Goal: Task Accomplishment & Management: Use online tool/utility

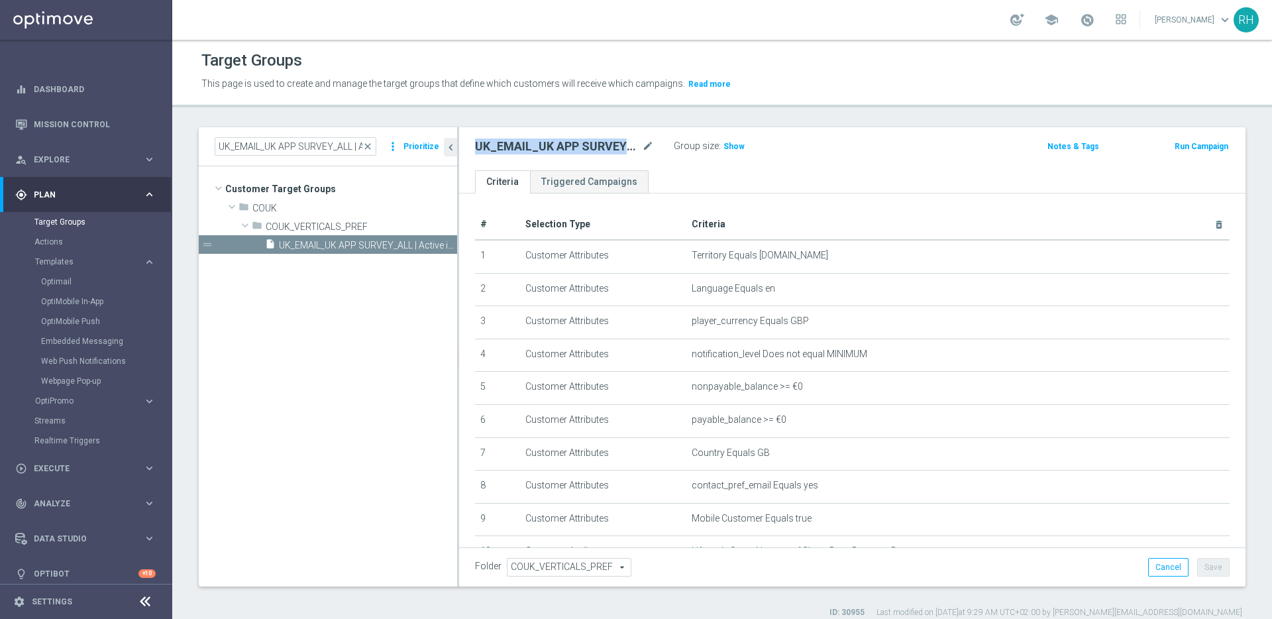
scroll to position [129, 0]
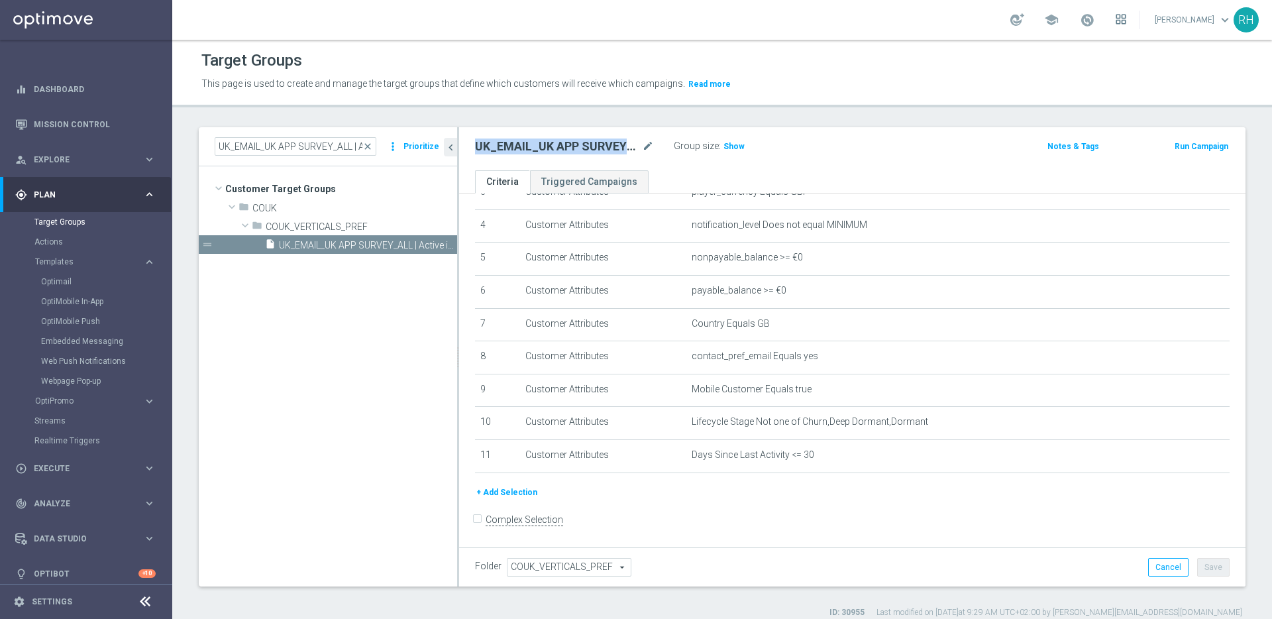
click at [1126, 23] on icon at bounding box center [1123, 22] width 3 height 3
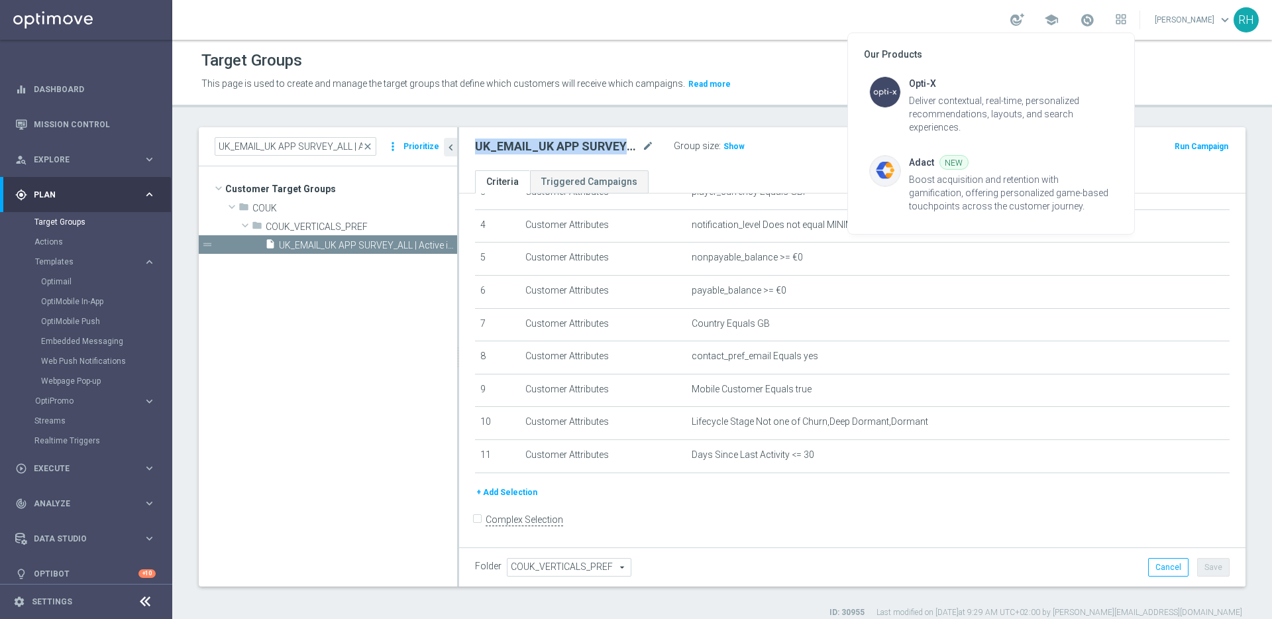
click at [1180, 53] on div at bounding box center [636, 309] width 1272 height 619
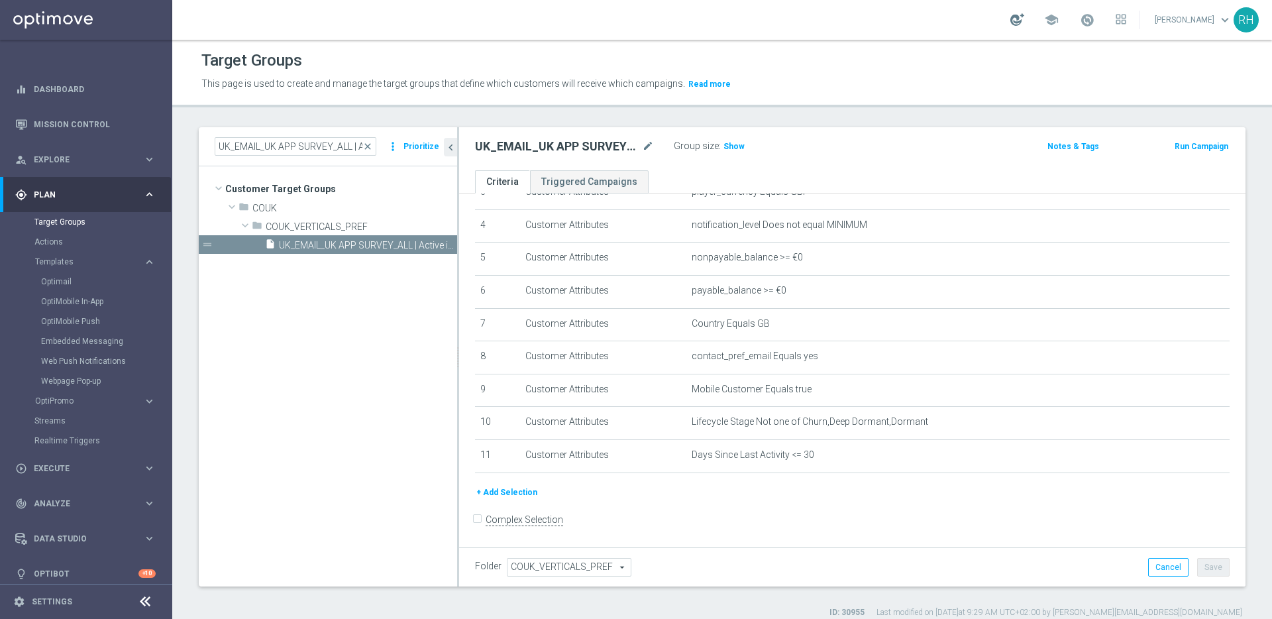
click at [1022, 22] on div at bounding box center [1017, 19] width 14 height 13
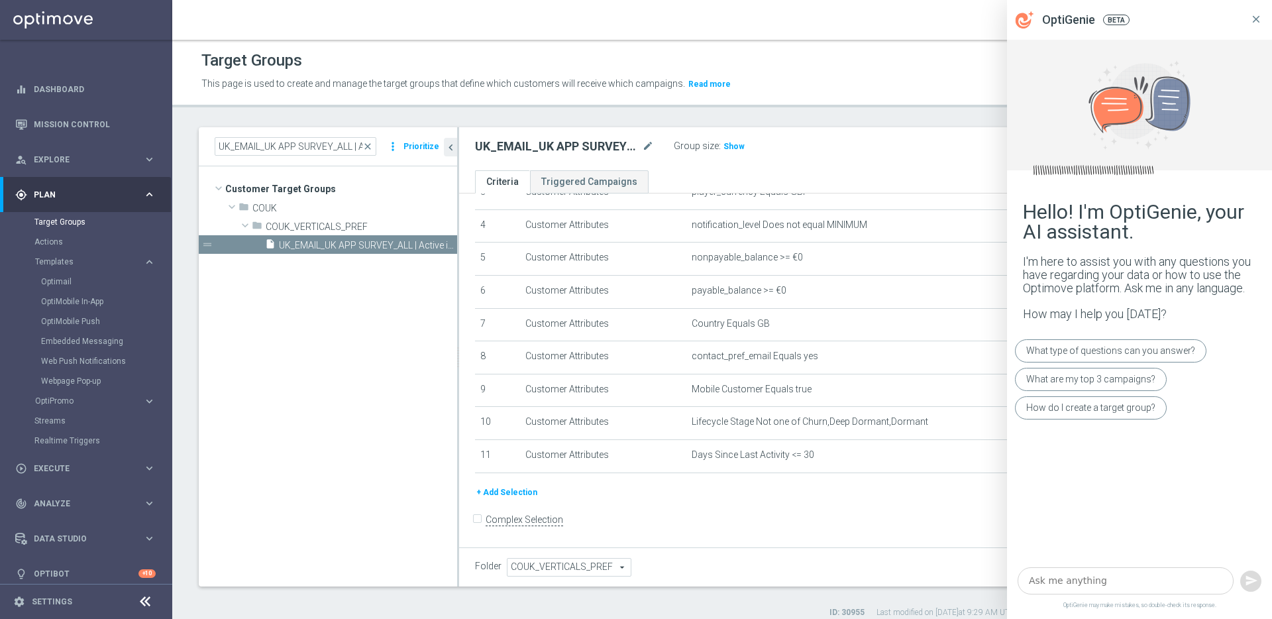
click at [1261, 14] on icon at bounding box center [1256, 19] width 12 height 12
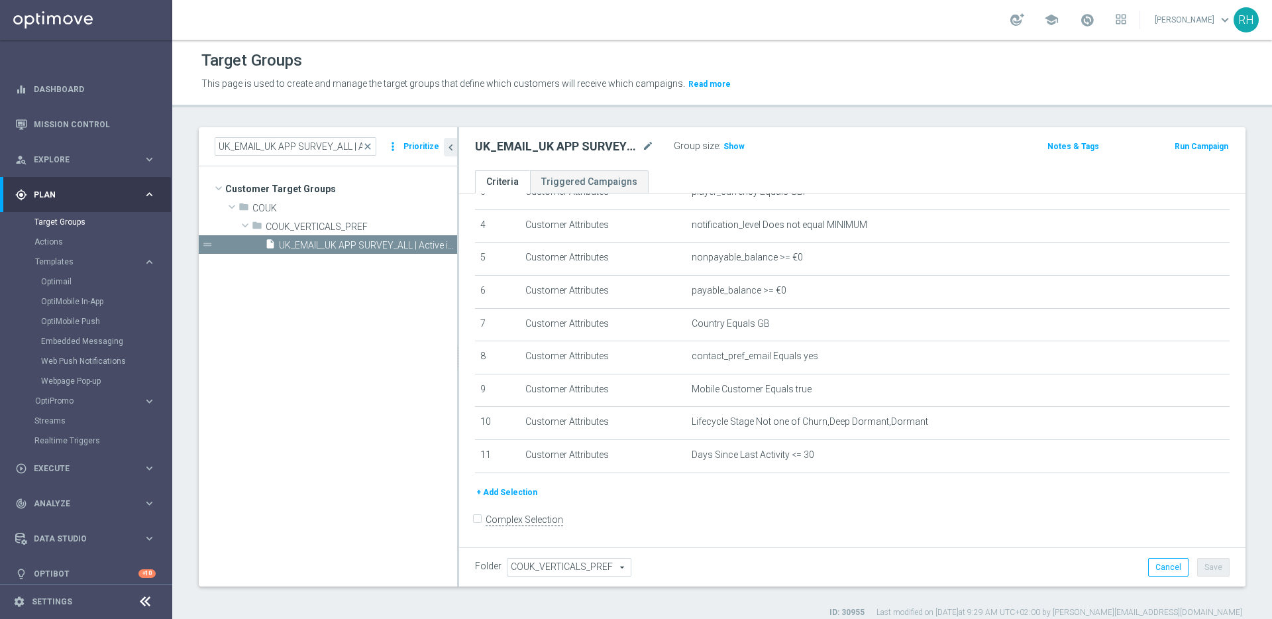
click at [1210, 23] on link "[PERSON_NAME] keyboard_arrow_down" at bounding box center [1193, 20] width 80 height 20
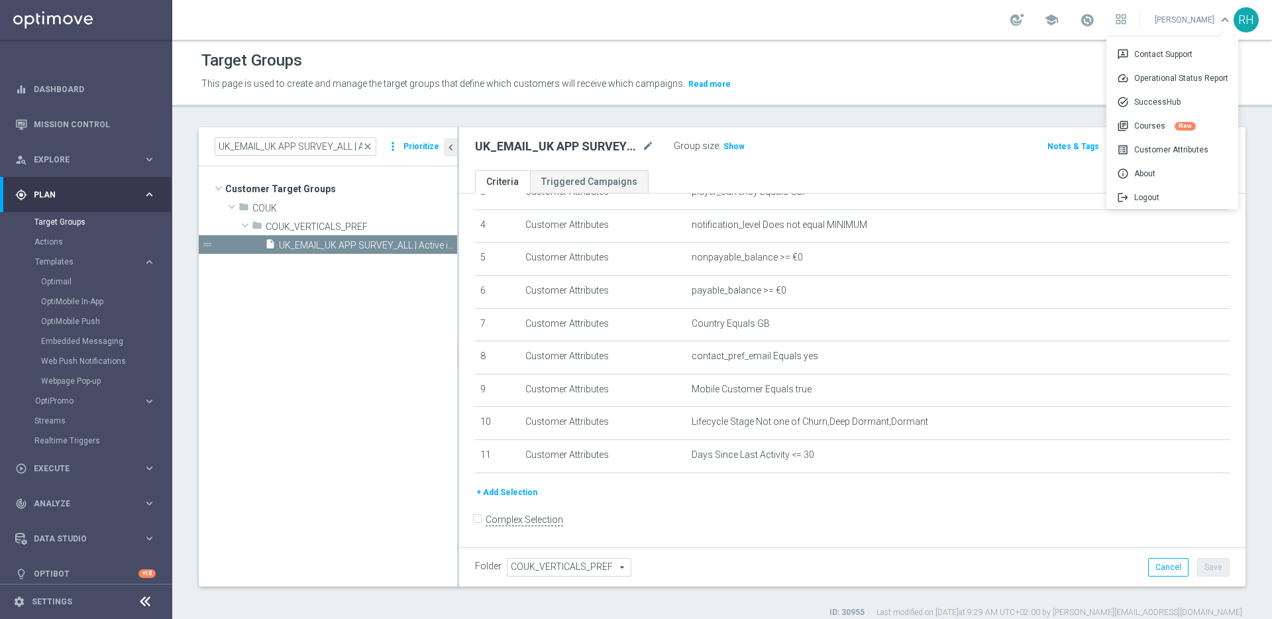
click at [1208, 24] on link "[PERSON_NAME] keyboard_arrow_down 3p Contact Support speed Operational Status R…" at bounding box center [1193, 20] width 80 height 20
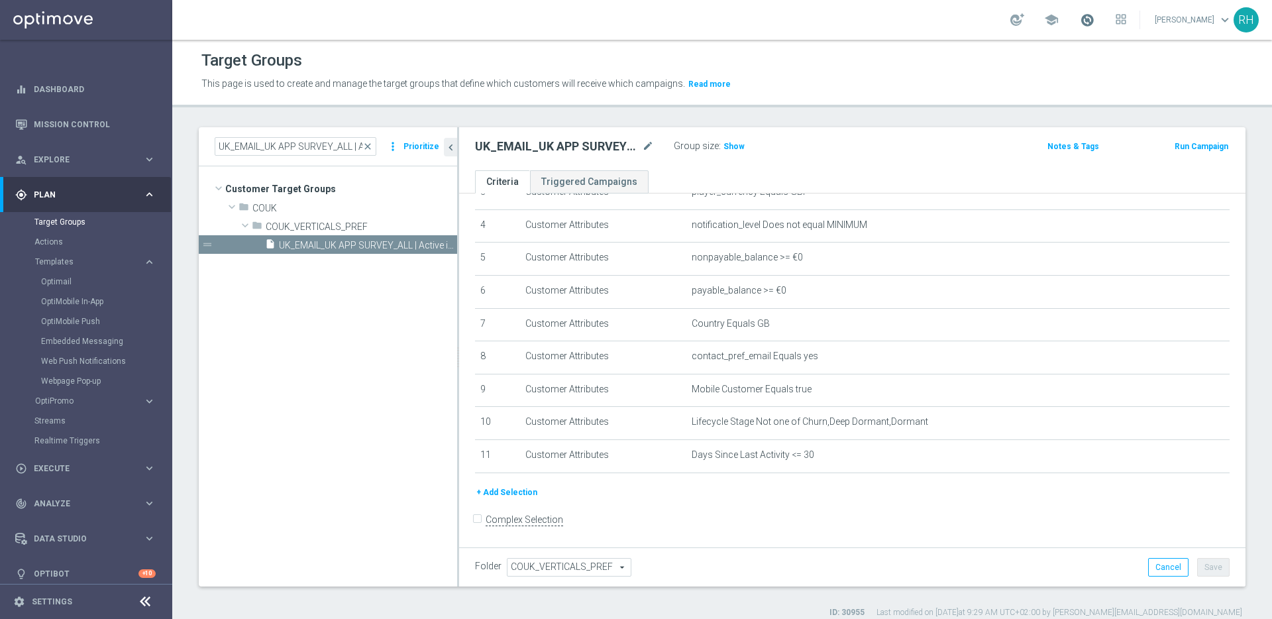
click at [1094, 23] on span at bounding box center [1087, 20] width 15 height 15
click at [988, 103] on icon "error" at bounding box center [982, 102] width 9 height 9
click at [995, 103] on header "Target Groups This page is used to create and manage the target groups that def…" at bounding box center [722, 74] width 1100 height 68
click at [1104, 21] on div "school" at bounding box center [1068, 20] width 116 height 23
click at [1095, 28] on link at bounding box center [1086, 20] width 17 height 21
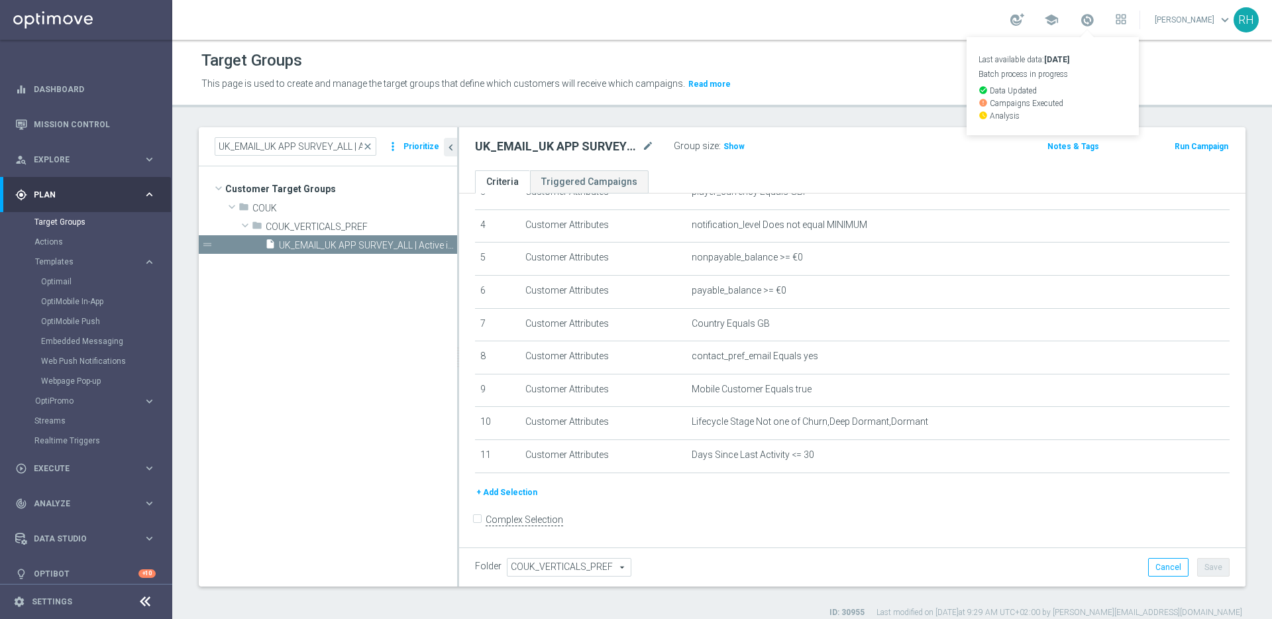
click at [976, 40] on div "Last available data: [DATE] Batch process in progress check_circle Data Updated…" at bounding box center [1053, 86] width 172 height 98
click at [1179, 120] on div "Target Groups This page is used to create and manage the target groups that def…" at bounding box center [722, 329] width 1100 height 579
click at [1071, 72] on div "Target Groups" at bounding box center [721, 61] width 1041 height 26
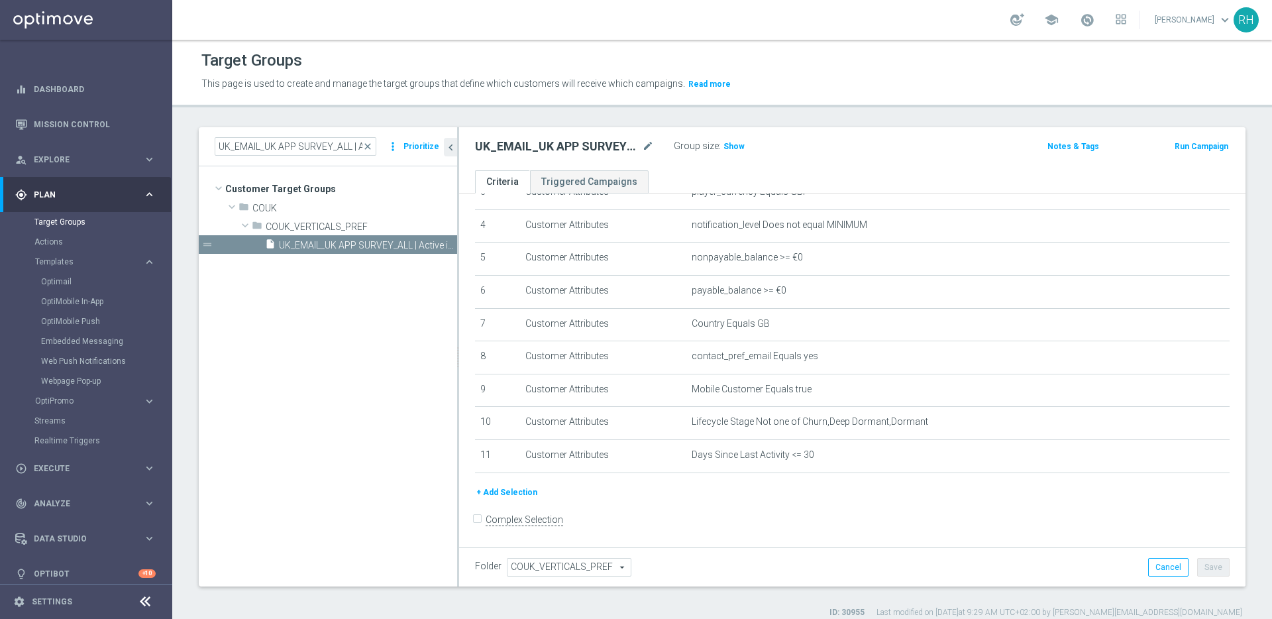
click at [1073, 72] on div "Target Groups" at bounding box center [721, 61] width 1041 height 26
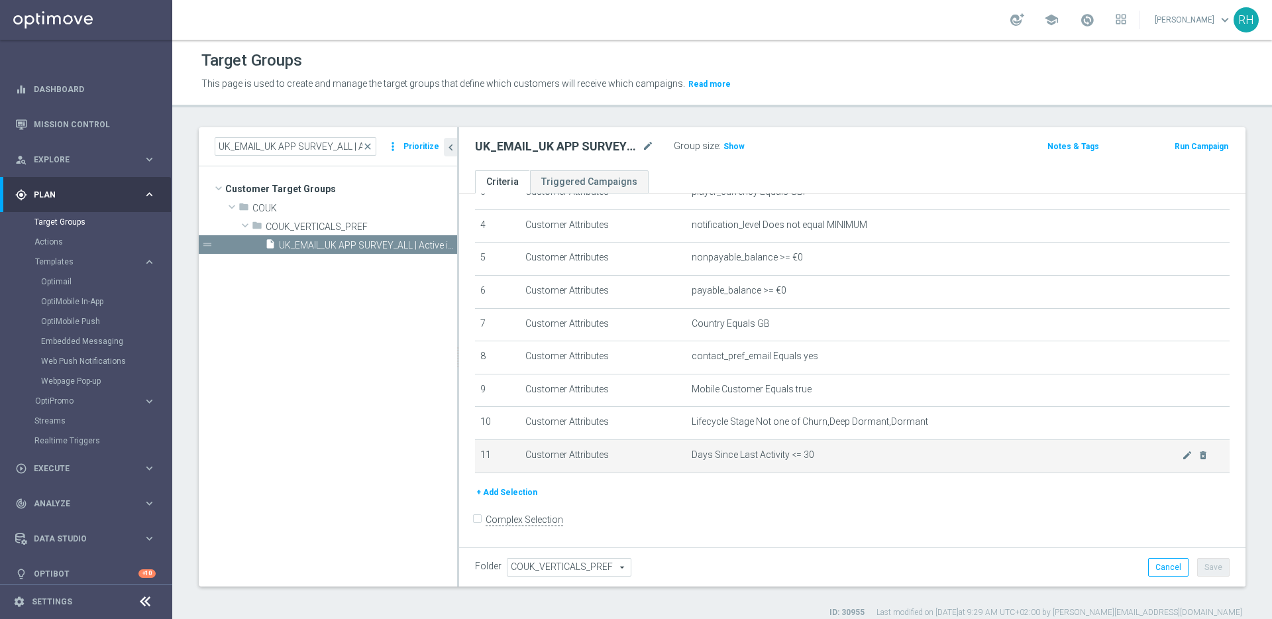
drag, startPoint x: 811, startPoint y: 458, endPoint x: 711, endPoint y: 452, distance: 100.9
click at [713, 452] on span "Days Since Last Activity <= 30" at bounding box center [937, 454] width 490 height 11
click at [711, 452] on span "Days Since Last Activity <= 30" at bounding box center [937, 454] width 490 height 11
drag, startPoint x: 686, startPoint y: 456, endPoint x: 808, endPoint y: 459, distance: 121.9
click at [808, 459] on span "Days Since Last Activity <= 30" at bounding box center [937, 454] width 490 height 11
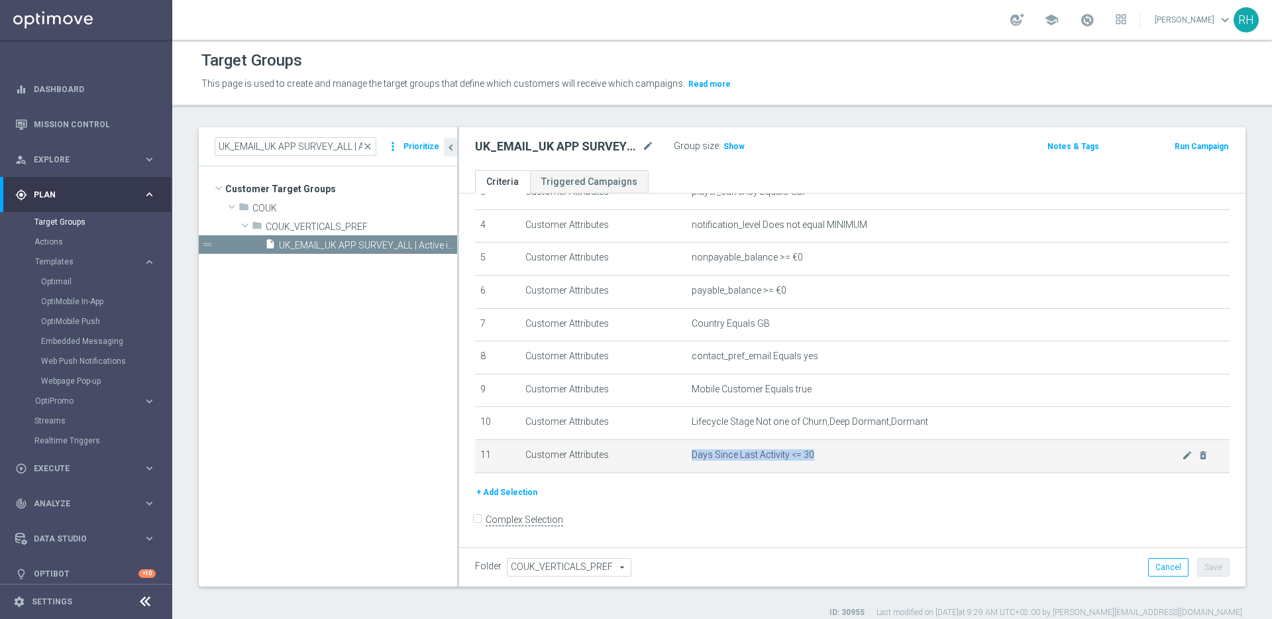
click at [810, 459] on span "Days Since Last Activity <= 30" at bounding box center [937, 454] width 490 height 11
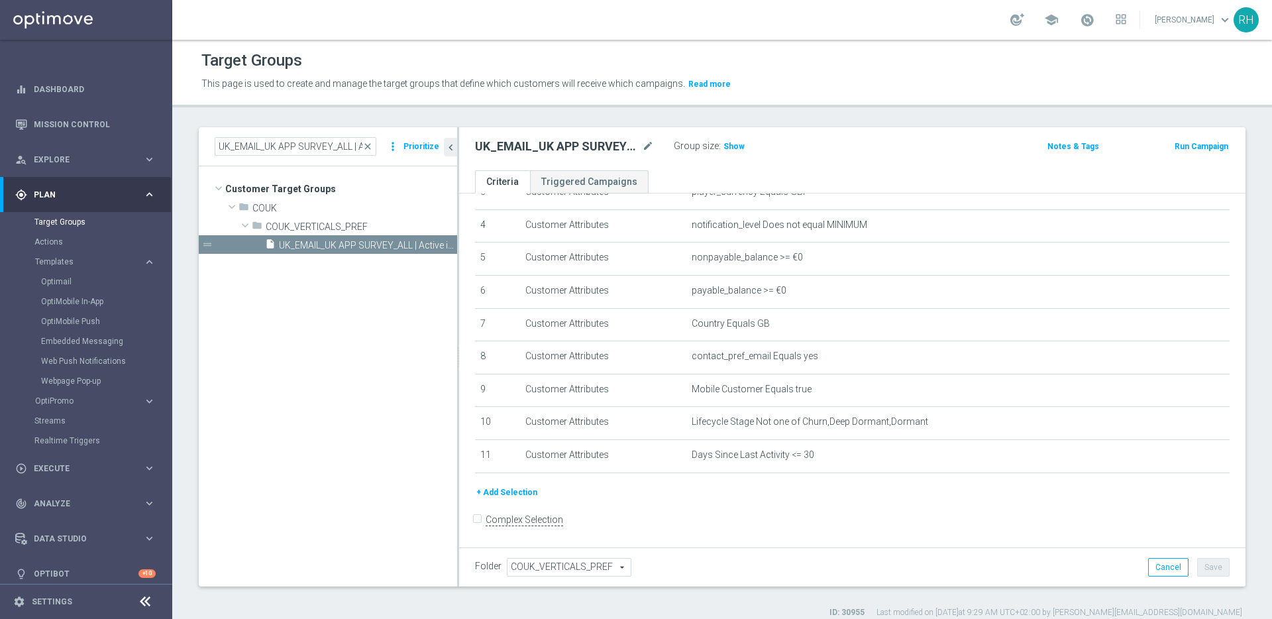
click at [1095, 559] on div "Folder COUK_VERTICALS_PREF COUK_VERTICALS_PREF arrow_drop_down search Cancel Sa…" at bounding box center [852, 567] width 755 height 19
click at [899, 138] on div "UK_EMAIL_UK APP SURVEY_ALL | Active in the last 30 days mode_edit Group size : …" at bounding box center [723, 146] width 516 height 19
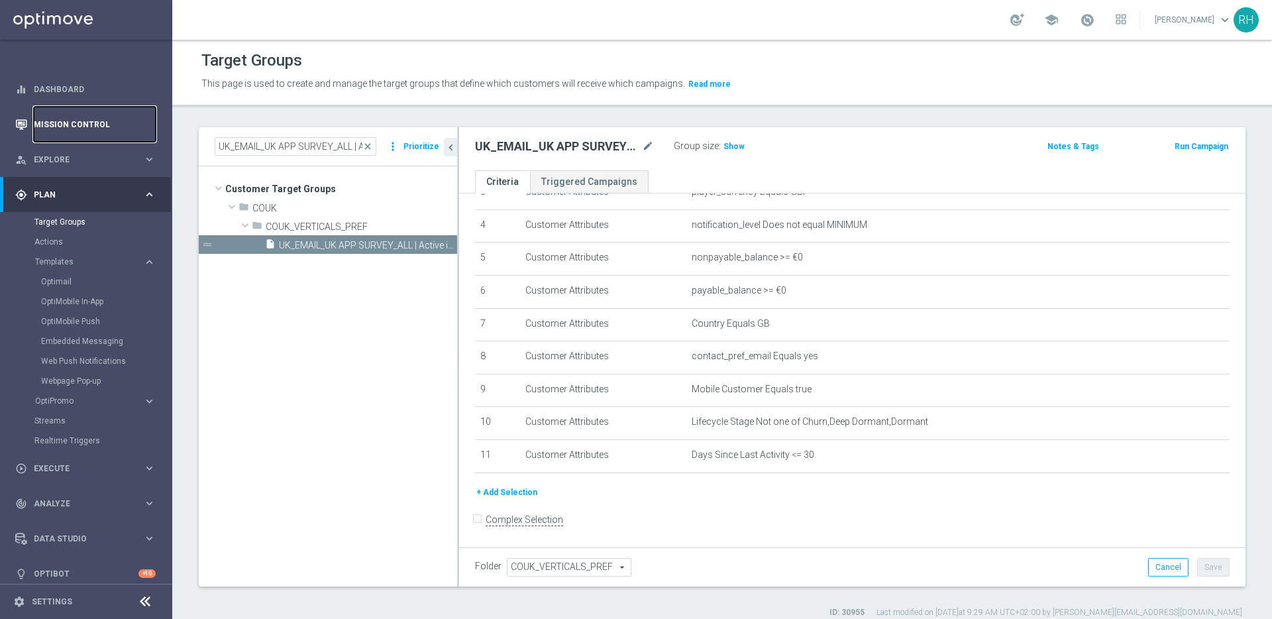
click at [83, 118] on link "Mission Control" at bounding box center [95, 124] width 122 height 35
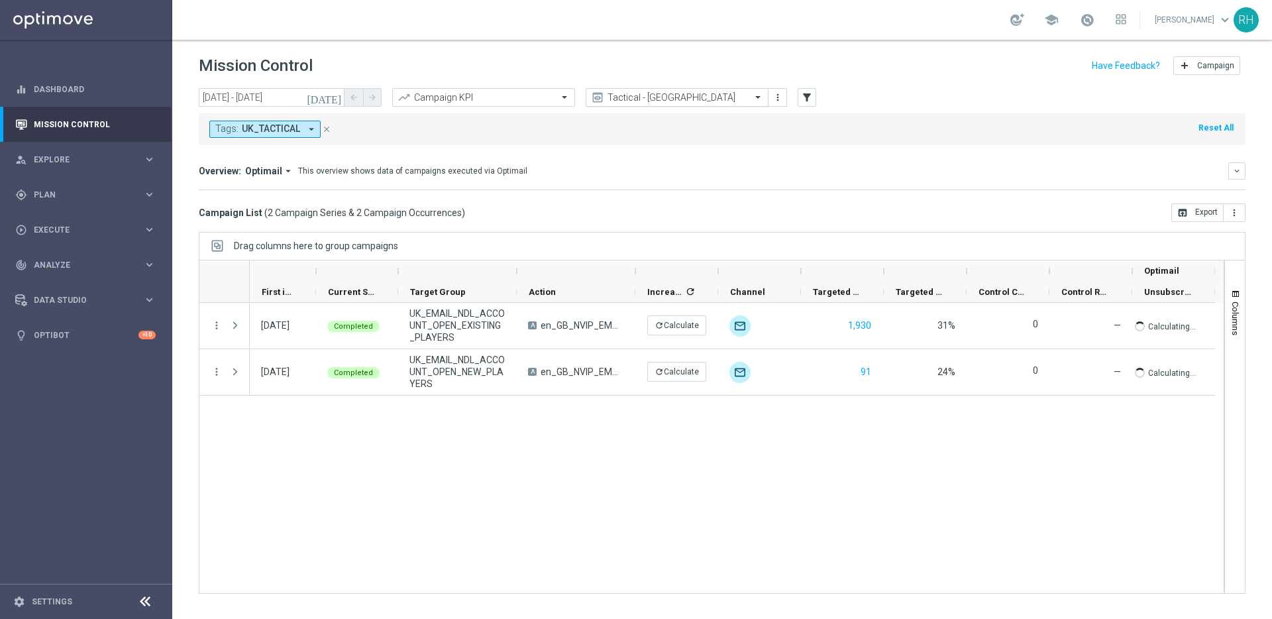
click at [660, 100] on input "text" at bounding box center [664, 97] width 142 height 11
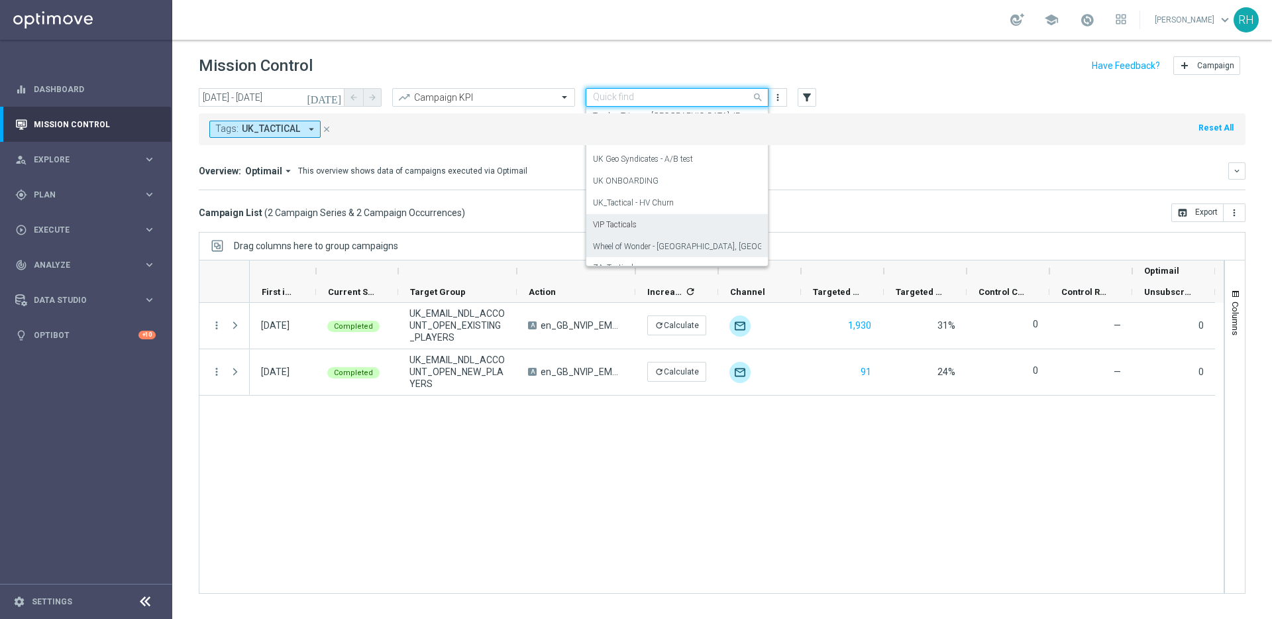
scroll to position [344, 0]
click at [669, 246] on div "ZA_Tactical" at bounding box center [677, 253] width 168 height 22
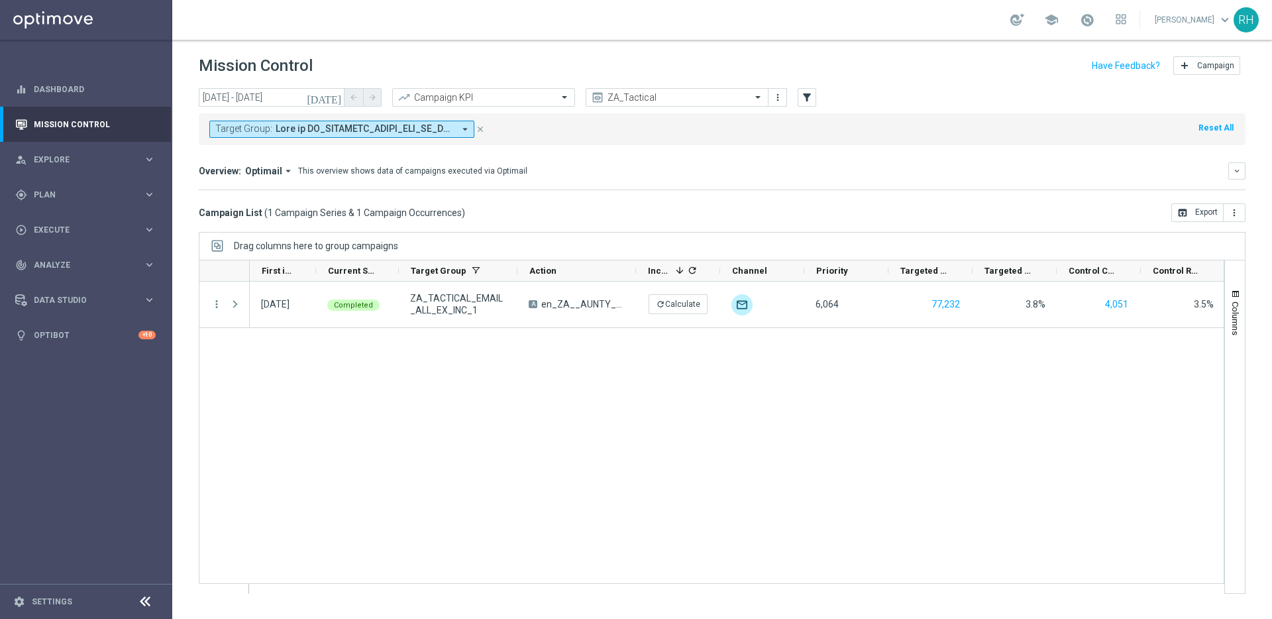
click at [333, 95] on icon "[DATE]" at bounding box center [325, 97] width 36 height 12
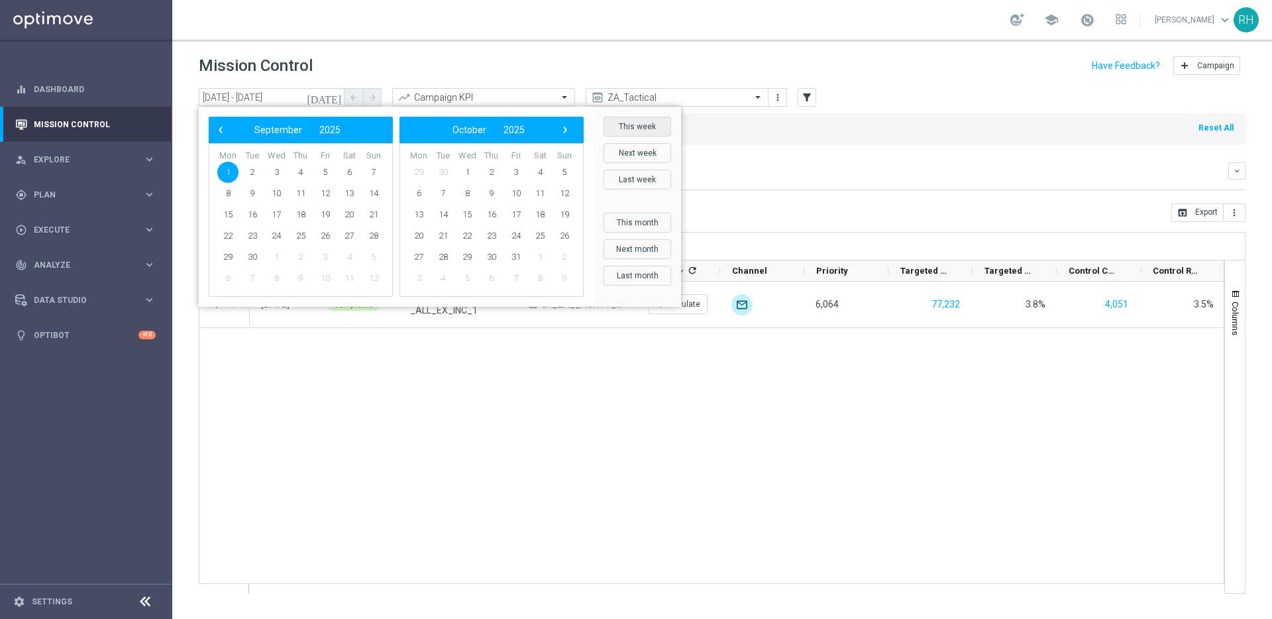
click at [650, 131] on button "This week" at bounding box center [637, 127] width 68 height 20
type input "[DATE] - [DATE]"
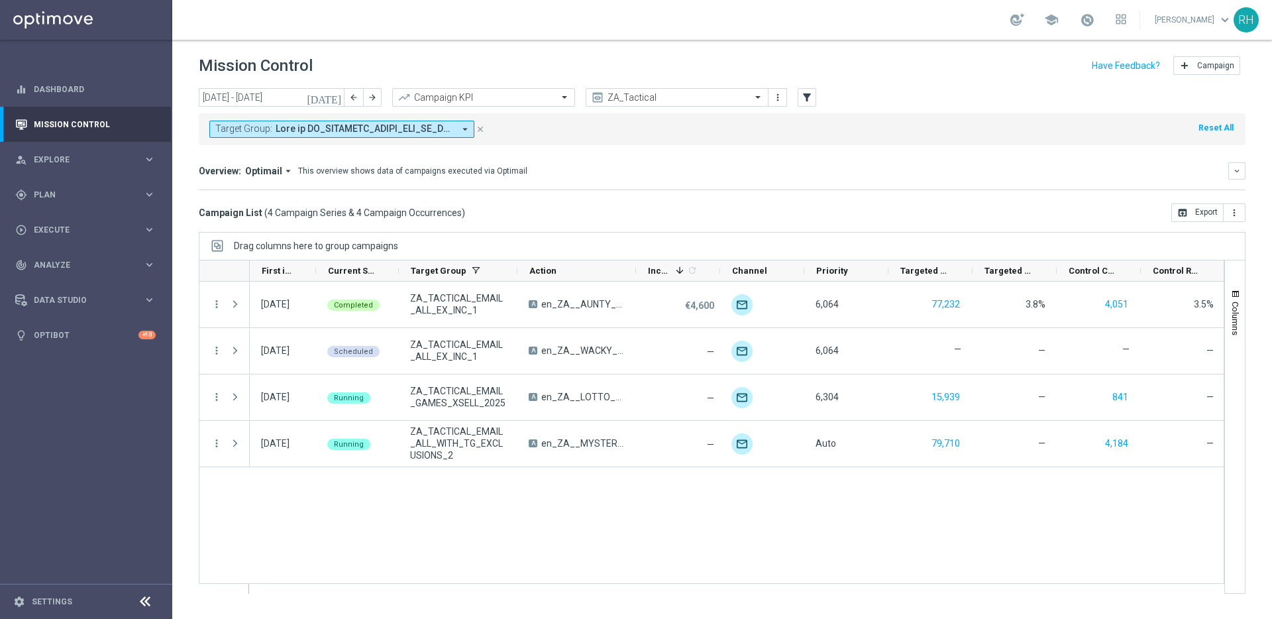
click at [817, 207] on div "Campaign List ( 4 Campaign Series & 4 Campaign Occurrences ) open_in_browser Ex…" at bounding box center [722, 212] width 1047 height 19
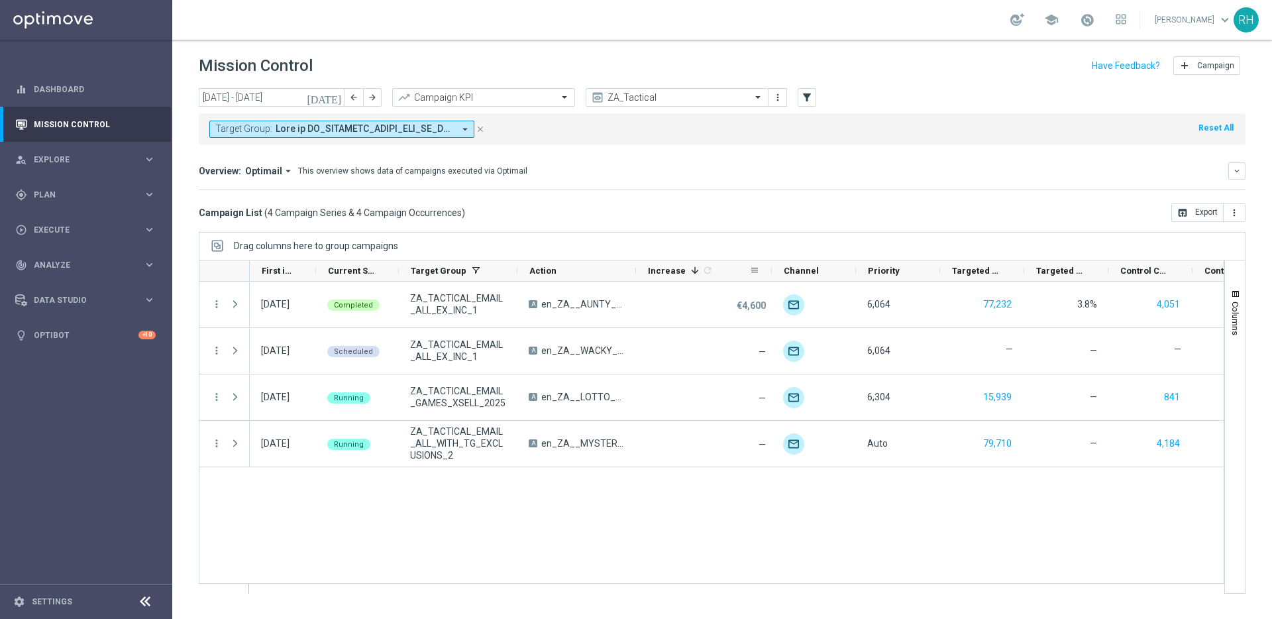
drag, startPoint x: 718, startPoint y: 270, endPoint x: 840, endPoint y: 268, distance: 121.9
click at [774, 268] on div at bounding box center [771, 270] width 5 height 21
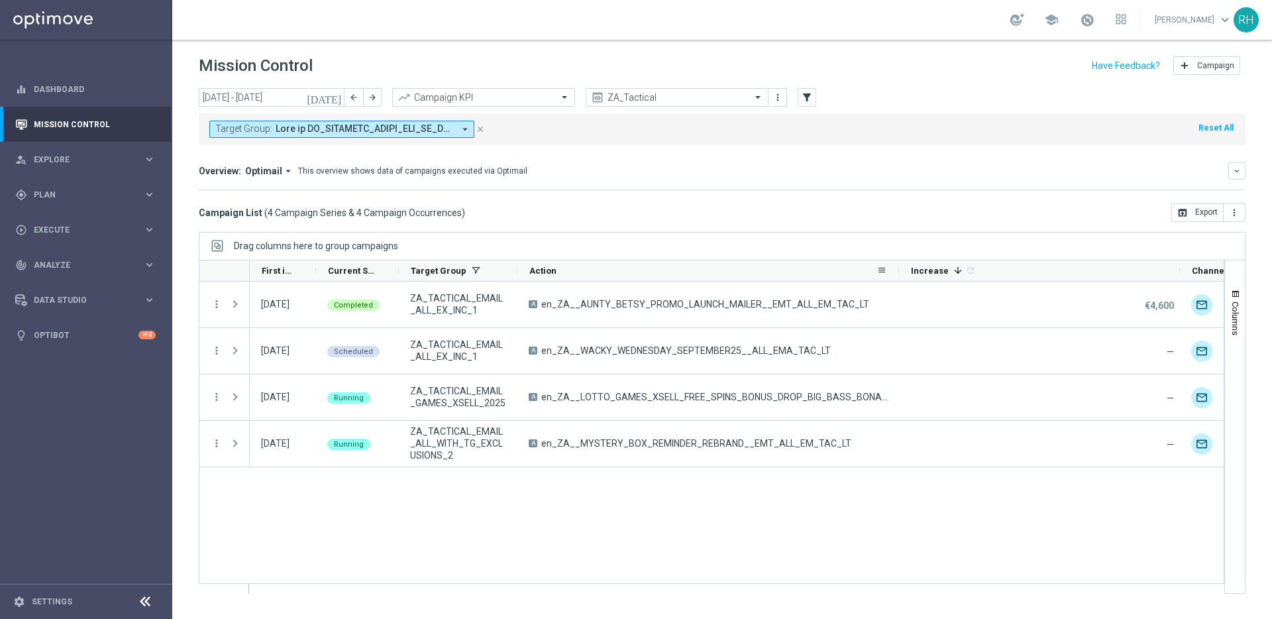
drag, startPoint x: 633, startPoint y: 264, endPoint x: 896, endPoint y: 264, distance: 263.0
click at [896, 264] on div at bounding box center [898, 270] width 5 height 21
click at [278, 270] on span "First in Range" at bounding box center [278, 271] width 32 height 10
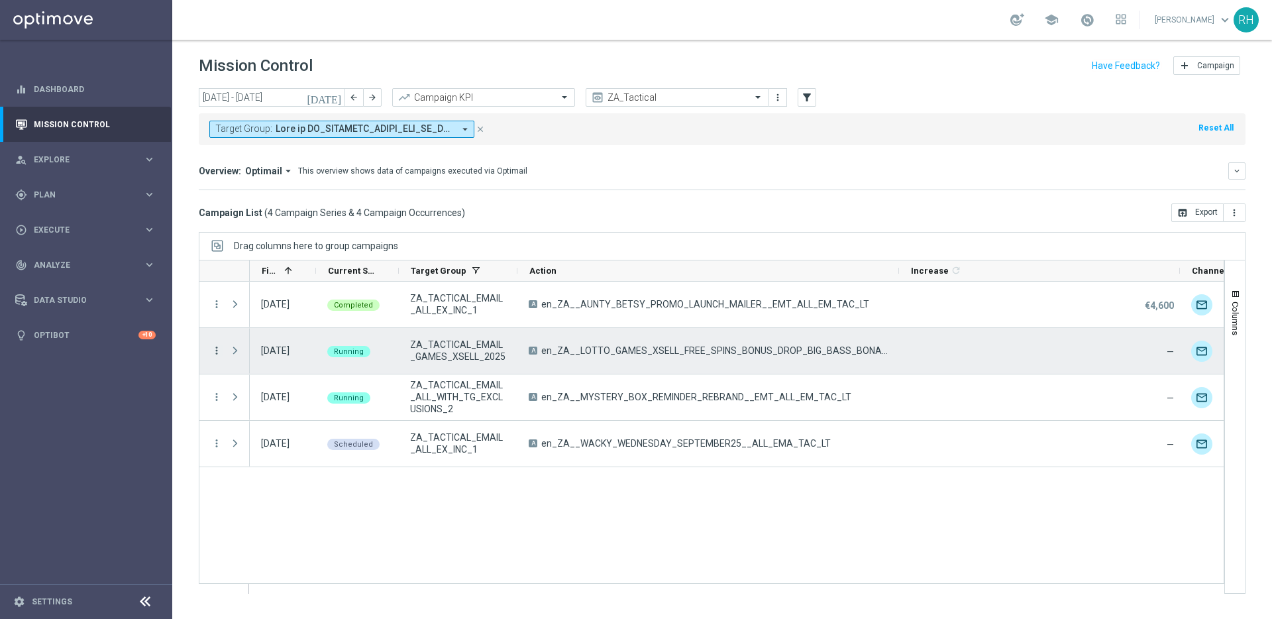
click at [219, 349] on icon "more_vert" at bounding box center [217, 350] width 12 height 12
click at [228, 358] on icon "list" at bounding box center [232, 358] width 9 height 9
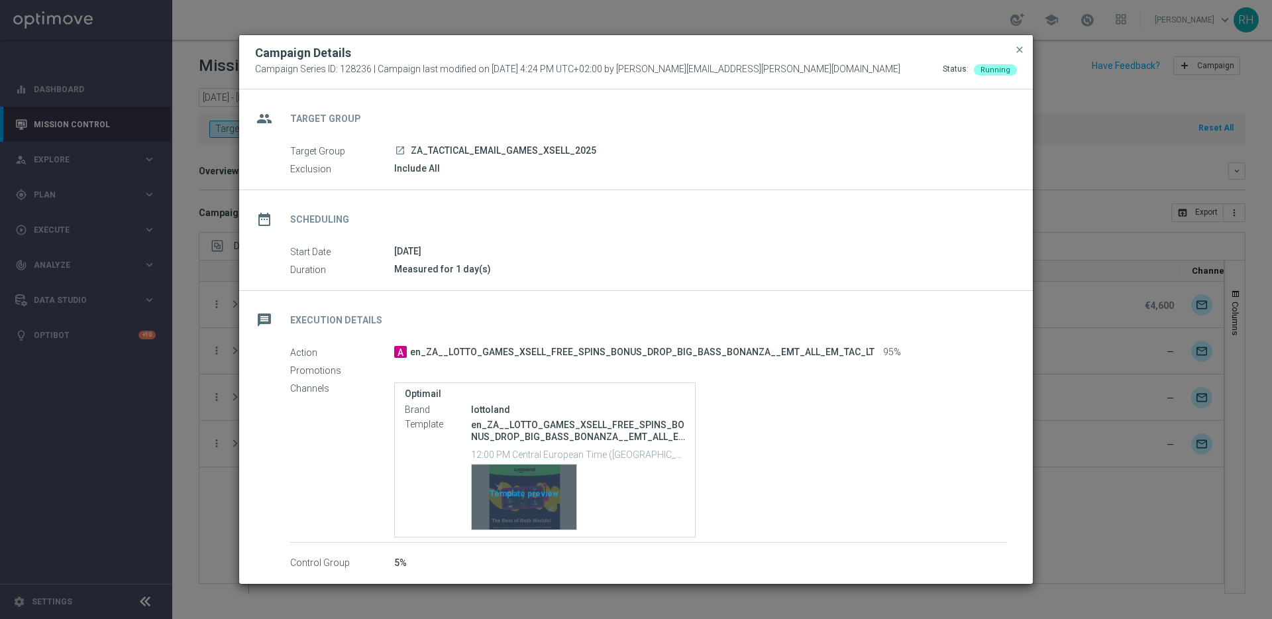
click at [516, 496] on div "Template preview" at bounding box center [524, 496] width 105 height 65
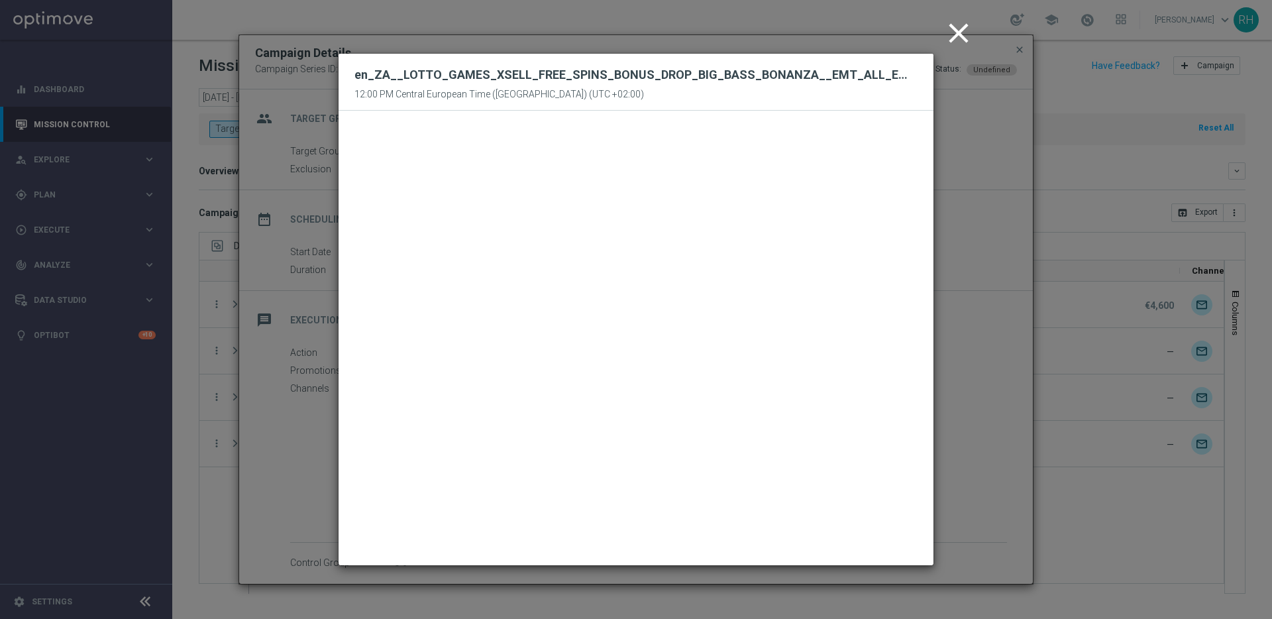
click at [956, 30] on icon "close" at bounding box center [958, 33] width 33 height 33
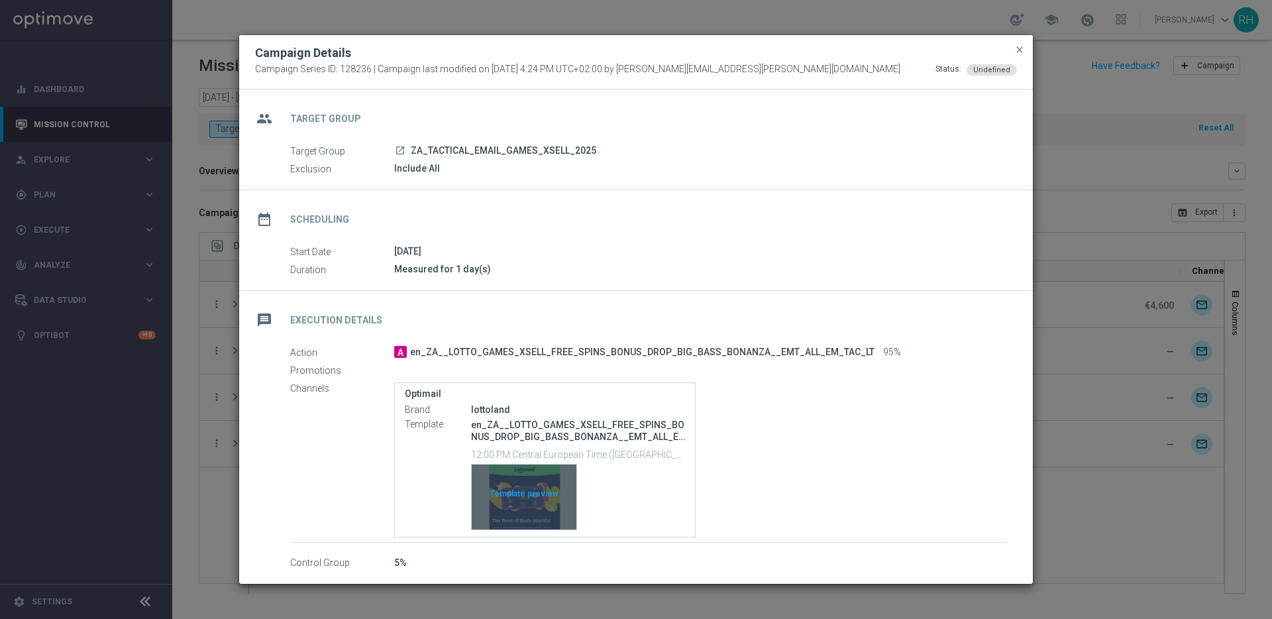
click at [550, 512] on div "Template preview" at bounding box center [524, 496] width 105 height 65
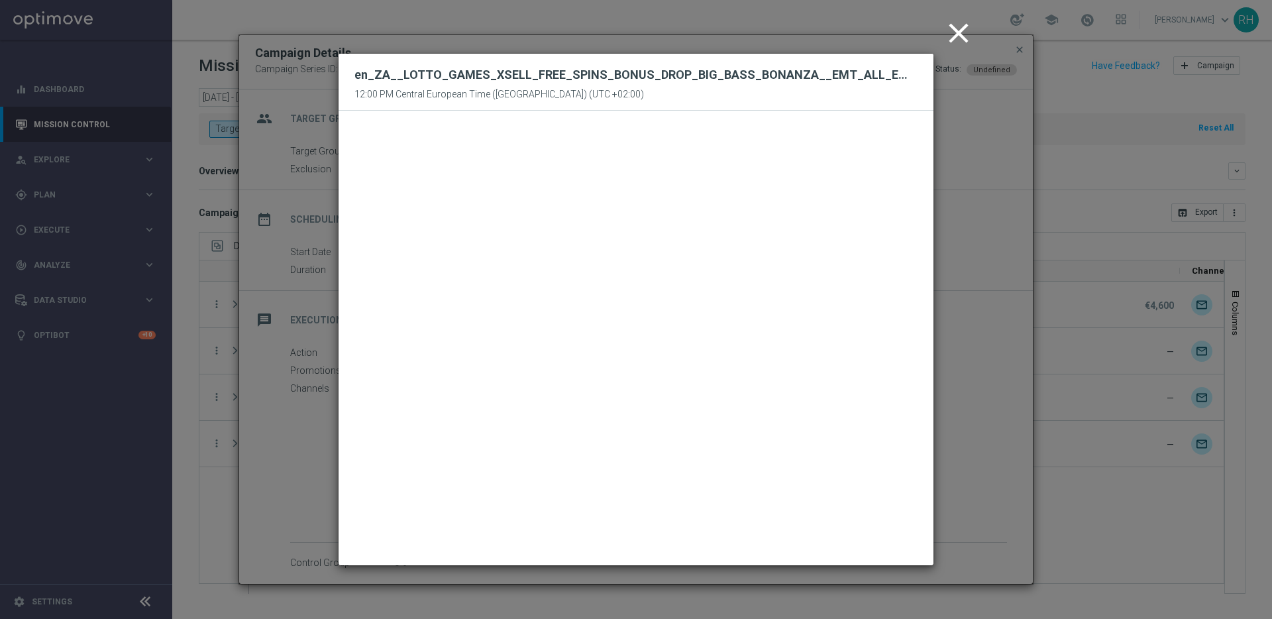
click at [962, 29] on icon "close" at bounding box center [958, 33] width 33 height 33
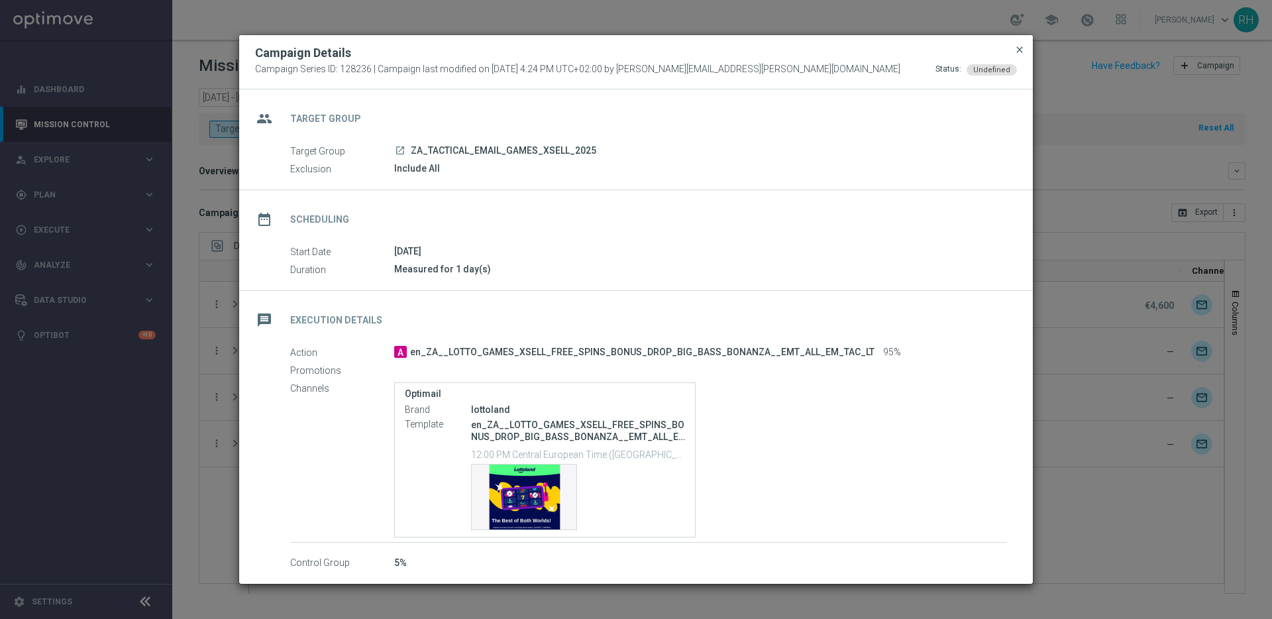
click at [1023, 50] on span "close" at bounding box center [1019, 49] width 11 height 11
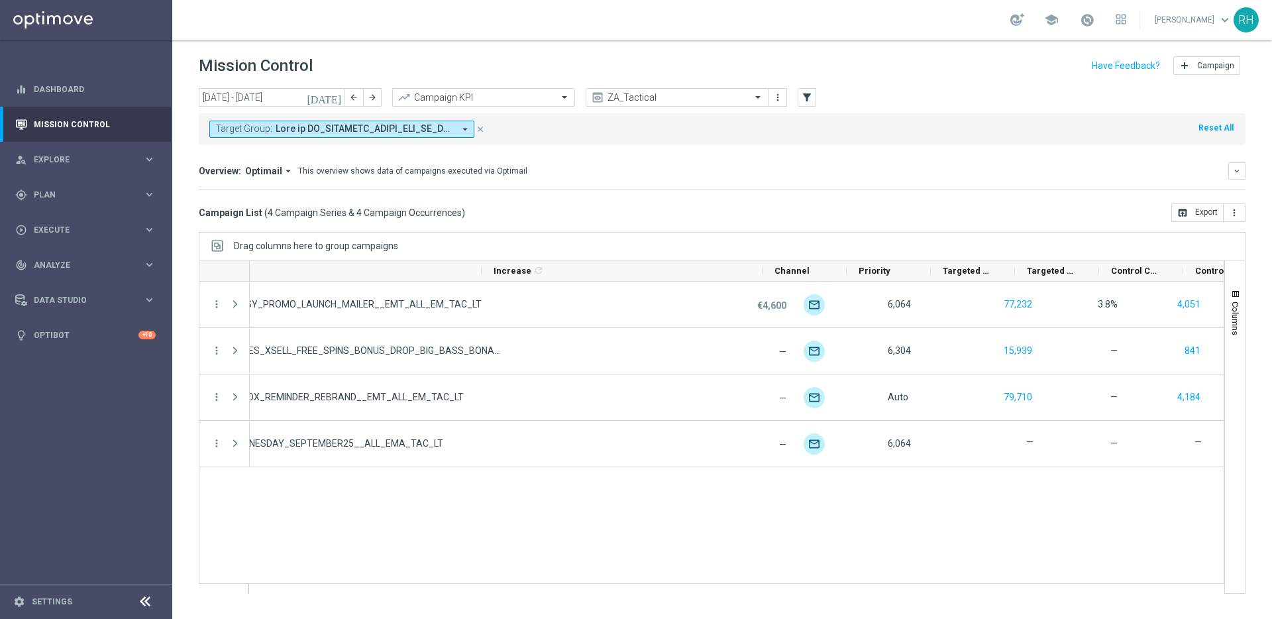
scroll to position [0, 417]
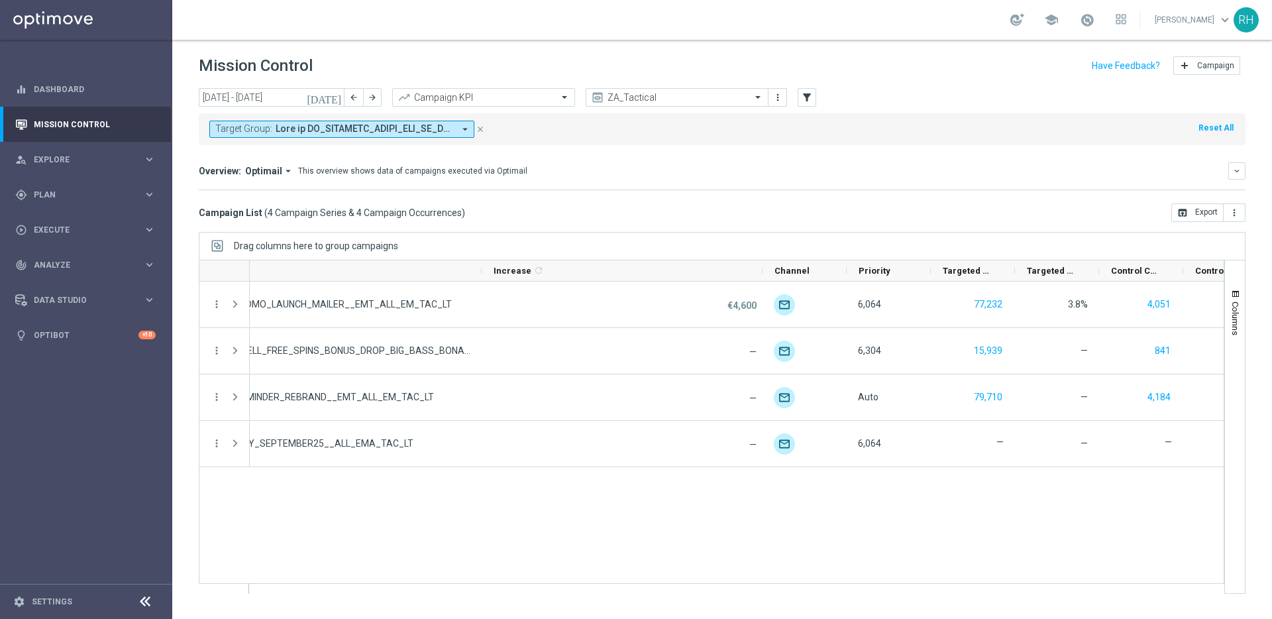
click at [1050, 103] on div "[DATE] [DATE] - [DATE] arrow_back arrow_forward Campaign KPI trending_up ZA_Tac…" at bounding box center [722, 98] width 1047 height 20
click at [862, 229] on div "[DATE] [DATE] - [DATE] arrow_back arrow_forward Campaign KPI trending_up ZA_Tac…" at bounding box center [722, 347] width 1100 height 519
click at [974, 66] on div "Mission Control add Campaign" at bounding box center [722, 66] width 1047 height 26
click at [976, 26] on div "school [PERSON_NAME] keyboard_arrow_down RH" at bounding box center [722, 20] width 1100 height 40
click at [952, 16] on div "school [PERSON_NAME] keyboard_arrow_down RH" at bounding box center [722, 20] width 1100 height 40
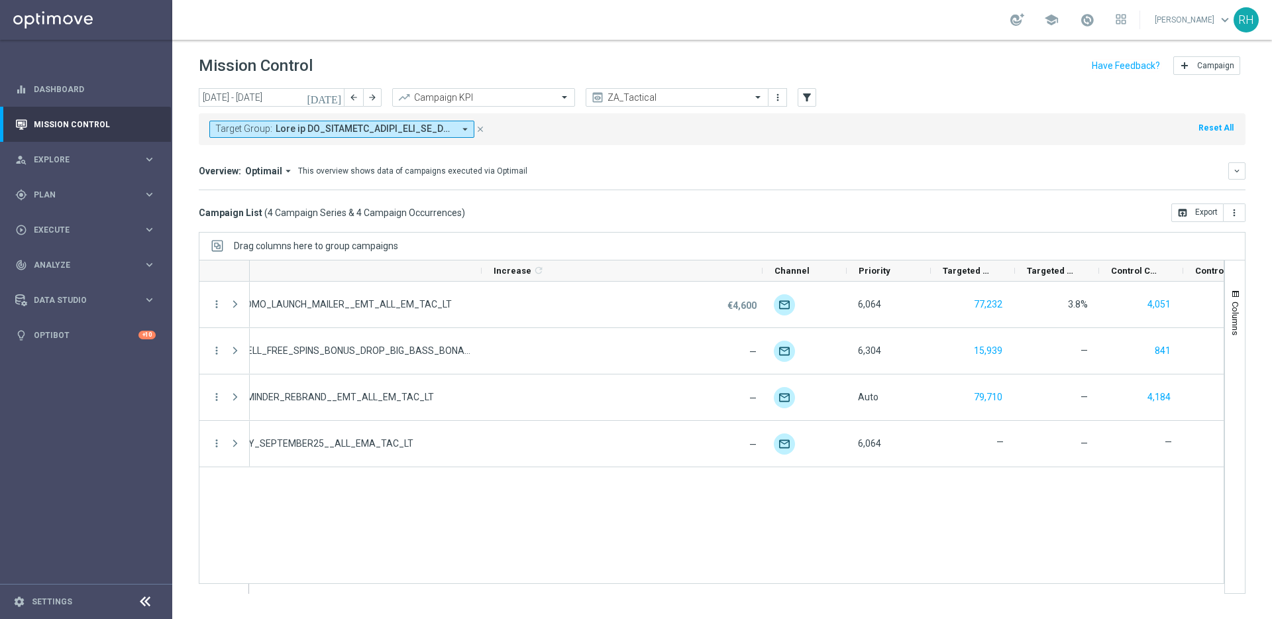
click at [986, 61] on div "Mission Control add Campaign" at bounding box center [722, 66] width 1047 height 26
click at [975, 17] on div "school [PERSON_NAME] keyboard_arrow_down RH" at bounding box center [722, 20] width 1100 height 40
click at [949, 150] on mini-dashboard "Overview: Optimail arrow_drop_down This overview shows data of campaigns execut…" at bounding box center [722, 174] width 1047 height 58
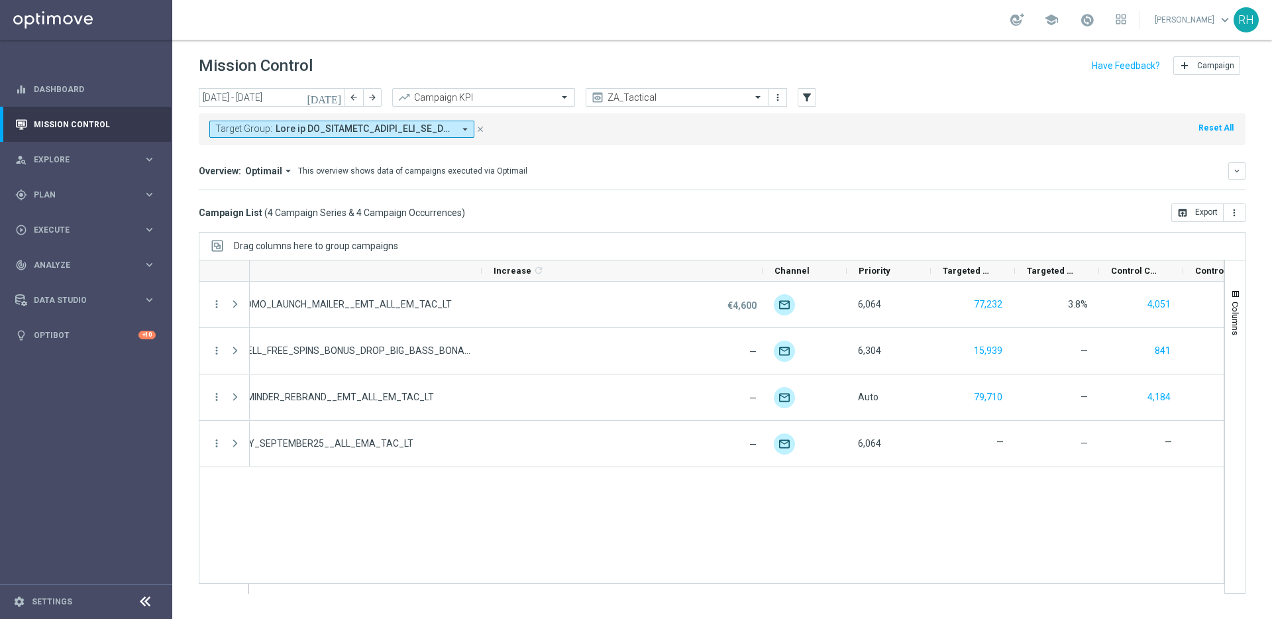
click at [984, 176] on div "Overview: Optimail arrow_drop_down This overview shows data of campaigns execut…" at bounding box center [713, 171] width 1029 height 12
click at [953, 216] on div "Campaign List ( 4 Campaign Series & 4 Campaign Occurrences ) open_in_browser Ex…" at bounding box center [722, 212] width 1047 height 19
click at [973, 217] on div "Campaign List ( 4 Campaign Series & 4 Campaign Occurrences ) open_in_browser Ex…" at bounding box center [722, 212] width 1047 height 19
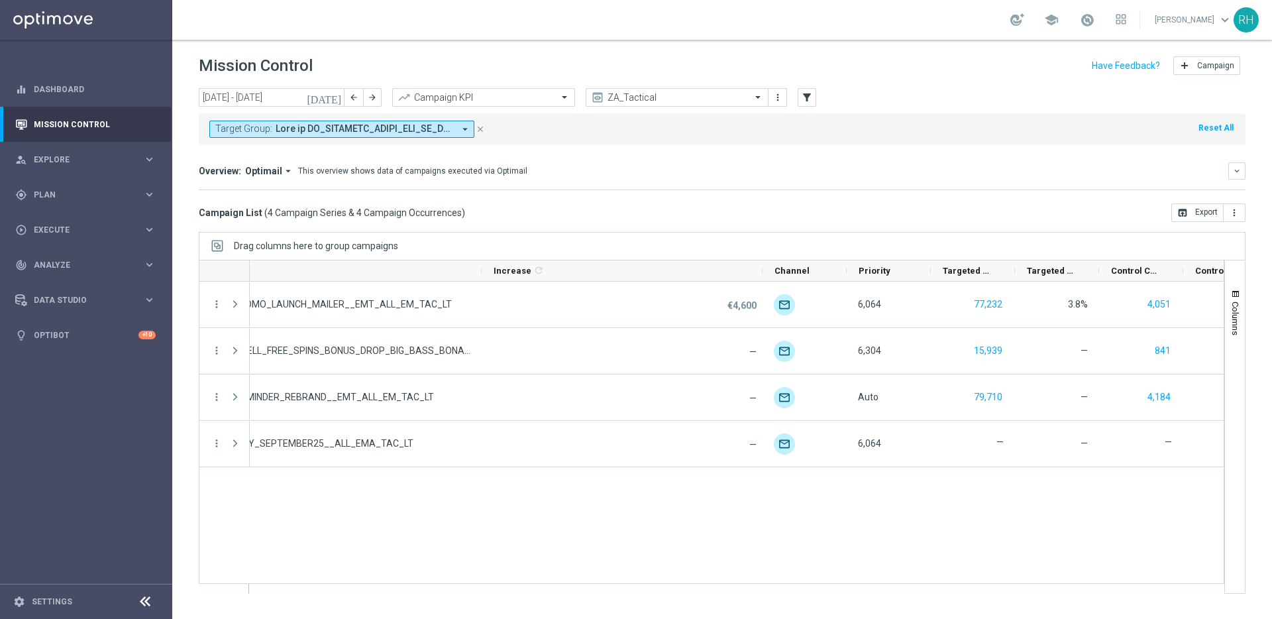
click at [936, 499] on div "A en_ZA__AUNTY_BETSY_PROMO_LAUNCH_MAILER__EMT_ALL_EM_TAC_LT €4,600 unfold_more …" at bounding box center [737, 437] width 974 height 311
click at [874, 233] on div "Drag columns here to group campaigns" at bounding box center [722, 246] width 1047 height 28
click at [970, 219] on div "Campaign List ( 4 Campaign Series & 4 Campaign Occurrences ) open_in_browser Ex…" at bounding box center [722, 212] width 1047 height 19
click at [968, 237] on div "Drag columns here to group campaigns" at bounding box center [722, 246] width 1047 height 28
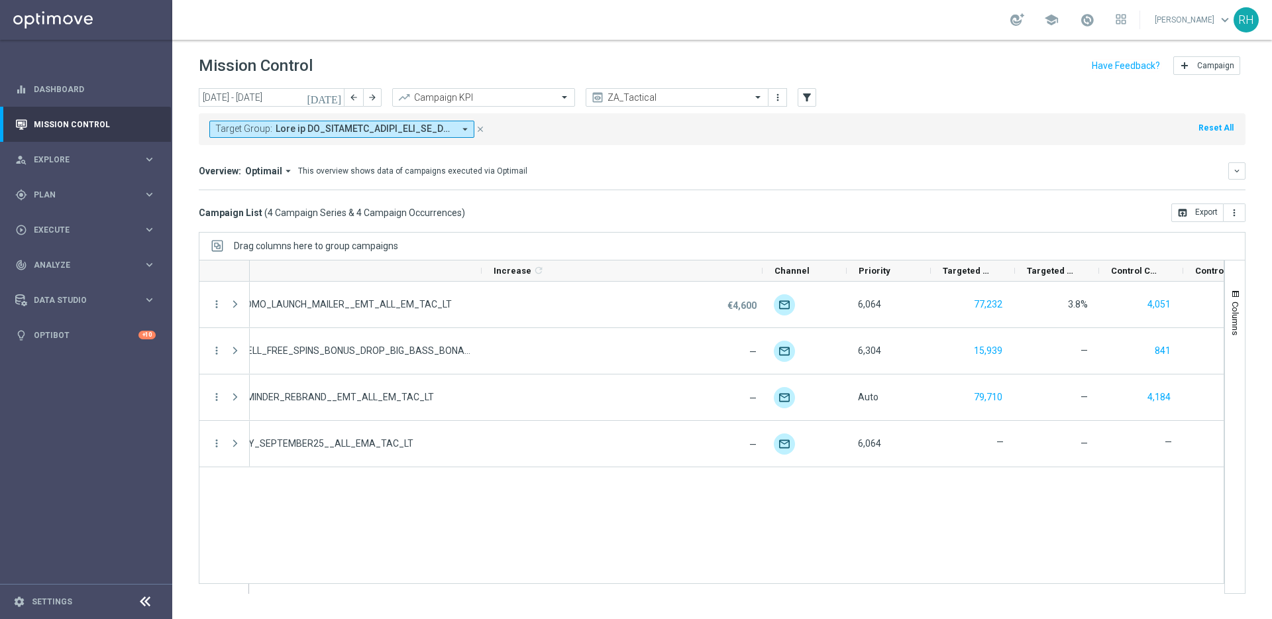
click at [961, 220] on div "Campaign List ( 4 Campaign Series & 4 Campaign Occurrences ) open_in_browser Ex…" at bounding box center [722, 212] width 1047 height 19
click at [963, 221] on div "Campaign List ( 4 Campaign Series & 4 Campaign Occurrences ) open_in_browser Ex…" at bounding box center [722, 212] width 1047 height 19
click at [971, 508] on div "A en_ZA__AUNTY_BETSY_PROMO_LAUNCH_MAILER__EMT_ALL_EM_TAC_LT €4,600 unfold_more …" at bounding box center [737, 437] width 974 height 311
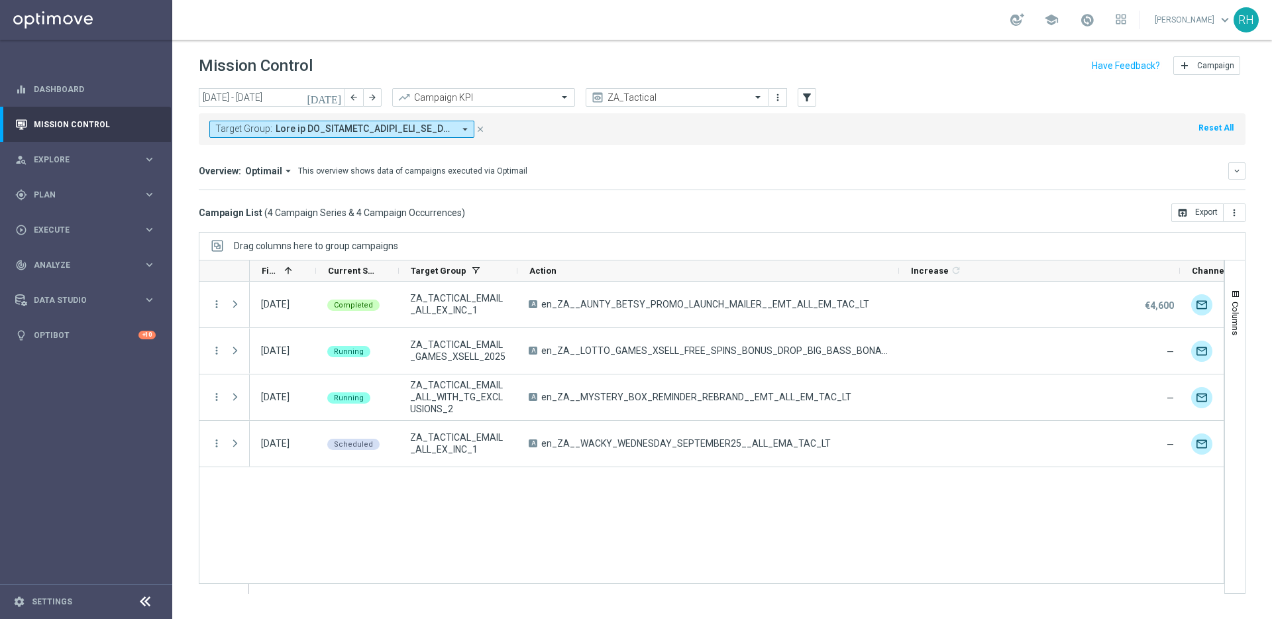
drag, startPoint x: 493, startPoint y: 539, endPoint x: 543, endPoint y: 485, distance: 73.1
click at [495, 538] on div "A en_ZA__AUNTY_BETSY_PROMO_LAUNCH_MAILER__EMT_ALL_EM_TAC_LT €4,600 unfold_more …" at bounding box center [737, 437] width 974 height 311
click at [751, 186] on div "Overview: Optimail arrow_drop_down This overview shows data of campaigns execut…" at bounding box center [722, 176] width 1047 height 28
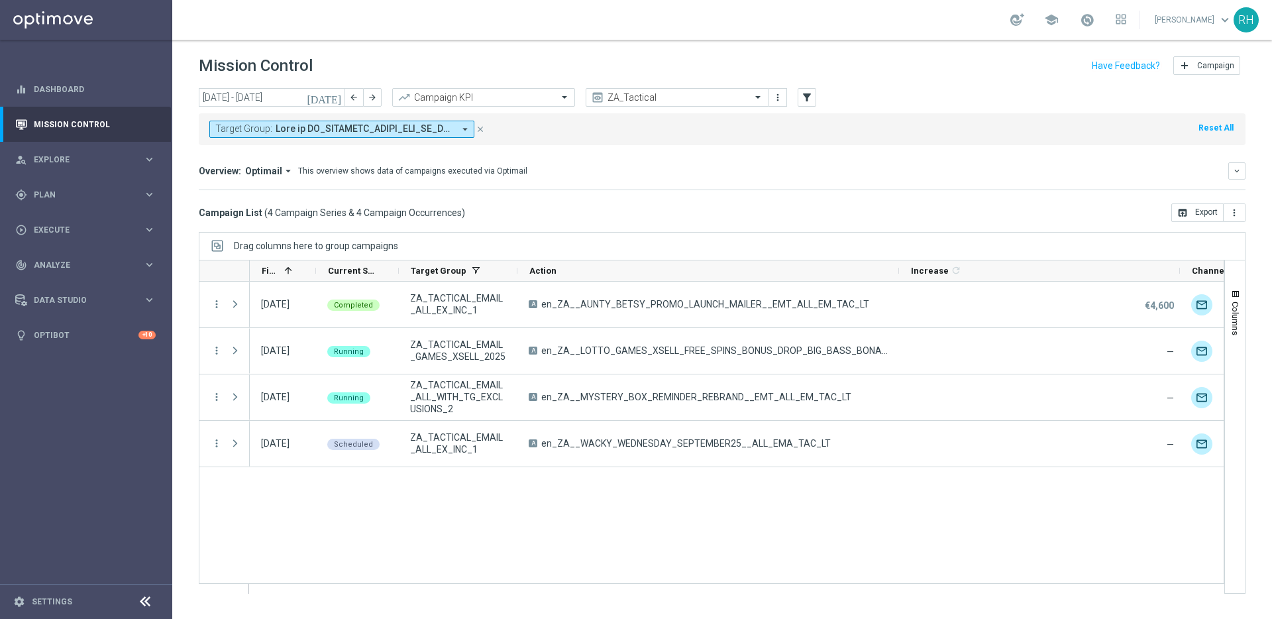
click at [751, 186] on div "Overview: Optimail arrow_drop_down This overview shows data of campaigns execut…" at bounding box center [722, 176] width 1047 height 28
drag, startPoint x: 783, startPoint y: 215, endPoint x: 866, endPoint y: 159, distance: 100.3
click at [785, 215] on div "Campaign List ( 4 Campaign Series & 4 Campaign Occurrences ) open_in_browser Ex…" at bounding box center [722, 212] width 1047 height 19
drag, startPoint x: 866, startPoint y: 159, endPoint x: 1004, endPoint y: 146, distance: 137.7
click at [870, 159] on mini-dashboard "Overview: Optimail arrow_drop_down This overview shows data of campaigns execut…" at bounding box center [722, 174] width 1047 height 58
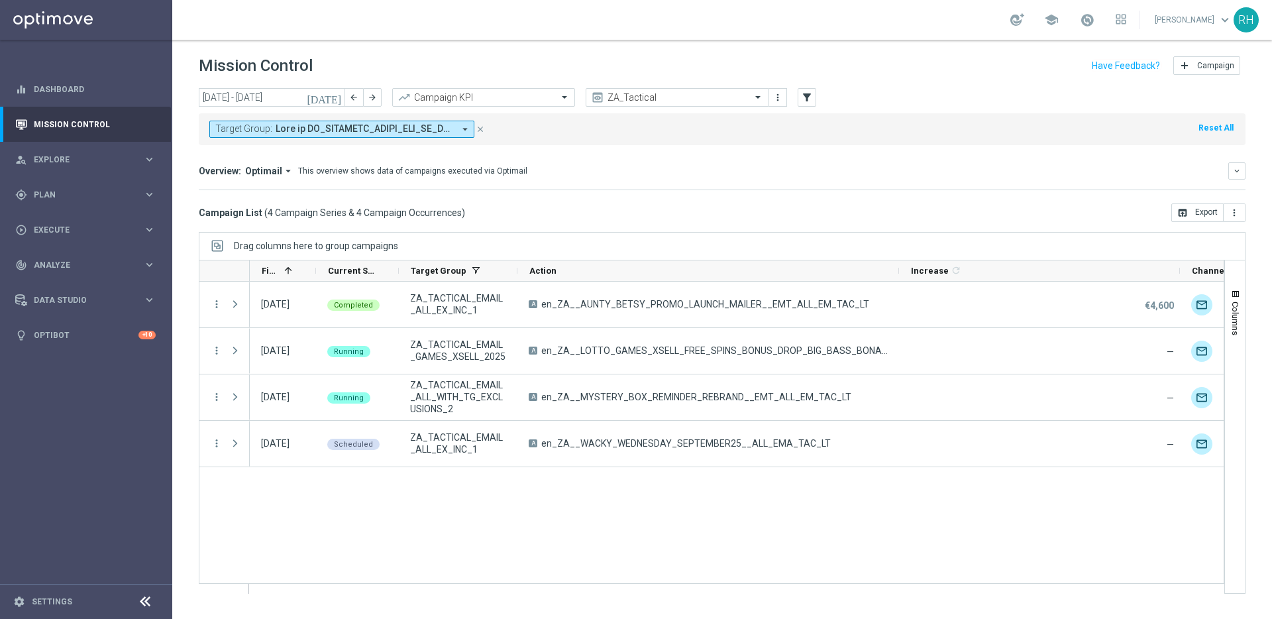
click at [1032, 138] on div "Target Group: arrow_drop_down close Reset All" at bounding box center [722, 129] width 1047 height 32
click at [1002, 113] on div "Target Group: arrow_drop_down close Reset All" at bounding box center [722, 129] width 1047 height 32
click at [982, 86] on header "Mission Control add Campaign" at bounding box center [722, 64] width 1100 height 48
click at [984, 152] on mini-dashboard "Overview: Optimail arrow_drop_down This overview shows data of campaigns execut…" at bounding box center [722, 174] width 1047 height 58
click at [967, 150] on mini-dashboard "Overview: Optimail arrow_drop_down This overview shows data of campaigns execut…" at bounding box center [722, 174] width 1047 height 58
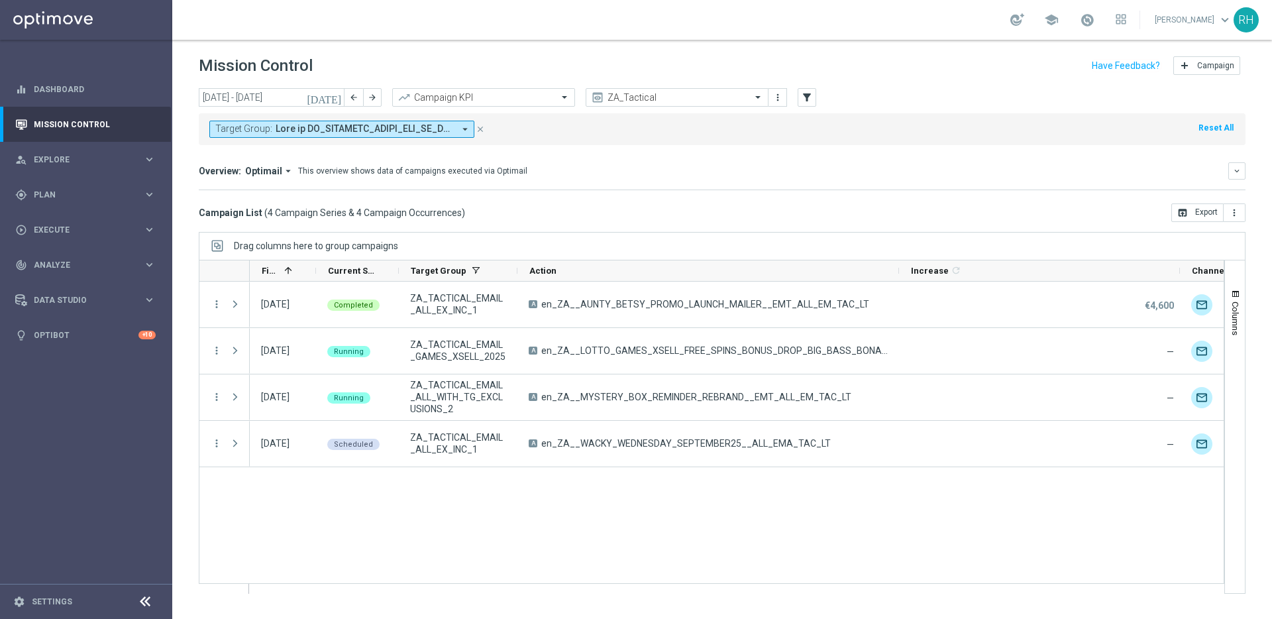
click at [967, 117] on div "Target Group: arrow_drop_down close Reset All" at bounding box center [722, 129] width 1047 height 32
click at [962, 89] on div "[DATE] [DATE] - [DATE] arrow_back arrow_forward Campaign KPI trending_up ZA_Tac…" at bounding box center [722, 98] width 1047 height 20
click at [934, 97] on div "[DATE] [DATE] - [DATE] arrow_back arrow_forward Campaign KPI trending_up ZA_Tac…" at bounding box center [722, 98] width 1047 height 20
click at [899, 185] on div "Overview: Optimail arrow_drop_down This overview shows data of campaigns execut…" at bounding box center [722, 176] width 1047 height 28
click at [937, 231] on div "[DATE] [DATE] - [DATE] arrow_back arrow_forward Campaign KPI trending_up ZA_Tac…" at bounding box center [722, 347] width 1100 height 519
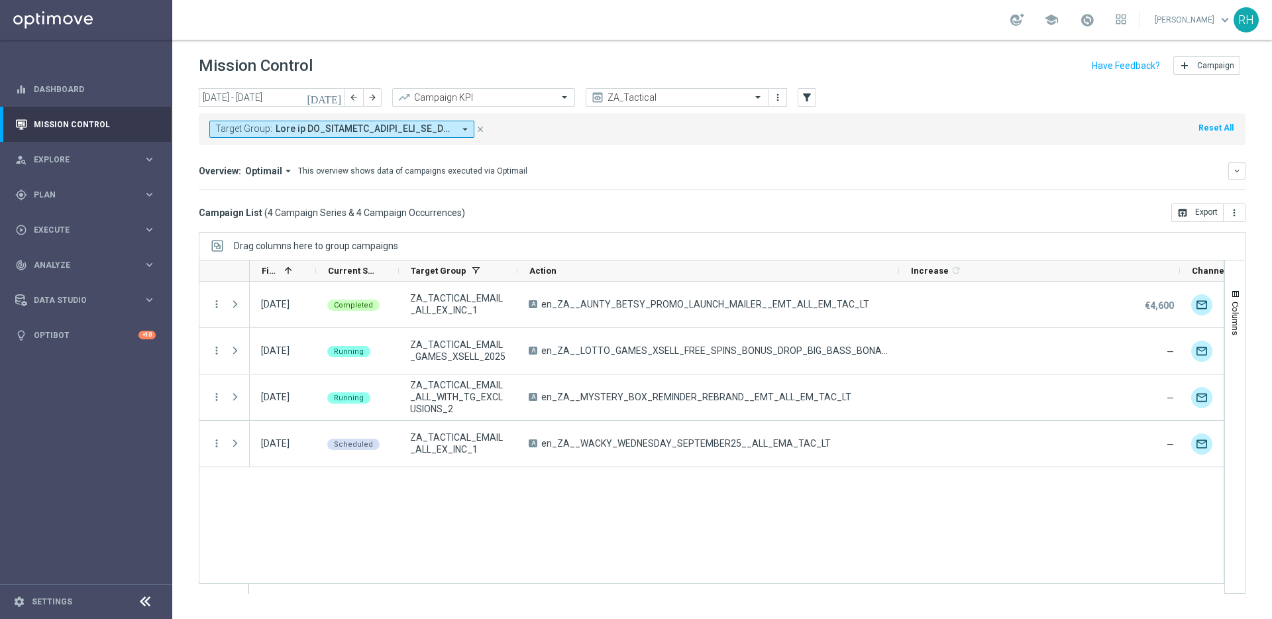
click at [931, 209] on div "Campaign List ( 4 Campaign Series & 4 Campaign Occurrences ) open_in_browser Ex…" at bounding box center [722, 212] width 1047 height 19
click at [922, 173] on div "Overview: Optimail arrow_drop_down This overview shows data of campaigns execut…" at bounding box center [713, 171] width 1029 height 12
drag, startPoint x: 929, startPoint y: 217, endPoint x: 933, endPoint y: 234, distance: 17.0
click at [933, 233] on div "[DATE] [DATE] - [DATE] arrow_back arrow_forward Campaign KPI trending_up ZA_Tac…" at bounding box center [722, 347] width 1100 height 519
click at [937, 244] on div "Drag columns here to group campaigns" at bounding box center [722, 246] width 1047 height 28
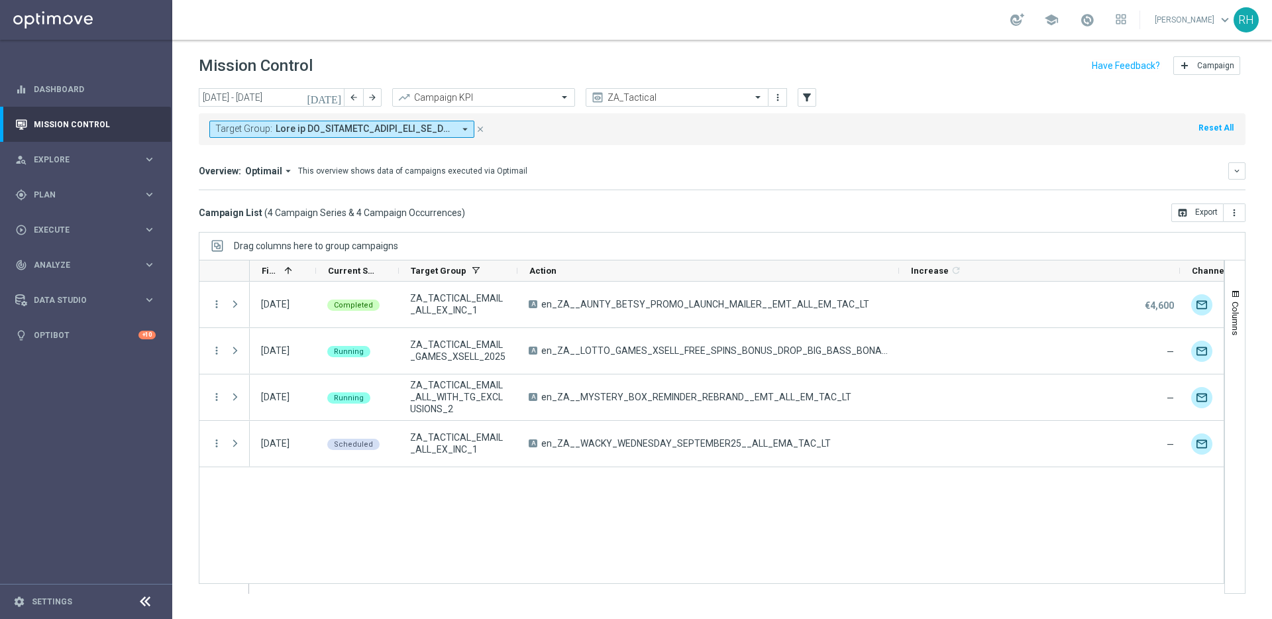
click at [933, 207] on div "Campaign List ( 4 Campaign Series & 4 Campaign Occurrences ) open_in_browser Ex…" at bounding box center [722, 212] width 1047 height 19
drag, startPoint x: 929, startPoint y: 187, endPoint x: 925, endPoint y: 158, distance: 29.4
click at [929, 187] on div "Overview: Optimail arrow_drop_down This overview shows data of campaigns execut…" at bounding box center [722, 176] width 1047 height 28
click at [925, 158] on mini-dashboard "Overview: Optimail arrow_drop_down This overview shows data of campaigns execut…" at bounding box center [722, 174] width 1047 height 58
drag, startPoint x: 931, startPoint y: 200, endPoint x: 935, endPoint y: 214, distance: 14.3
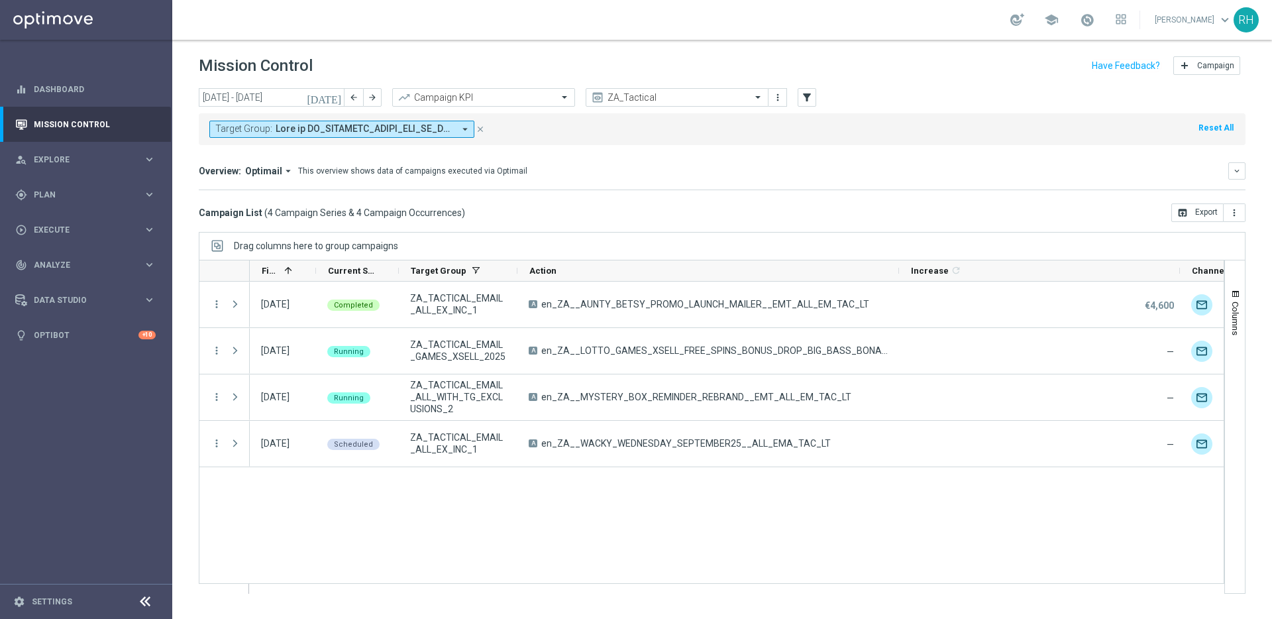
click at [931, 205] on div "[DATE] [DATE] - [DATE] arrow_back arrow_forward Campaign KPI trending_up ZA_Tac…" at bounding box center [722, 347] width 1100 height 519
click at [937, 223] on div "[DATE] [DATE] - [DATE] arrow_back arrow_forward Campaign KPI trending_up ZA_Tac…" at bounding box center [722, 347] width 1100 height 519
click at [942, 240] on div "Drag columns here to group campaigns" at bounding box center [722, 246] width 1047 height 28
click at [929, 215] on div "Campaign List ( 4 Campaign Series & 4 Campaign Occurrences ) open_in_browser Ex…" at bounding box center [722, 212] width 1047 height 19
drag, startPoint x: 929, startPoint y: 214, endPoint x: 941, endPoint y: 161, distance: 54.2
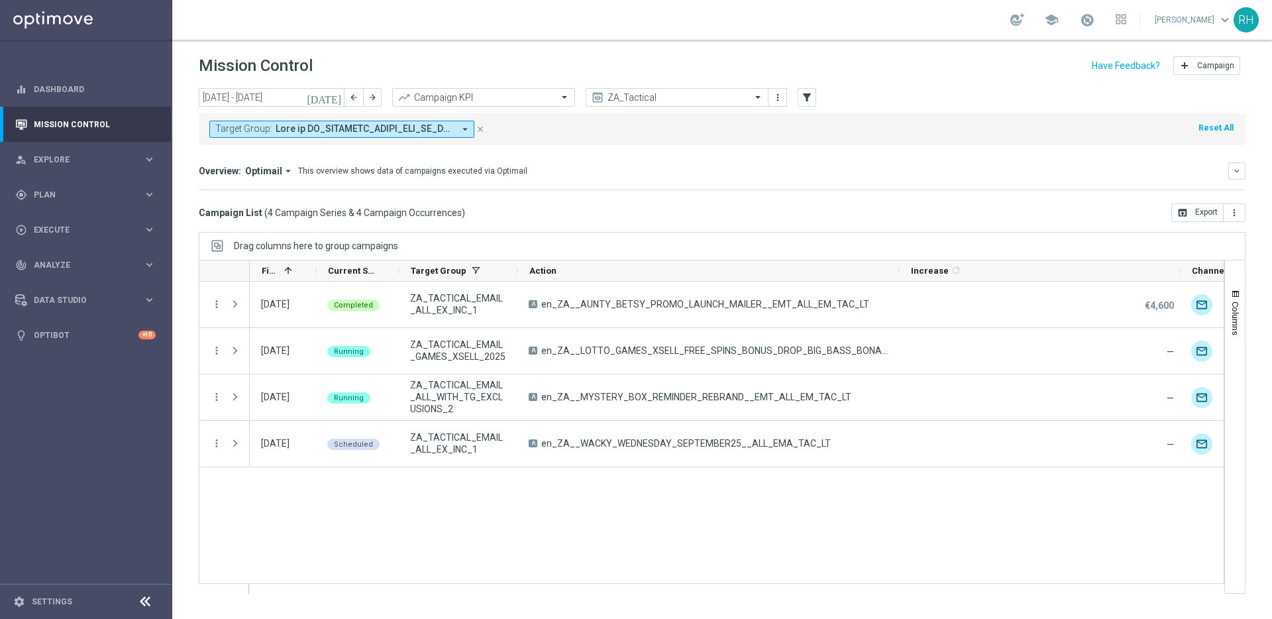
click at [930, 210] on div "Campaign List ( 4 Campaign Series & 4 Campaign Occurrences ) open_in_browser Ex…" at bounding box center [722, 212] width 1047 height 19
click at [941, 160] on mini-dashboard "Overview: Optimail arrow_drop_down This overview shows data of campaigns execut…" at bounding box center [722, 174] width 1047 height 58
click at [949, 224] on div "[DATE] [DATE] - [DATE] arrow_back arrow_forward Campaign KPI trending_up ZA_Tac…" at bounding box center [722, 347] width 1100 height 519
click at [953, 240] on div "Drag columns here to group campaigns" at bounding box center [722, 246] width 1047 height 28
click at [941, 208] on div "Campaign List ( 4 Campaign Series & 4 Campaign Occurrences ) open_in_browser Ex…" at bounding box center [722, 212] width 1047 height 19
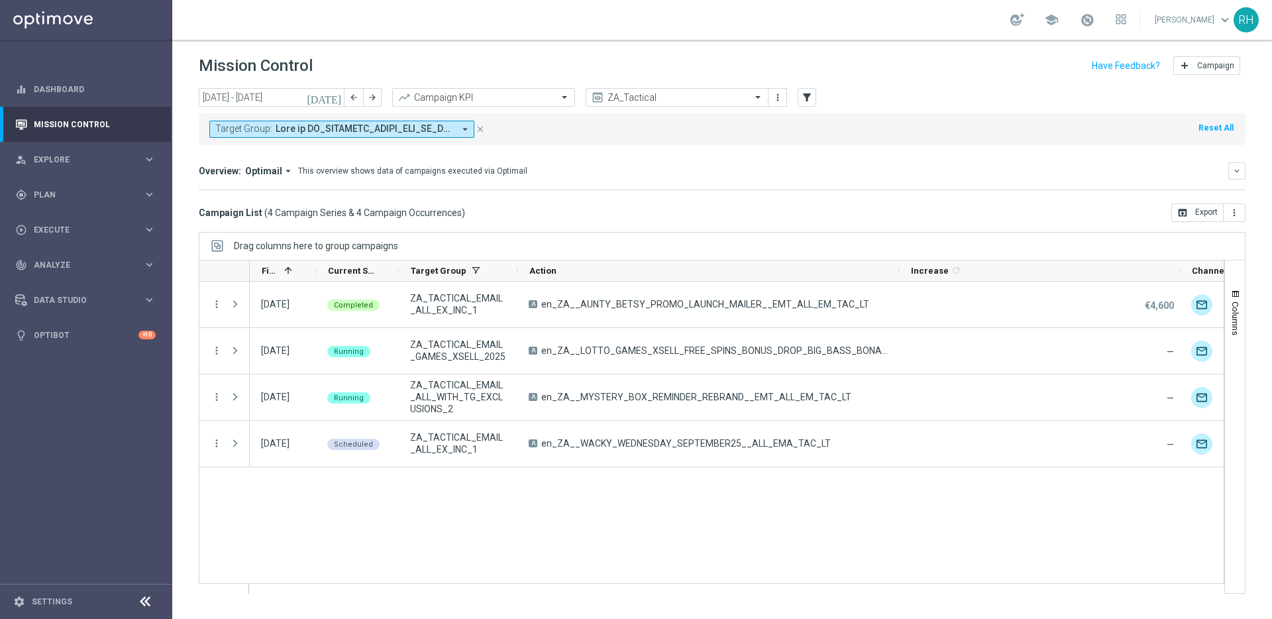
drag, startPoint x: 941, startPoint y: 168, endPoint x: 954, endPoint y: 235, distance: 68.1
click at [954, 229] on div "[DATE] [DATE] - [DATE] arrow_back arrow_forward Campaign KPI trending_up ZA_Tac…" at bounding box center [722, 347] width 1100 height 519
click at [955, 238] on div "Drag columns here to group campaigns" at bounding box center [722, 246] width 1047 height 28
click at [953, 221] on div "Campaign List ( 4 Campaign Series & 4 Campaign Occurrences ) open_in_browser Ex…" at bounding box center [722, 212] width 1047 height 19
click at [953, 214] on div "Campaign List ( 4 Campaign Series & 4 Campaign Occurrences ) open_in_browser Ex…" at bounding box center [722, 212] width 1047 height 19
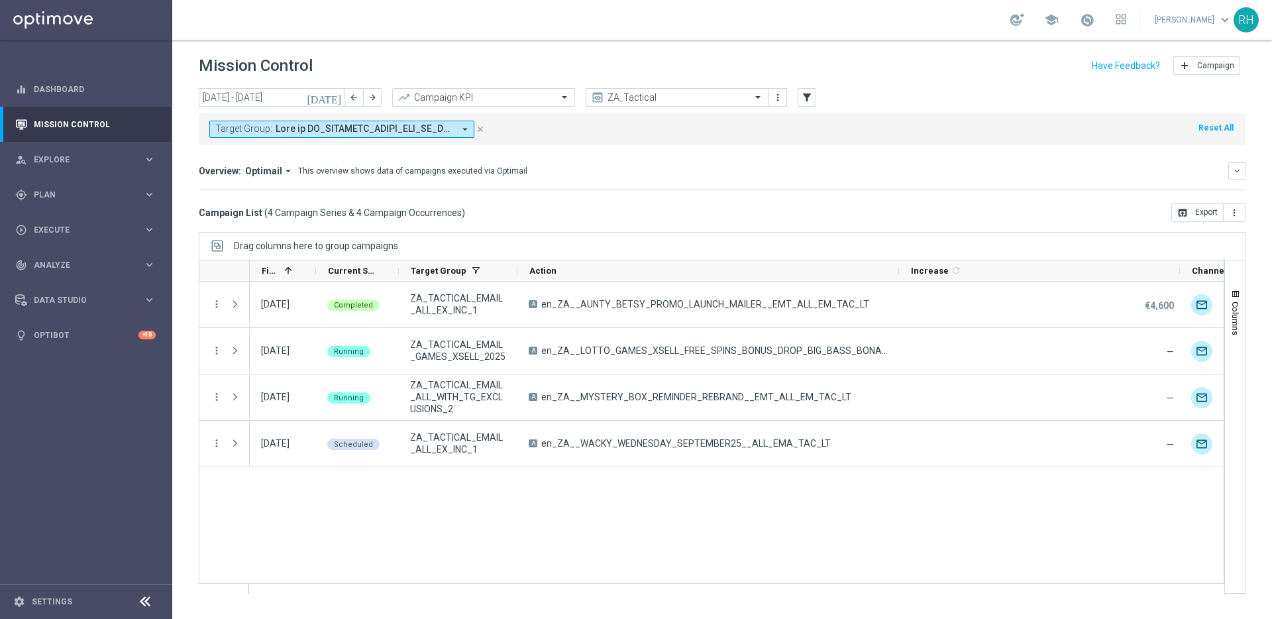
click at [953, 214] on div "Campaign List ( 4 Campaign Series & 4 Campaign Occurrences ) open_in_browser Ex…" at bounding box center [722, 212] width 1047 height 19
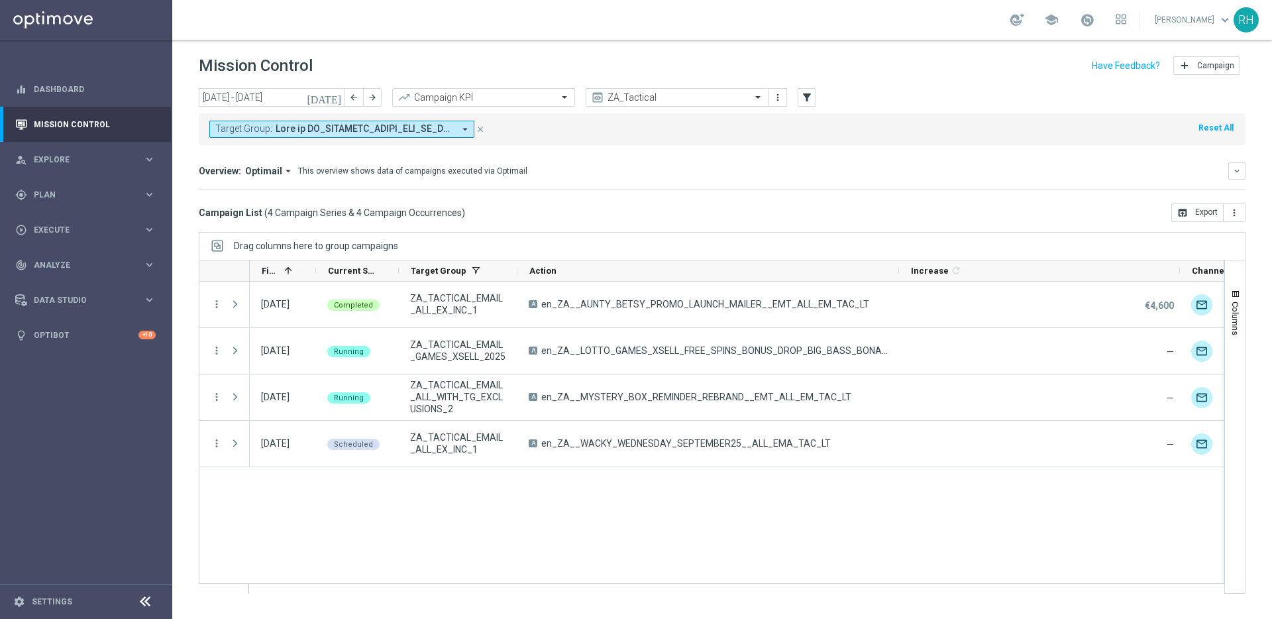
click at [953, 214] on div "Campaign List ( 4 Campaign Series & 4 Campaign Occurrences ) open_in_browser Ex…" at bounding box center [722, 212] width 1047 height 19
click at [102, 221] on div "play_circle_outline Execute keyboard_arrow_right" at bounding box center [85, 229] width 171 height 35
click at [81, 259] on link "Campaign Builder" at bounding box center [85, 257] width 103 height 11
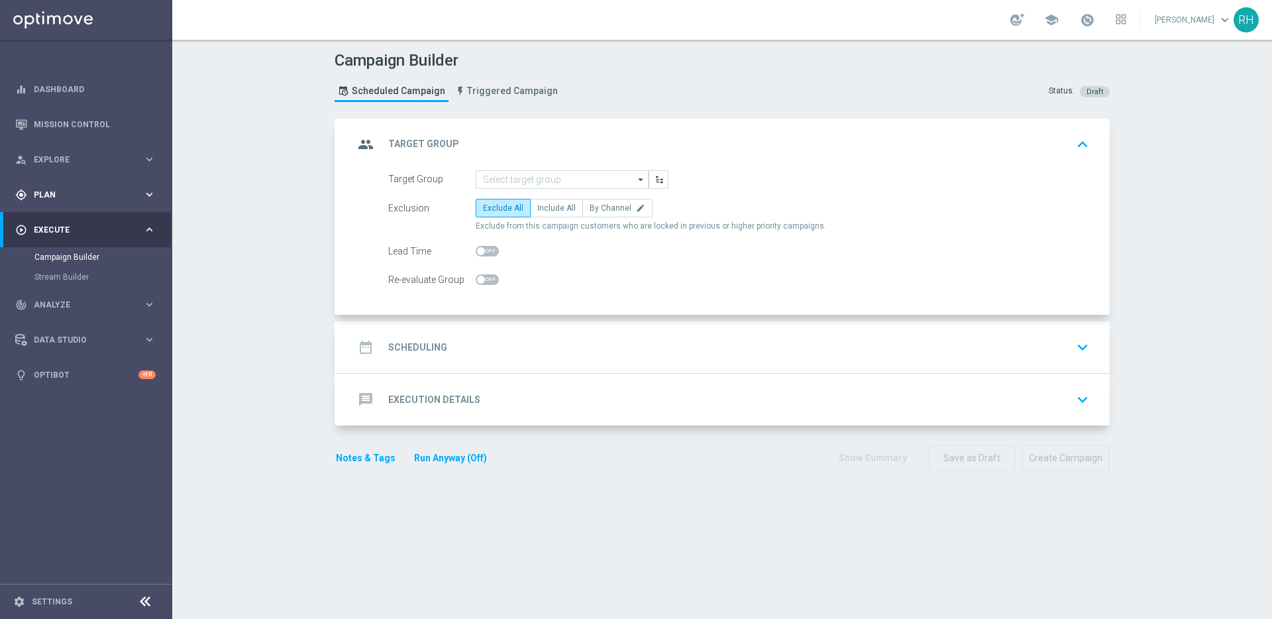
click at [101, 204] on div "gps_fixed Plan keyboard_arrow_right" at bounding box center [85, 194] width 171 height 35
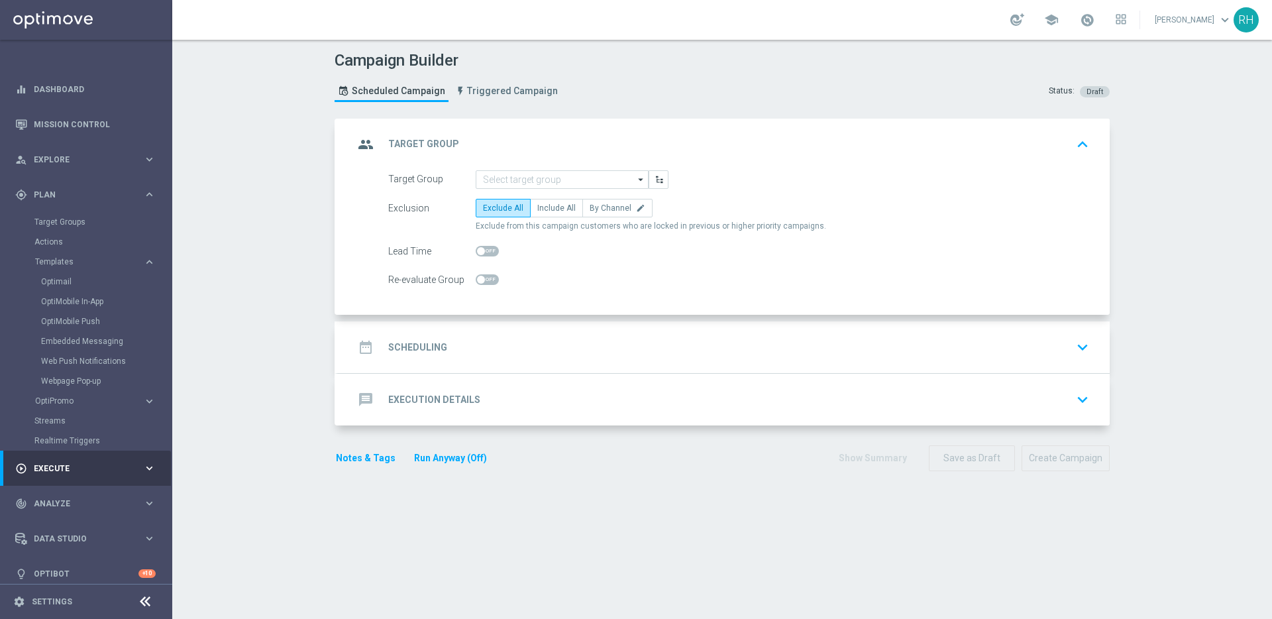
click at [64, 289] on div "Optimail" at bounding box center [106, 282] width 130 height 20
click at [64, 285] on link "Optimail" at bounding box center [89, 281] width 97 height 11
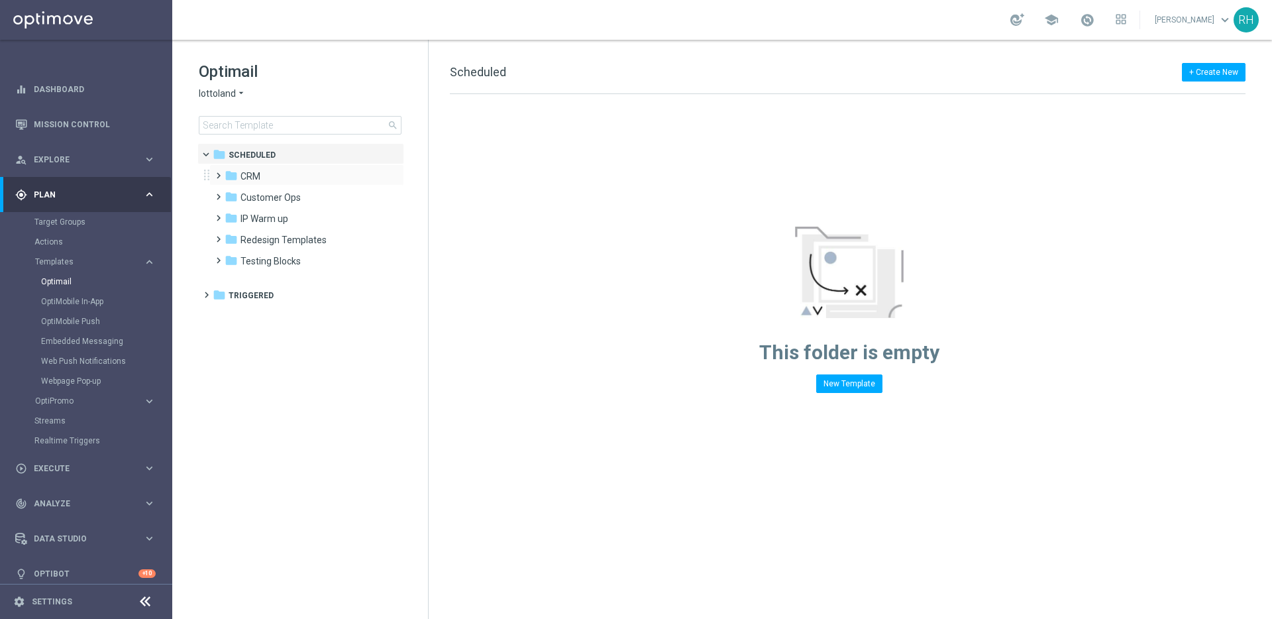
click at [219, 172] on span at bounding box center [216, 169] width 6 height 5
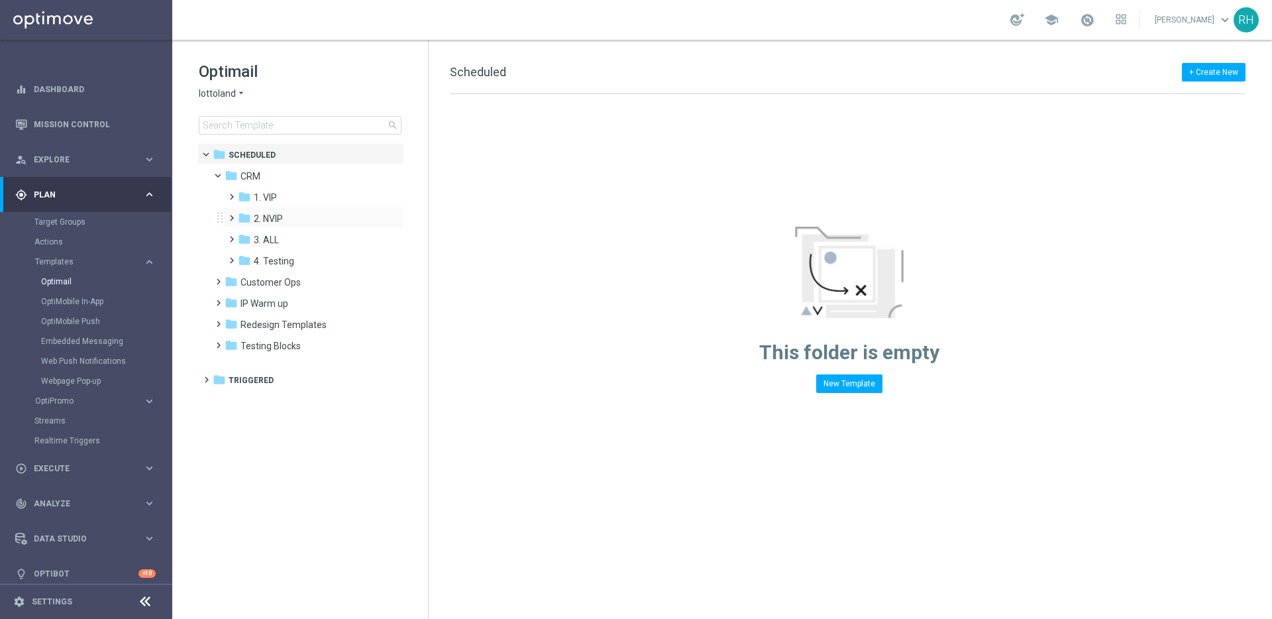
click at [232, 215] on span at bounding box center [229, 211] width 6 height 5
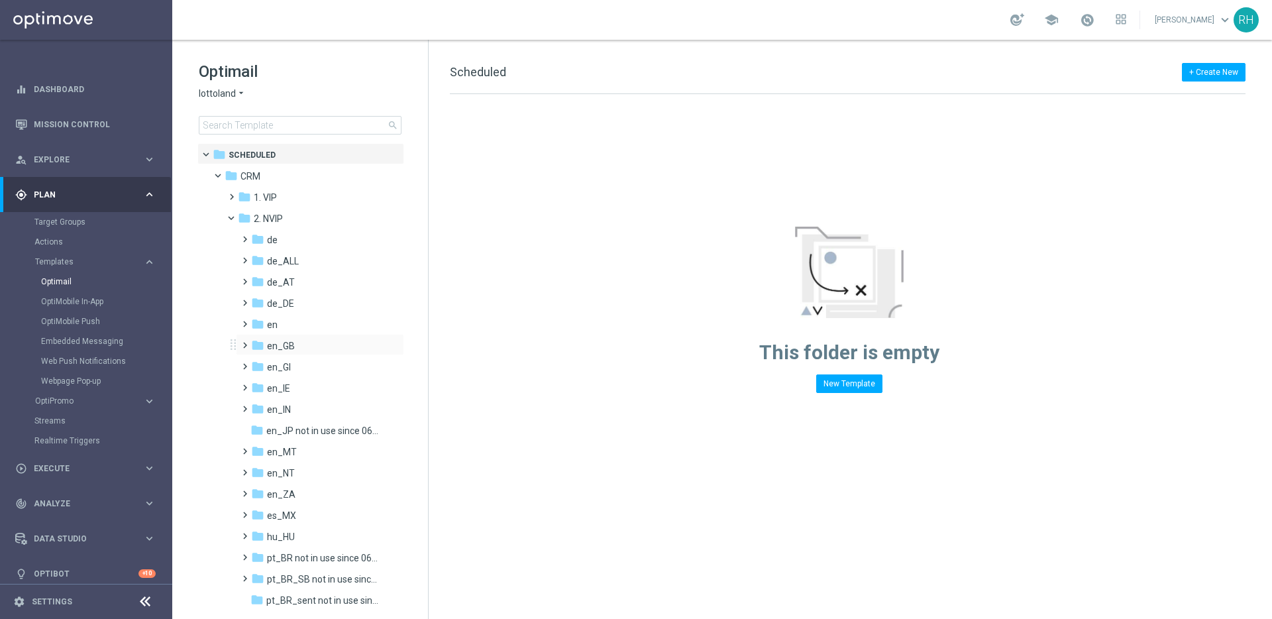
click at [245, 342] on span at bounding box center [242, 339] width 6 height 5
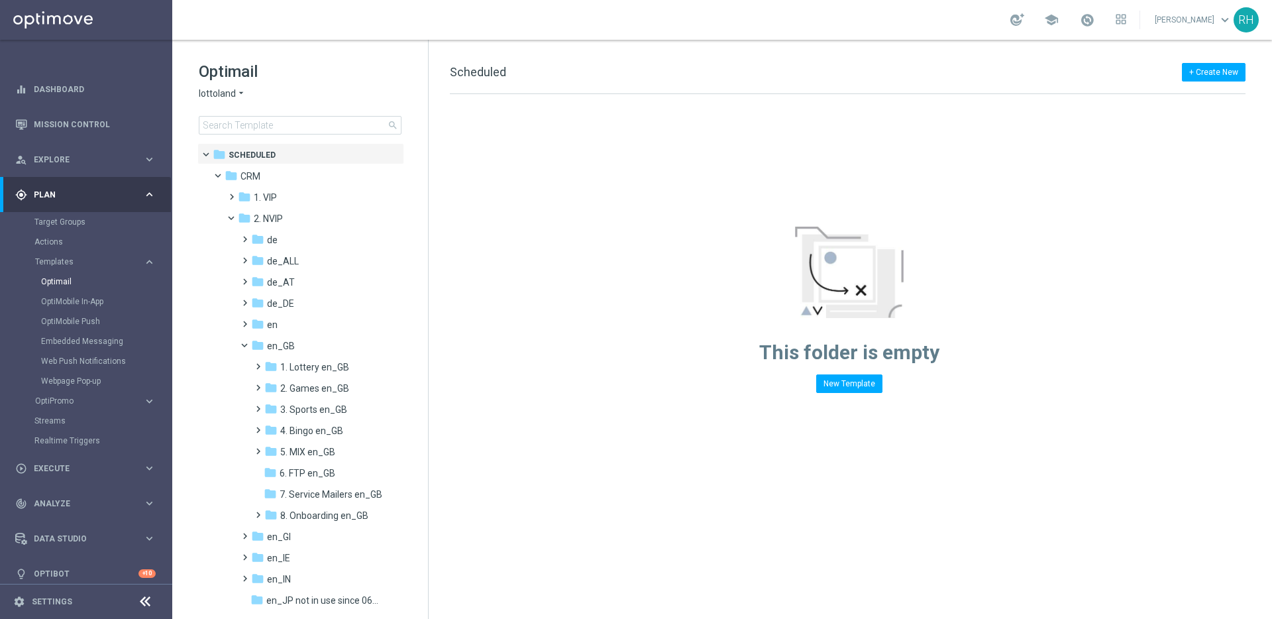
click at [427, 286] on div "Optimail lottoland arrow_drop_down × lottoland search folder 1 Folder folder Sc…" at bounding box center [300, 329] width 256 height 579
click at [426, 285] on div "folder Scheduled more_vert folder CRM more_vert" at bounding box center [299, 379] width 256 height 473
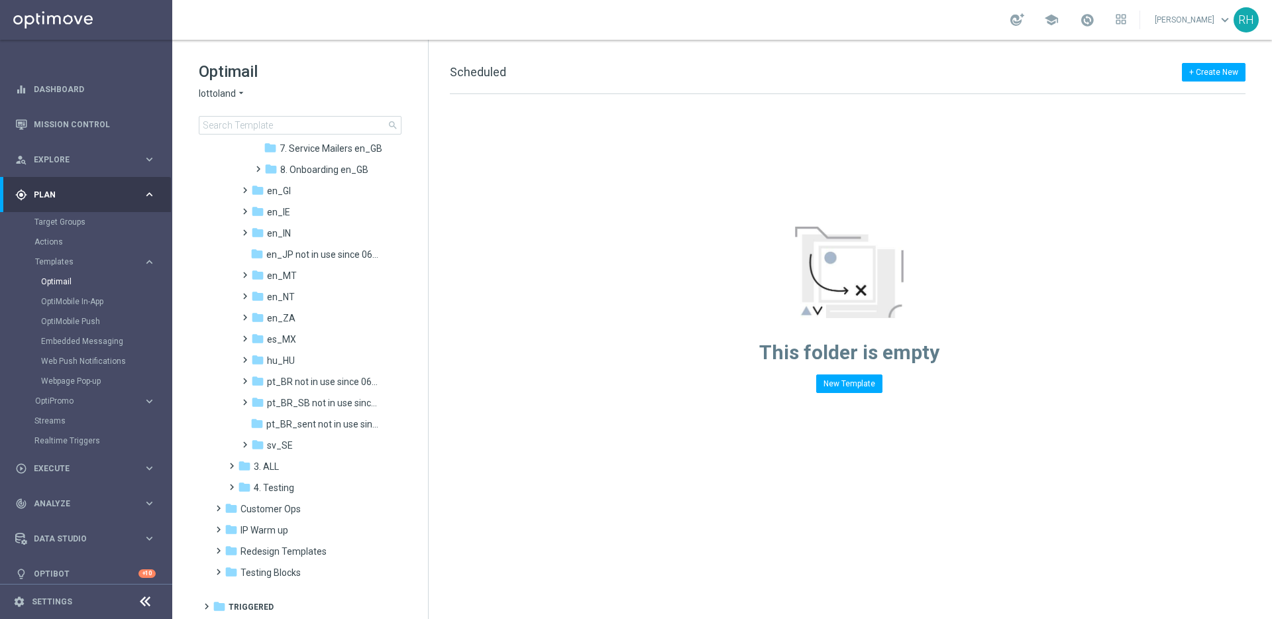
scroll to position [305, 0]
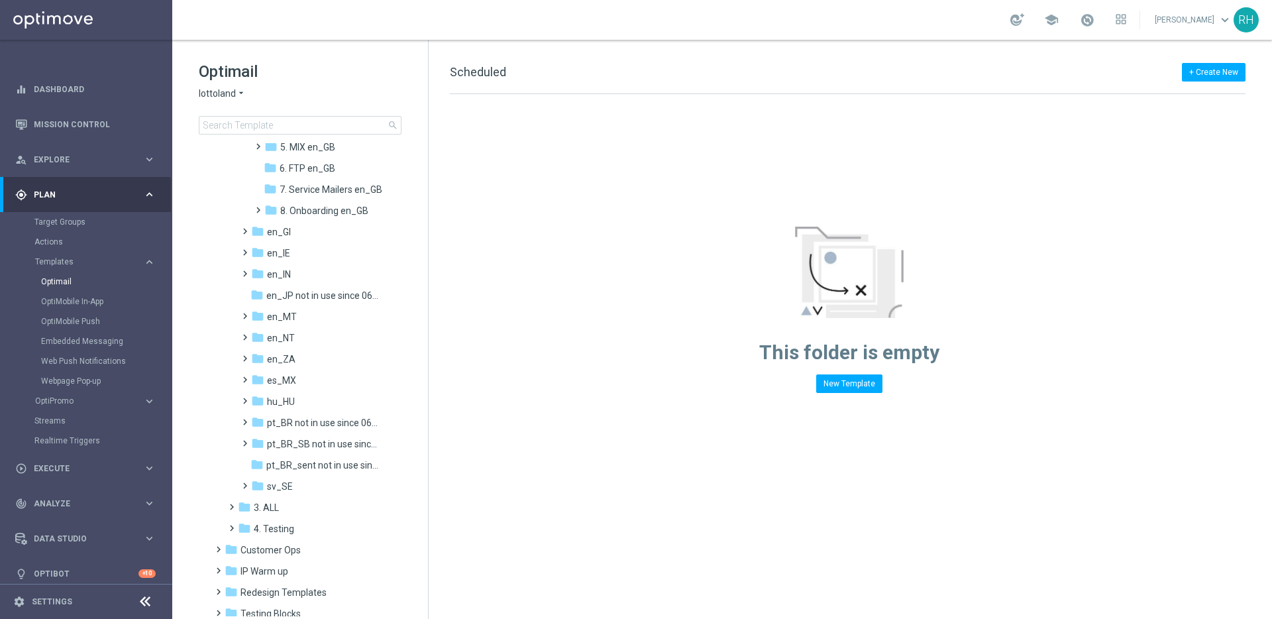
drag, startPoint x: 426, startPoint y: 471, endPoint x: 435, endPoint y: 199, distance: 272.4
click at [435, 199] on div "Optimail lottoland arrow_drop_down × lottoland search folder 1 Folder folder Sc…" at bounding box center [722, 329] width 1100 height 579
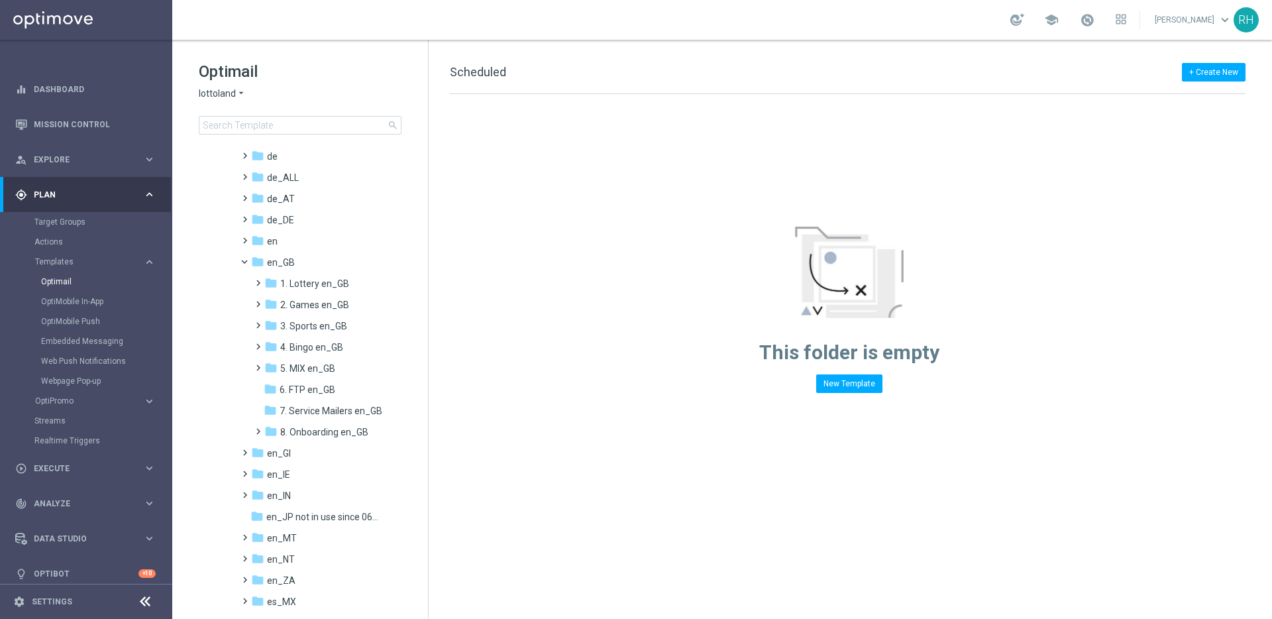
scroll to position [0, 0]
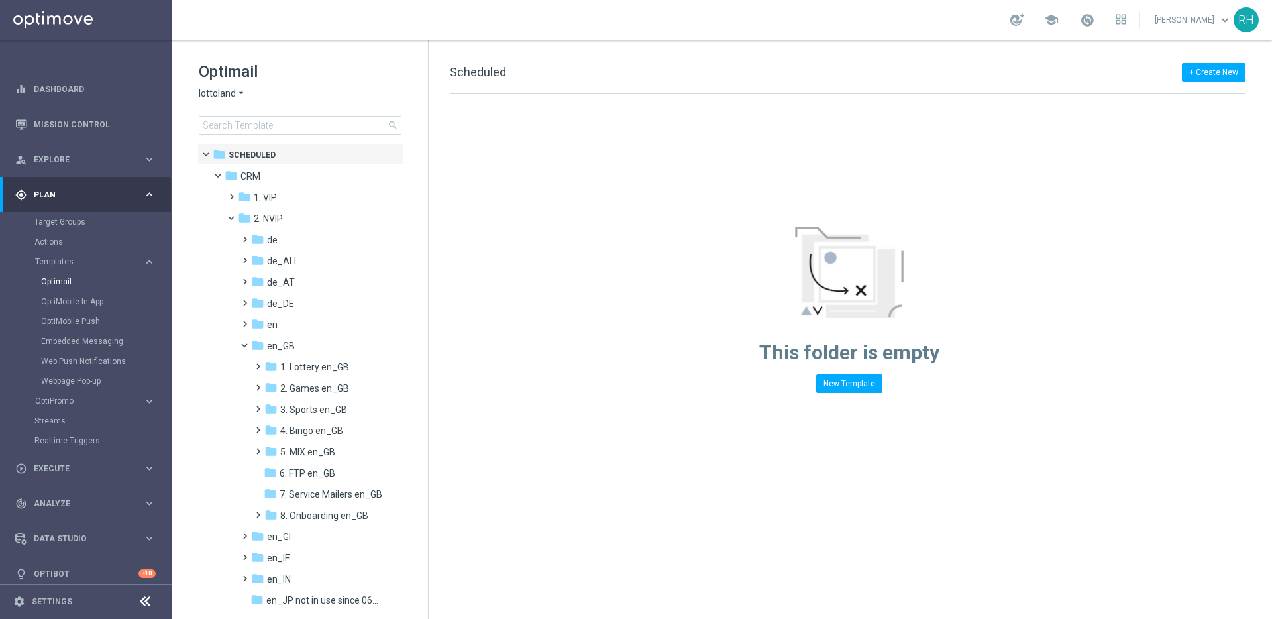
click at [607, 380] on div "This folder is empty New Template" at bounding box center [849, 243] width 841 height 299
drag, startPoint x: 607, startPoint y: 380, endPoint x: 641, endPoint y: 392, distance: 36.1
click at [616, 386] on div "This folder is empty New Template" at bounding box center [849, 243] width 841 height 299
drag, startPoint x: 763, startPoint y: 348, endPoint x: 941, endPoint y: 348, distance: 177.5
click at [941, 348] on div "This folder is empty New Template" at bounding box center [849, 243] width 841 height 299
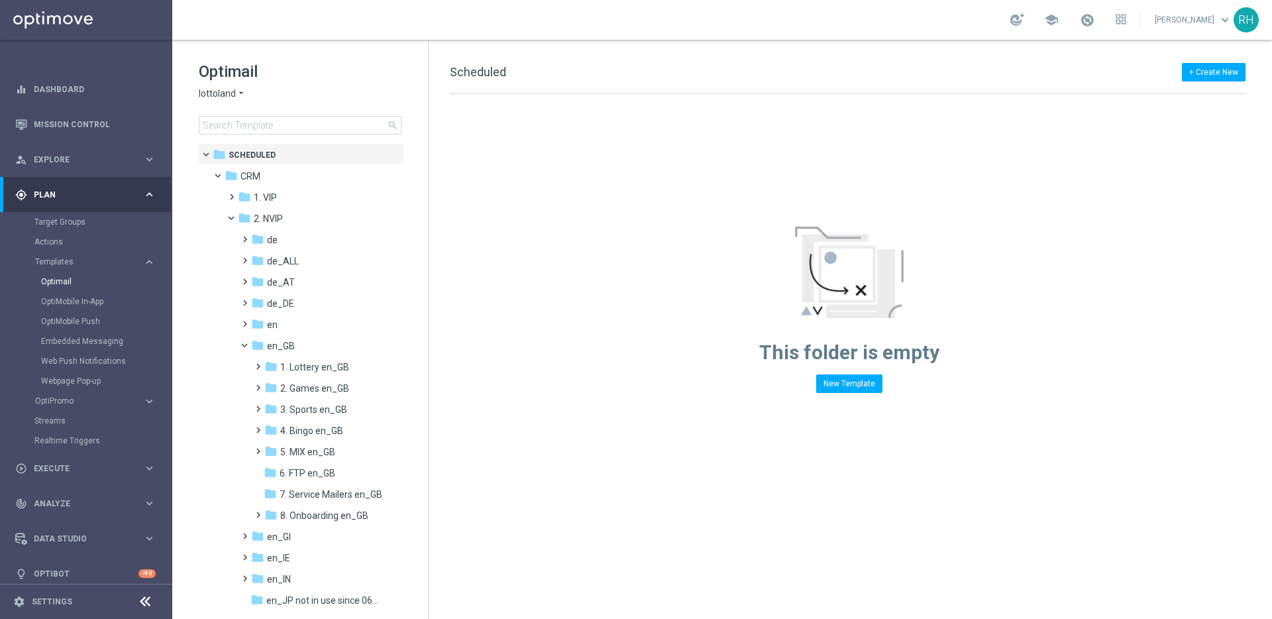
click at [941, 348] on div "This folder is empty New Template" at bounding box center [849, 243] width 841 height 299
click at [959, 358] on div "This folder is empty New Template" at bounding box center [849, 243] width 841 height 299
click at [973, 324] on div "This folder is empty New Template" at bounding box center [849, 243] width 841 height 299
click at [1000, 53] on div "+ Create New Scheduled Drag here to set row groups Drag here to set column labe…" at bounding box center [850, 329] width 843 height 579
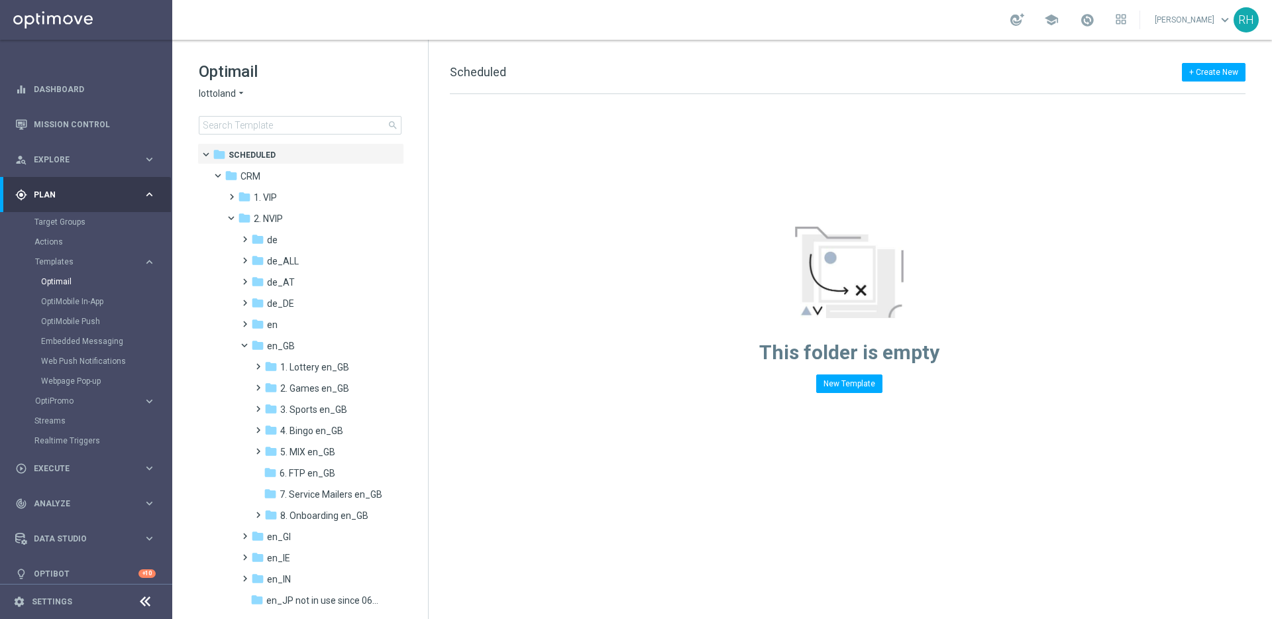
click at [998, 46] on div "+ Create New Scheduled Drag here to set row groups Drag here to set column labe…" at bounding box center [850, 329] width 843 height 579
click at [974, 56] on div "+ Create New Scheduled Drag here to set row groups Drag here to set column labe…" at bounding box center [850, 329] width 843 height 579
drag, startPoint x: 760, startPoint y: 354, endPoint x: 800, endPoint y: 358, distance: 39.9
click at [800, 358] on span "This folder is empty" at bounding box center [849, 351] width 180 height 23
drag, startPoint x: 804, startPoint y: 357, endPoint x: 861, endPoint y: 356, distance: 56.3
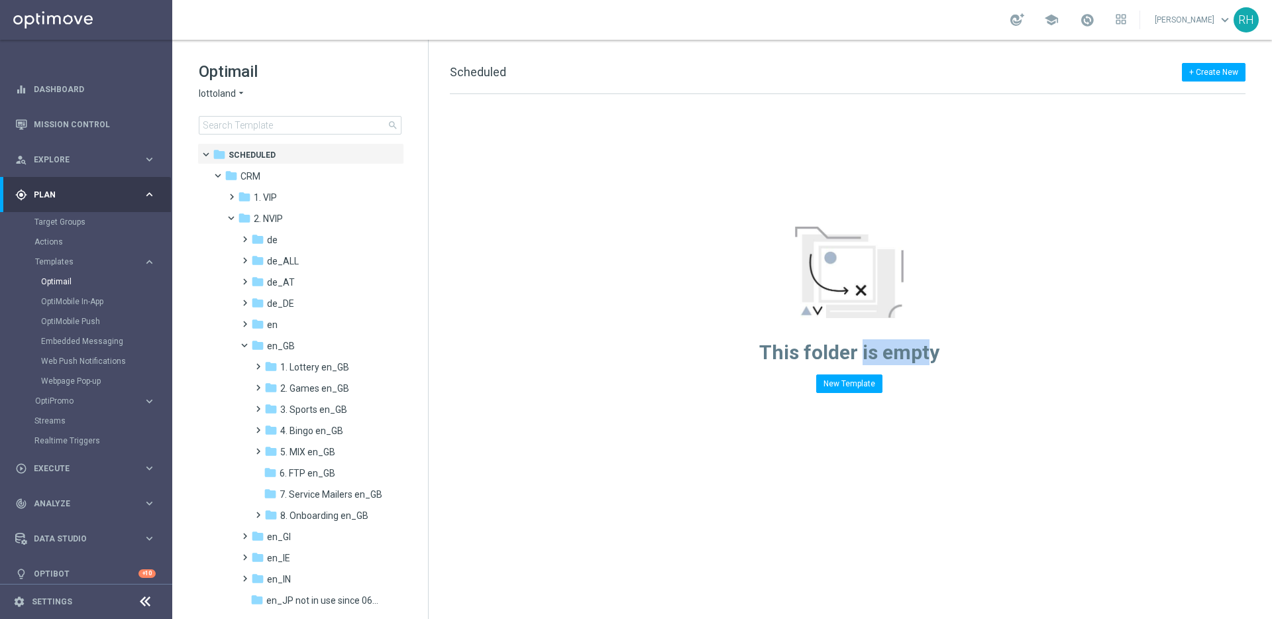
click at [861, 356] on span "This folder is empty" at bounding box center [849, 351] width 180 height 23
click at [849, 356] on span "This folder is empty" at bounding box center [849, 351] width 180 height 23
drag, startPoint x: 861, startPoint y: 356, endPoint x: 876, endPoint y: 356, distance: 14.6
click at [876, 356] on span "This folder is empty" at bounding box center [849, 351] width 180 height 23
drag, startPoint x: 888, startPoint y: 353, endPoint x: 945, endPoint y: 350, distance: 57.1
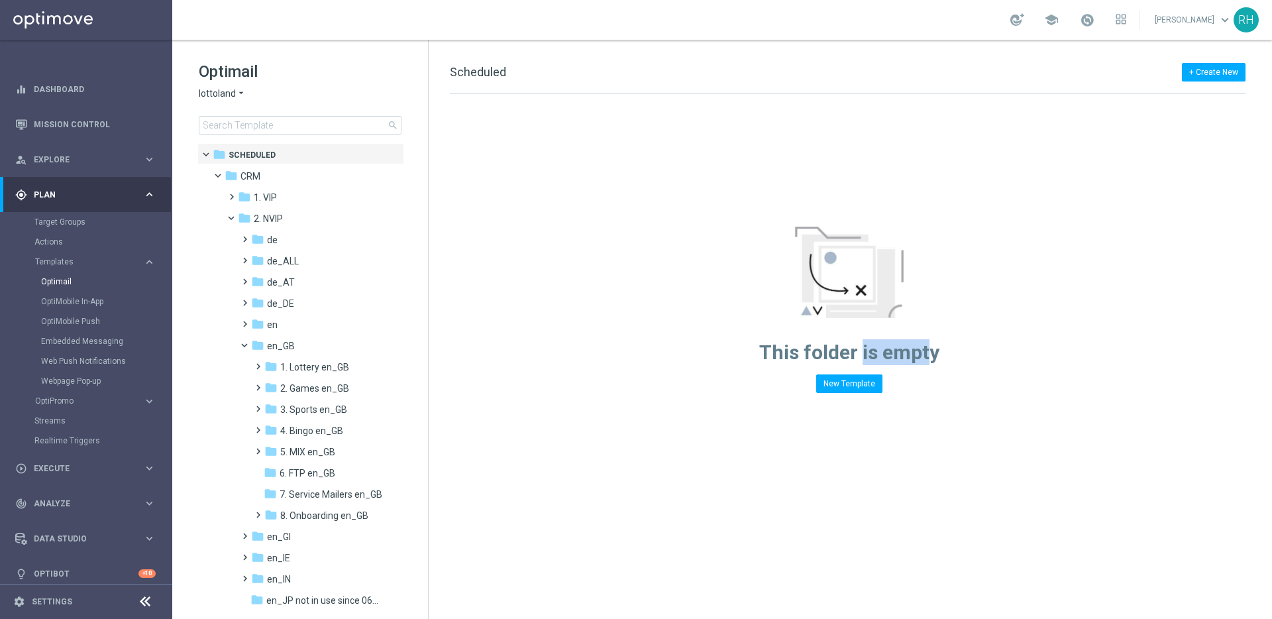
click at [945, 350] on div "This folder is empty New Template" at bounding box center [849, 243] width 841 height 299
drag, startPoint x: 875, startPoint y: 354, endPoint x: 864, endPoint y: 354, distance: 10.6
click at [864, 354] on span "This folder is empty" at bounding box center [849, 351] width 180 height 23
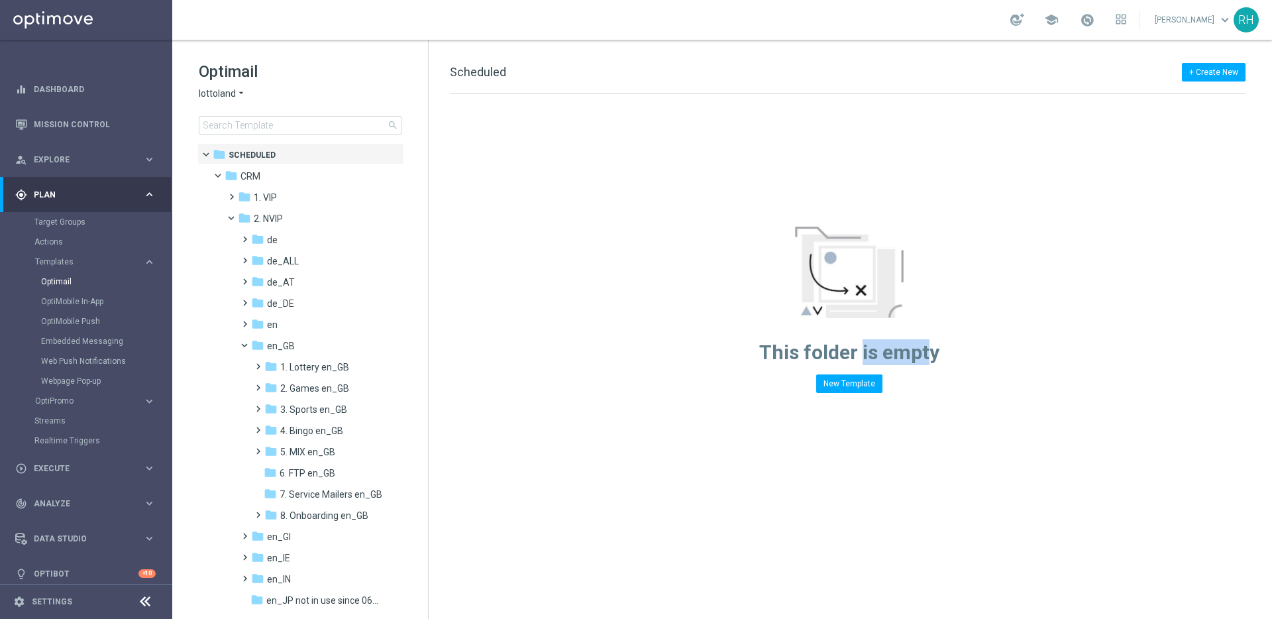
drag, startPoint x: 863, startPoint y: 355, endPoint x: 883, endPoint y: 355, distance: 19.9
click at [883, 355] on span "This folder is empty" at bounding box center [849, 351] width 180 height 23
click at [878, 355] on span "This folder is empty" at bounding box center [849, 351] width 180 height 23
drag, startPoint x: 855, startPoint y: 355, endPoint x: 802, endPoint y: 360, distance: 52.5
click at [802, 360] on span "This folder is empty" at bounding box center [849, 351] width 180 height 23
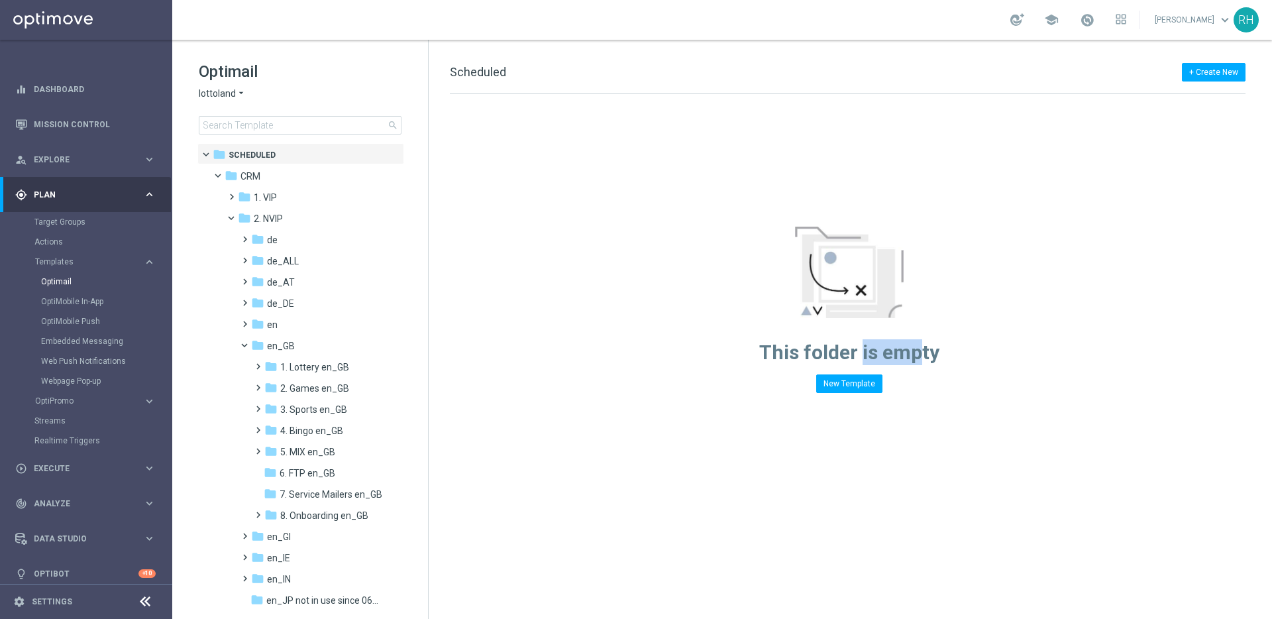
click at [806, 358] on span "This folder is empty" at bounding box center [849, 351] width 180 height 23
drag, startPoint x: 798, startPoint y: 355, endPoint x: 739, endPoint y: 359, distance: 59.1
click at [739, 359] on div "This folder is empty New Template" at bounding box center [849, 243] width 841 height 299
click at [754, 356] on div "This folder is empty New Template" at bounding box center [849, 243] width 841 height 299
drag, startPoint x: 806, startPoint y: 356, endPoint x: 837, endPoint y: 354, distance: 30.5
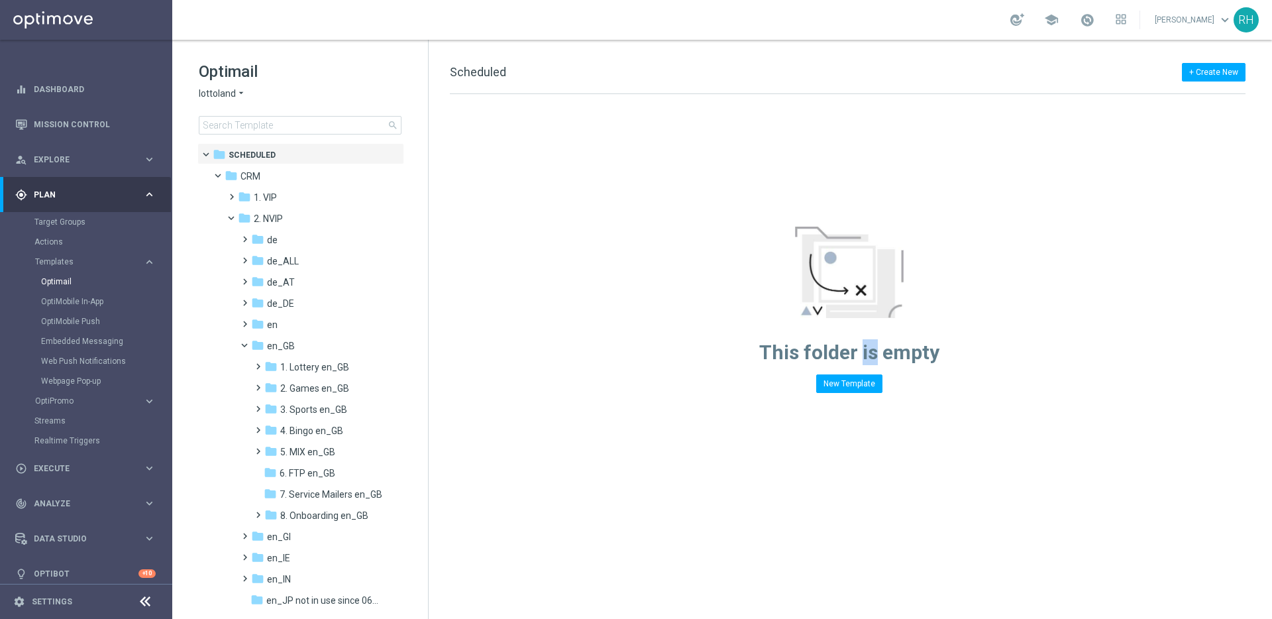
click at [836, 354] on span "This folder is empty" at bounding box center [849, 351] width 180 height 23
click at [837, 354] on span "This folder is empty" at bounding box center [849, 351] width 180 height 23
click at [929, 345] on span "This folder is empty" at bounding box center [849, 351] width 180 height 23
drag, startPoint x: 934, startPoint y: 331, endPoint x: 916, endPoint y: 216, distance: 116.0
click at [934, 314] on div "This folder is empty New Template" at bounding box center [849, 310] width 180 height 166
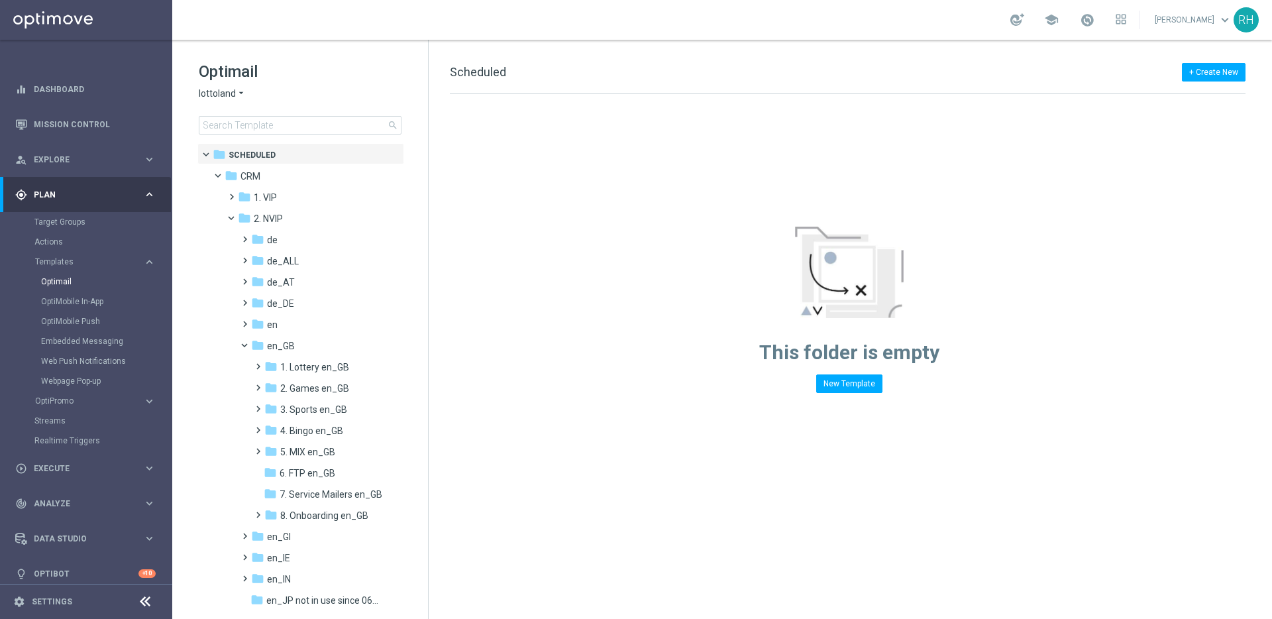
drag, startPoint x: 916, startPoint y: 216, endPoint x: 816, endPoint y: 154, distance: 117.5
click at [910, 209] on div "This folder is empty New Template" at bounding box center [849, 243] width 841 height 299
click at [779, 146] on div "This folder is empty New Template" at bounding box center [849, 243] width 841 height 299
drag, startPoint x: 745, startPoint y: 236, endPoint x: 752, endPoint y: 266, distance: 31.3
click at [745, 242] on div "This folder is empty New Template" at bounding box center [849, 243] width 841 height 299
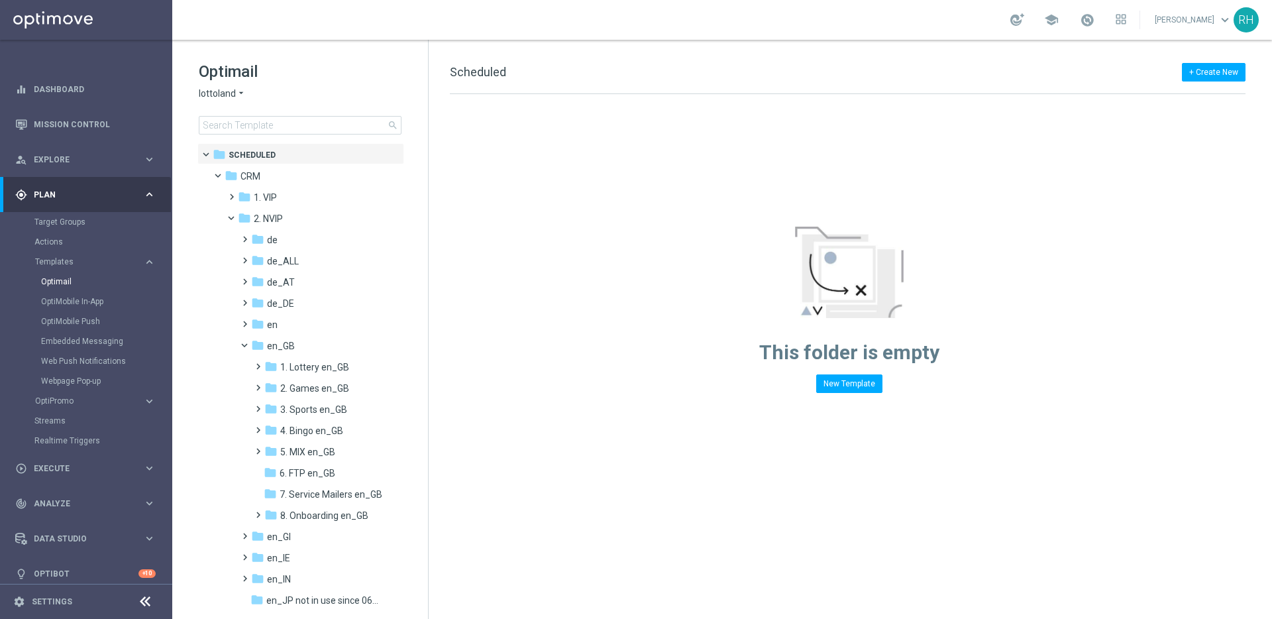
click at [764, 321] on div "This folder is empty New Template" at bounding box center [849, 310] width 180 height 166
click at [769, 372] on div "This folder is empty New Template" at bounding box center [849, 310] width 180 height 166
drag, startPoint x: 758, startPoint y: 429, endPoint x: 804, endPoint y: 470, distance: 61.9
click at [760, 437] on div "+ Create New Scheduled Drag here to set row groups Drag here to set column labe…" at bounding box center [850, 329] width 843 height 579
drag, startPoint x: 805, startPoint y: 470, endPoint x: 817, endPoint y: 469, distance: 11.9
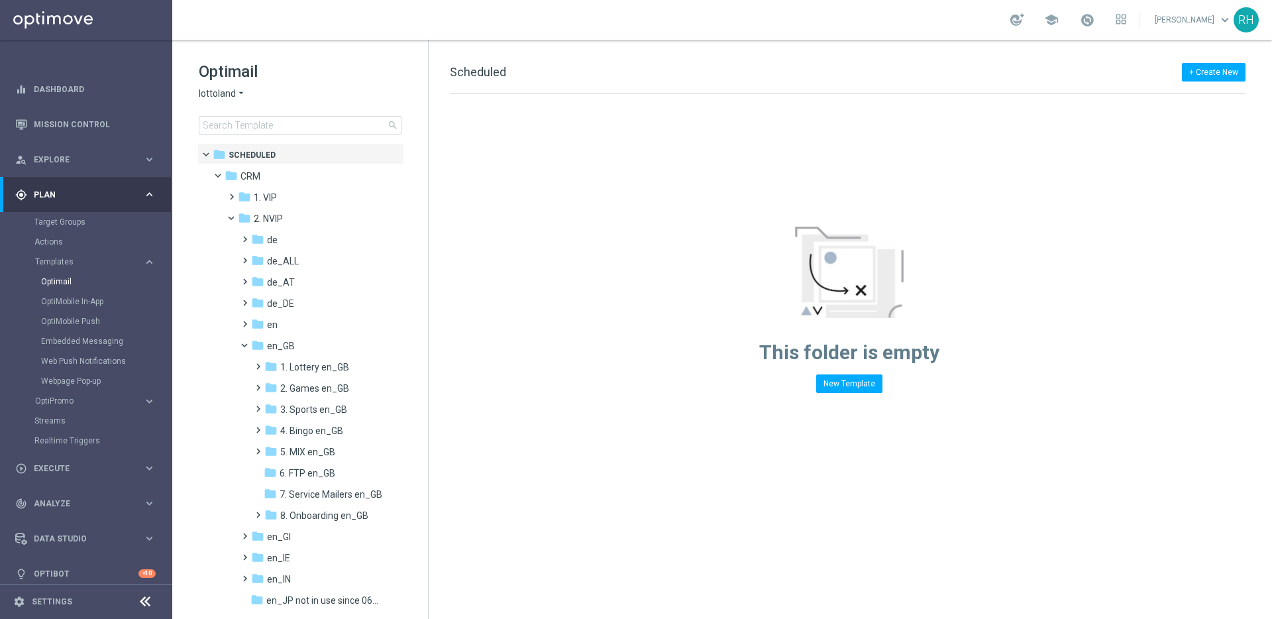
click at [809, 470] on div "+ Create New Scheduled Drag here to set row groups Drag here to set column labe…" at bounding box center [850, 329] width 843 height 579
drag, startPoint x: 898, startPoint y: 455, endPoint x: 995, endPoint y: 372, distance: 127.3
click at [914, 445] on div "+ Create New Scheduled Drag here to set row groups Drag here to set column labe…" at bounding box center [850, 329] width 843 height 579
click at [995, 372] on div "This folder is empty New Template" at bounding box center [849, 243] width 841 height 299
click at [1035, 306] on div "This folder is empty New Template" at bounding box center [849, 243] width 841 height 299
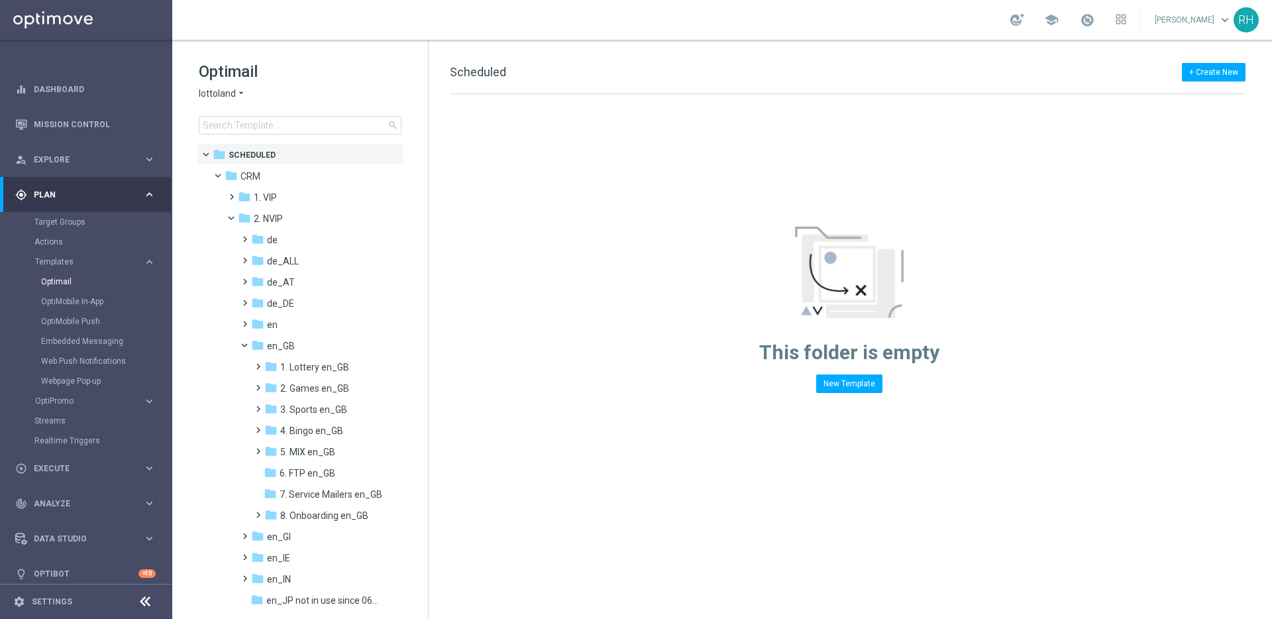
click at [1006, 284] on div "This folder is empty New Template" at bounding box center [849, 243] width 841 height 299
drag, startPoint x: 960, startPoint y: 347, endPoint x: 776, endPoint y: 355, distance: 183.7
click at [776, 355] on div "This folder is empty New Template" at bounding box center [849, 243] width 841 height 299
click at [776, 355] on span "This folder is empty" at bounding box center [849, 351] width 180 height 23
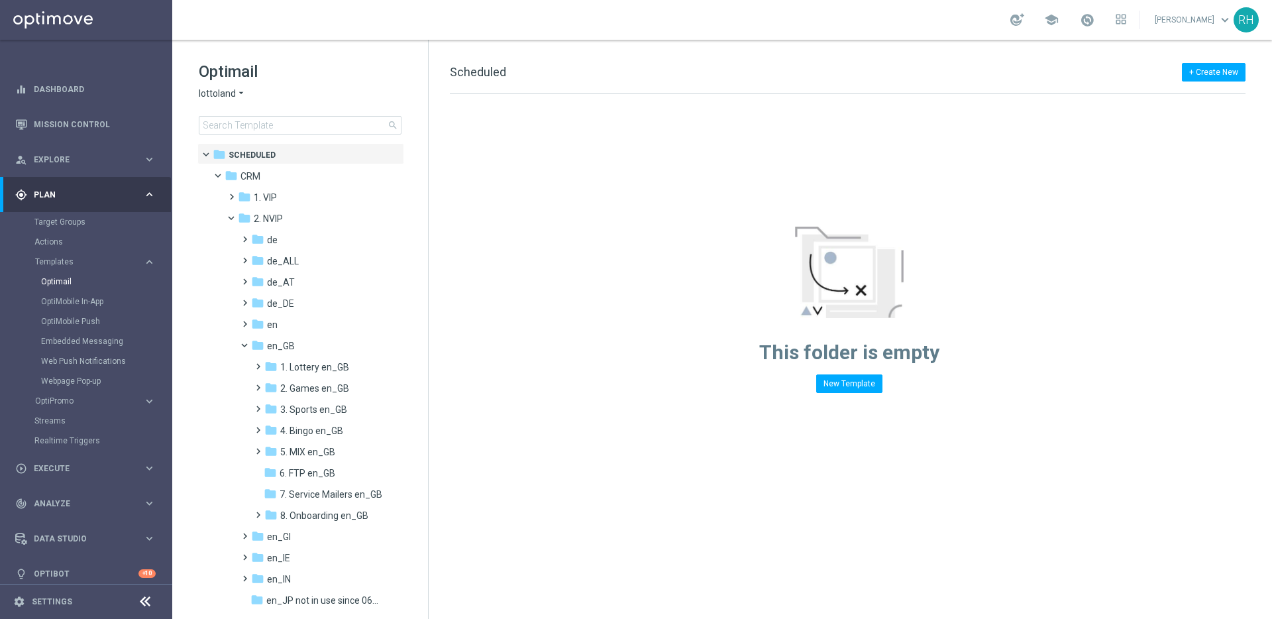
drag, startPoint x: 758, startPoint y: 353, endPoint x: 883, endPoint y: 352, distance: 125.2
click at [883, 352] on div "This folder is empty New Template" at bounding box center [849, 243] width 841 height 299
drag, startPoint x: 900, startPoint y: 352, endPoint x: 924, endPoint y: 355, distance: 24.7
click at [911, 352] on span "This folder is empty" at bounding box center [849, 351] width 180 height 23
drag, startPoint x: 943, startPoint y: 358, endPoint x: 795, endPoint y: 358, distance: 147.7
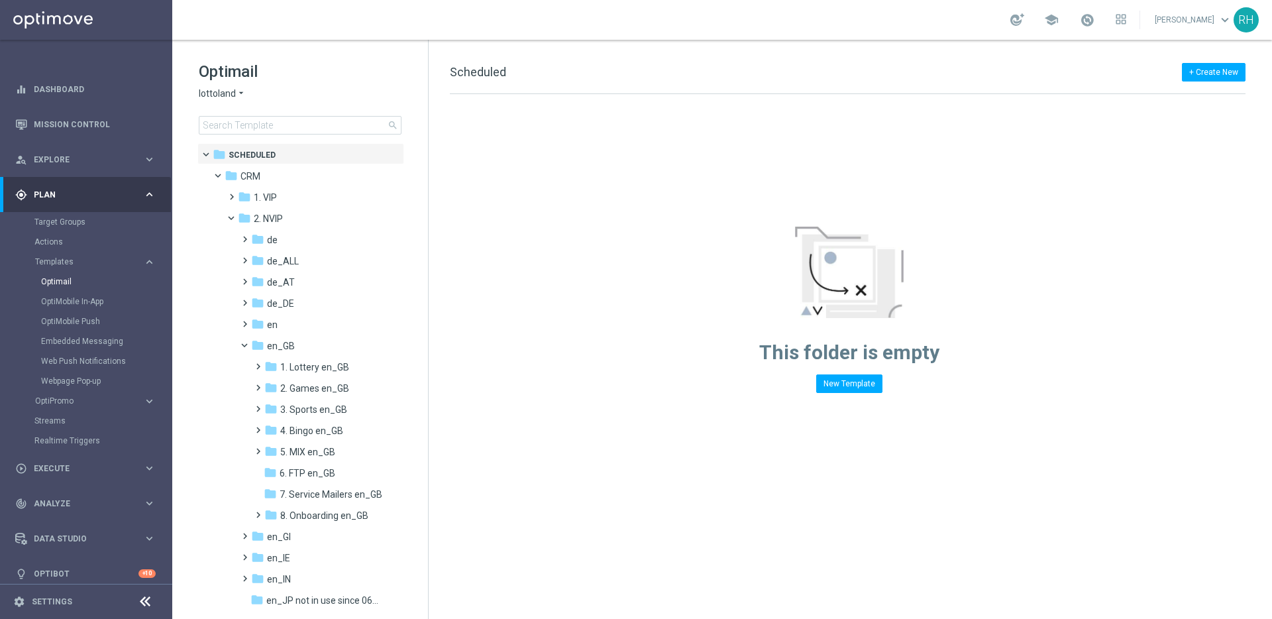
click at [795, 358] on div "This folder is empty New Template" at bounding box center [849, 243] width 841 height 299
drag, startPoint x: 795, startPoint y: 358, endPoint x: 734, endPoint y: 353, distance: 61.2
click at [794, 358] on span "This folder is empty" at bounding box center [849, 351] width 180 height 23
drag, startPoint x: 733, startPoint y: 353, endPoint x: 973, endPoint y: 356, distance: 239.8
click at [973, 356] on div "This folder is empty New Template" at bounding box center [849, 243] width 841 height 299
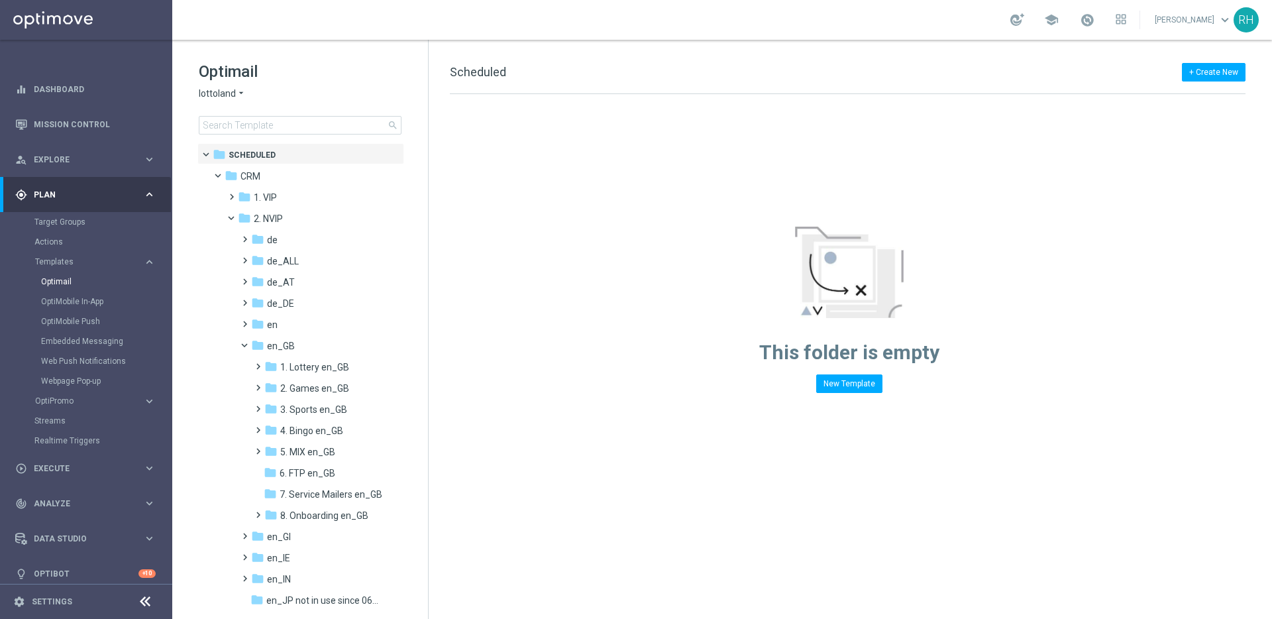
click at [973, 356] on div "This folder is empty New Template" at bounding box center [849, 243] width 841 height 299
click at [748, 345] on div "This folder is empty New Template" at bounding box center [849, 243] width 841 height 299
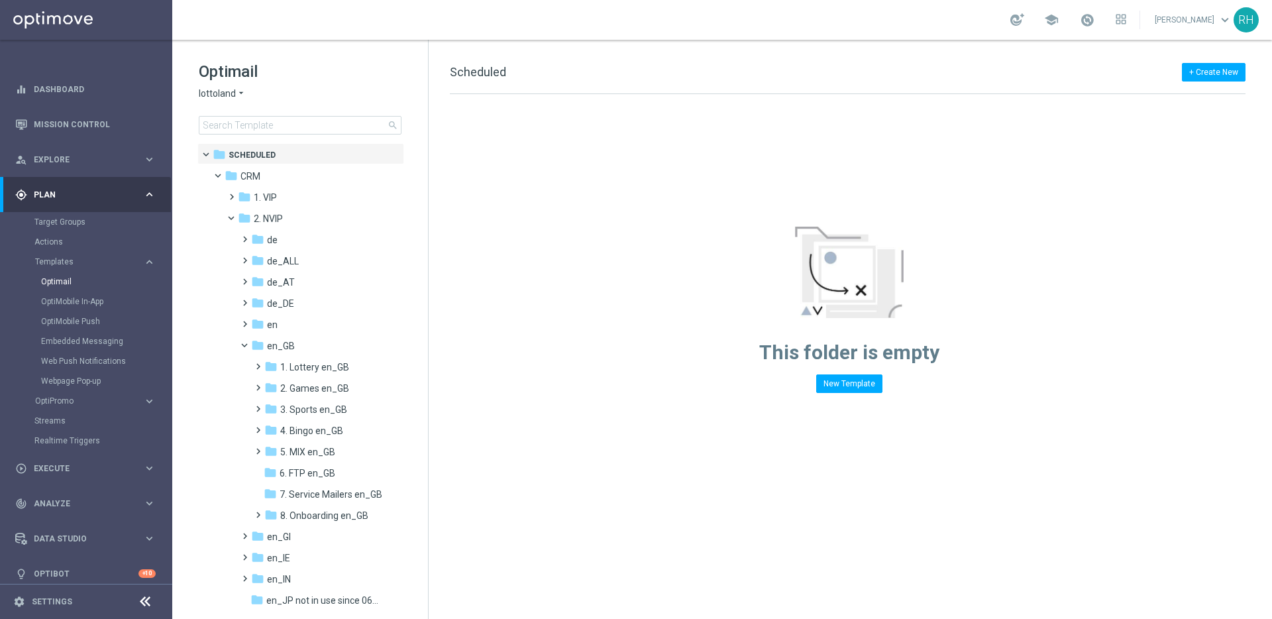
click at [749, 339] on div "This folder is empty New Template" at bounding box center [849, 243] width 841 height 299
click at [770, 77] on div "+ Create New Scheduled" at bounding box center [848, 79] width 796 height 30
click at [774, 72] on div "+ Create New Scheduled" at bounding box center [848, 79] width 796 height 30
click at [776, 68] on div "+ Create New Scheduled" at bounding box center [848, 79] width 796 height 30
click at [776, 69] on div "+ Create New Scheduled" at bounding box center [848, 79] width 796 height 30
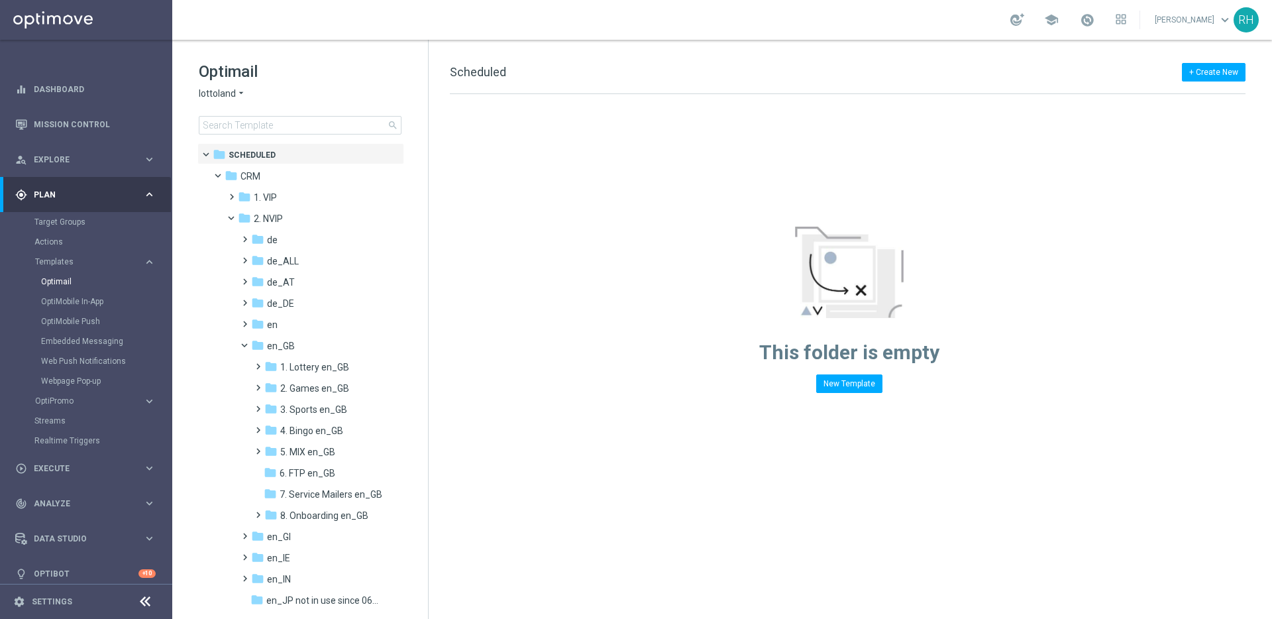
click at [776, 70] on div "+ Create New Scheduled" at bounding box center [848, 79] width 796 height 30
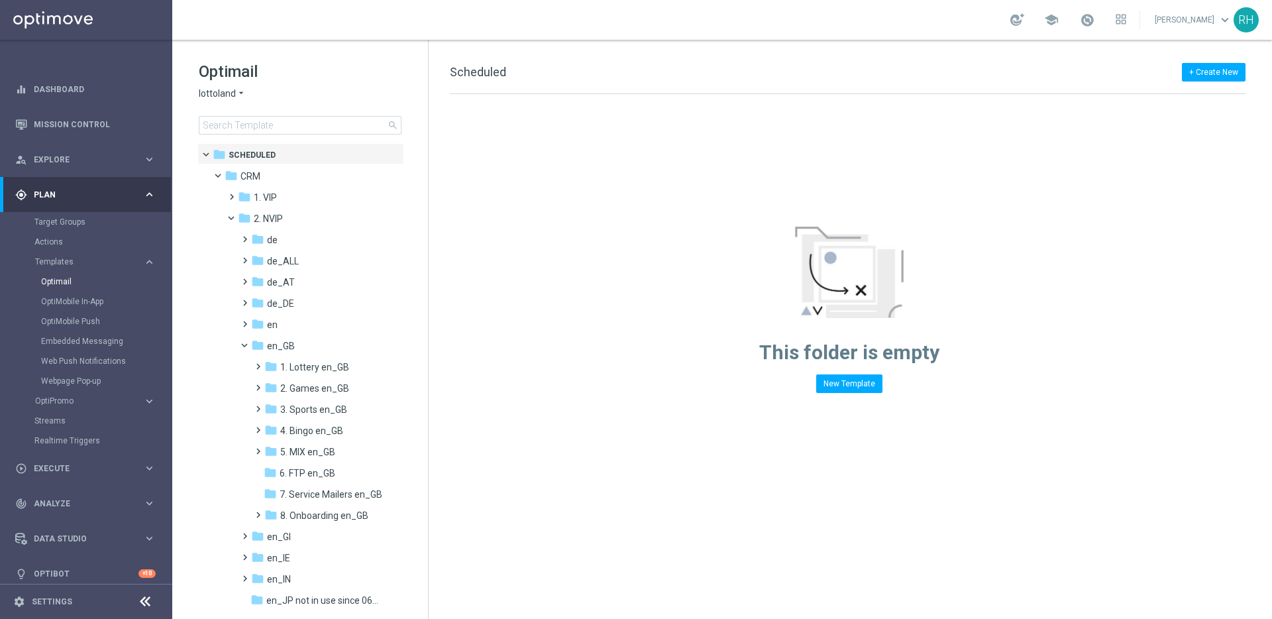
click at [776, 70] on div "+ Create New Scheduled" at bounding box center [848, 79] width 796 height 30
click at [776, 73] on div "+ Create New Scheduled" at bounding box center [848, 79] width 796 height 30
drag, startPoint x: 775, startPoint y: 65, endPoint x: 777, endPoint y: 74, distance: 9.5
click at [777, 74] on div "+ Create New Scheduled" at bounding box center [848, 79] width 796 height 30
click at [778, 70] on div "+ Create New Scheduled" at bounding box center [848, 79] width 796 height 30
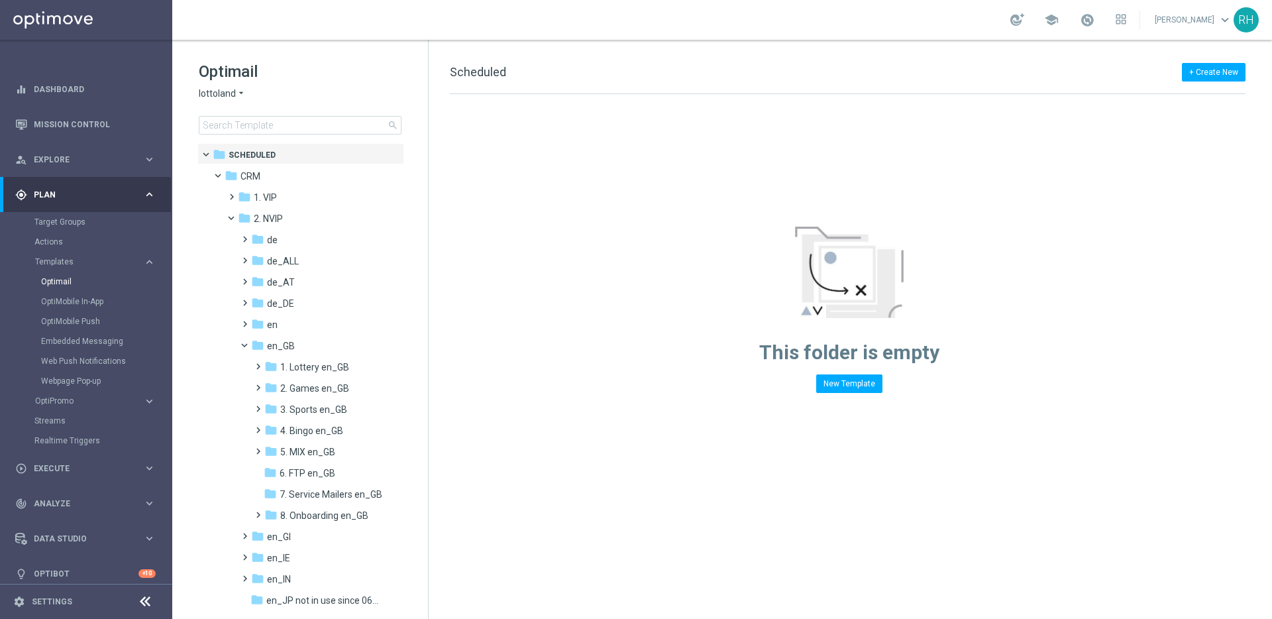
click at [778, 67] on div "+ Create New Scheduled" at bounding box center [848, 79] width 796 height 30
click at [257, 363] on span at bounding box center [255, 360] width 6 height 5
click at [290, 406] on div "folder TAC LT en_GB" at bounding box center [331, 409] width 108 height 15
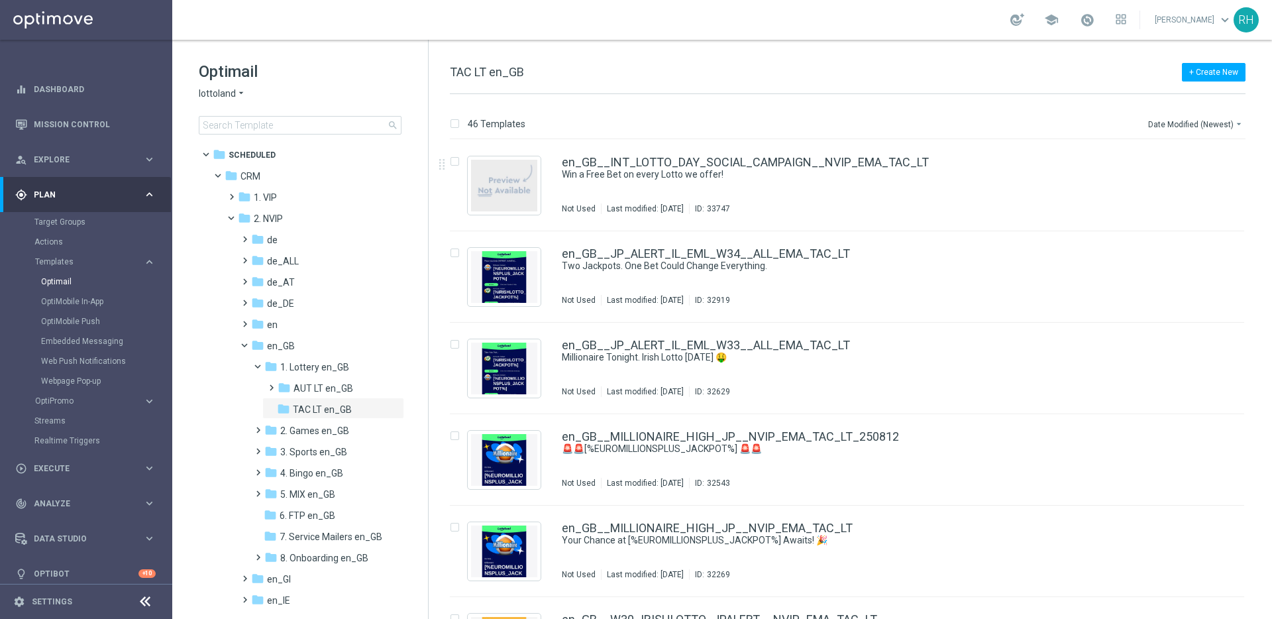
click at [497, 75] on span "TAC LT en_GB" at bounding box center [487, 72] width 74 height 14
copy div "TAC LT en_GB"
click at [562, 76] on div "+ Create New TAC LT en_GB" at bounding box center [848, 79] width 796 height 30
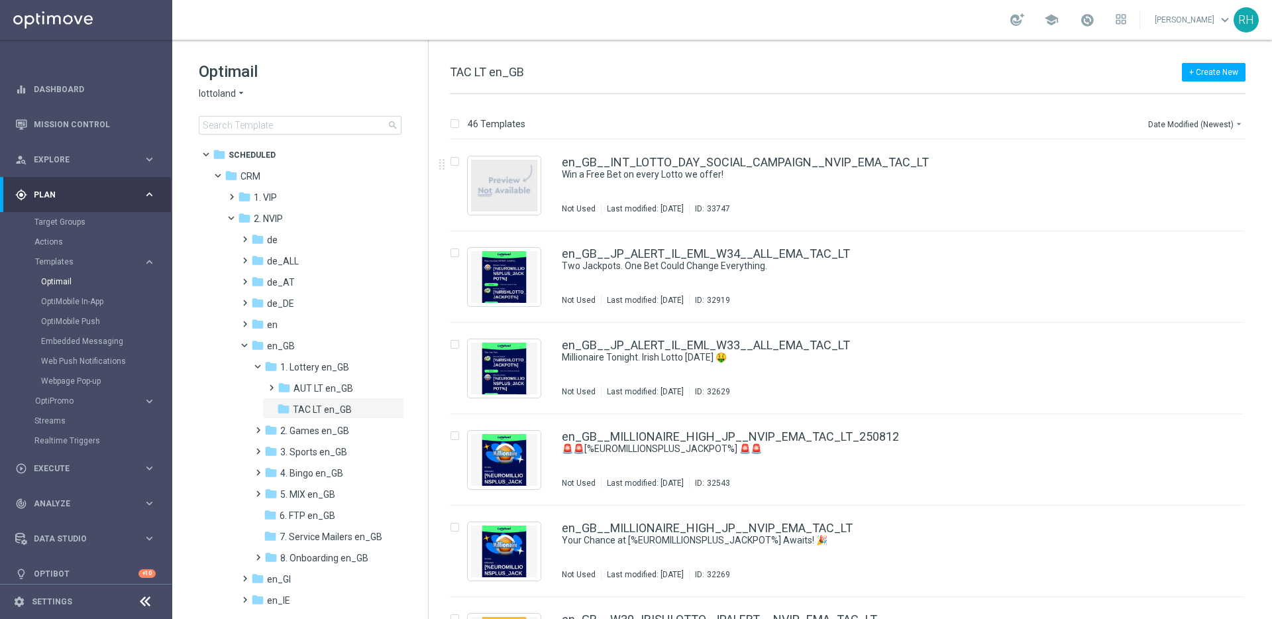
click at [521, 74] on span "TAC LT en_GB" at bounding box center [487, 72] width 74 height 14
copy div "TAC LT en_GB"
click at [578, 69] on div "+ Create New TAC LT en_GB" at bounding box center [848, 79] width 796 height 30
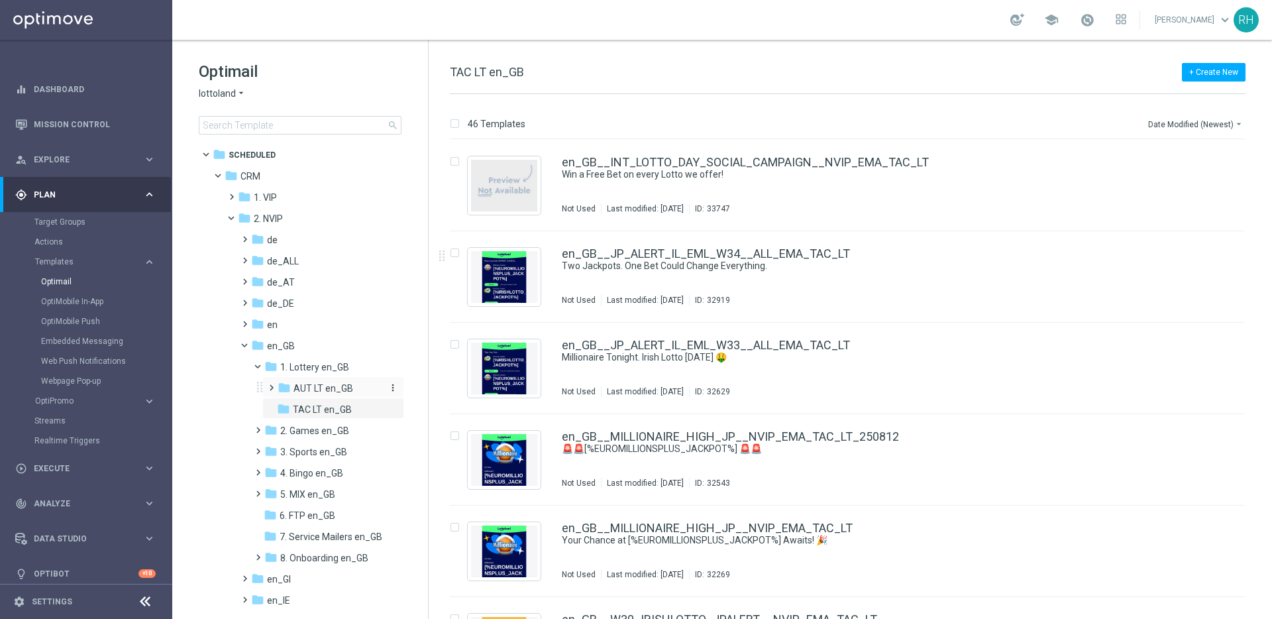
scroll to position [388, 0]
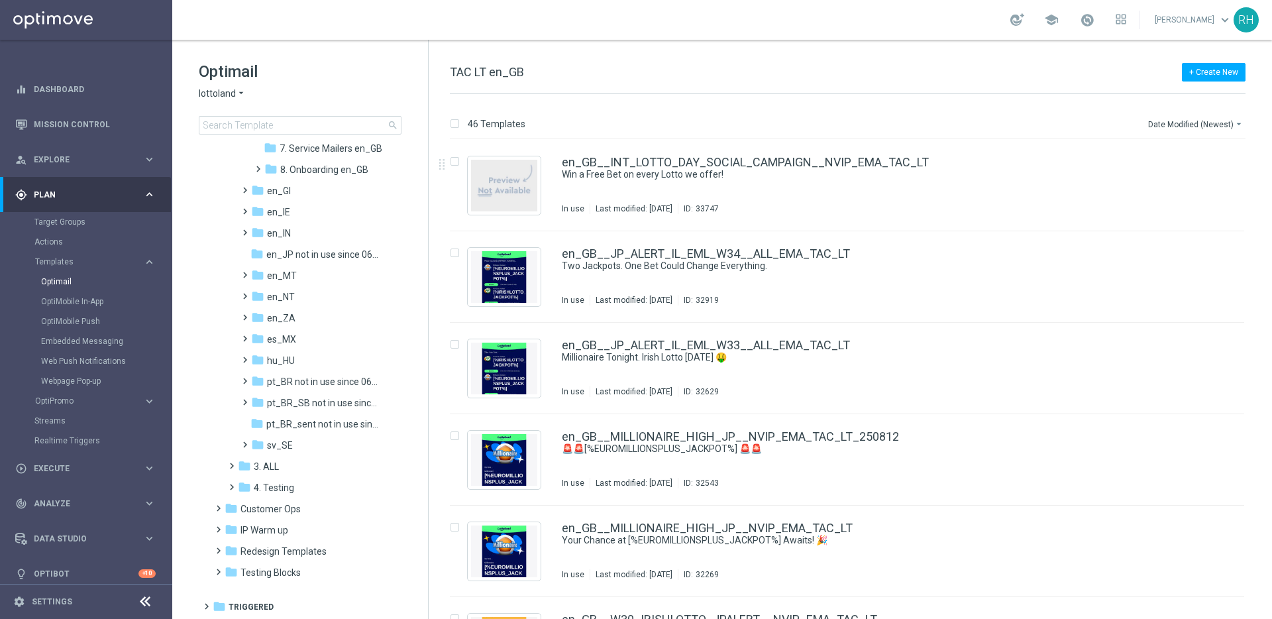
click at [822, 79] on div "+ Create New TAC LT en_GB" at bounding box center [848, 79] width 796 height 30
click at [820, 115] on div "46 Templates Date Modified (Newest) arrow_drop_down" at bounding box center [848, 127] width 796 height 24
click at [491, 68] on span "TAC LT en_GB" at bounding box center [487, 72] width 74 height 14
click at [486, 74] on span "TAC LT en_GB" at bounding box center [487, 72] width 74 height 14
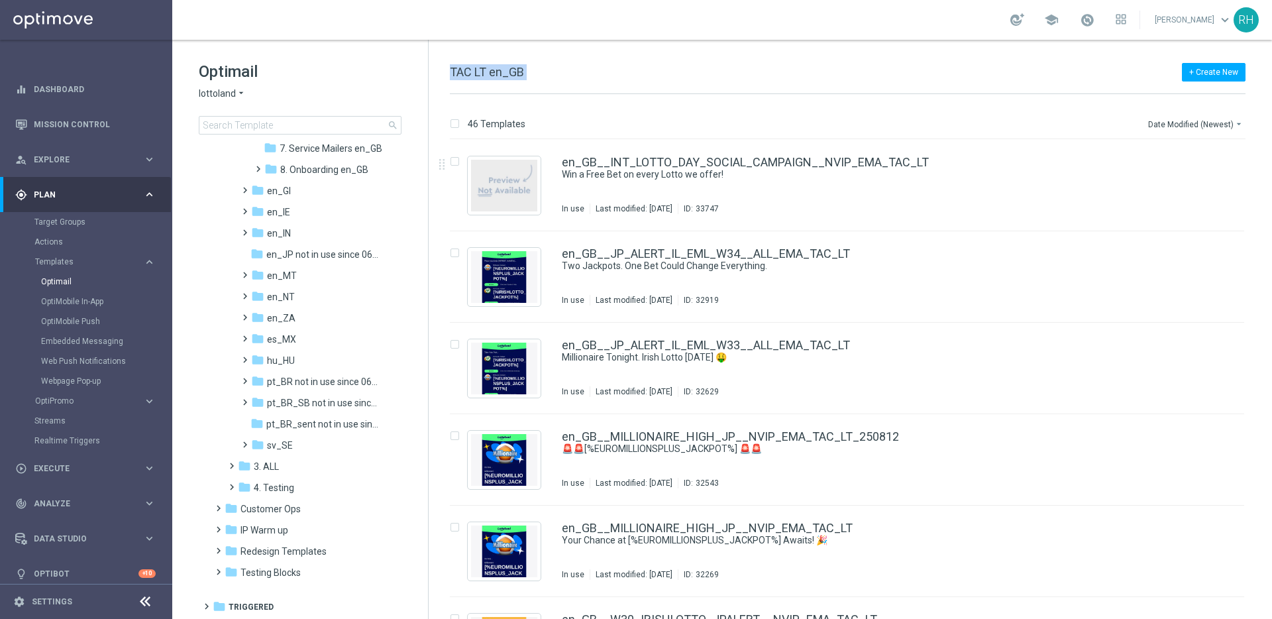
click at [486, 74] on span "TAC LT en_GB" at bounding box center [487, 72] width 74 height 14
copy div "TAC LT en_GB"
click at [584, 58] on div "+ Create New TAC LT en_GB 46 Templates Date Modified (Newest) arrow_drop_down D…" at bounding box center [850, 329] width 843 height 579
click at [520, 70] on span "TAC LT en_GB" at bounding box center [487, 72] width 74 height 14
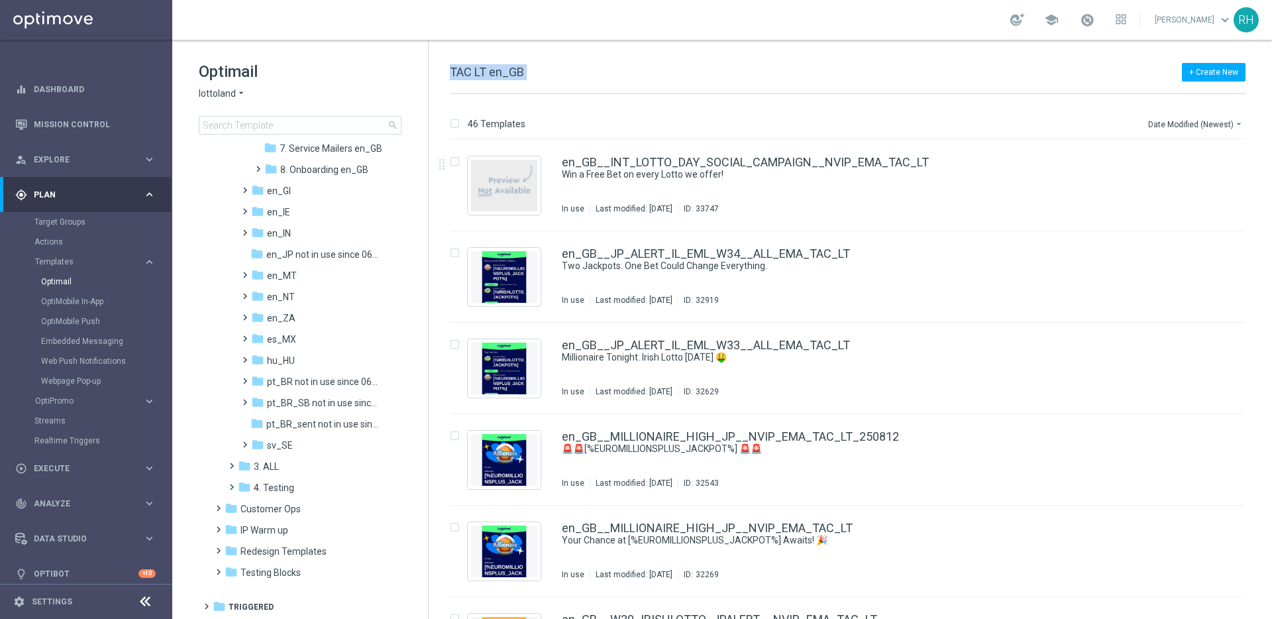
click at [520, 70] on span "TAC LT en_GB" at bounding box center [487, 72] width 74 height 14
copy div "TAC LT en_GB"
click at [507, 70] on span "TAC LT en_GB" at bounding box center [487, 72] width 74 height 14
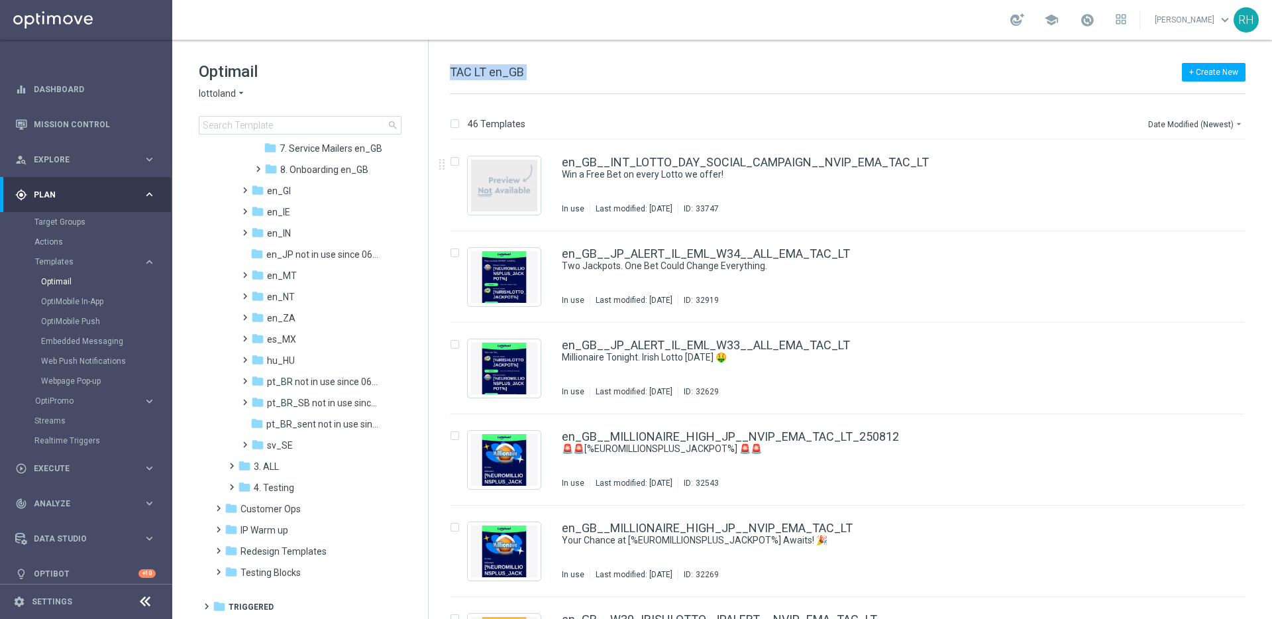
click at [550, 85] on div "+ Create New TAC LT en_GB" at bounding box center [848, 79] width 796 height 30
click at [494, 70] on span "TAC LT en_GB" at bounding box center [487, 72] width 74 height 14
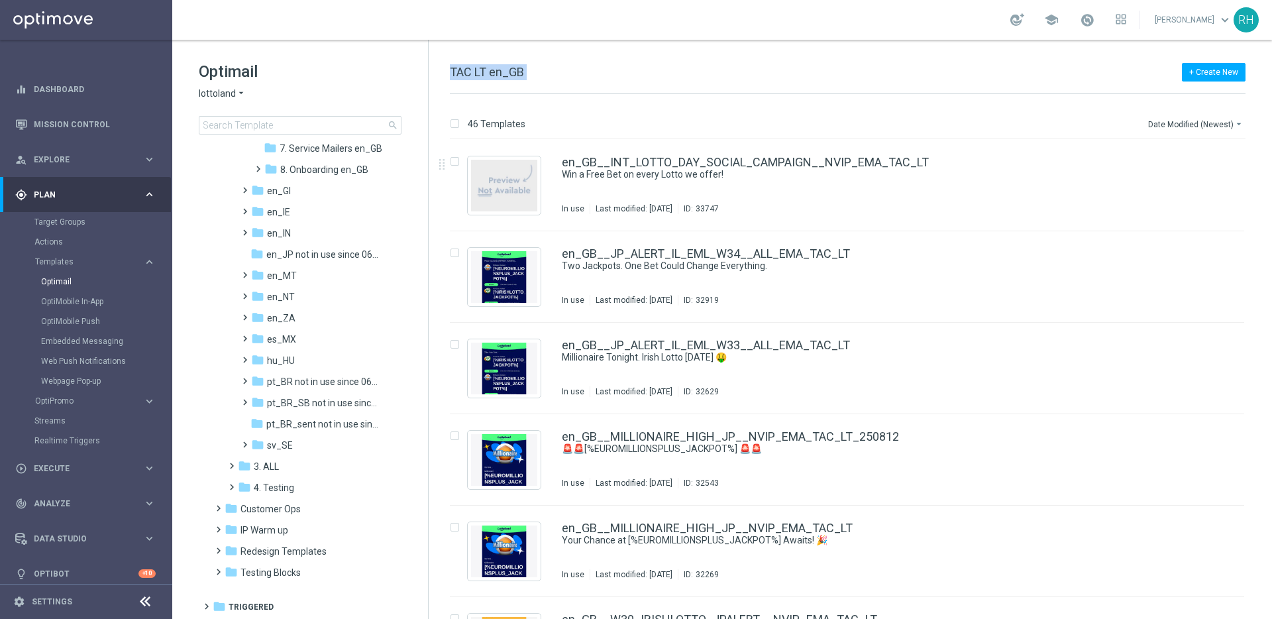
click at [494, 70] on span "TAC LT en_GB" at bounding box center [487, 72] width 74 height 14
copy div "TAC LT en_GB"
drag, startPoint x: 727, startPoint y: 87, endPoint x: 942, endPoint y: 2, distance: 231.6
click at [734, 84] on div "+ Create New TAC LT en_GB" at bounding box center [848, 79] width 796 height 30
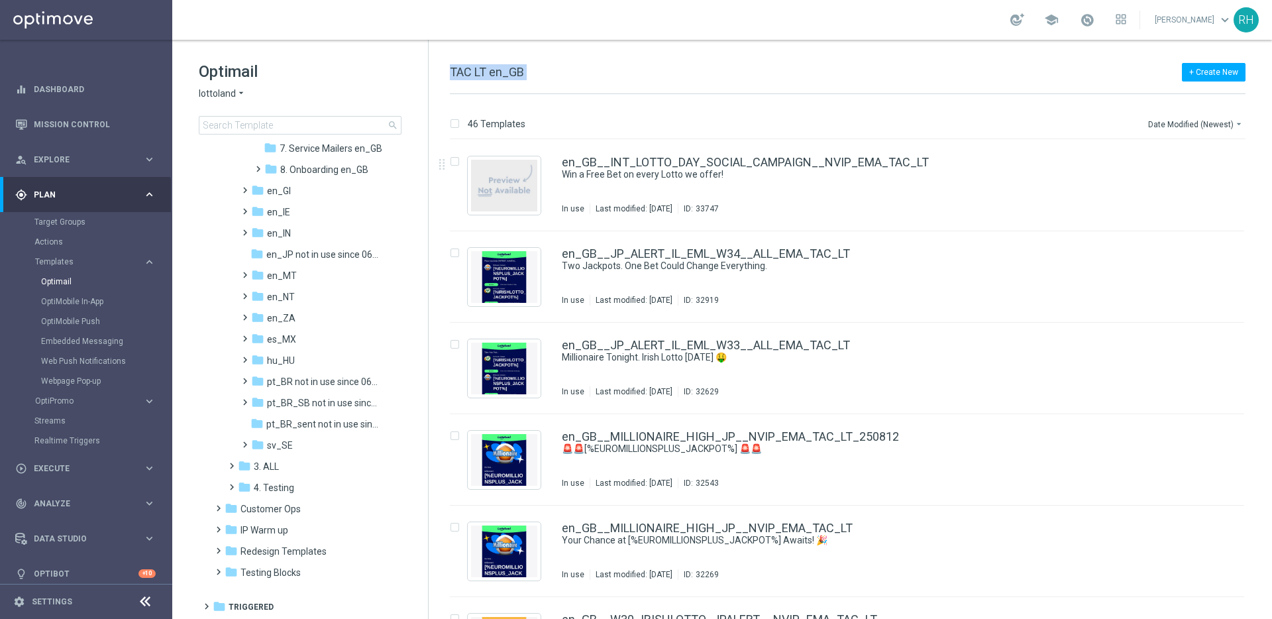
click at [963, 113] on div "46 Templates Date Modified (Newest) arrow_drop_down Drag here to set row groups…" at bounding box center [850, 356] width 843 height 525
click at [219, 547] on span at bounding box center [216, 544] width 6 height 5
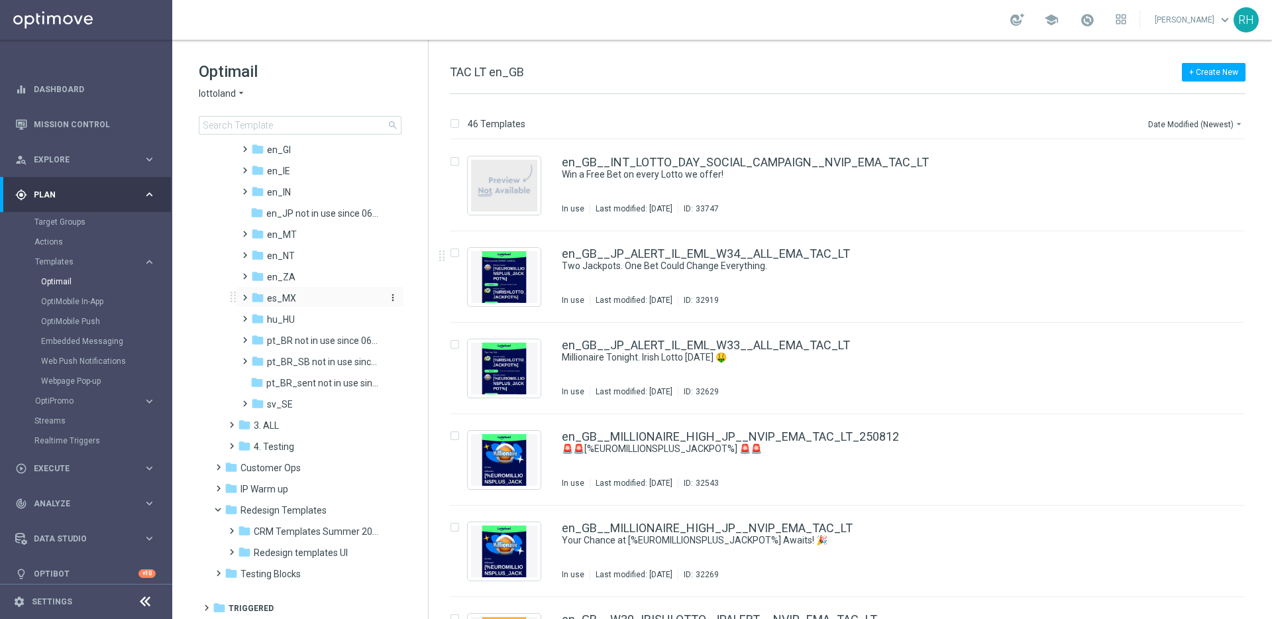
scroll to position [431, 0]
click at [231, 526] on span at bounding box center [229, 523] width 6 height 5
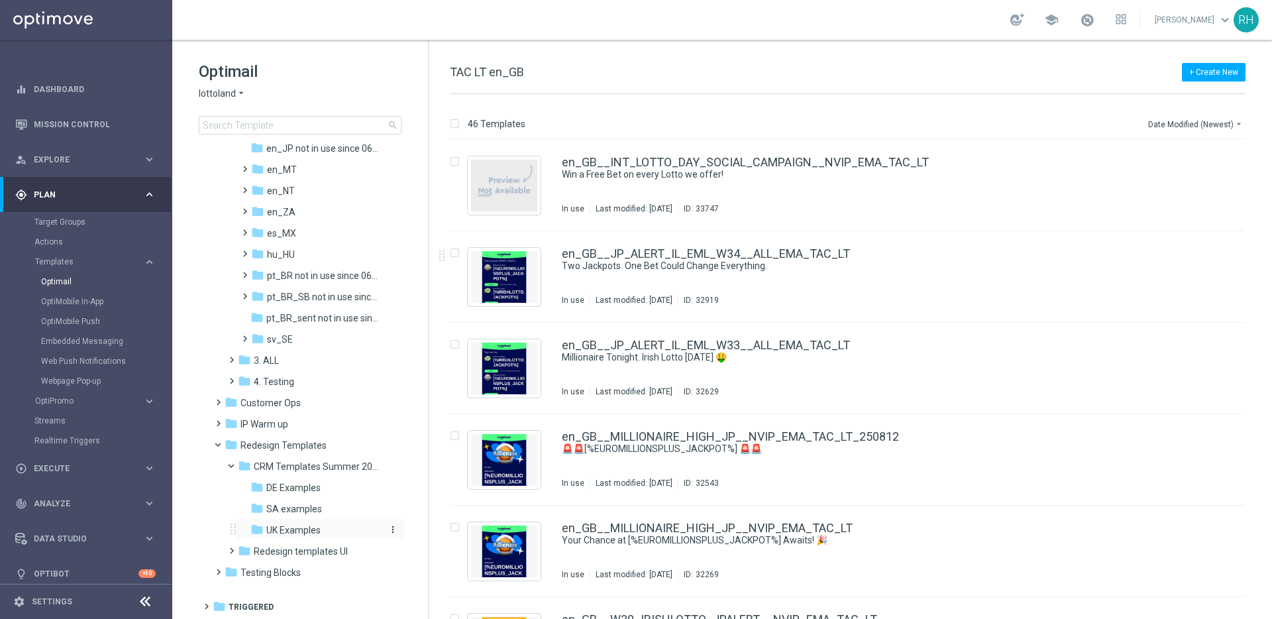
click at [307, 525] on span "UK Examples" at bounding box center [293, 530] width 54 height 12
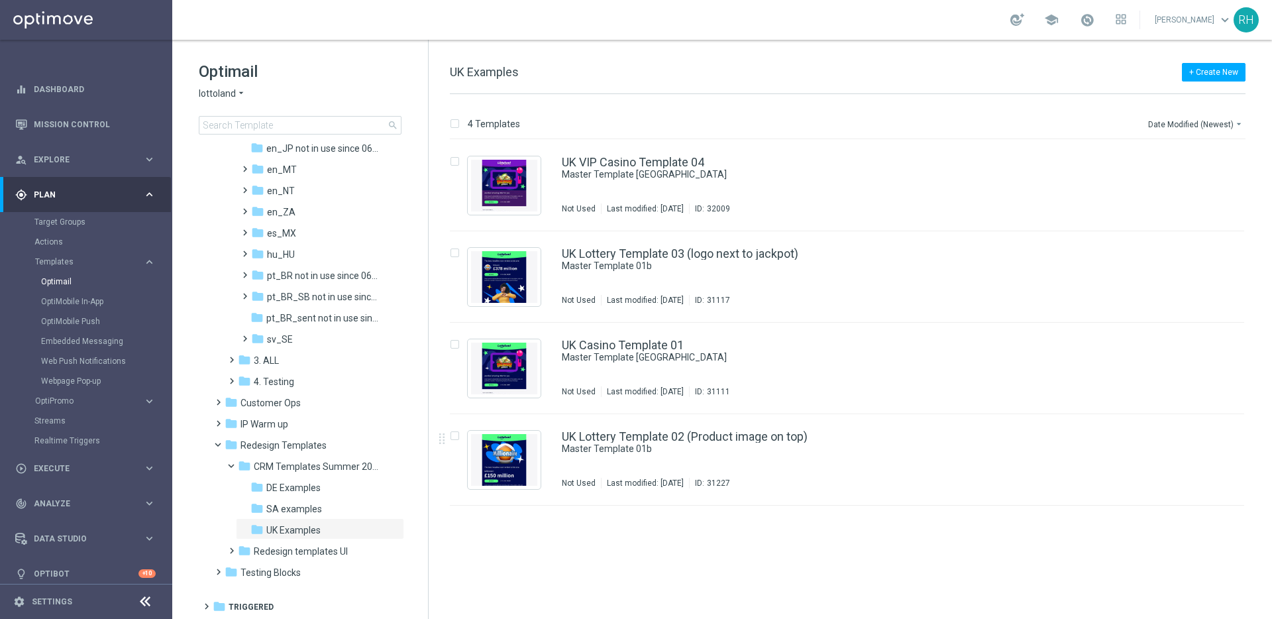
click at [933, 543] on div "insert_drive_file UK VIP Casino Template 04 Master Template [GEOGRAPHIC_DATA] N…" at bounding box center [853, 379] width 833 height 479
drag, startPoint x: 983, startPoint y: 537, endPoint x: 870, endPoint y: 531, distance: 112.8
click at [981, 537] on div "insert_drive_file UK VIP Casino Template 04 Master Template [GEOGRAPHIC_DATA] N…" at bounding box center [853, 379] width 833 height 479
click at [870, 531] on div "insert_drive_file UK VIP Casino Template 04 Master Template [GEOGRAPHIC_DATA] N…" at bounding box center [853, 379] width 833 height 479
drag, startPoint x: 884, startPoint y: 527, endPoint x: 944, endPoint y: 308, distance: 226.6
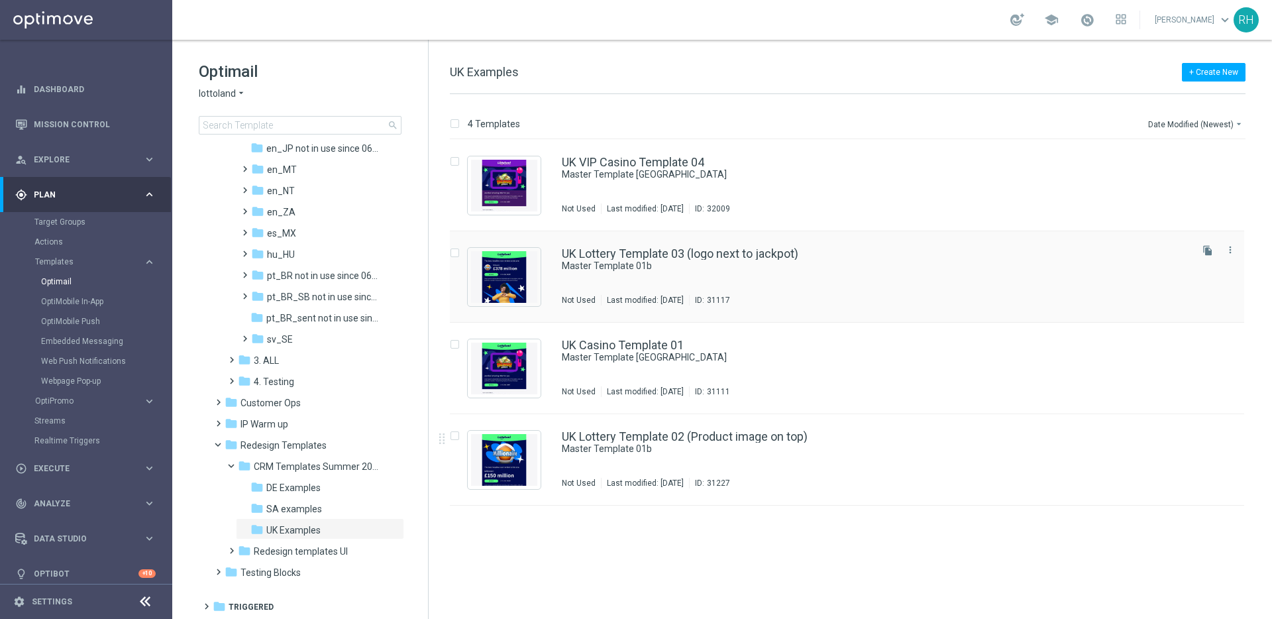
click at [889, 523] on div "insert_drive_file UK VIP Casino Template 04 Master Template [GEOGRAPHIC_DATA] N…" at bounding box center [853, 379] width 833 height 479
click at [931, 102] on div "4 Templates Date Modified (Newest) arrow_drop_down Drag here to set row groups …" at bounding box center [850, 356] width 843 height 525
click at [876, 102] on div "4 Templates Date Modified (Newest) arrow_drop_down Drag here to set row groups …" at bounding box center [850, 356] width 843 height 525
drag, startPoint x: 877, startPoint y: 93, endPoint x: 878, endPoint y: 76, distance: 17.2
click at [877, 91] on div "+ Create New UK Examples 4 Templates Date Modified (Newest) arrow_drop_down Dra…" at bounding box center [850, 329] width 843 height 579
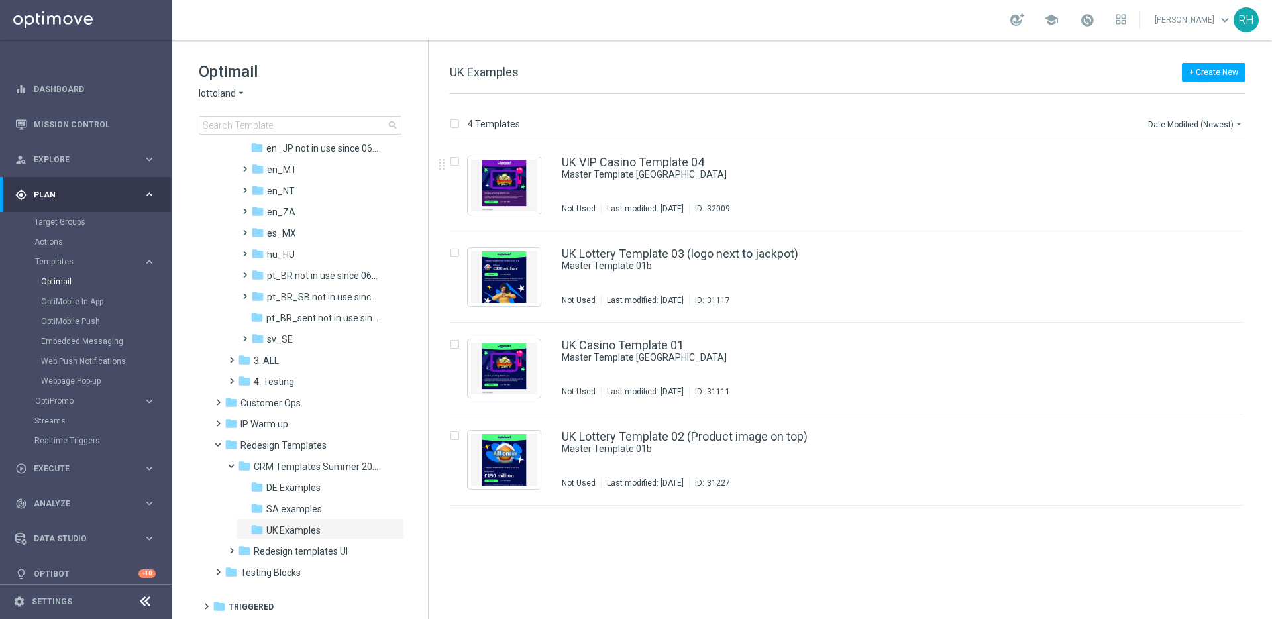
drag, startPoint x: 878, startPoint y: 76, endPoint x: 899, endPoint y: 75, distance: 21.2
click at [878, 76] on div "+ Create New UK Examples" at bounding box center [848, 79] width 796 height 30
drag, startPoint x: 899, startPoint y: 75, endPoint x: 915, endPoint y: 95, distance: 25.5
click at [907, 80] on div "+ Create New UK Examples" at bounding box center [848, 79] width 796 height 30
drag, startPoint x: 915, startPoint y: 95, endPoint x: 917, endPoint y: 104, distance: 9.6
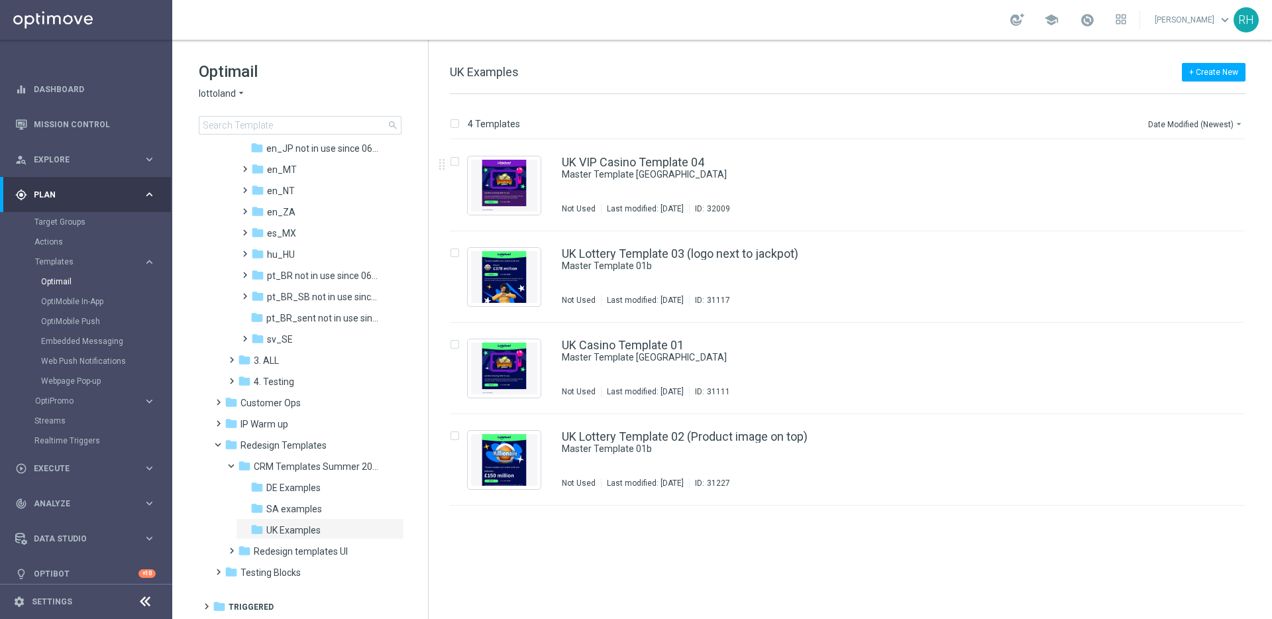
click at [916, 98] on div "4 Templates Date Modified (Newest) arrow_drop_down Drag here to set row groups …" at bounding box center [850, 356] width 843 height 525
click at [919, 111] on div "4 Templates Date Modified (Newest) arrow_drop_down Drag here to set row groups …" at bounding box center [850, 356] width 843 height 525
drag, startPoint x: 920, startPoint y: 112, endPoint x: 934, endPoint y: 191, distance: 80.7
click at [922, 117] on div "4 Templates Date Modified (Newest) arrow_drop_down Drag here to set row groups …" at bounding box center [850, 356] width 843 height 525
click at [931, 521] on div "insert_drive_file UK VIP Casino Template 04 Master Template [GEOGRAPHIC_DATA] N…" at bounding box center [853, 379] width 833 height 479
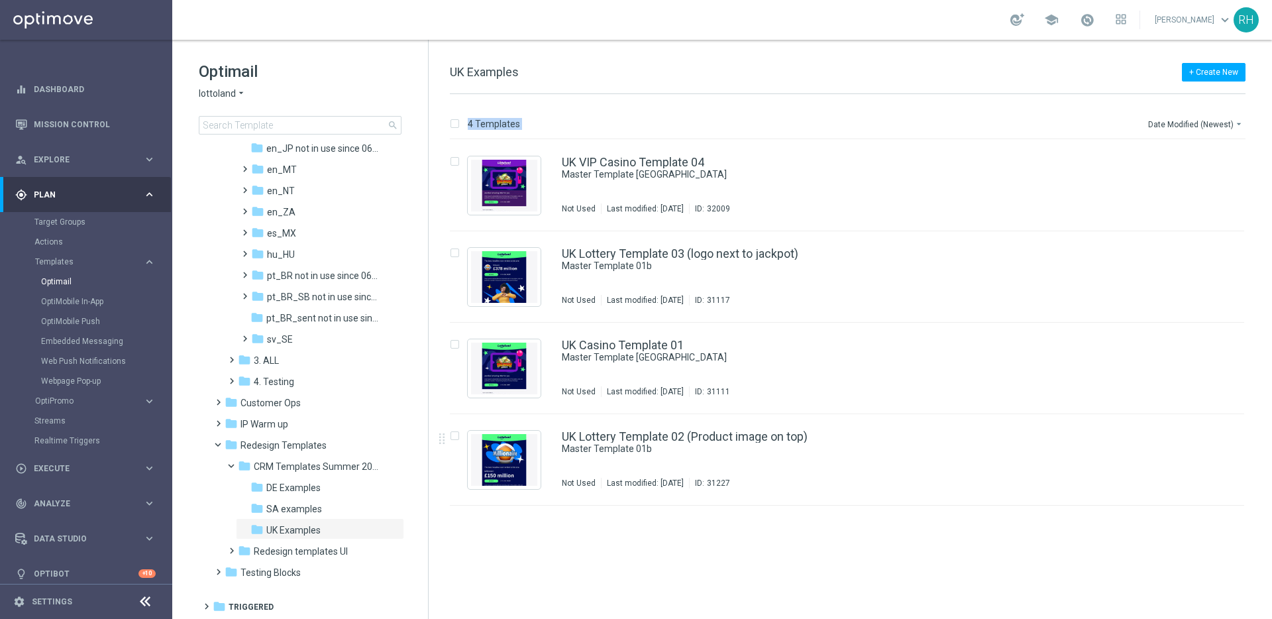
click at [929, 521] on div "insert_drive_file UK VIP Casino Template 04 Master Template [GEOGRAPHIC_DATA] N…" at bounding box center [853, 379] width 833 height 479
drag, startPoint x: 929, startPoint y: 521, endPoint x: 959, endPoint y: 421, distance: 104.2
click at [939, 506] on div "insert_drive_file UK VIP Casino Template 04 Master Template [GEOGRAPHIC_DATA] N…" at bounding box center [853, 379] width 833 height 479
click at [914, 94] on div "4 Templates Date Modified (Newest) arrow_drop_down Drag here to set row groups …" at bounding box center [850, 356] width 843 height 525
drag, startPoint x: 914, startPoint y: 94, endPoint x: 916, endPoint y: 102, distance: 8.2
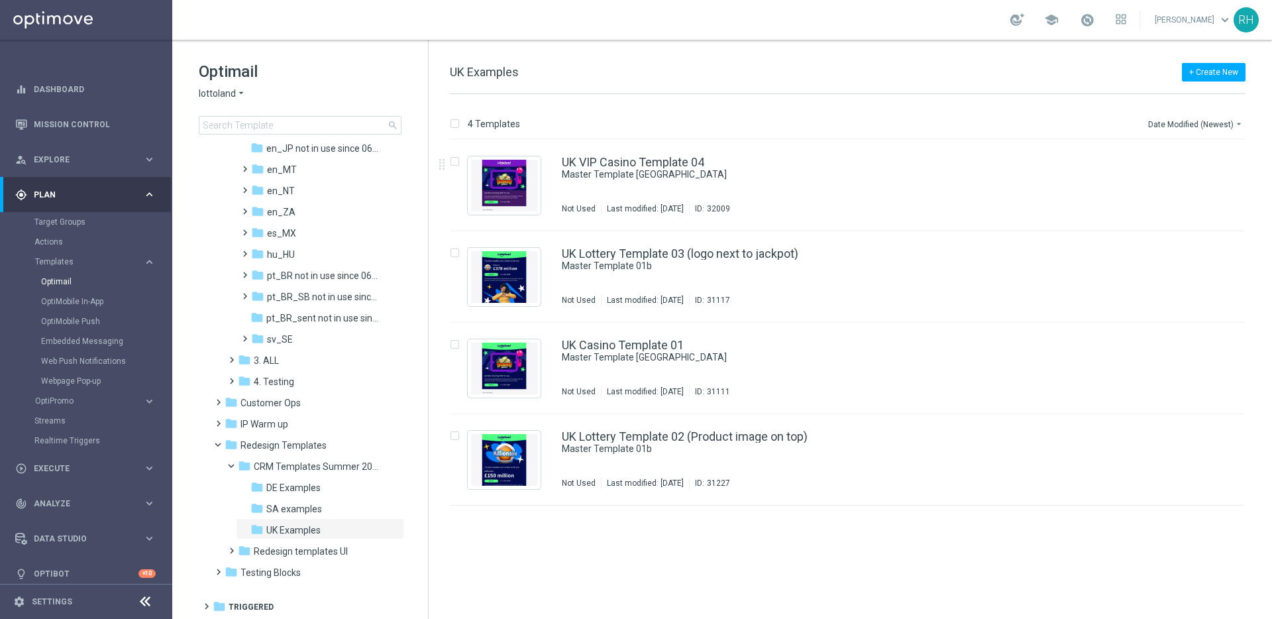
click at [914, 95] on div "4 Templates Date Modified (Newest) arrow_drop_down Drag here to set row groups …" at bounding box center [850, 356] width 843 height 525
drag, startPoint x: 916, startPoint y: 102, endPoint x: 919, endPoint y: 115, distance: 13.8
click at [917, 105] on div "4 Templates Date Modified (Newest) arrow_drop_down Drag here to set row groups …" at bounding box center [850, 356] width 843 height 525
click at [919, 113] on div "4 Templates Date Modified (Newest) arrow_drop_down Drag here to set row groups …" at bounding box center [850, 356] width 843 height 525
click at [914, 88] on div "+ Create New UK Examples" at bounding box center [848, 79] width 796 height 30
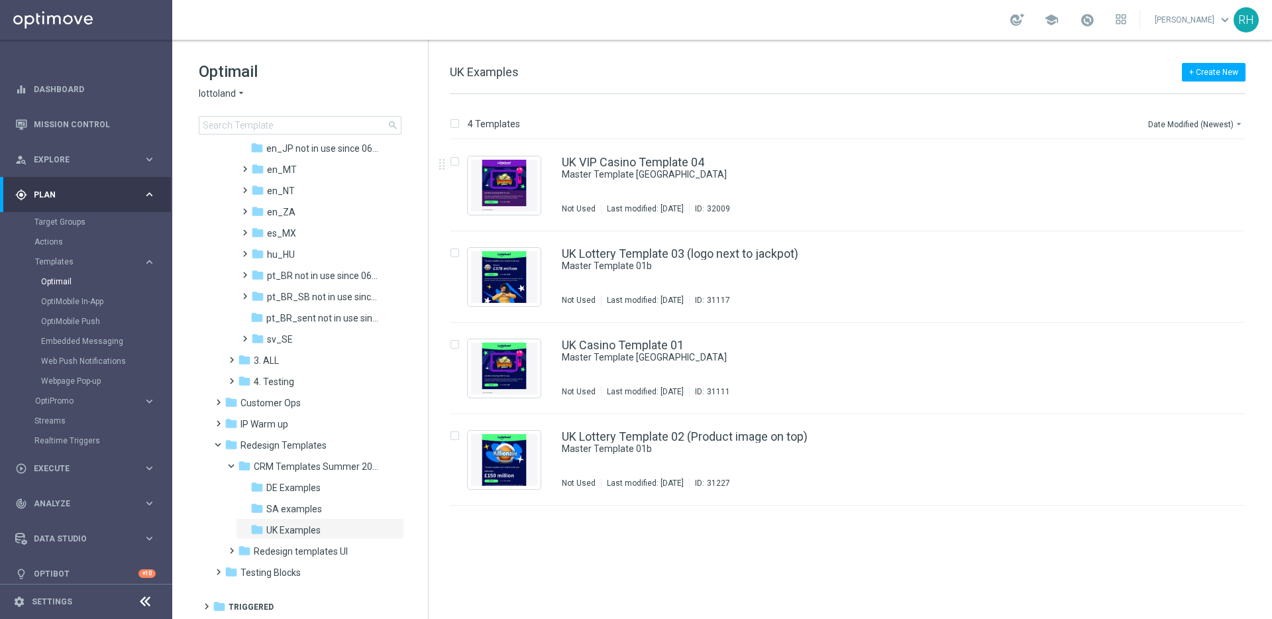
click at [921, 70] on div "+ Create New UK Examples" at bounding box center [848, 79] width 796 height 30
click at [962, 141] on div "UK VIP Casino Template 04 Master Template [GEOGRAPHIC_DATA] Not Used Last modif…" at bounding box center [847, 185] width 794 height 91
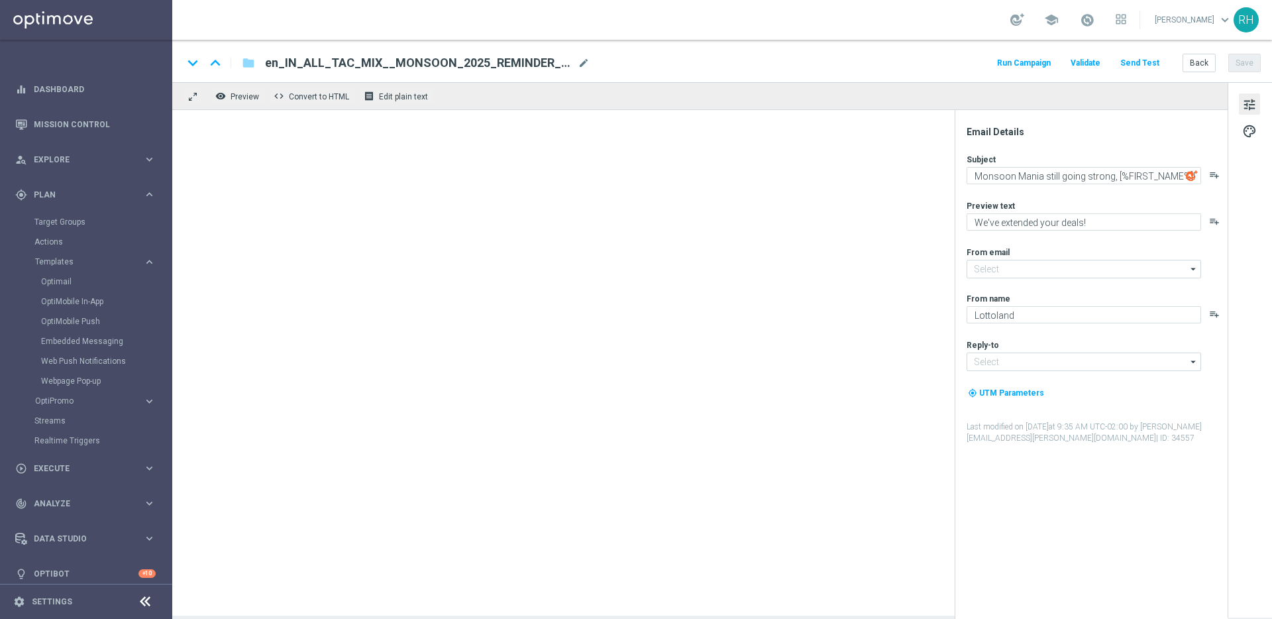
type input "[EMAIL_ADDRESS][DOMAIN_NAME]"
type textarea "Master Template [GEOGRAPHIC_DATA]"
type textarea "preview text"
type input "[EMAIL_ADDRESS][DOMAIN_NAME]"
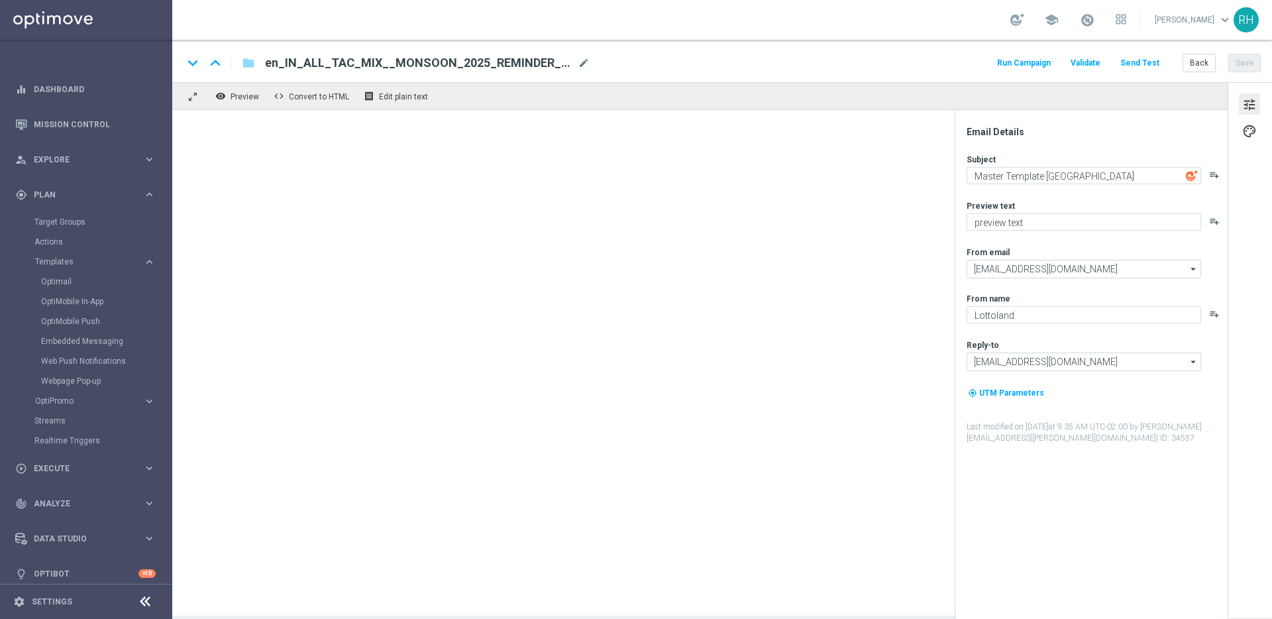
click at [945, 101] on div "remove_red_eye Preview code Convert to HTML receipt Edit plain text" at bounding box center [699, 96] width 1055 height 28
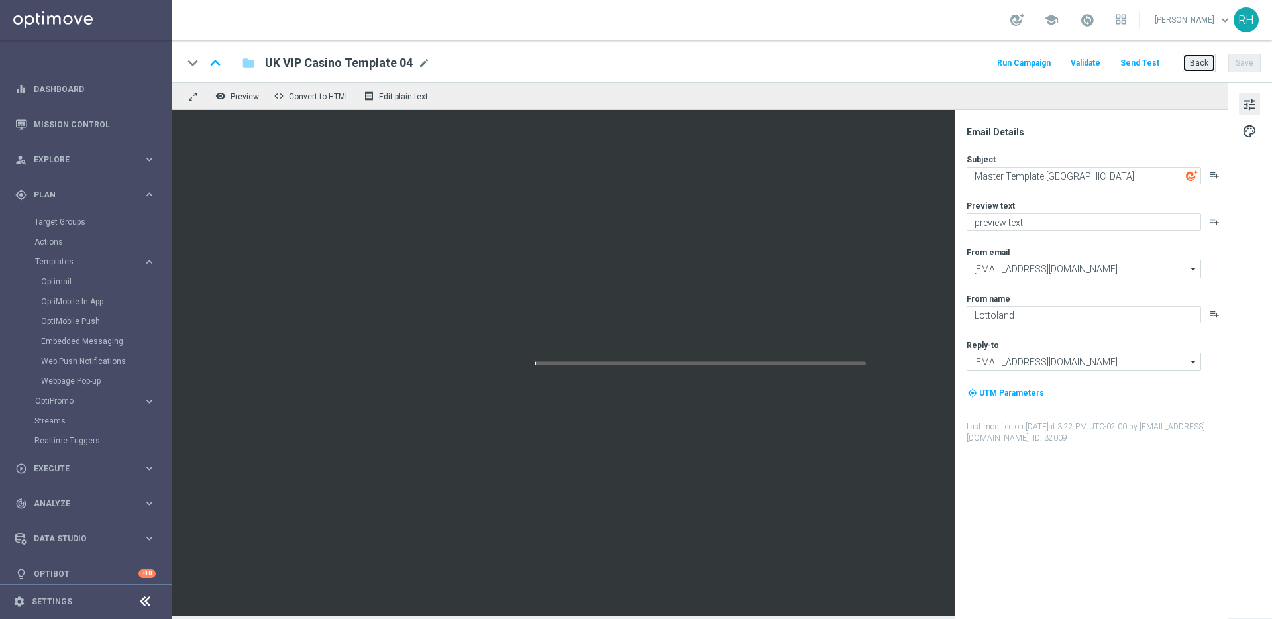
click at [1197, 64] on button "Back" at bounding box center [1198, 63] width 33 height 19
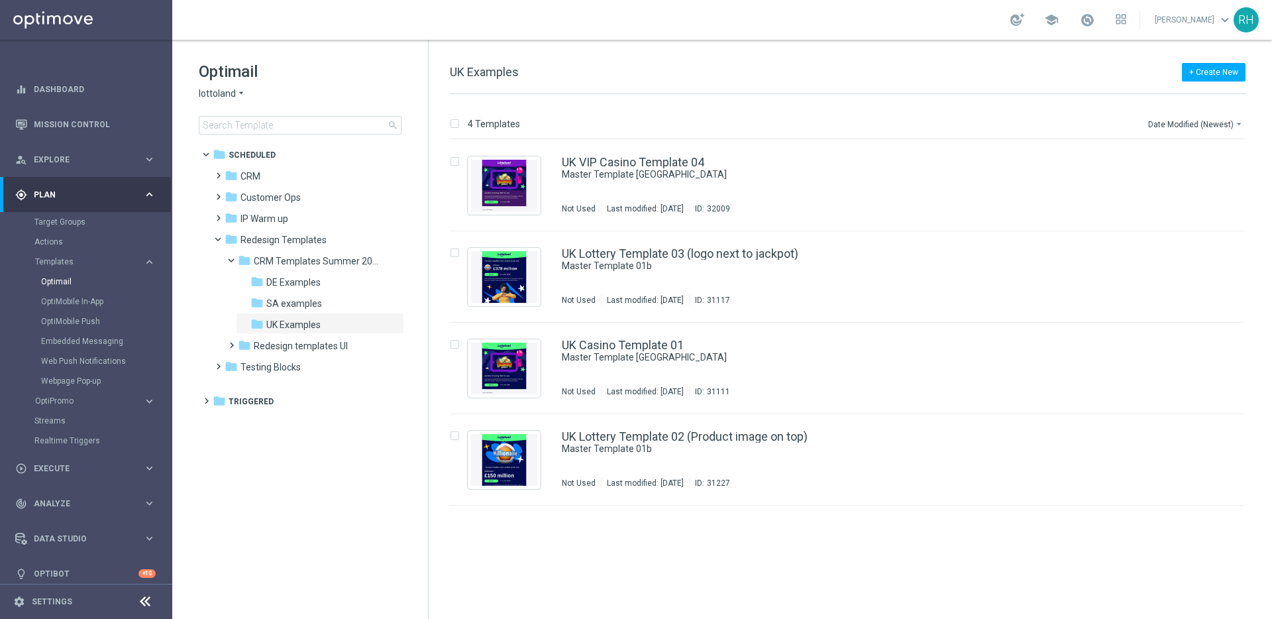
click at [910, 81] on div "+ Create New UK Examples" at bounding box center [848, 79] width 796 height 30
click at [901, 125] on div "4 Templates Date Modified (Newest) arrow_drop_down" at bounding box center [848, 127] width 796 height 24
click at [1224, 434] on button "more_vert" at bounding box center [1230, 433] width 13 height 16
click at [1192, 462] on div "Copy To" at bounding box center [1177, 465] width 80 height 9
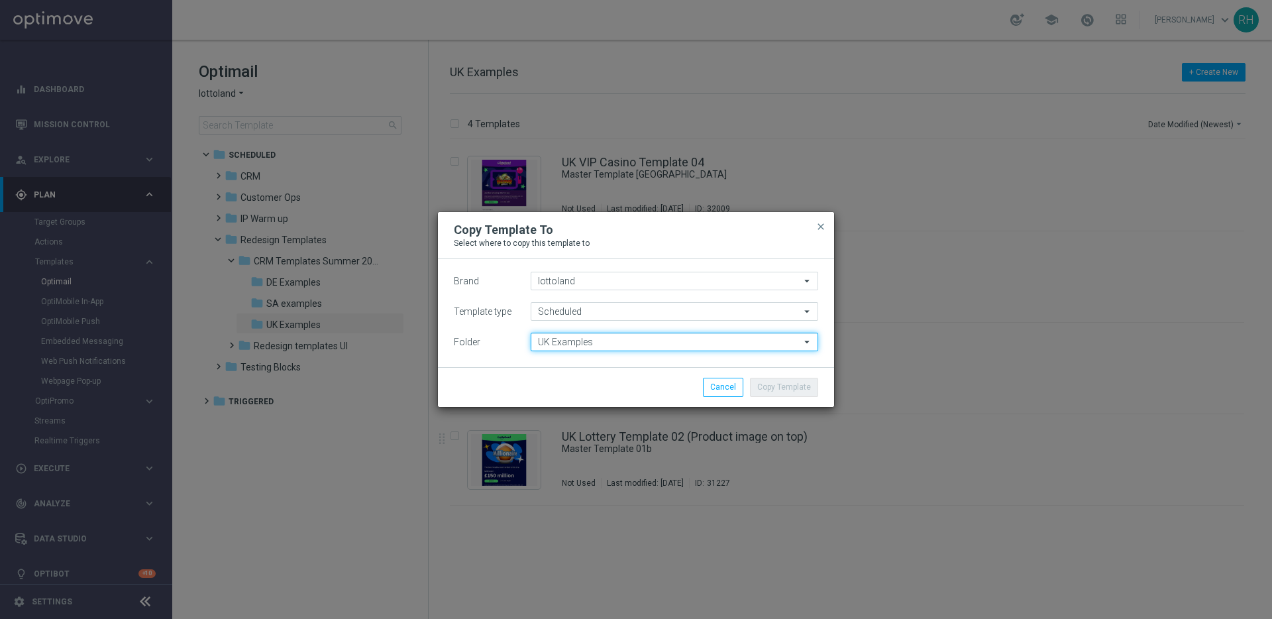
click at [650, 342] on input "UK Examples" at bounding box center [675, 342] width 288 height 19
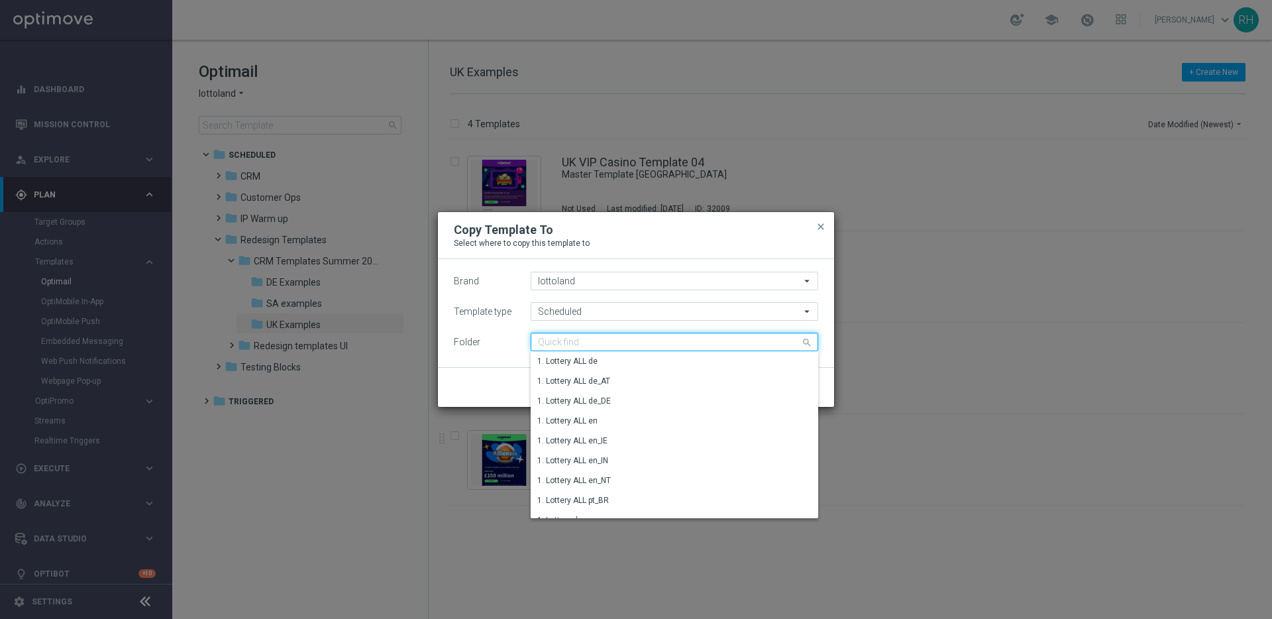
paste input "TAC LT en_GB"
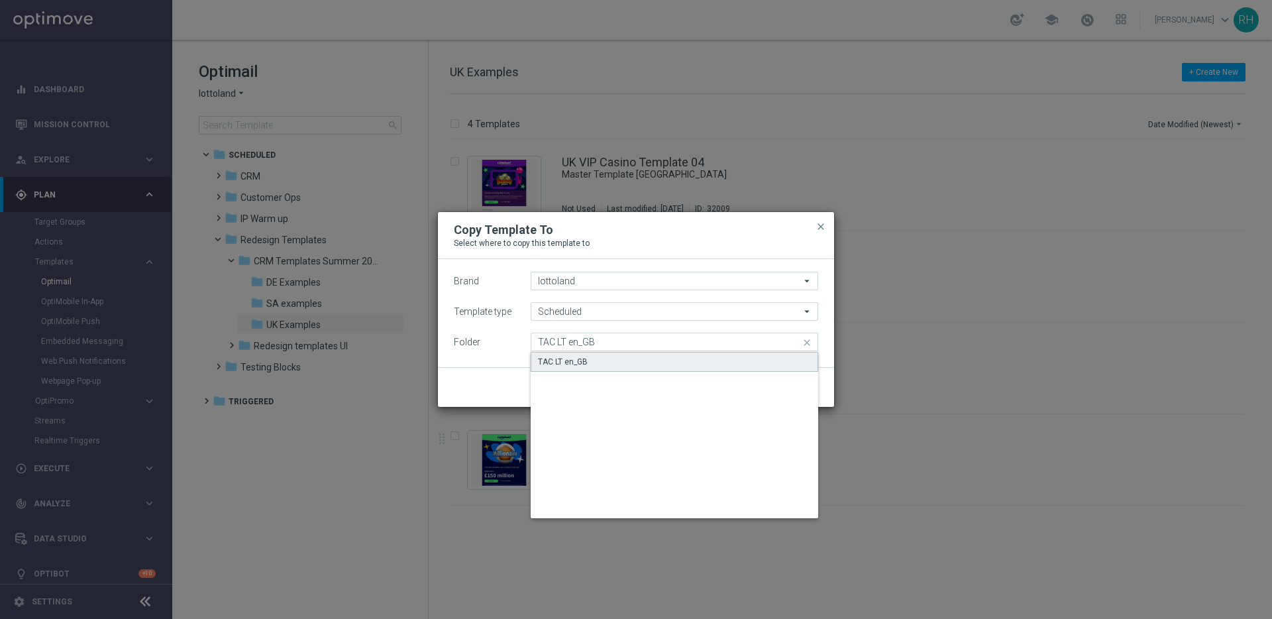
click at [649, 357] on div "TAC LT en_GB" at bounding box center [675, 362] width 288 height 20
type input "TAC LT en_GB"
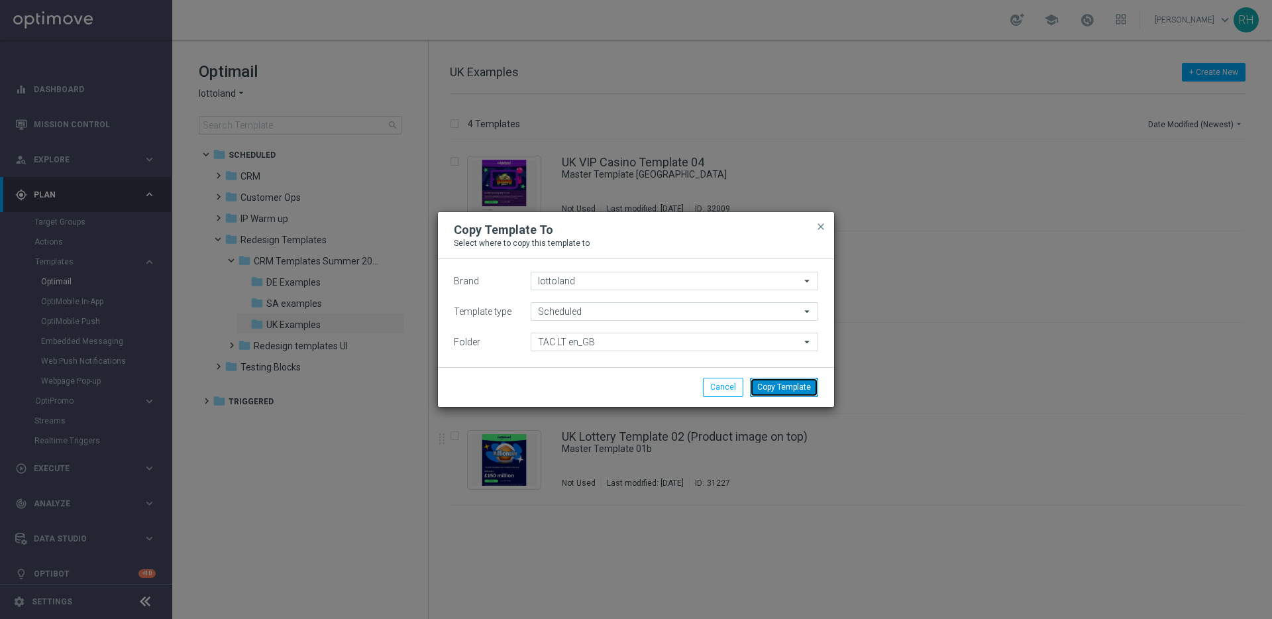
click at [794, 395] on button "Copy Template" at bounding box center [784, 387] width 68 height 19
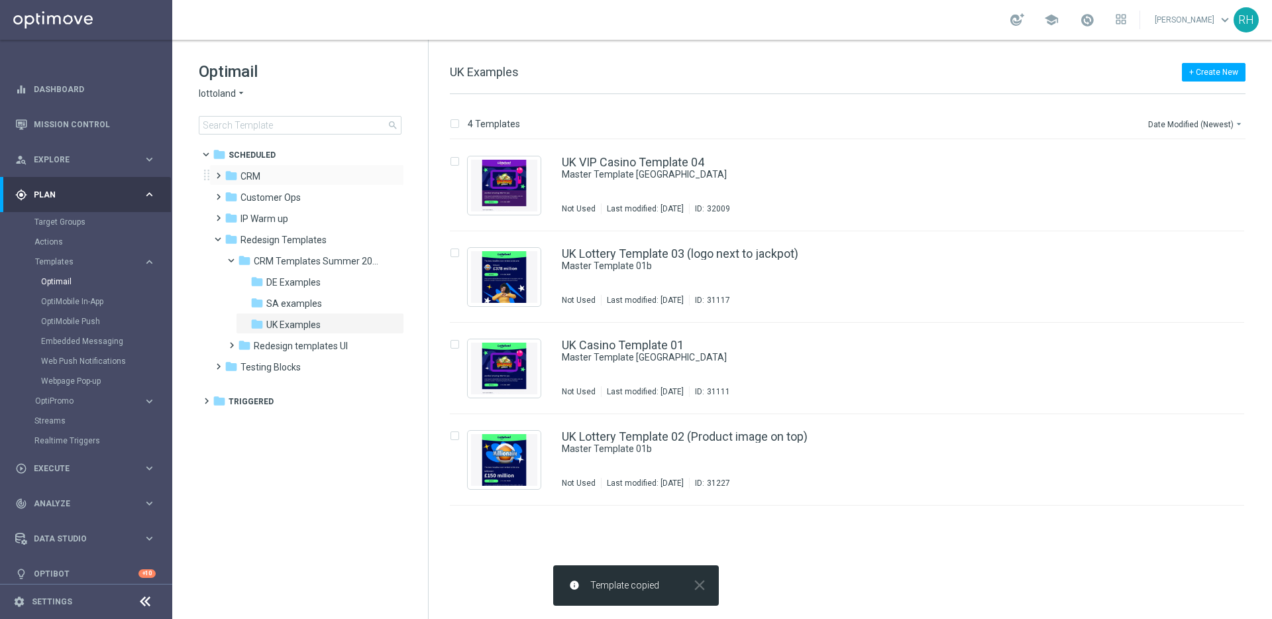
click at [219, 172] on span at bounding box center [216, 169] width 6 height 5
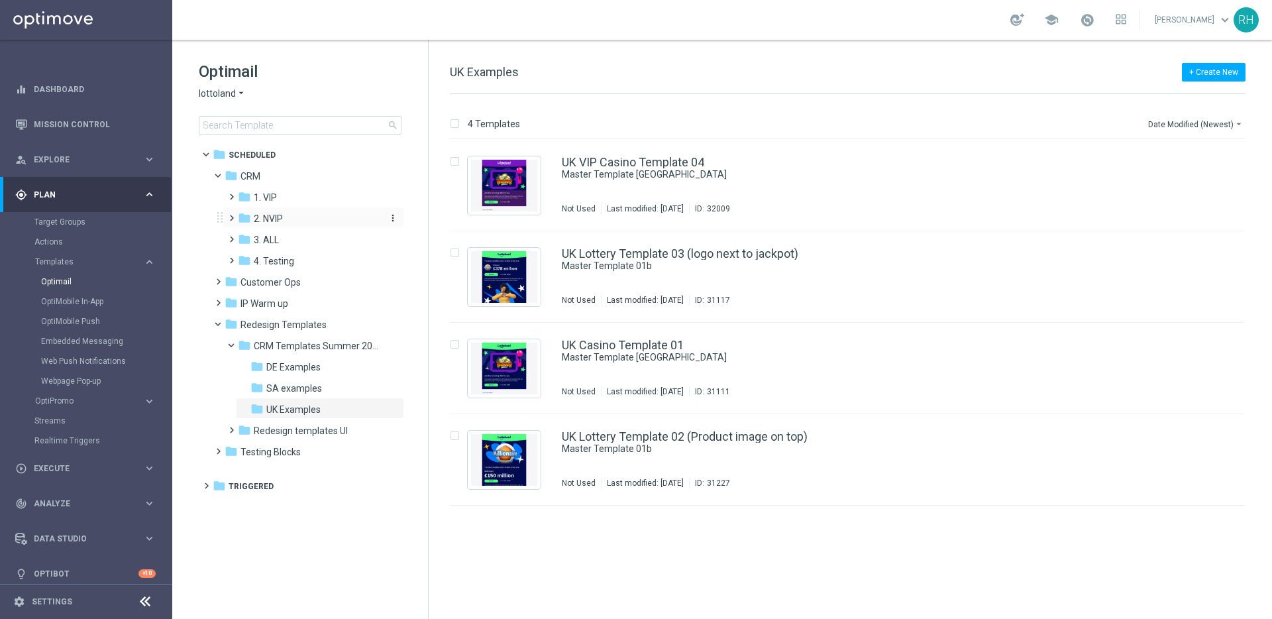
click at [238, 217] on icon "folder" at bounding box center [244, 217] width 13 height 13
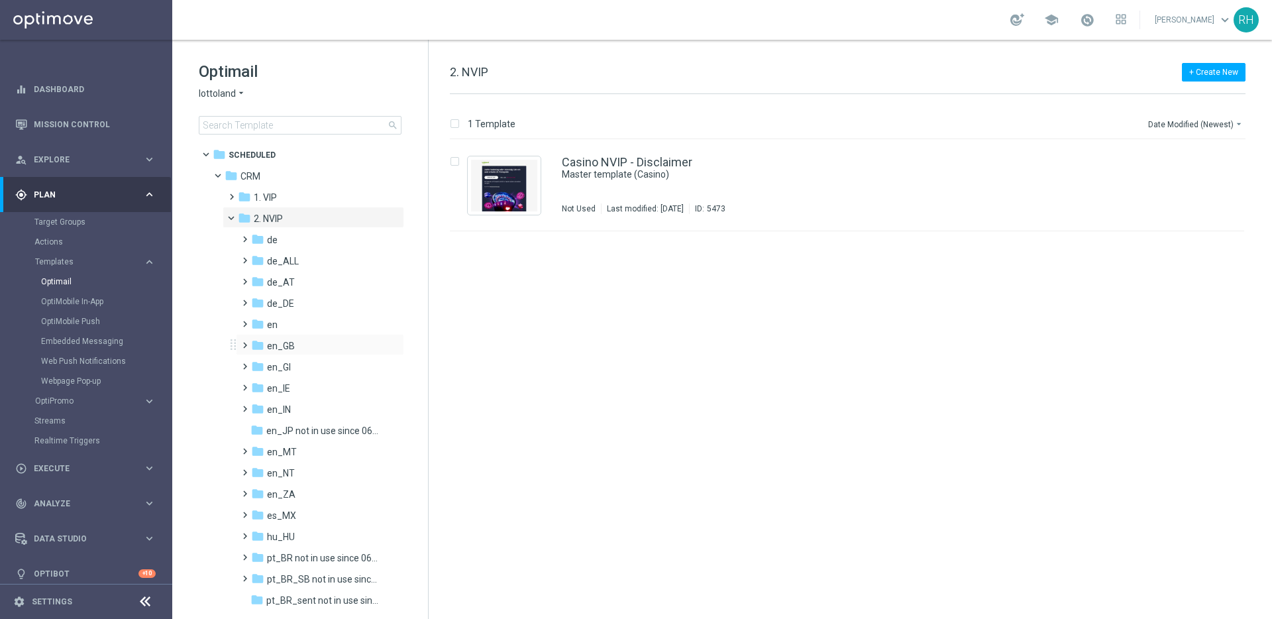
click at [245, 342] on span at bounding box center [242, 339] width 6 height 5
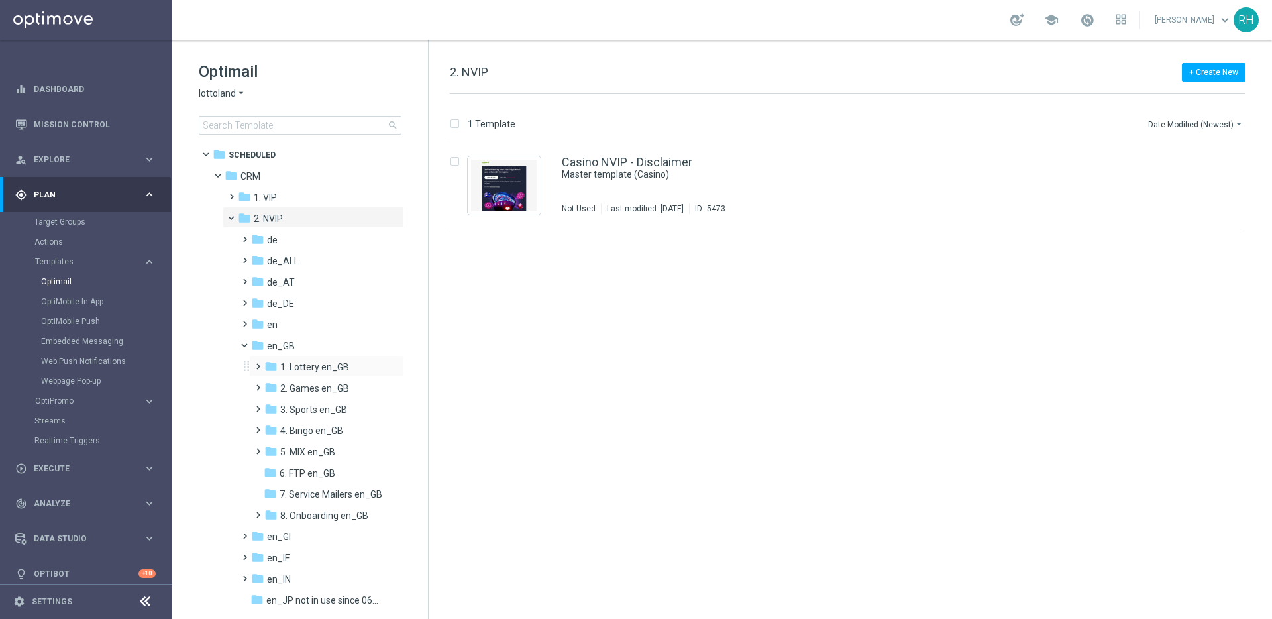
click at [258, 362] on span at bounding box center [255, 360] width 6 height 5
click at [301, 411] on span "TAC LT en_GB" at bounding box center [322, 409] width 59 height 12
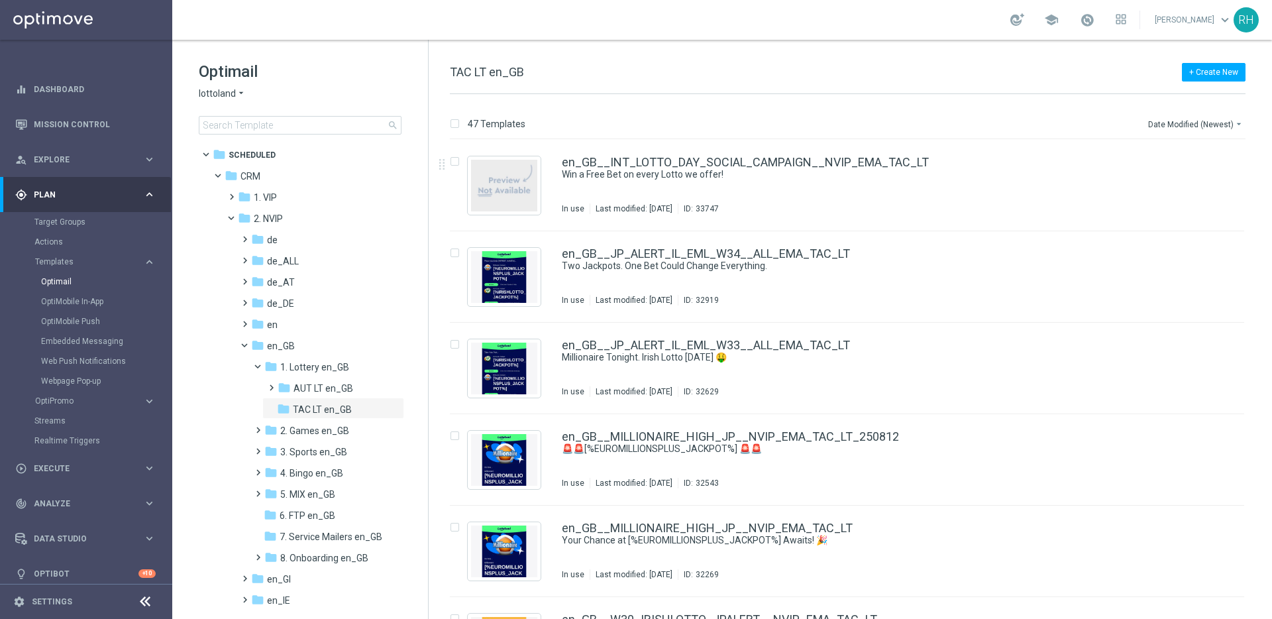
click at [999, 105] on div "47 Templates Date Modified (Newest) arrow_drop_down Drag here to set row groups…" at bounding box center [850, 356] width 843 height 525
click at [982, 83] on div "+ Create New TAC LT en_GB" at bounding box center [848, 79] width 796 height 30
click at [1232, 127] on button "Date Modified (Newest) arrow_drop_down" at bounding box center [1196, 124] width 99 height 16
click at [1202, 160] on div "Name (Z-A)" at bounding box center [1194, 164] width 89 height 9
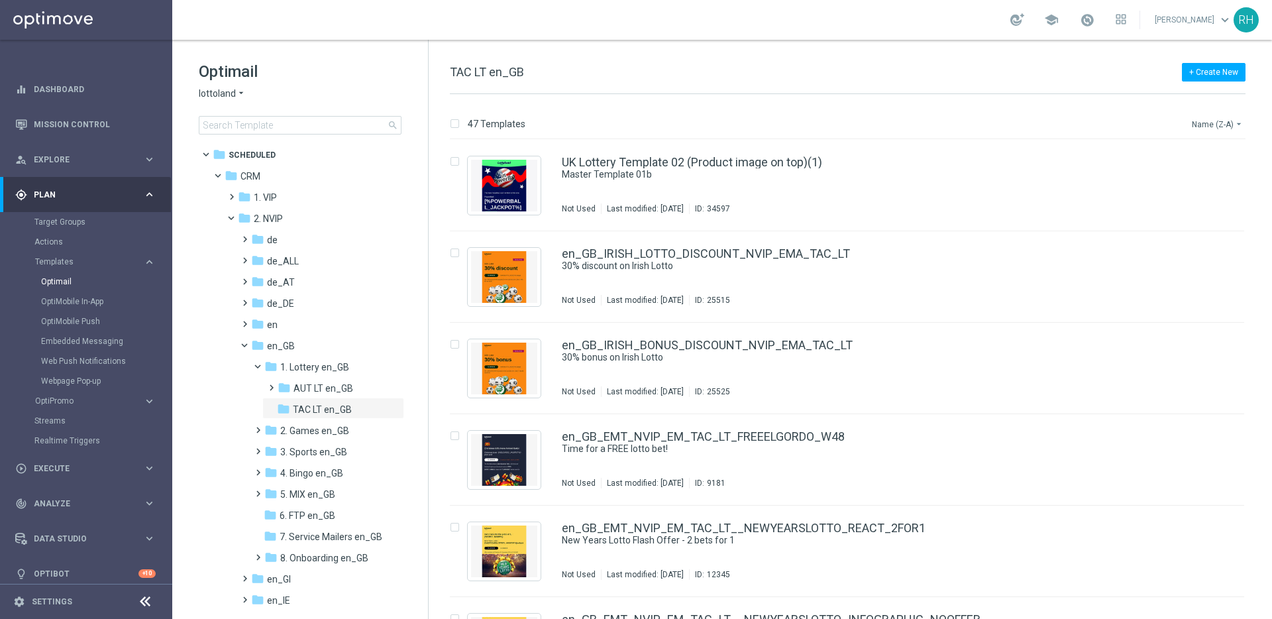
click at [1204, 126] on button "Name (Z-A) arrow_drop_down" at bounding box center [1217, 124] width 55 height 16
click at [1216, 186] on span "Date Modified (Newest)" at bounding box center [1194, 182] width 89 height 9
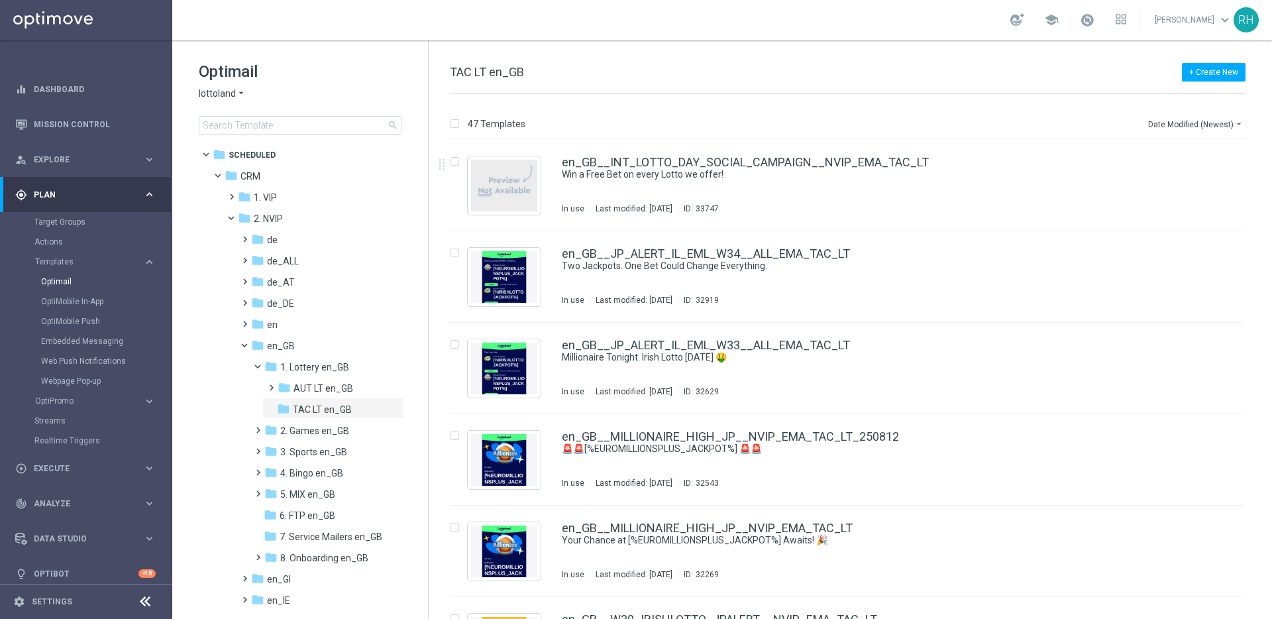
click at [1069, 86] on div "+ Create New TAC LT en_GB" at bounding box center [848, 79] width 796 height 30
click at [1069, 112] on div "47 Templates Date Modified (Newest) arrow_drop_down Drag here to set row groups…" at bounding box center [850, 356] width 843 height 525
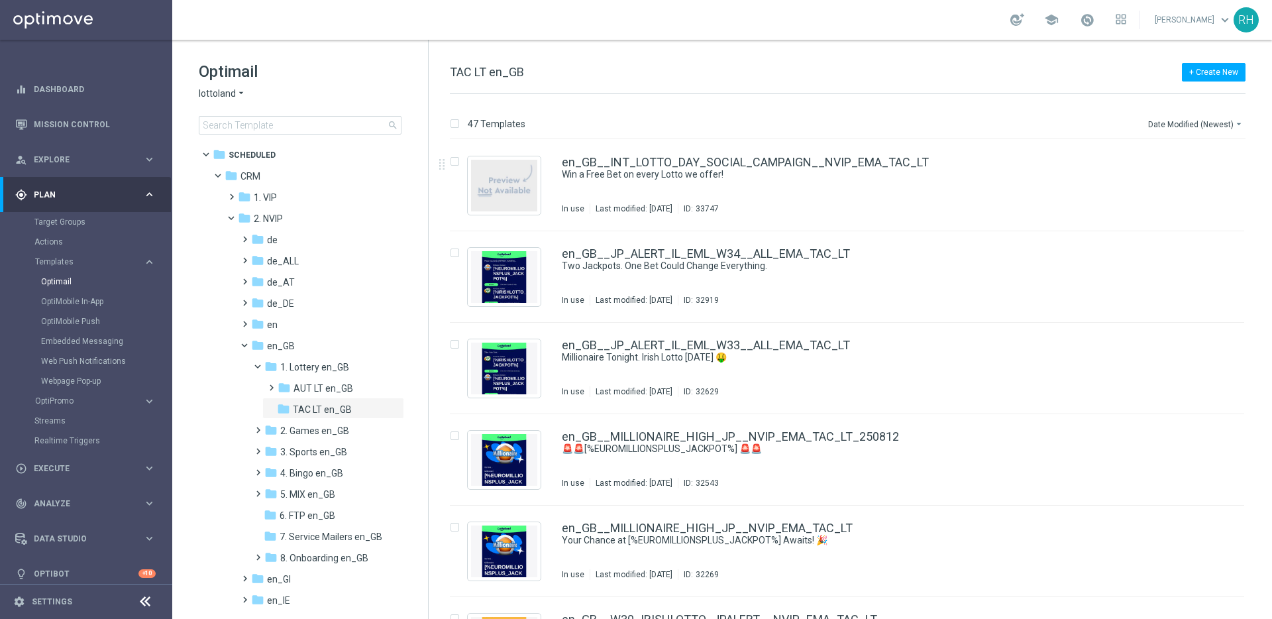
click at [1069, 112] on div "47 Templates Date Modified (Newest) arrow_drop_down Drag here to set row groups…" at bounding box center [850, 356] width 843 height 525
click at [1052, 126] on div "47 Templates Date Modified (Newest) arrow_drop_down" at bounding box center [848, 127] width 796 height 24
click at [1051, 125] on div "47 Templates Date Modified (Newest) arrow_drop_down" at bounding box center [848, 127] width 796 height 24
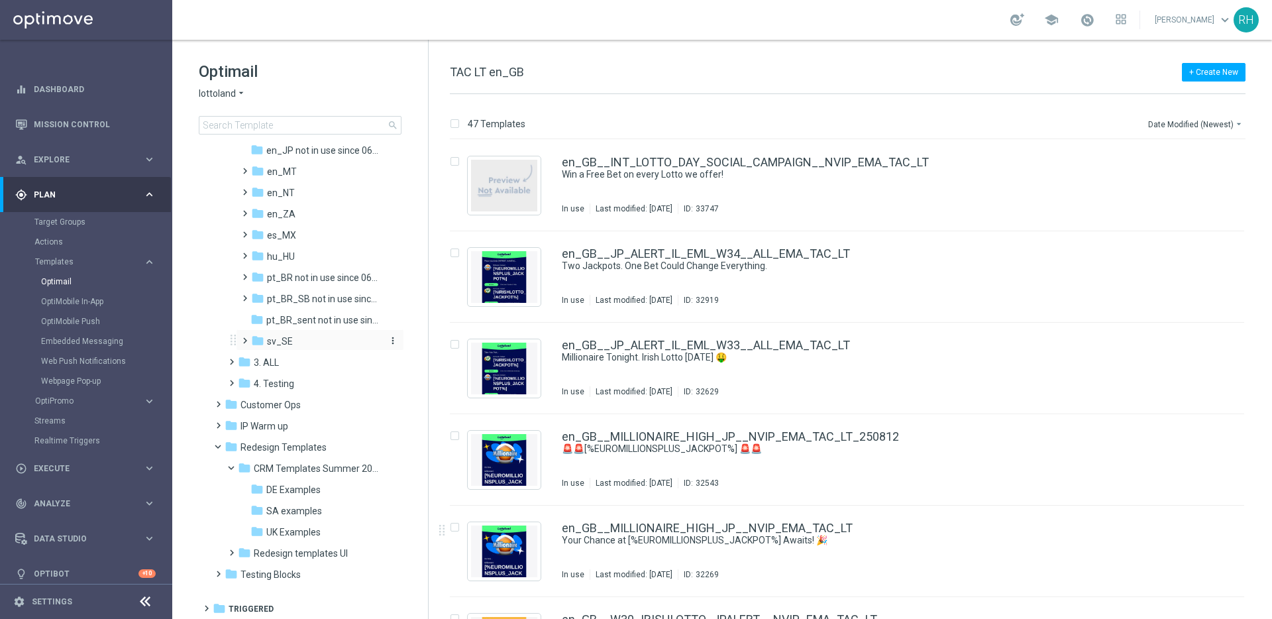
scroll to position [494, 0]
click at [295, 541] on div "folder Redesign templates UI more_vert" at bounding box center [314, 549] width 182 height 21
click at [294, 533] on span "UK Examples" at bounding box center [293, 530] width 54 height 12
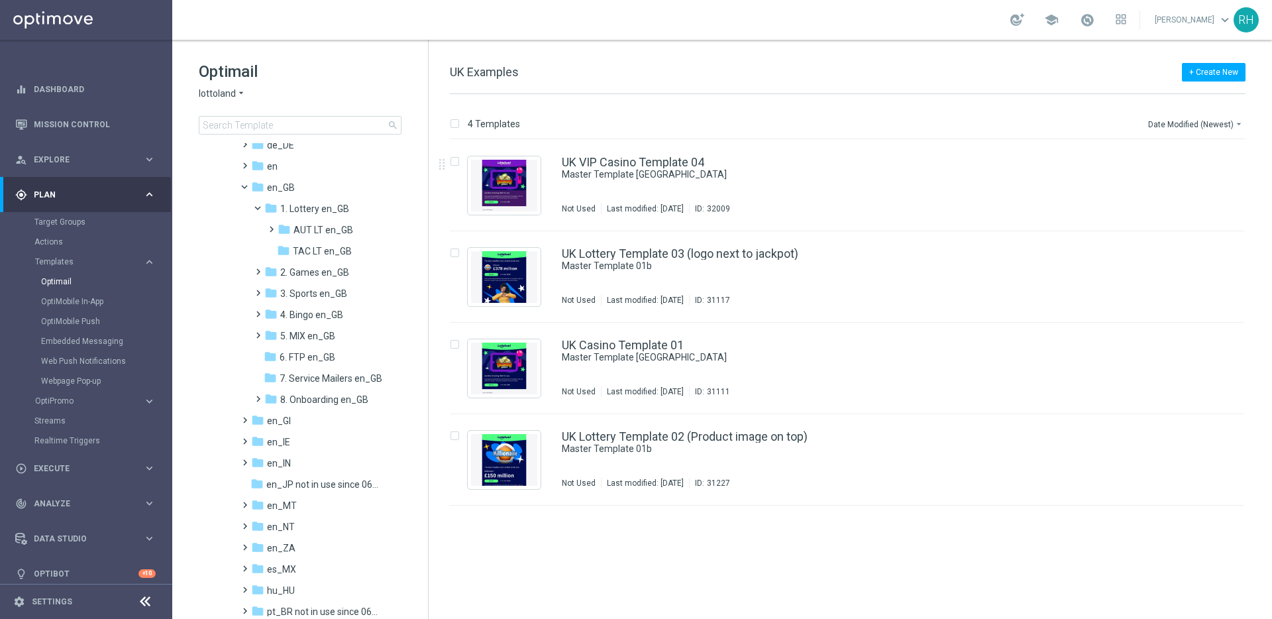
scroll to position [103, 0]
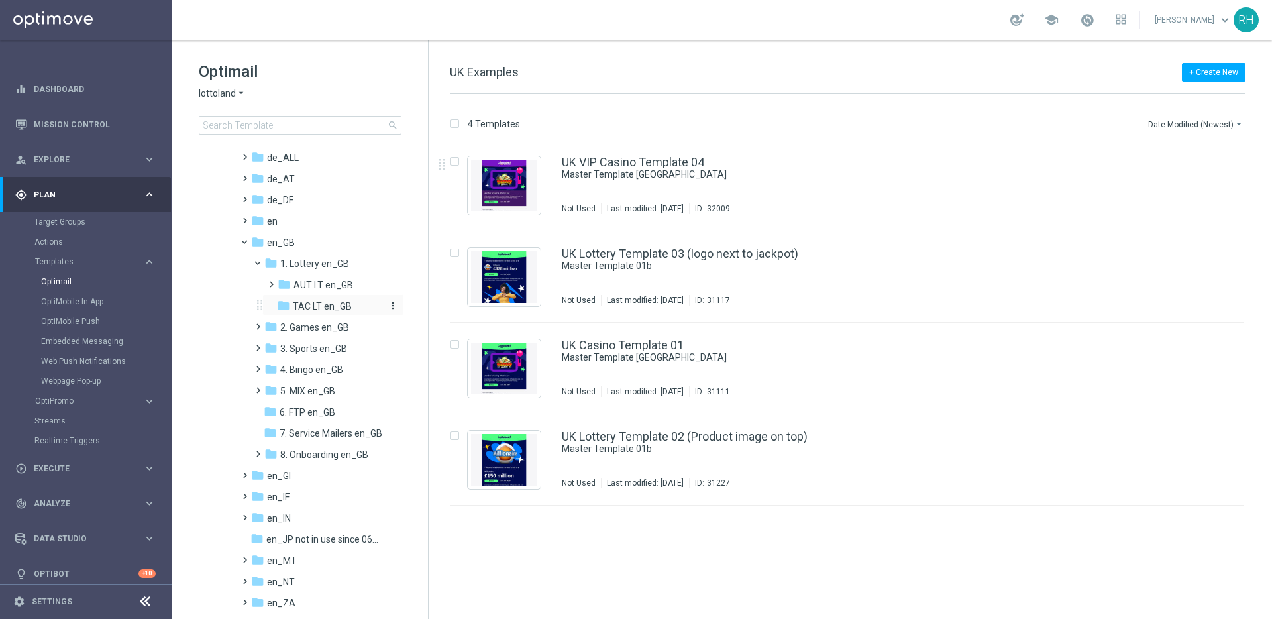
click at [303, 309] on span "TAC LT en_GB" at bounding box center [322, 306] width 59 height 12
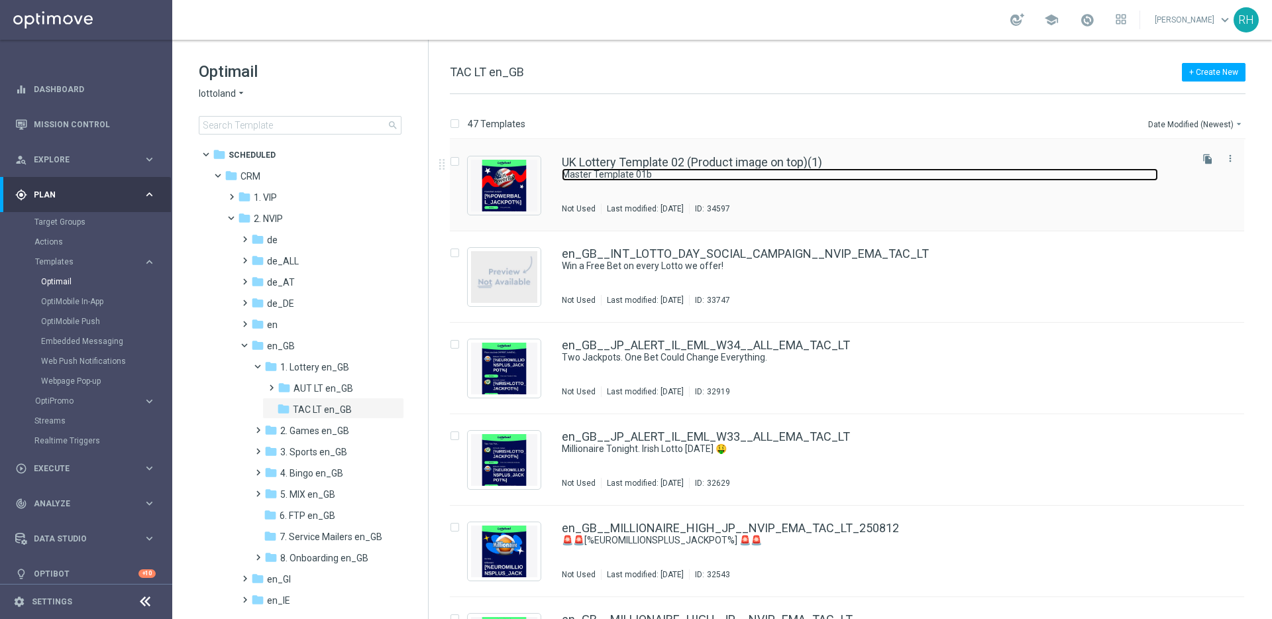
click at [807, 177] on link "Master Template 01b" at bounding box center [860, 174] width 596 height 13
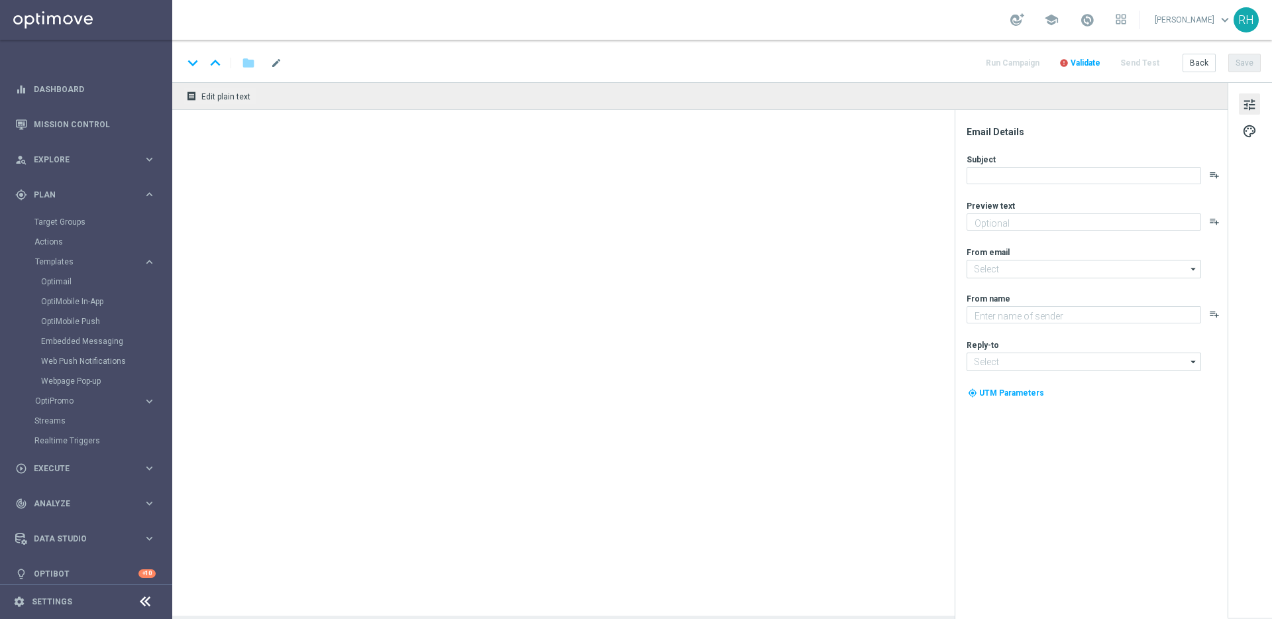
type textarea "preview text"
type input "[EMAIL_ADDRESS][DOMAIN_NAME]"
type textarea "Lottoland"
type input "[EMAIL_ADDRESS][DOMAIN_NAME]"
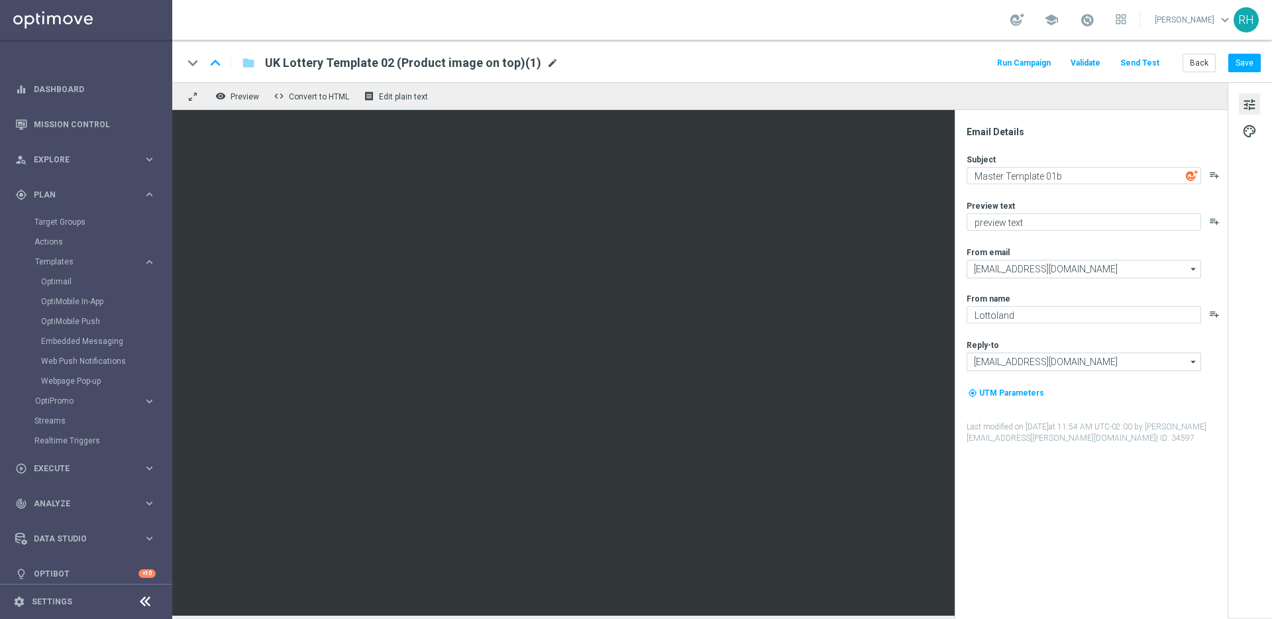
click at [547, 65] on span "mode_edit" at bounding box center [553, 63] width 12 height 12
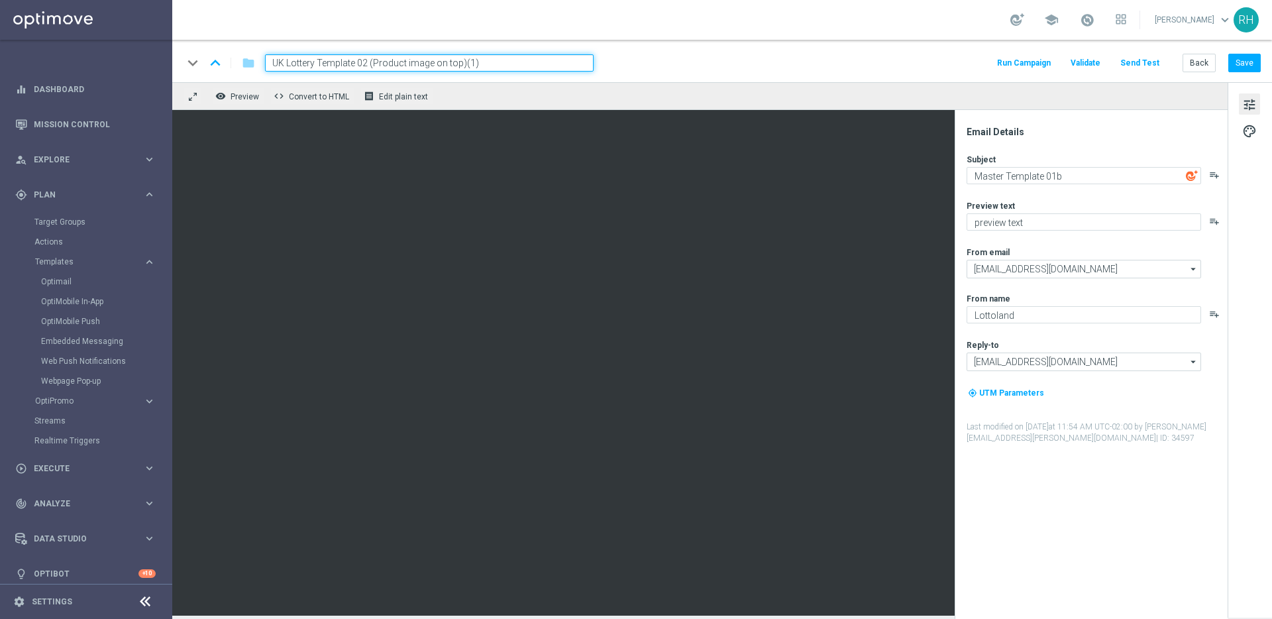
click at [547, 65] on input "UK Lottery Template 02 (Product image on top)(1)" at bounding box center [429, 62] width 329 height 17
paste input "en_GB__POWERBALL_ALERT_020925__NVIP_EMA_AUT_LT"
type input "en_GB__POWERBALL_ALERT_020925__NVIP_EMA_AUT_LT"
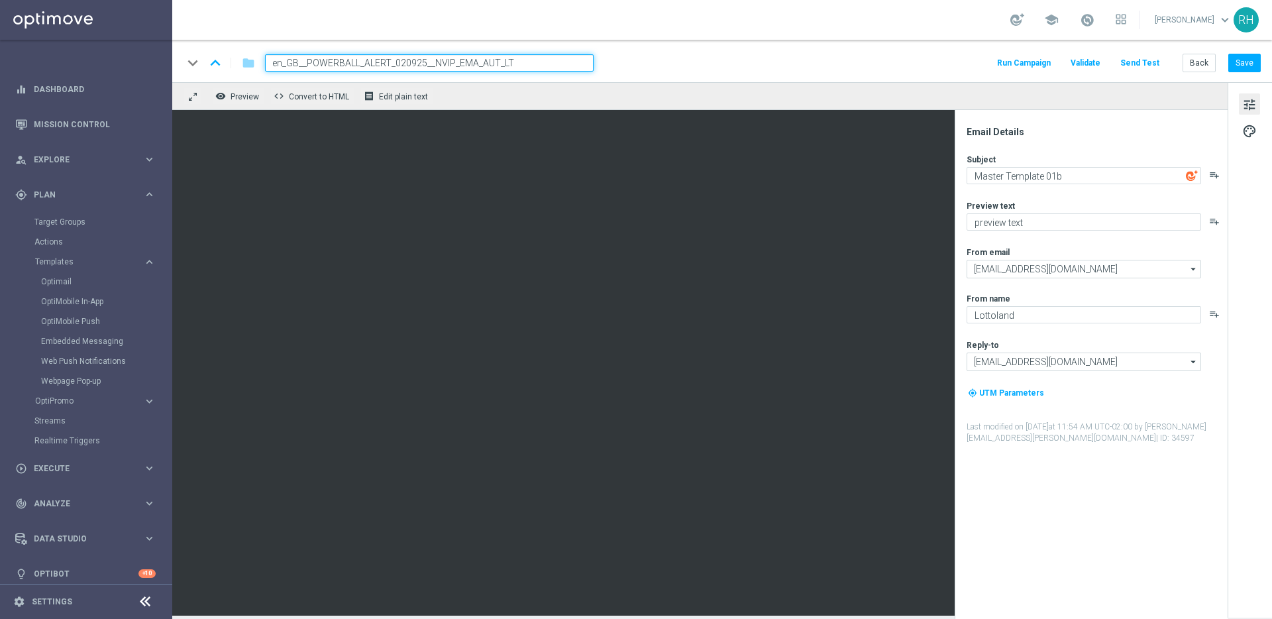
click at [771, 62] on div "keyboard_arrow_down keyboard_arrow_up folder en_GB__POWERBALL_ALERT_020925__NVI…" at bounding box center [722, 62] width 1078 height 17
click at [1021, 79] on div "keyboard_arrow_down keyboard_arrow_up folder en_GB__POWERBALL_ALERT_020925__NVI…" at bounding box center [722, 61] width 1100 height 42
click at [1133, 83] on div "remove_red_eye Preview code Convert to HTML receipt Edit plain text" at bounding box center [699, 96] width 1055 height 28
click at [1241, 76] on div "keyboard_arrow_down keyboard_arrow_up folder en_GB__POWERBALL_ALERT_020925__NVI…" at bounding box center [722, 61] width 1100 height 42
click at [1241, 73] on div "keyboard_arrow_down keyboard_arrow_up folder en_GB__POWERBALL_ALERT_020925__NVI…" at bounding box center [722, 61] width 1100 height 42
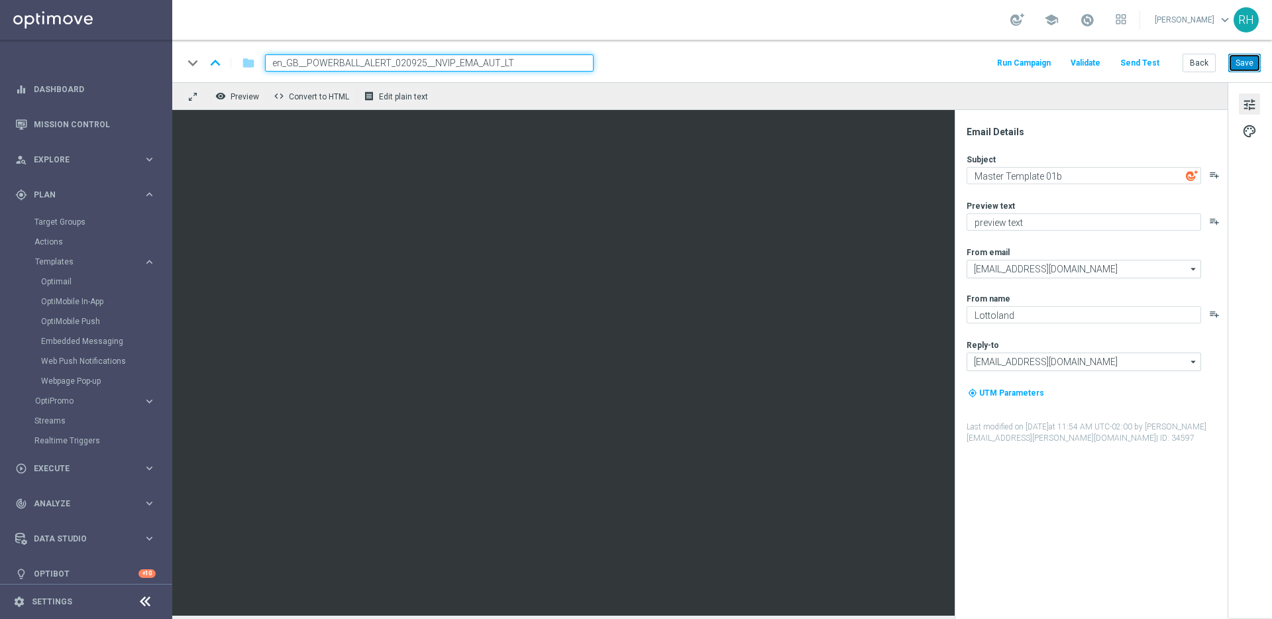
click at [1241, 70] on button "Save" at bounding box center [1244, 63] width 32 height 19
click at [786, 55] on div "keyboard_arrow_down keyboard_arrow_up folder en_GB__POWERBALL_ALERT_020925__NVI…" at bounding box center [722, 62] width 1078 height 17
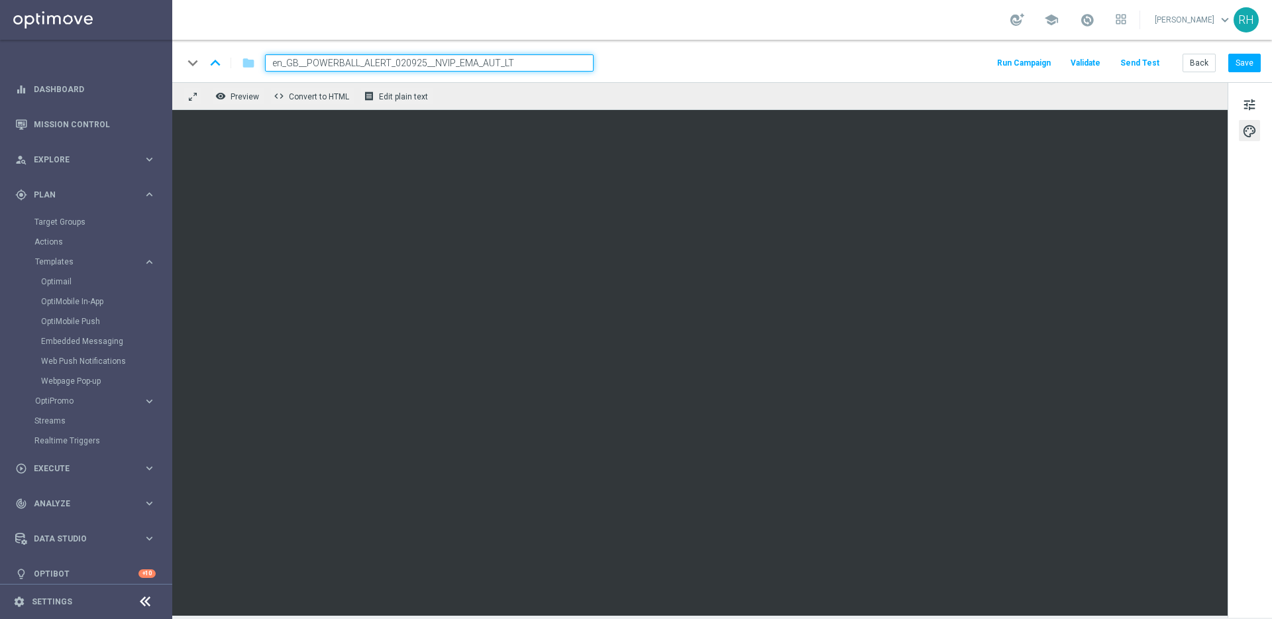
click at [932, 74] on div "keyboard_arrow_down keyboard_arrow_up folder en_GB__POWERBALL_ALERT_020925__NVI…" at bounding box center [722, 61] width 1100 height 42
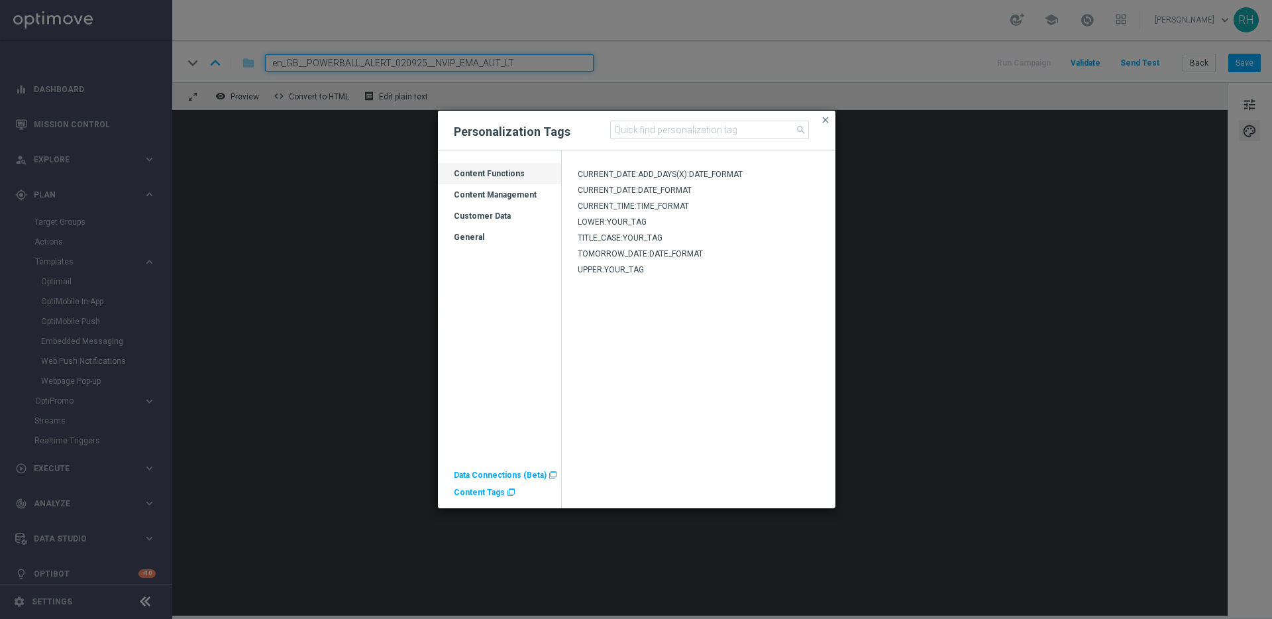
click at [486, 219] on div "Customer Data" at bounding box center [499, 221] width 123 height 21
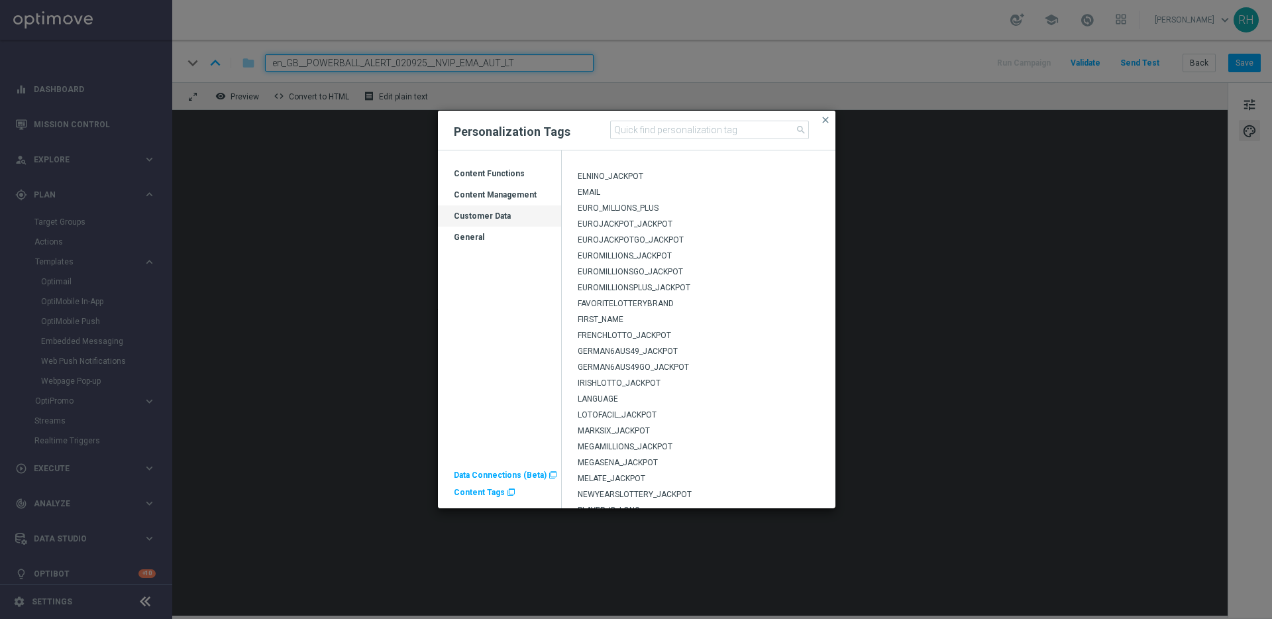
scroll to position [294, 0]
click at [625, 388] on span "POWERBALL_JACKPOT" at bounding box center [620, 388] width 85 height 9
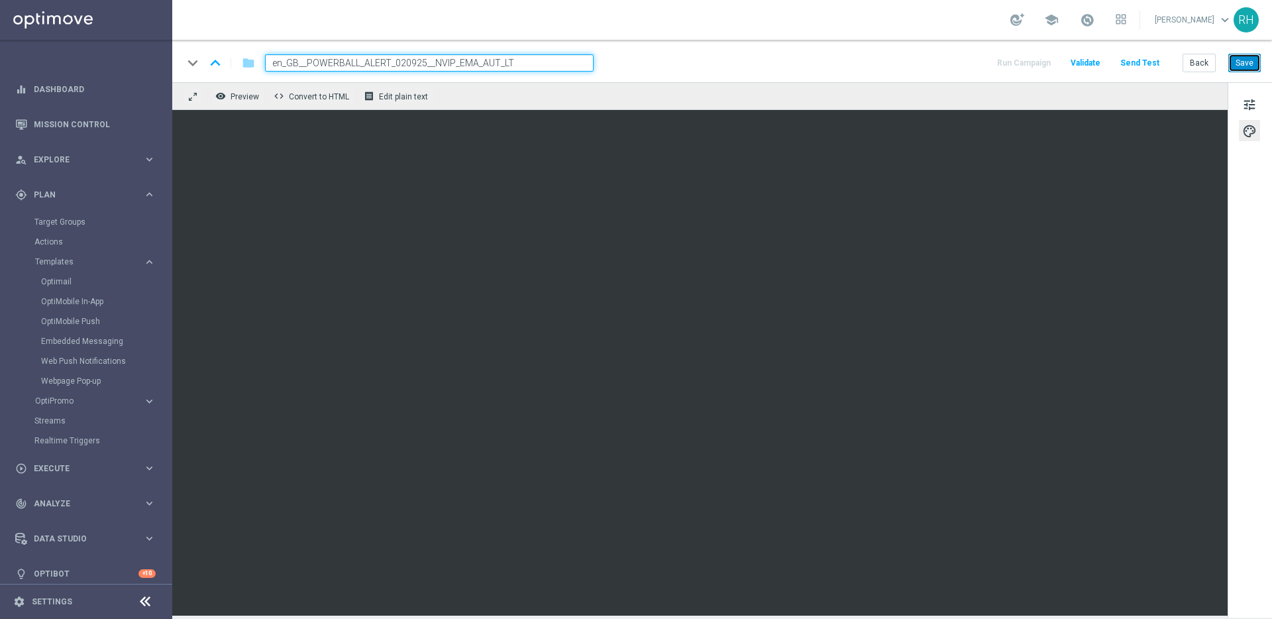
click at [1247, 62] on button "Save" at bounding box center [1244, 63] width 32 height 19
click at [928, 66] on div "keyboard_arrow_down keyboard_arrow_up folder en_GB__POWERBALL_ALERT_020925__NVI…" at bounding box center [722, 62] width 1078 height 17
click at [1234, 65] on button "Save" at bounding box center [1244, 63] width 32 height 19
click at [886, 52] on div "keyboard_arrow_down keyboard_arrow_up folder en_GB__POWERBALL_ALERT_020925__NVI…" at bounding box center [722, 61] width 1100 height 42
click at [244, 95] on span "Preview" at bounding box center [245, 96] width 28 height 9
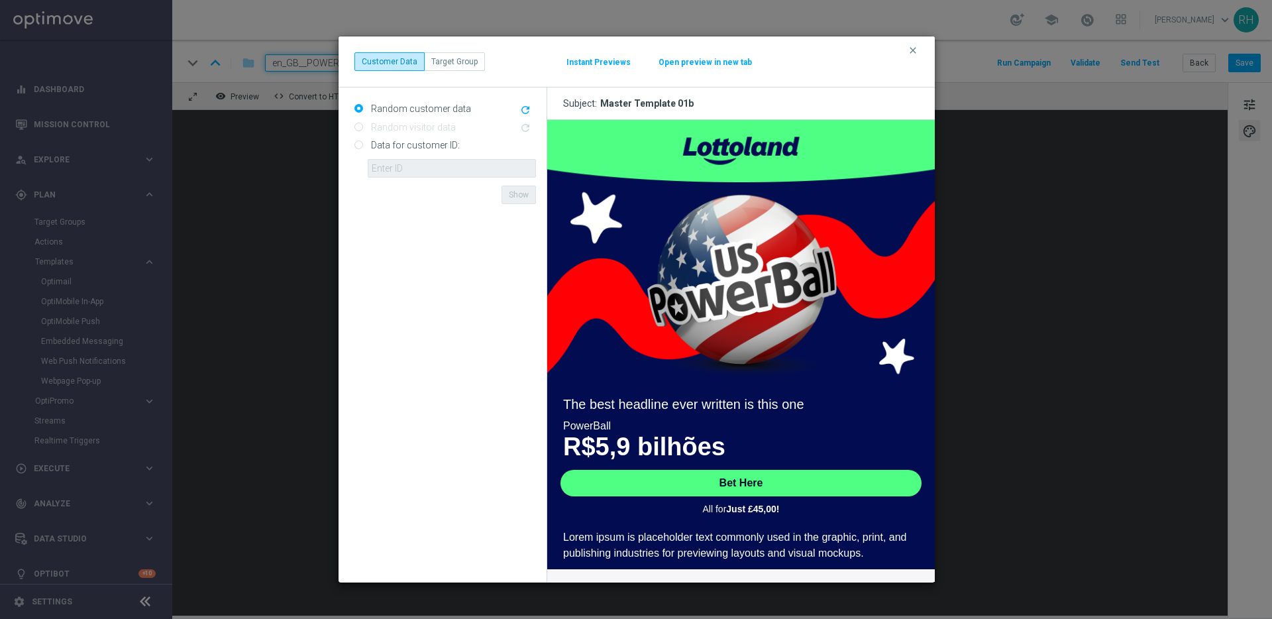
scroll to position [0, 0]
click at [333, 210] on modal-container "clear Customer Data Target Group Instant Previews Open preview in new tab Rando…" at bounding box center [636, 309] width 1272 height 619
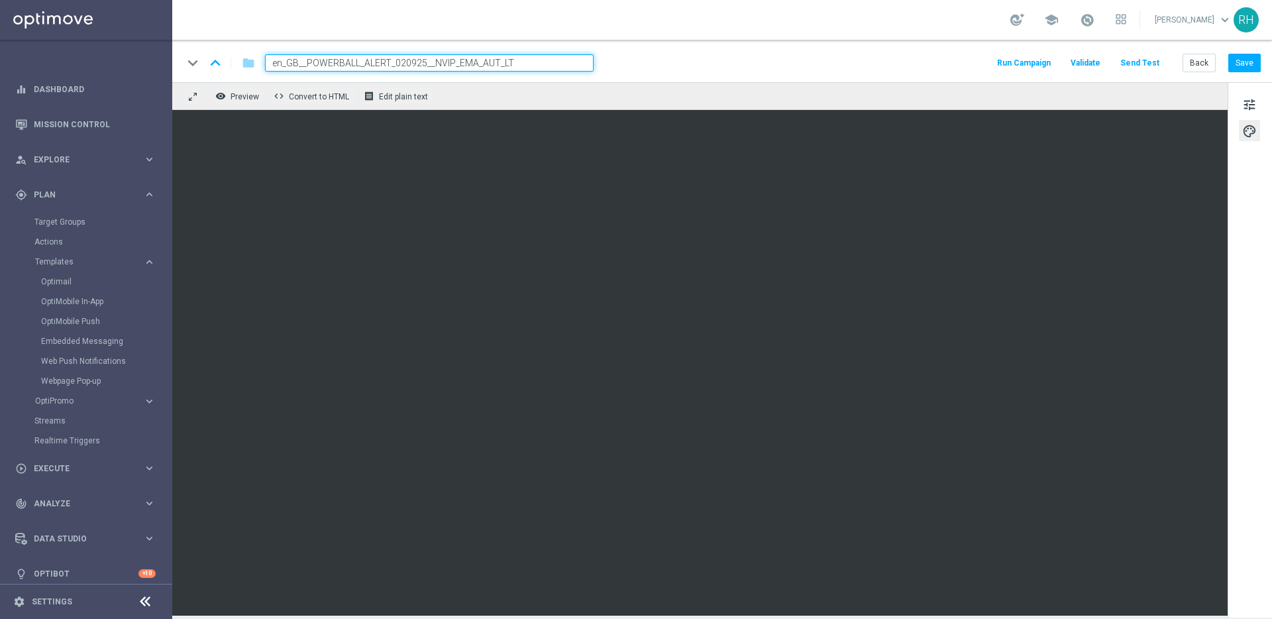
click at [240, 105] on div "remove_red_eye Preview code Convert to HTML receipt Edit plain text" at bounding box center [699, 96] width 1055 height 28
click at [240, 88] on button "remove_red_eye Preview" at bounding box center [238, 95] width 53 height 17
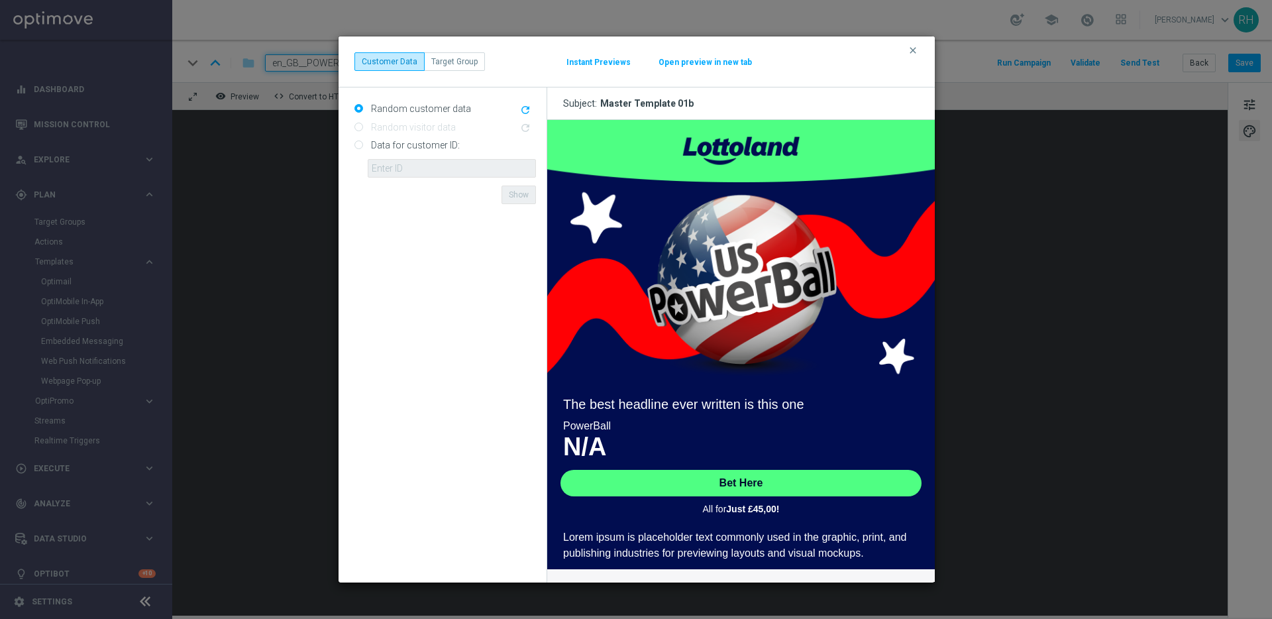
click at [354, 146] on input "Data for customer ID:" at bounding box center [358, 146] width 9 height 9
radio input "true"
click at [381, 162] on input "text" at bounding box center [452, 168] width 168 height 19
type input "9388689"
drag, startPoint x: 461, startPoint y: 266, endPoint x: 513, endPoint y: 238, distance: 59.3
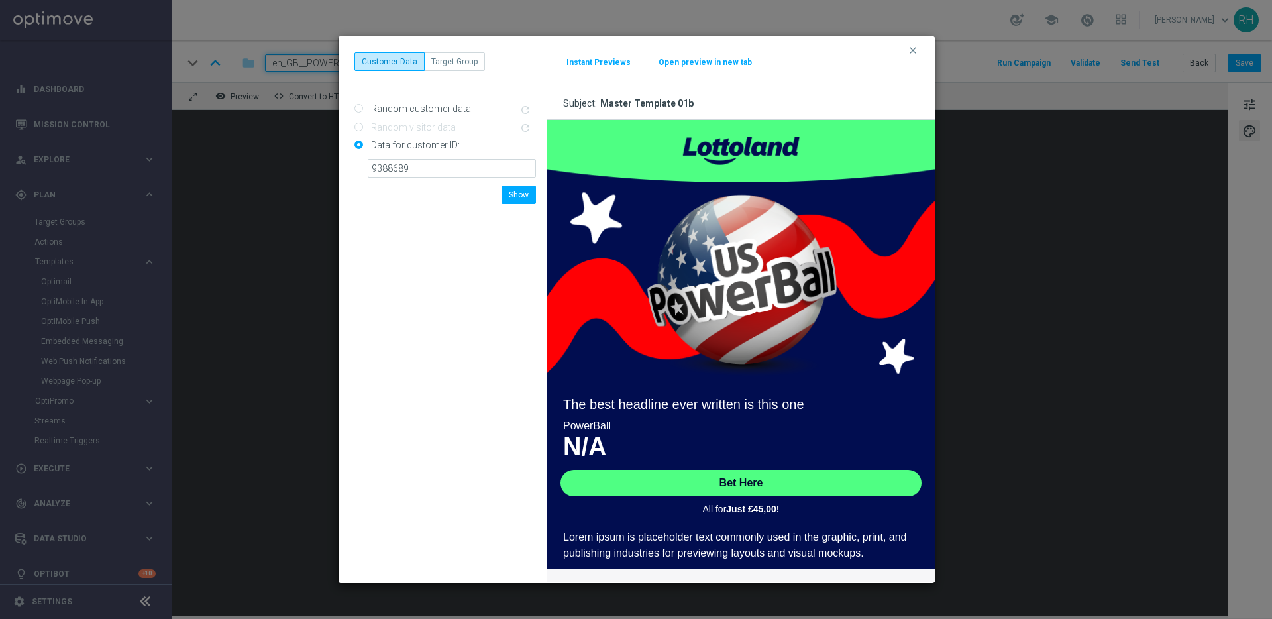
click at [461, 266] on form "Random customer data refresh Random visitor data refresh Data for customer ID: …" at bounding box center [445, 335] width 182 height 474
click at [514, 188] on button "Show" at bounding box center [518, 194] width 34 height 19
click at [914, 53] on icon "clear" at bounding box center [913, 50] width 11 height 11
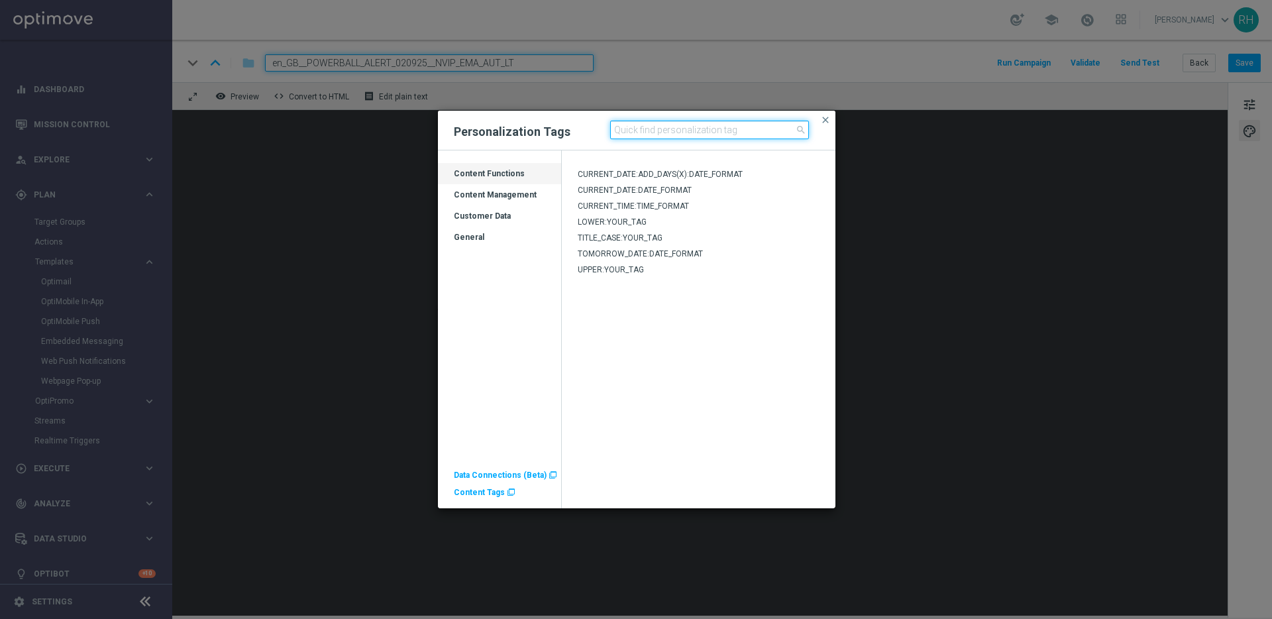
click at [657, 131] on input at bounding box center [709, 130] width 199 height 19
click at [494, 214] on div "Customer Data" at bounding box center [499, 221] width 123 height 21
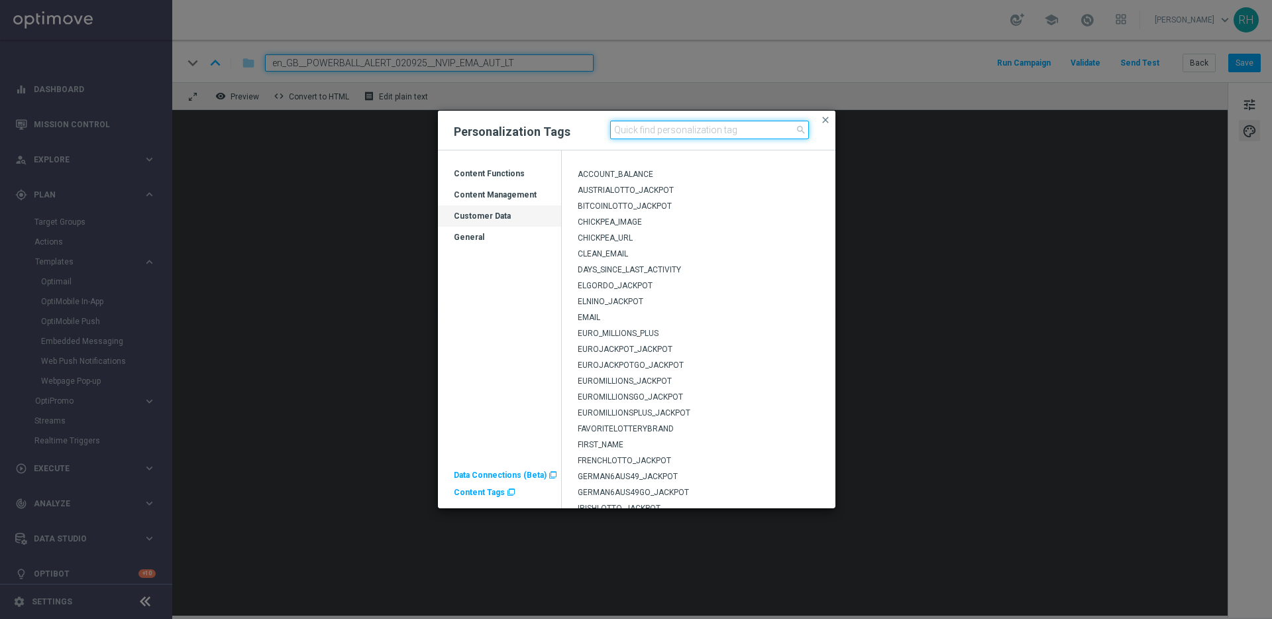
click at [651, 123] on input at bounding box center [709, 130] width 199 height 19
type input "powerb"
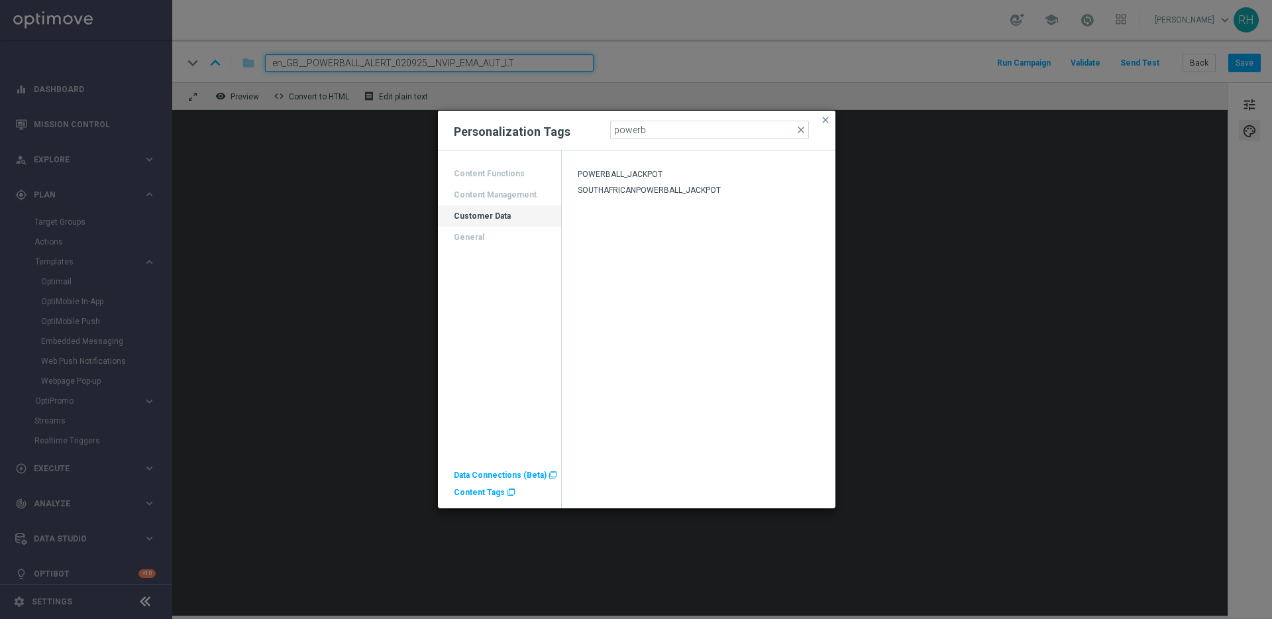
click at [485, 275] on ag-grid-angular "Drag here to set row groups Drag here to set column labels Category Content Fun…" at bounding box center [499, 335] width 123 height 346
click at [823, 115] on span "close" at bounding box center [825, 120] width 11 height 11
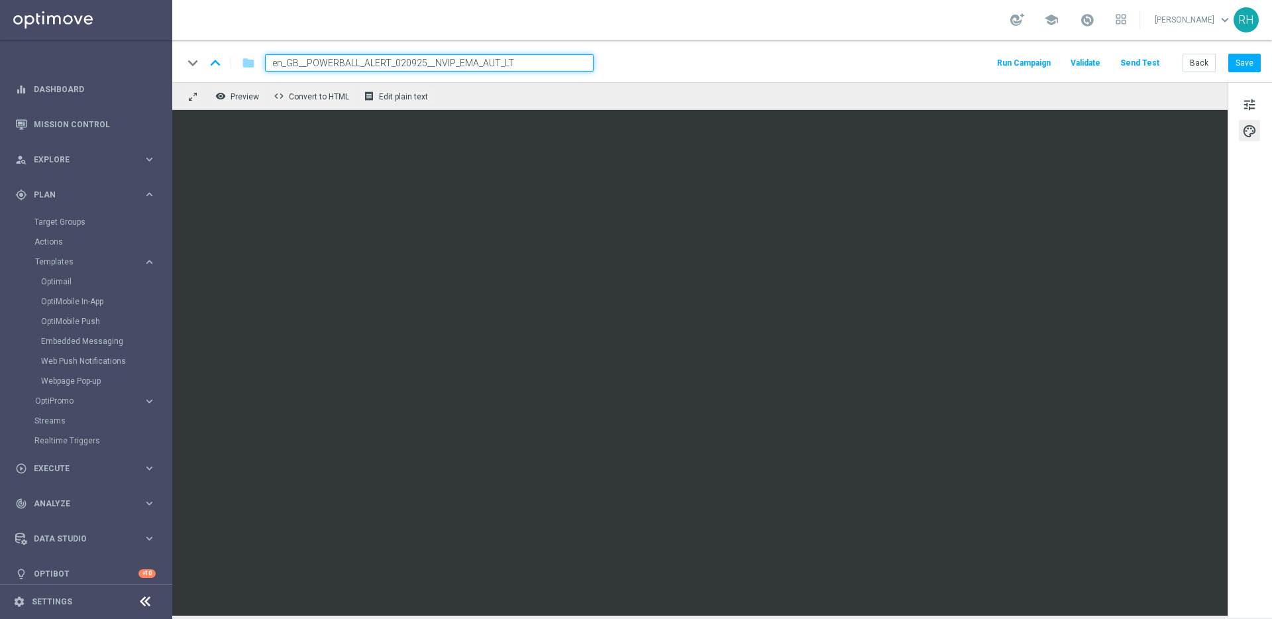
click at [806, 32] on div "school [PERSON_NAME] keyboard_arrow_down RH" at bounding box center [722, 20] width 1100 height 40
drag, startPoint x: 898, startPoint y: 97, endPoint x: 931, endPoint y: 111, distance: 35.9
click at [898, 99] on div "remove_red_eye Preview code Convert to HTML receipt Edit plain text" at bounding box center [699, 96] width 1055 height 28
click at [1245, 60] on button "Save" at bounding box center [1244, 63] width 32 height 19
click at [968, 87] on div "remove_red_eye Preview code Convert to HTML receipt Edit plain text" at bounding box center [699, 96] width 1055 height 28
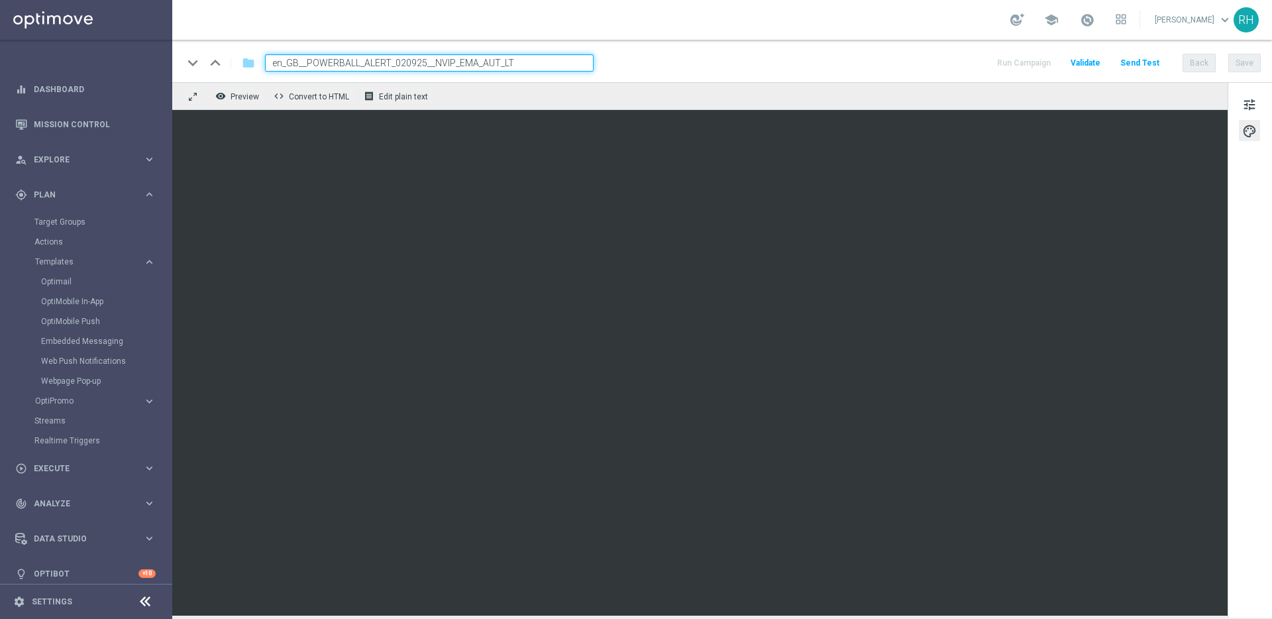
click at [968, 72] on div "keyboard_arrow_down keyboard_arrow_up folder en_GB__POWERBALL_ALERT_020925__NVI…" at bounding box center [722, 61] width 1100 height 42
click at [968, 55] on div "keyboard_arrow_down keyboard_arrow_up folder en_GB__POWERBALL_ALERT_020925__NVI…" at bounding box center [722, 62] width 1078 height 17
click at [930, 58] on div "keyboard_arrow_down keyboard_arrow_up folder en_GB__POWERBALL_ALERT_020925__NVI…" at bounding box center [722, 62] width 1078 height 17
click at [933, 58] on div "keyboard_arrow_down keyboard_arrow_up folder en_GB__POWERBALL_ALERT_020925__NVI…" at bounding box center [722, 62] width 1078 height 17
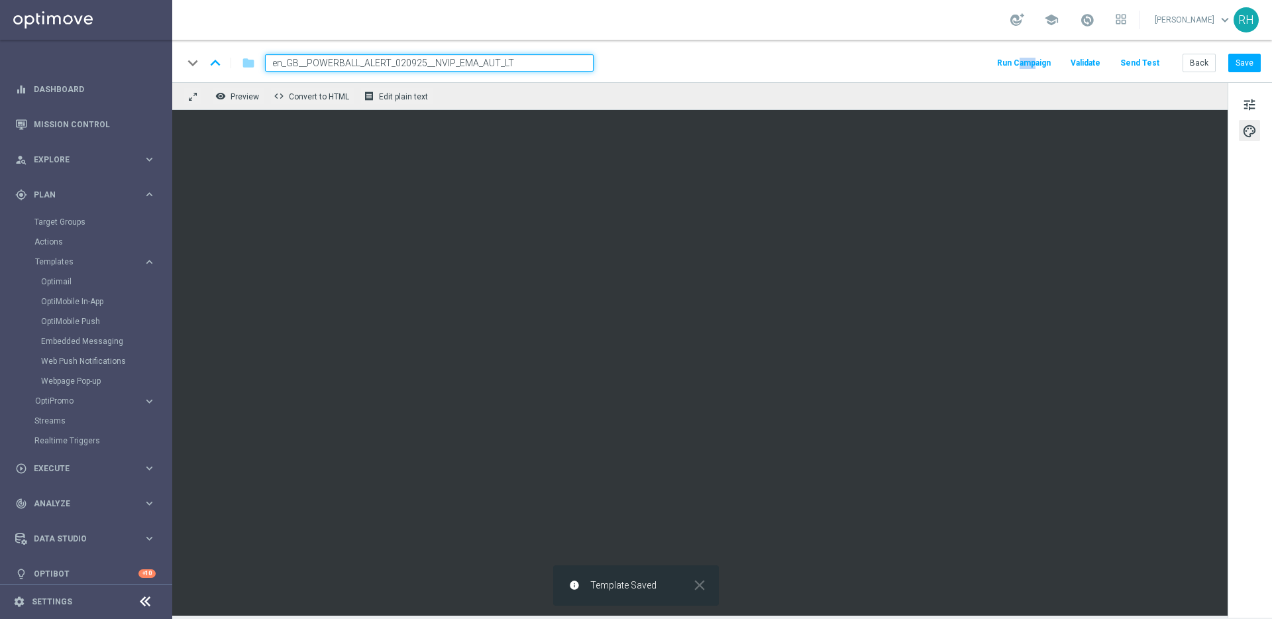
click at [933, 58] on div "keyboard_arrow_down keyboard_arrow_up folder en_GB__POWERBALL_ALERT_020925__NVI…" at bounding box center [722, 62] width 1078 height 17
click at [977, 84] on div "remove_red_eye Preview code Convert to HTML receipt Edit plain text" at bounding box center [699, 96] width 1055 height 28
click at [965, 67] on div "keyboard_arrow_down keyboard_arrow_up folder en_GB__POWERBALL_ALERT_020925__NVI…" at bounding box center [722, 62] width 1078 height 17
click at [1237, 93] on div "tune palette" at bounding box center [1250, 349] width 44 height 535
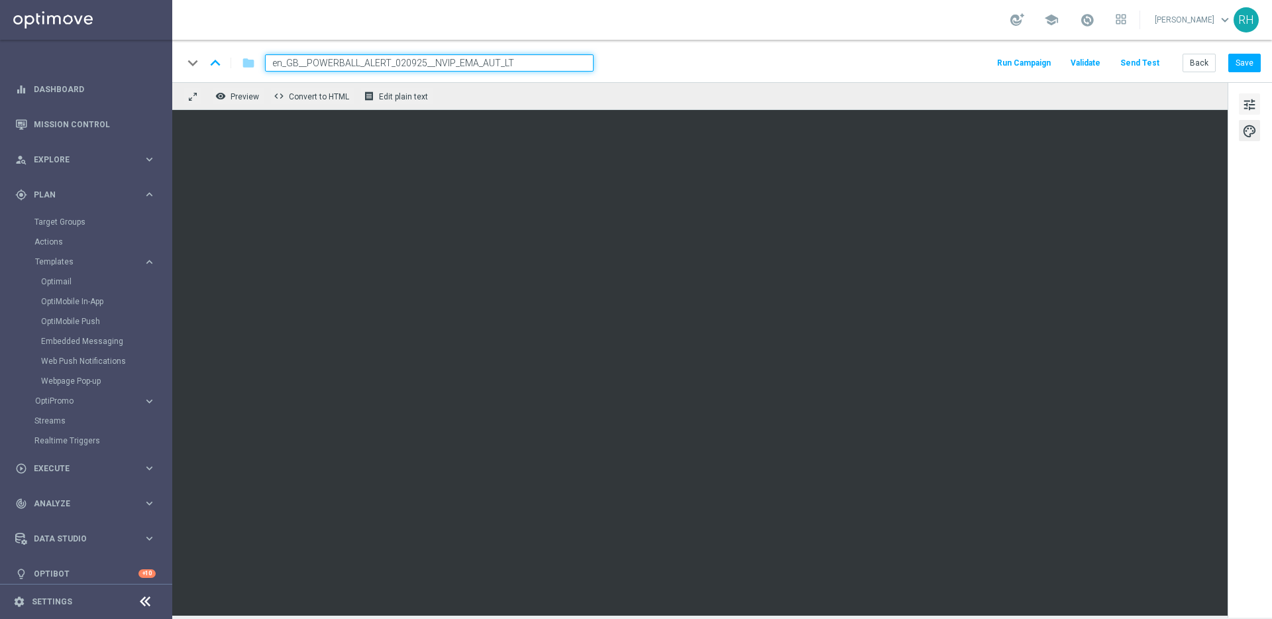
click at [1243, 97] on span "tune" at bounding box center [1249, 104] width 15 height 17
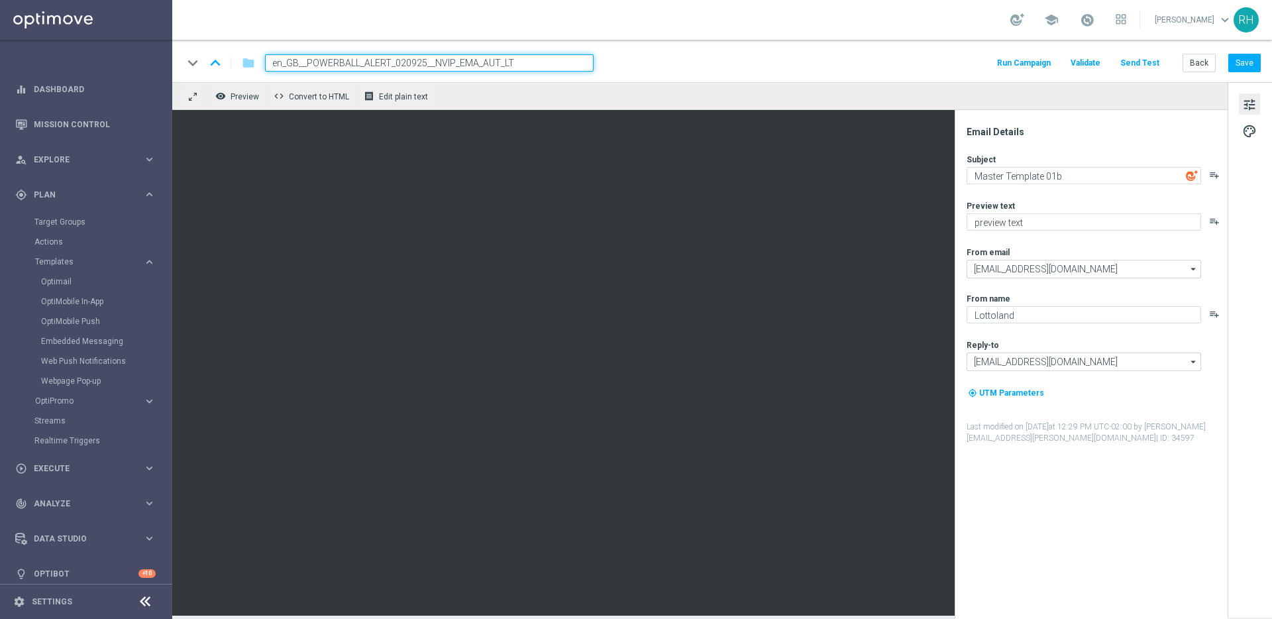
click at [1137, 186] on div "Subject Master Template 01b playlist_add Preview text preview text playlist_add…" at bounding box center [1097, 299] width 260 height 290
click at [1136, 177] on textarea "Master Template 01b" at bounding box center [1084, 175] width 235 height 17
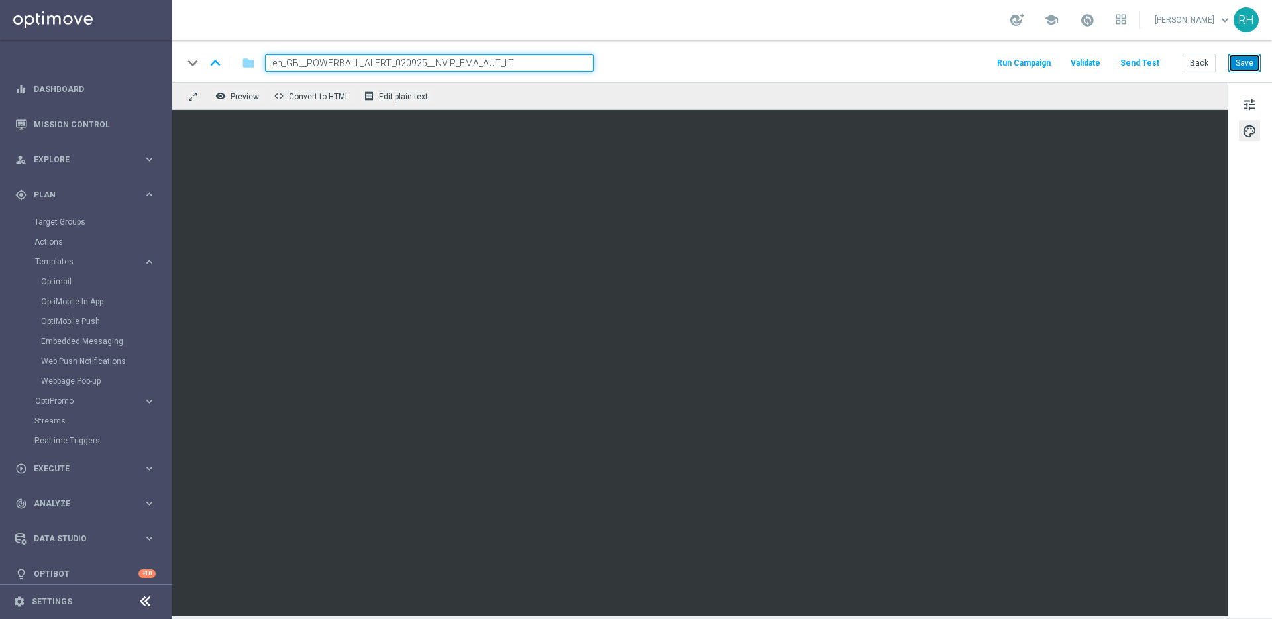
click at [1242, 65] on button "Save" at bounding box center [1244, 63] width 32 height 19
click at [1242, 67] on button "Save" at bounding box center [1244, 63] width 32 height 19
click at [237, 97] on span "Preview" at bounding box center [245, 96] width 28 height 9
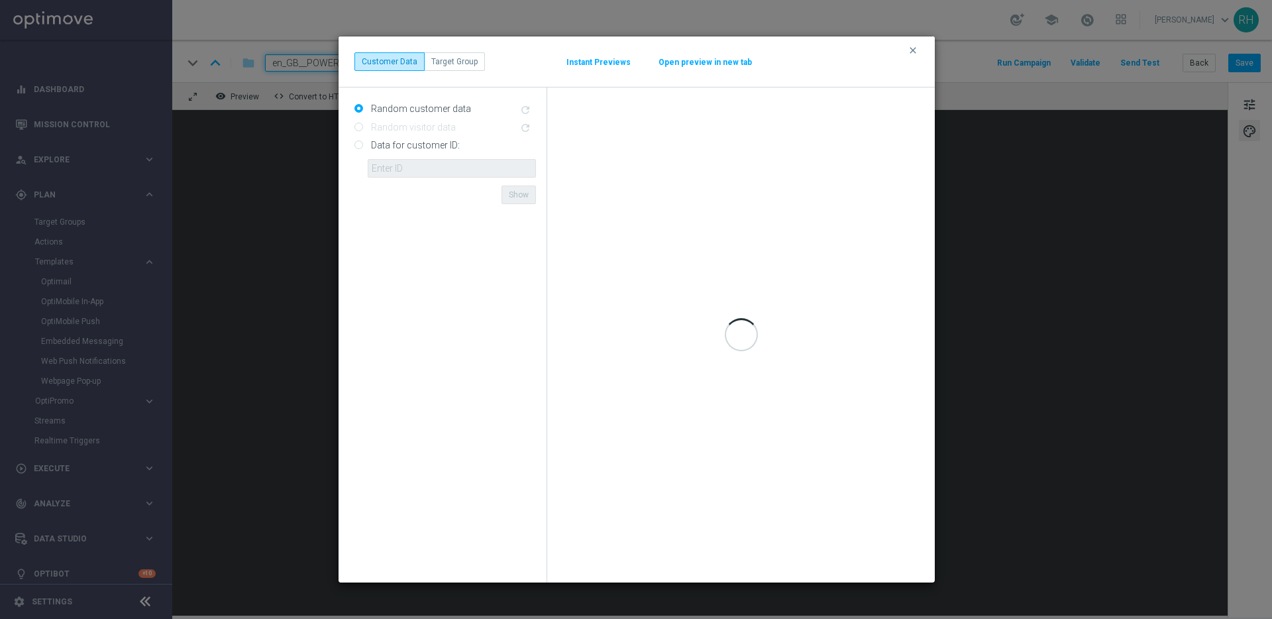
click at [356, 157] on div "Data for customer ID: ID {{customerId}} not found Show" at bounding box center [445, 155] width 182 height 43
click at [437, 64] on button "Target Group" at bounding box center [454, 61] width 61 height 19
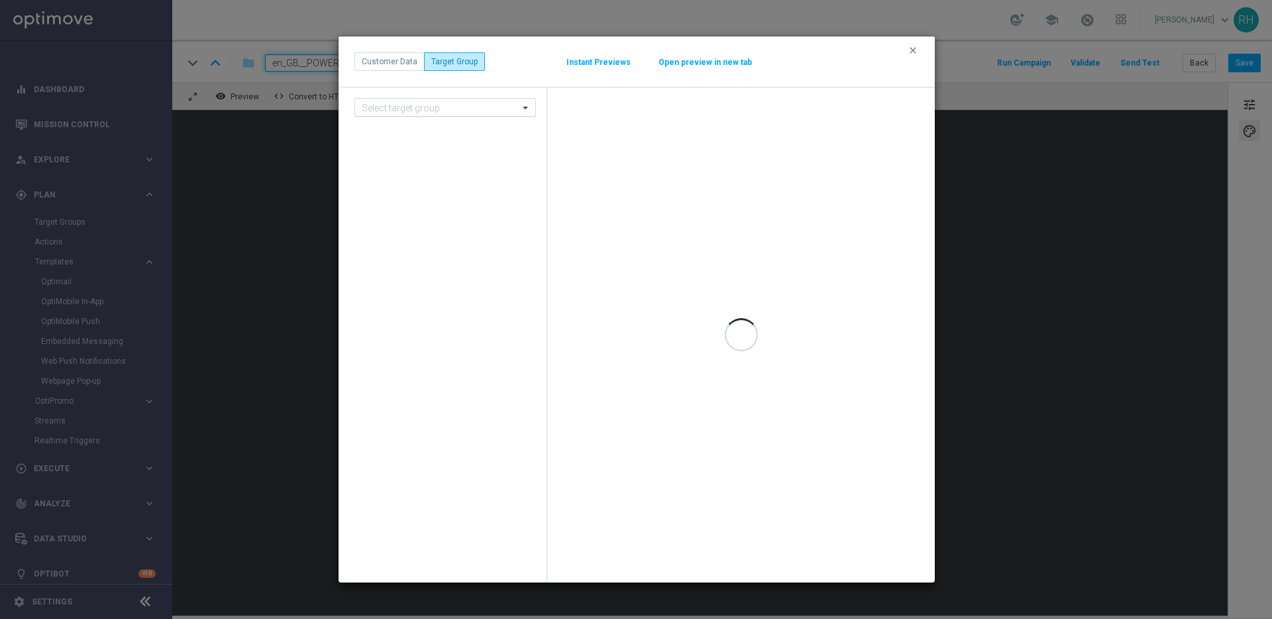
click at [415, 108] on input "text" at bounding box center [432, 107] width 140 height 11
click at [398, 52] on button "Customer Data" at bounding box center [389, 61] width 70 height 19
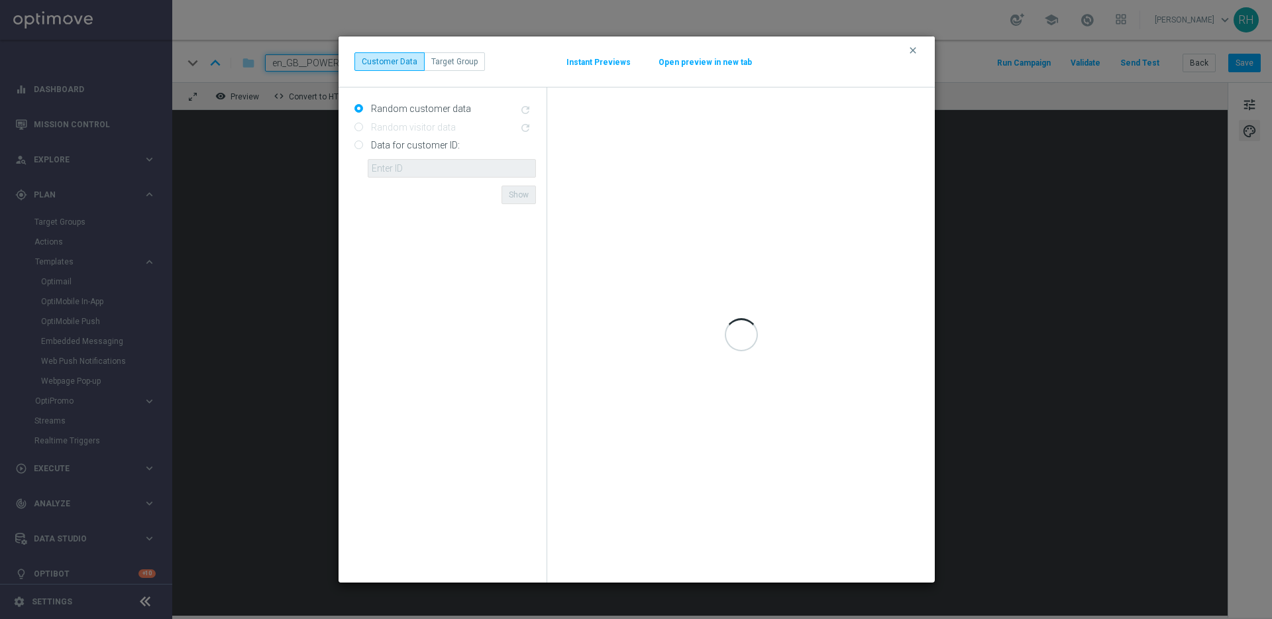
click at [358, 146] on input "Data for customer ID:" at bounding box center [358, 146] width 9 height 9
radio input "true"
click at [408, 170] on input "text" at bounding box center [452, 168] width 168 height 19
paste input "9388754"
type input "9388754"
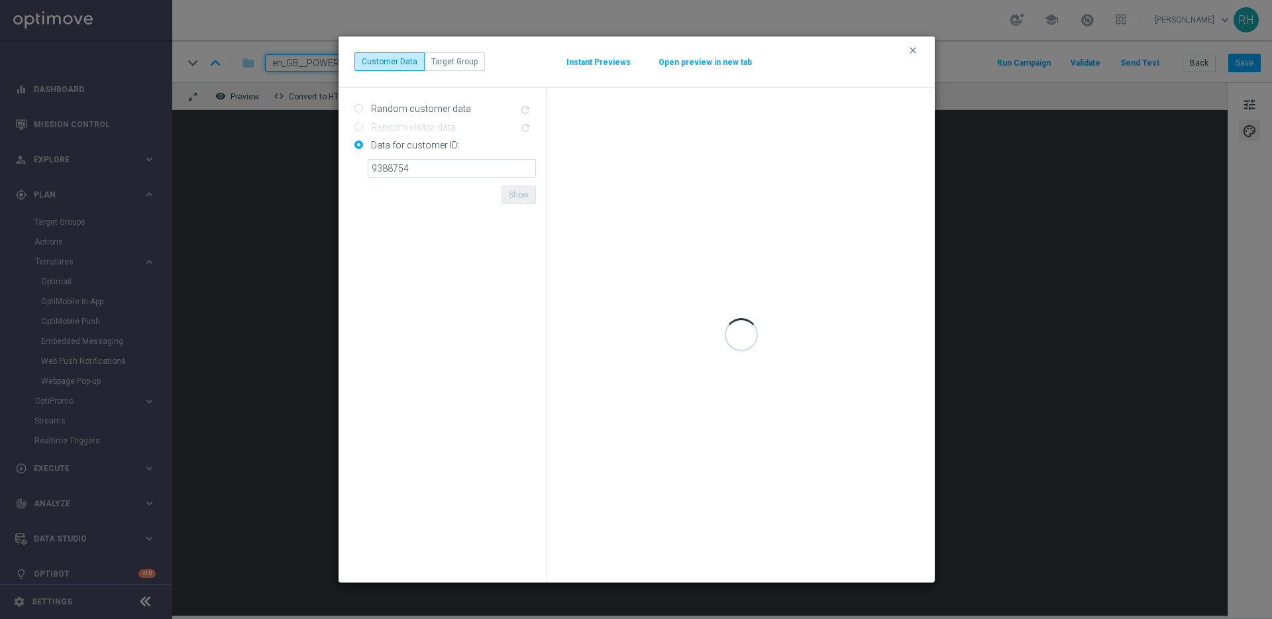
click at [437, 223] on form "Random customer data refresh Random visitor data refresh Data for customer ID: …" at bounding box center [445, 335] width 182 height 474
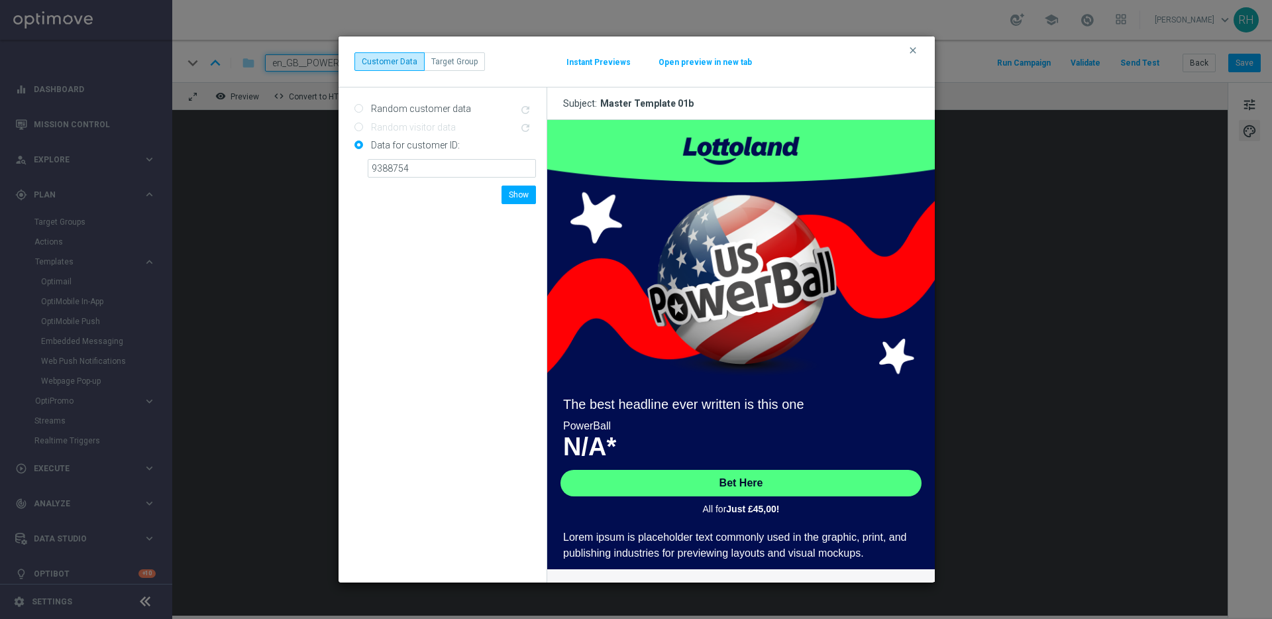
drag, startPoint x: 489, startPoint y: 235, endPoint x: 516, endPoint y: 211, distance: 35.7
click at [490, 235] on form "Random customer data refresh Random visitor data refresh Data for customer ID: …" at bounding box center [445, 335] width 182 height 474
click at [525, 196] on button "Show" at bounding box center [518, 194] width 34 height 19
click at [464, 282] on form "Random customer data refresh Random visitor data refresh Data for customer ID: …" at bounding box center [445, 335] width 182 height 474
click at [908, 55] on icon "clear" at bounding box center [913, 50] width 11 height 11
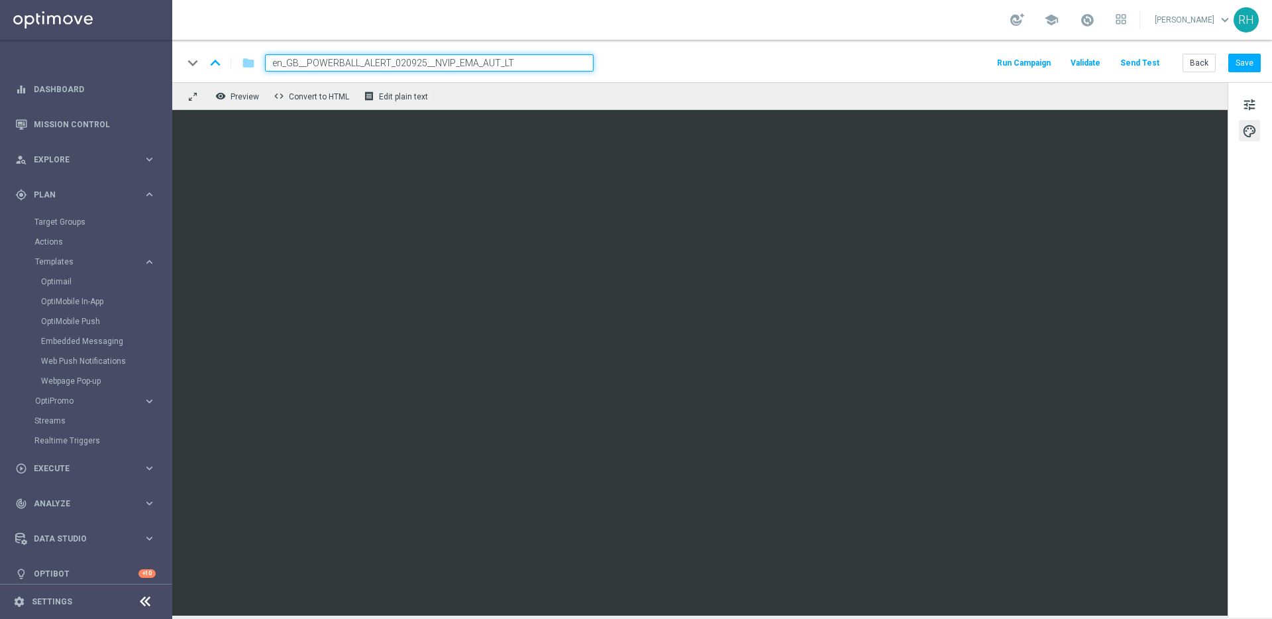
click at [908, 55] on div "keyboard_arrow_down keyboard_arrow_up folder en_GB__POWERBALL_ALERT_020925__NVI…" at bounding box center [722, 62] width 1078 height 17
click at [913, 60] on div "keyboard_arrow_down keyboard_arrow_up folder en_GB__POWERBALL_ALERT_020925__NVI…" at bounding box center [722, 62] width 1078 height 17
click at [1234, 70] on button "Save" at bounding box center [1244, 63] width 32 height 19
click at [907, 12] on div "school [PERSON_NAME] keyboard_arrow_down RH" at bounding box center [722, 20] width 1100 height 40
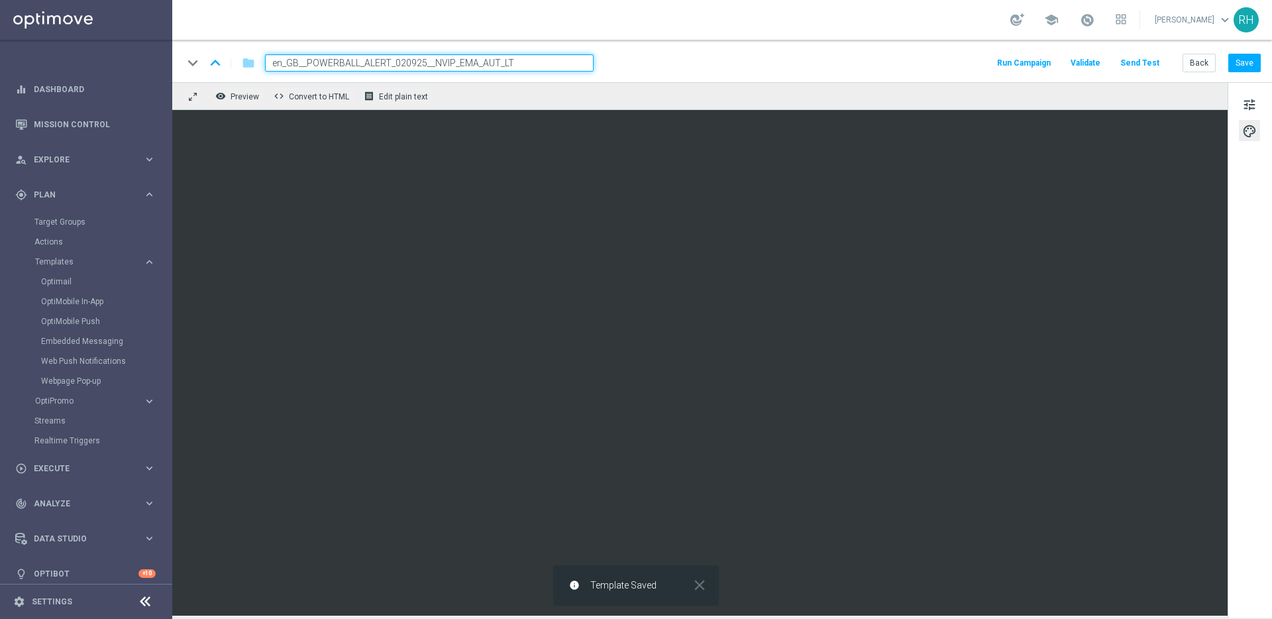
click at [907, 12] on div "school [PERSON_NAME] keyboard_arrow_down RH" at bounding box center [722, 20] width 1100 height 40
click at [236, 92] on span "Preview" at bounding box center [245, 96] width 28 height 9
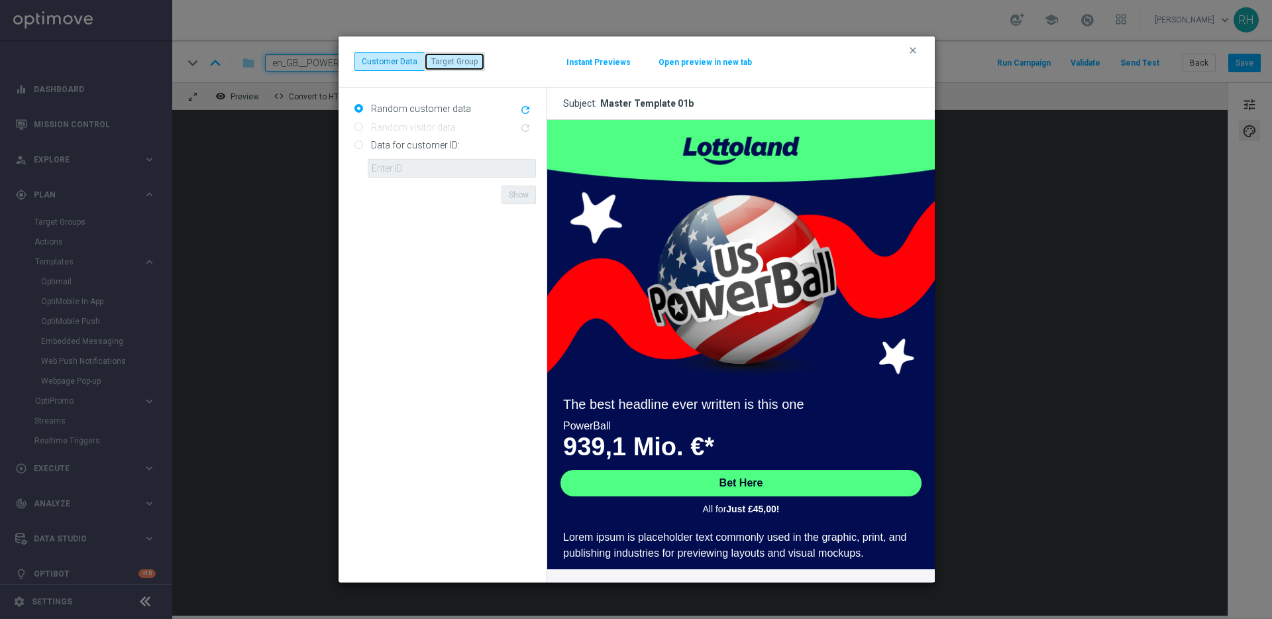
click at [452, 70] on button "Target Group" at bounding box center [454, 61] width 61 height 19
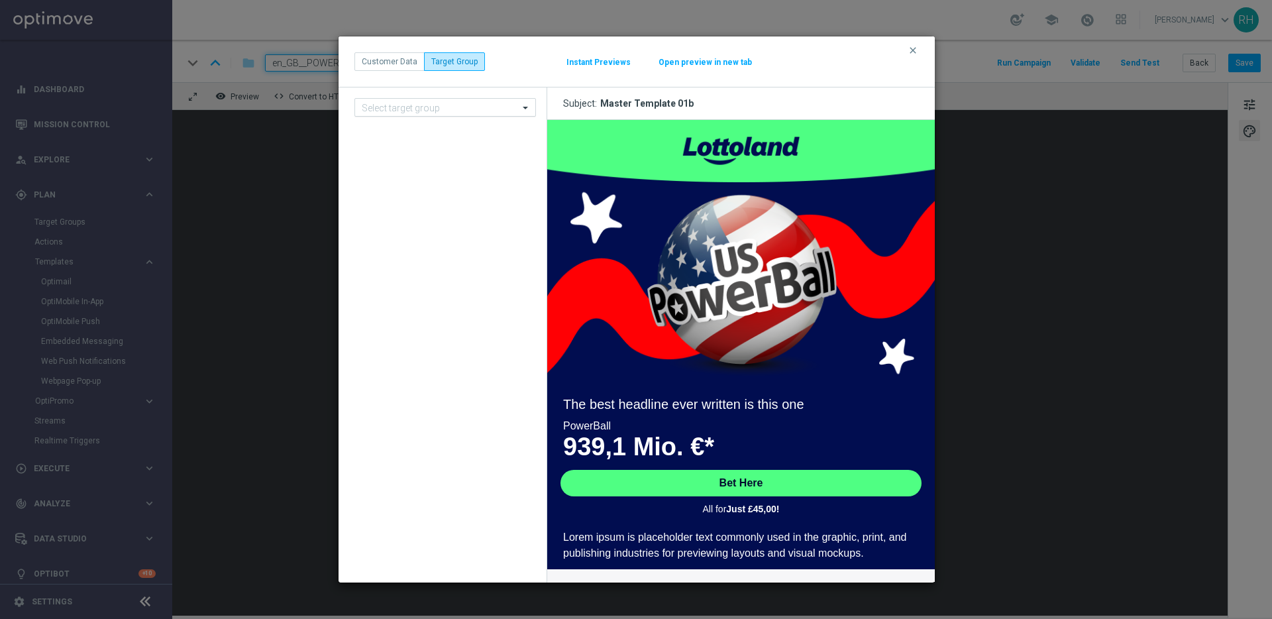
click at [446, 104] on input "text" at bounding box center [432, 107] width 140 height 11
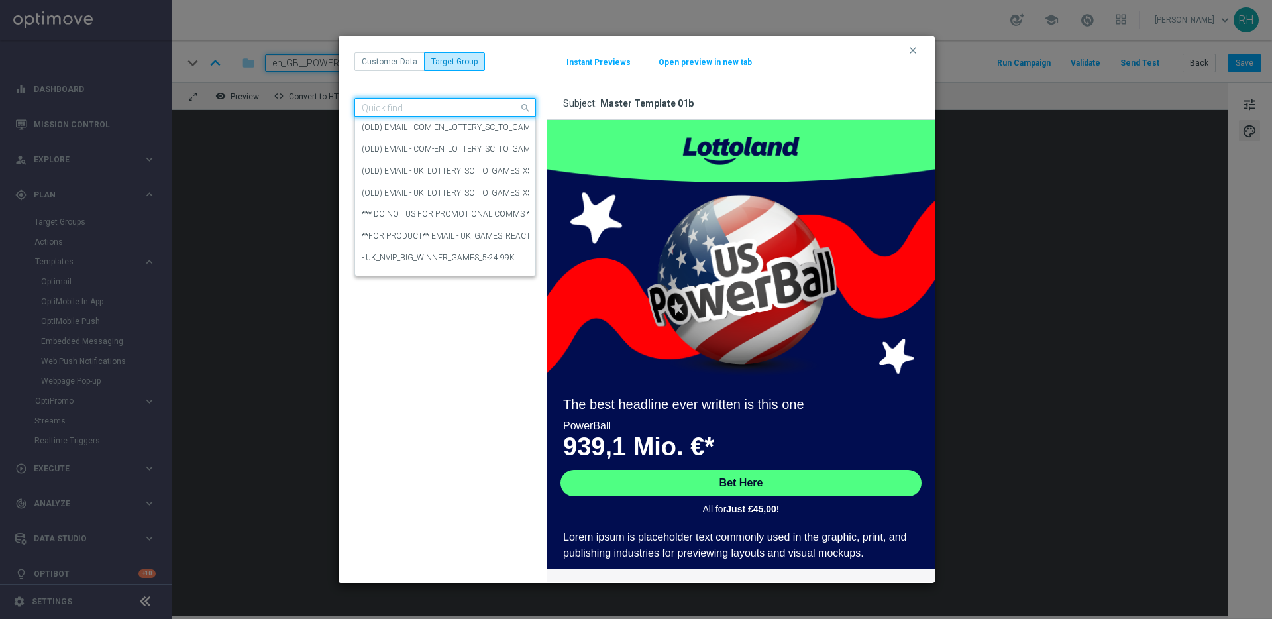
paste input "UK_LOTTO_EMAIL | All Actives, Reactivated"
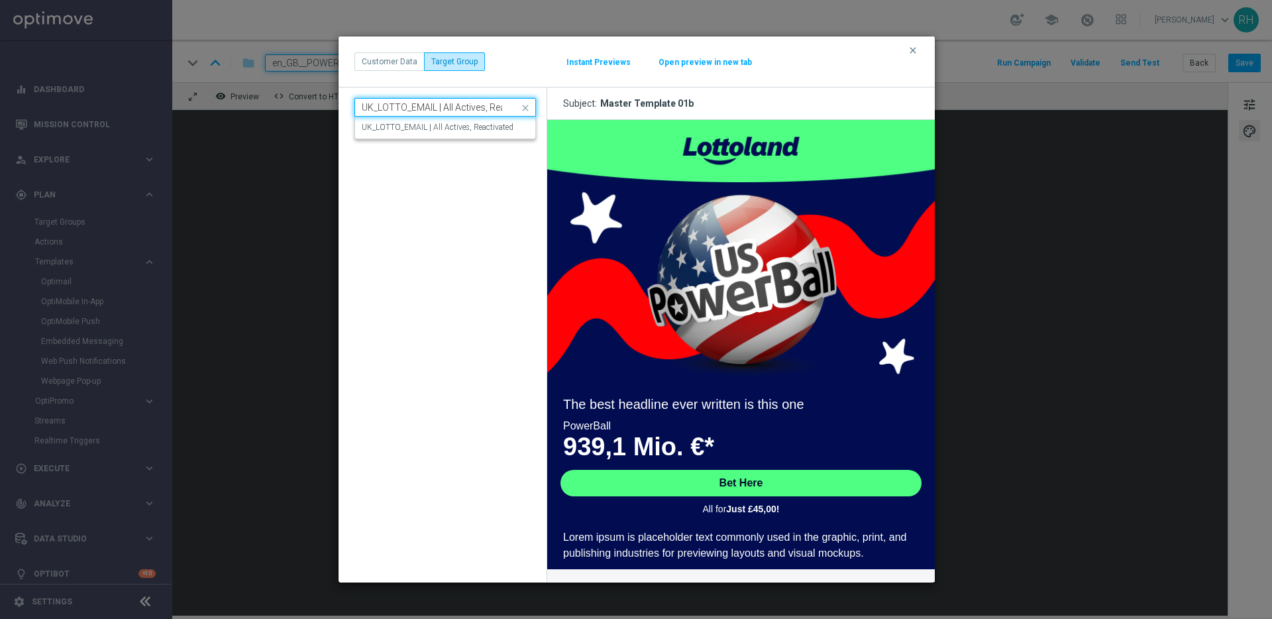
scroll to position [0, 34]
click at [447, 120] on div "UK_LOTTO_EMAIL | All Actives, Reactivated" at bounding box center [445, 128] width 167 height 22
type input "UK_LOTTO_EMAIL | All Actives, Reactivated"
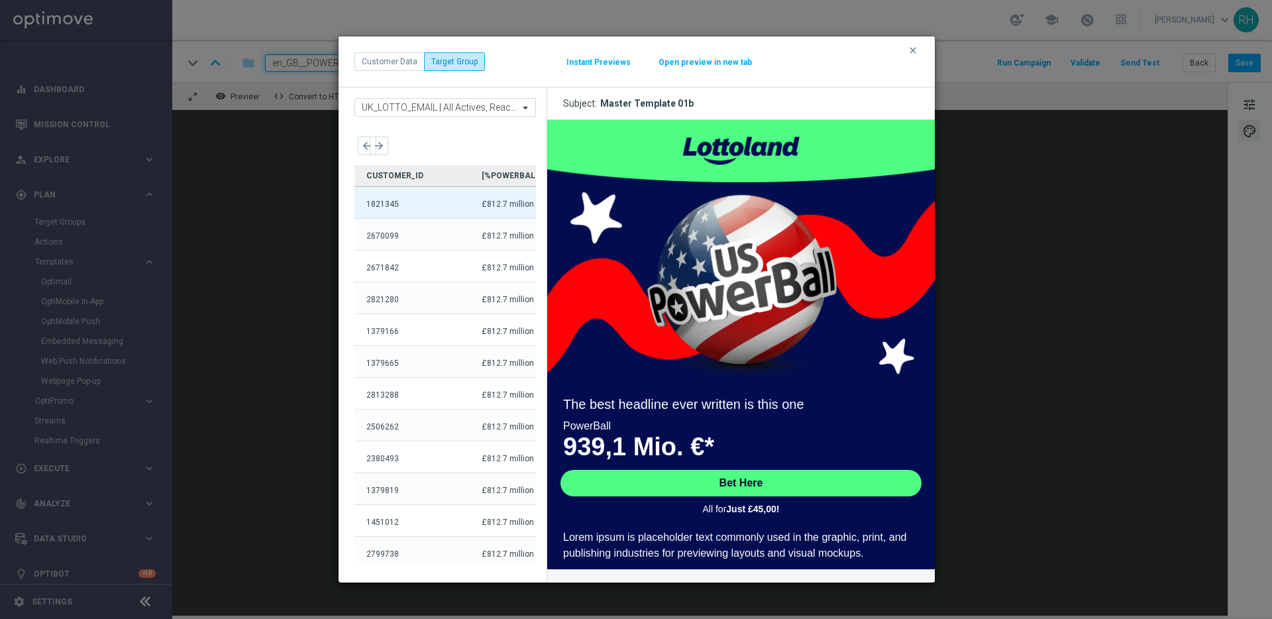
click at [433, 209] on div "1821345" at bounding box center [411, 212] width 115 height 31
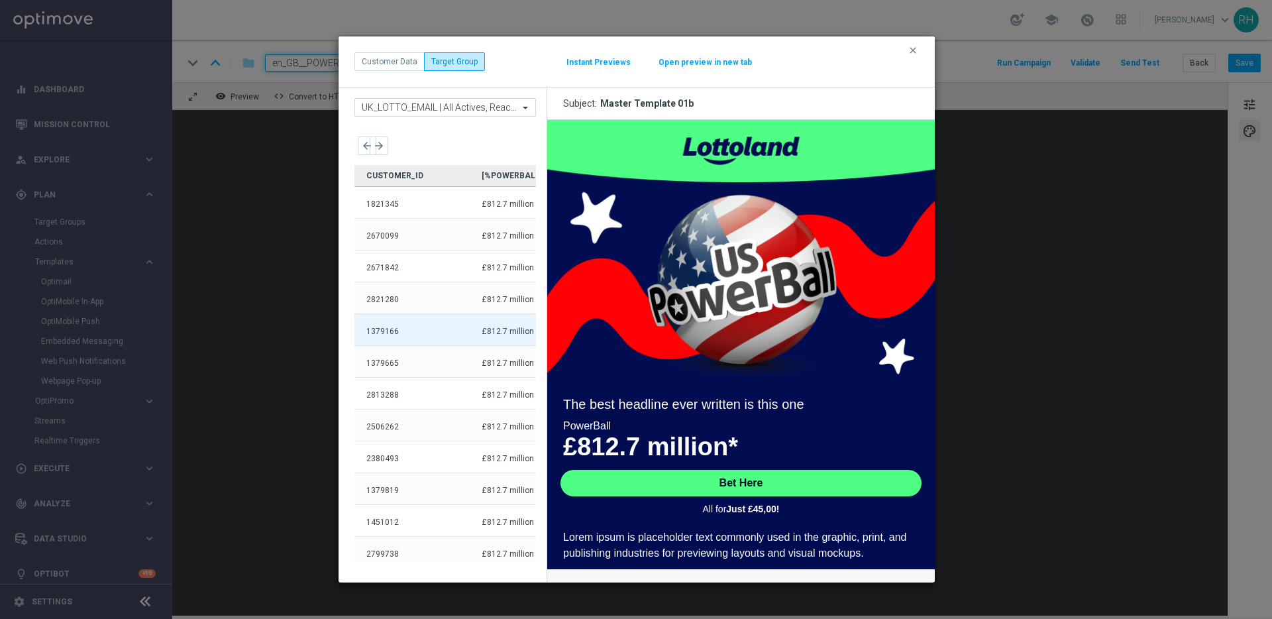
click at [435, 325] on div "1379166" at bounding box center [411, 340] width 115 height 31
click at [917, 53] on icon "clear" at bounding box center [913, 50] width 11 height 11
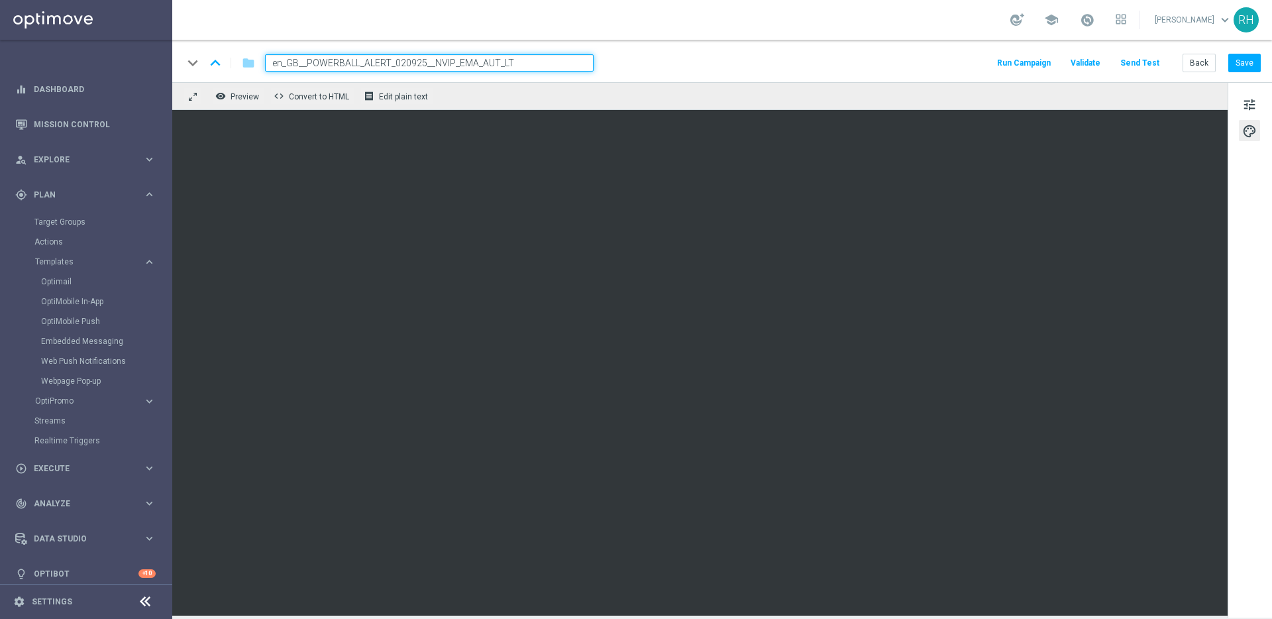
click at [1227, 69] on div "Back Save" at bounding box center [1221, 63] width 78 height 19
click at [1252, 59] on button "Save" at bounding box center [1244, 63] width 32 height 19
click at [1241, 64] on button "Save" at bounding box center [1244, 63] width 32 height 19
click at [949, 36] on div "school [PERSON_NAME] keyboard_arrow_down RH" at bounding box center [722, 20] width 1100 height 40
click at [1243, 59] on button "Save" at bounding box center [1244, 63] width 32 height 19
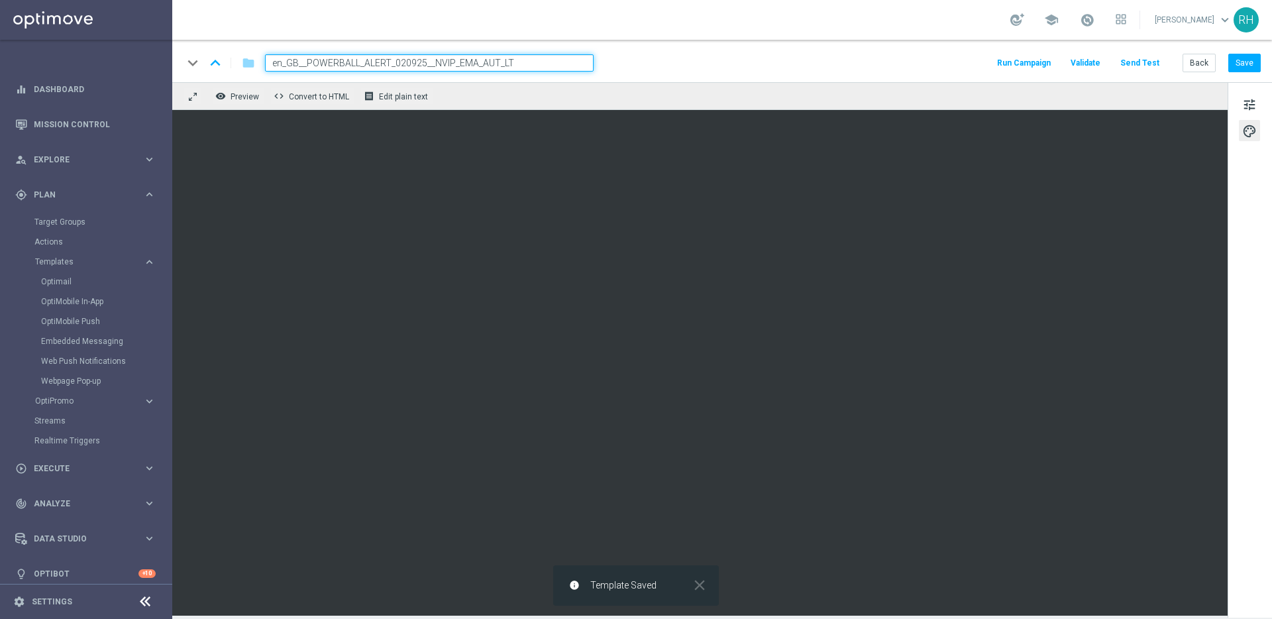
click at [861, 93] on div "remove_red_eye Preview code Convert to HTML receipt Edit plain text" at bounding box center [699, 96] width 1055 height 28
click at [860, 89] on div "remove_red_eye Preview code Convert to HTML receipt Edit plain text" at bounding box center [699, 96] width 1055 height 28
click at [1241, 103] on button "tune" at bounding box center [1249, 103] width 21 height 21
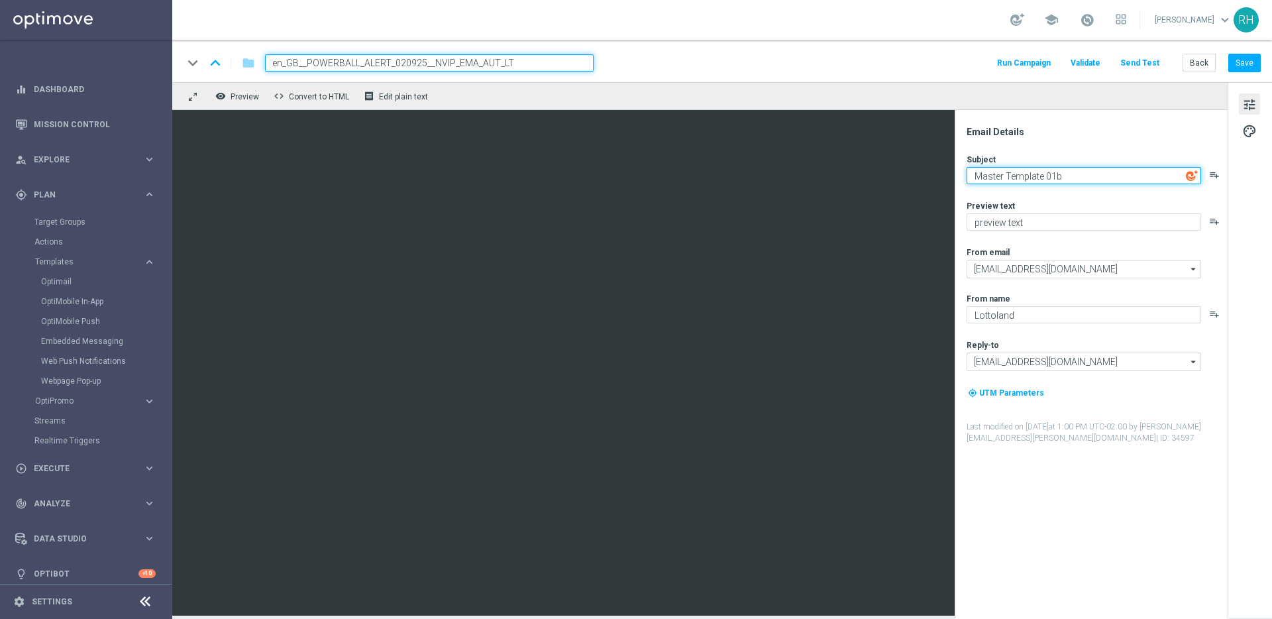
click at [1065, 181] on textarea "Master Template 01b" at bounding box center [1084, 175] width 235 height 17
click at [1152, 176] on textarea "Have you seen PowerBall's Jackpots?" at bounding box center [1084, 175] width 235 height 17
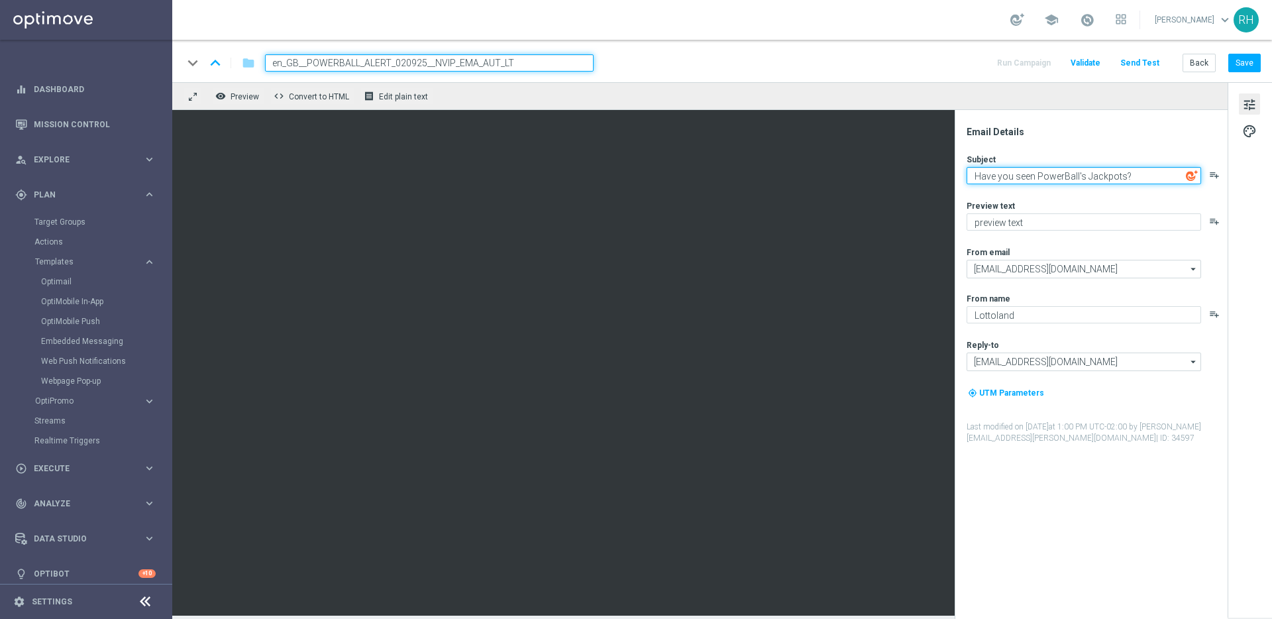
click at [1152, 176] on textarea "Have you seen PowerBall's Jackpots?" at bounding box center [1084, 175] width 235 height 17
click at [1213, 175] on icon "playlist_add" at bounding box center [1214, 175] width 11 height 11
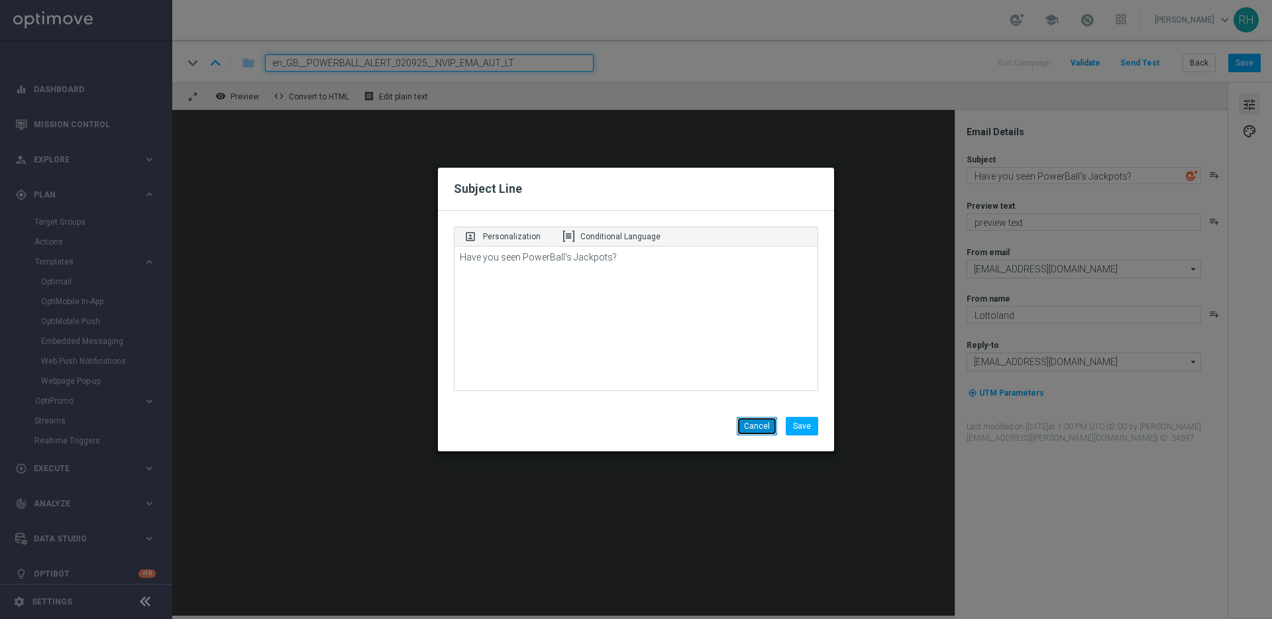
click at [751, 428] on button "Cancel" at bounding box center [757, 426] width 40 height 19
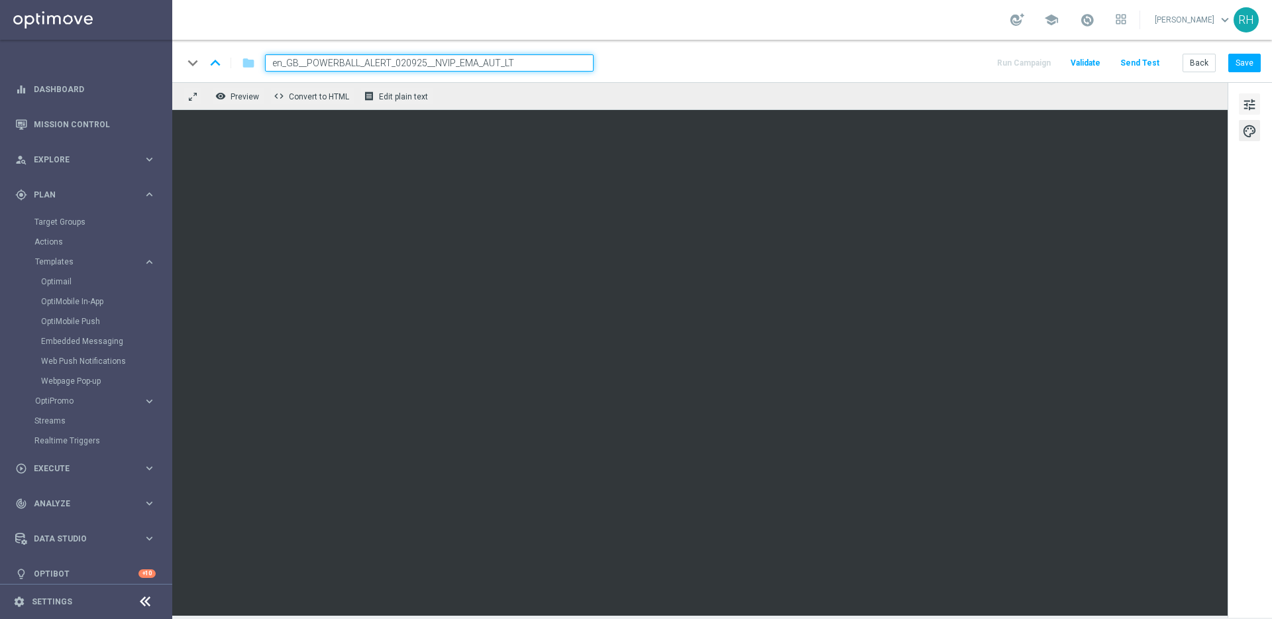
click at [1243, 100] on span "tune" at bounding box center [1249, 104] width 15 height 17
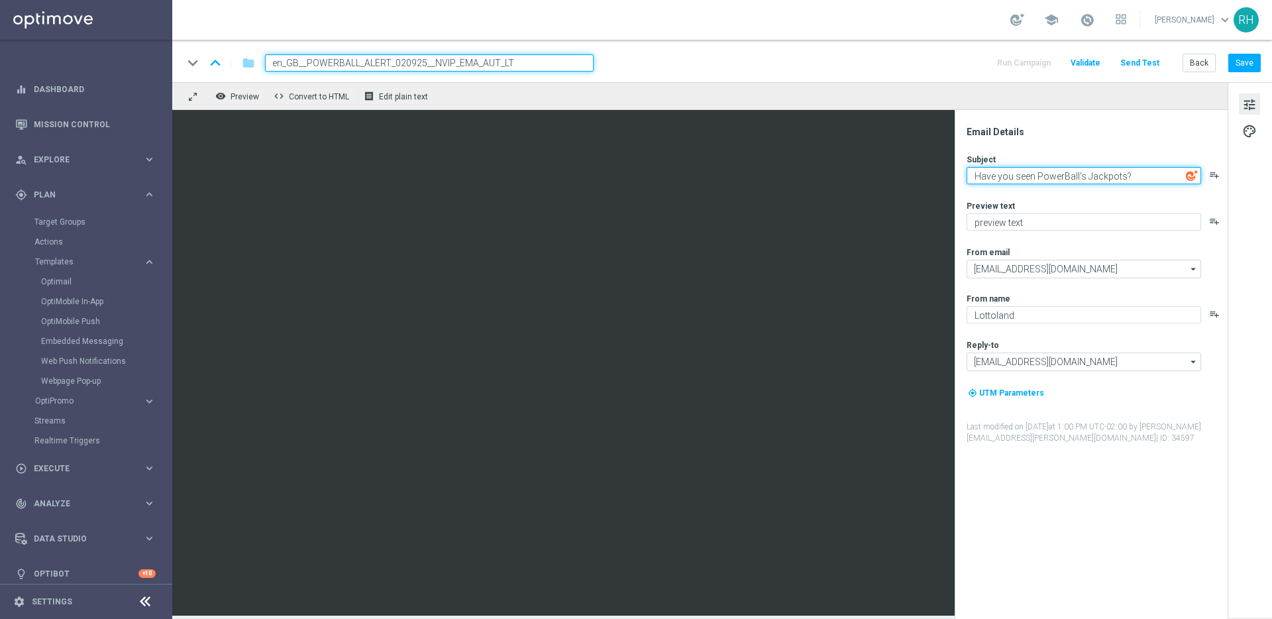
click at [1133, 179] on textarea "Have you seen PowerBall's Jackpots?" at bounding box center [1084, 175] width 235 height 17
paste textarea "🤑"
click at [1116, 142] on div "Email Details Subject Have you seen PowerBall's Jackpots? 🤑 playlist_add Previe…" at bounding box center [1095, 372] width 264 height 493
click at [1120, 176] on textarea "Have you seen PowerBall's Jackpots? 🤑" at bounding box center [1084, 175] width 235 height 17
type textarea "Have you seen PowerBall's Jackpot? 🤑"
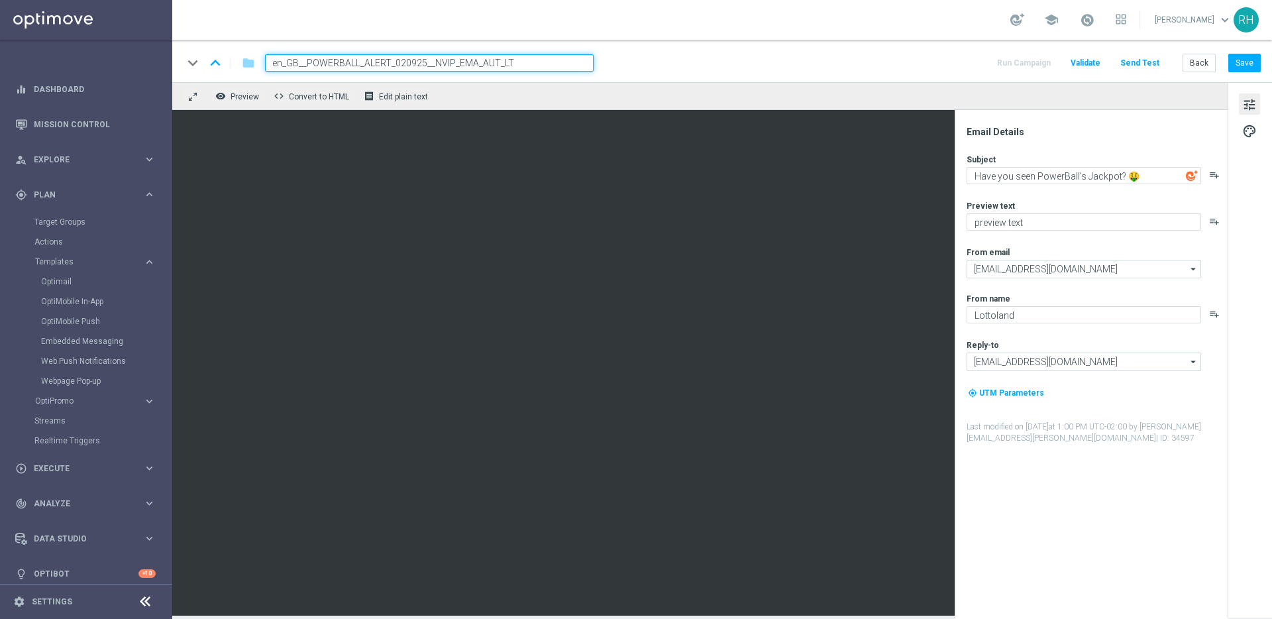
click at [912, 55] on div "keyboard_arrow_down keyboard_arrow_up folder en_GB__POWERBALL_ALERT_020925__NVI…" at bounding box center [722, 62] width 1078 height 17
click at [1076, 197] on div "Subject Have you seen PowerBall's Jackpot? 🤑 playlist_add Preview text preview …" at bounding box center [1097, 299] width 260 height 290
click at [1082, 178] on textarea "Have you seen PowerBall's Jackpot? 🤑" at bounding box center [1084, 175] width 235 height 17
click at [1101, 195] on div "Subject Have you seen PowerBall's Jackpot? 🤑 playlist_add Preview text preview …" at bounding box center [1097, 299] width 260 height 290
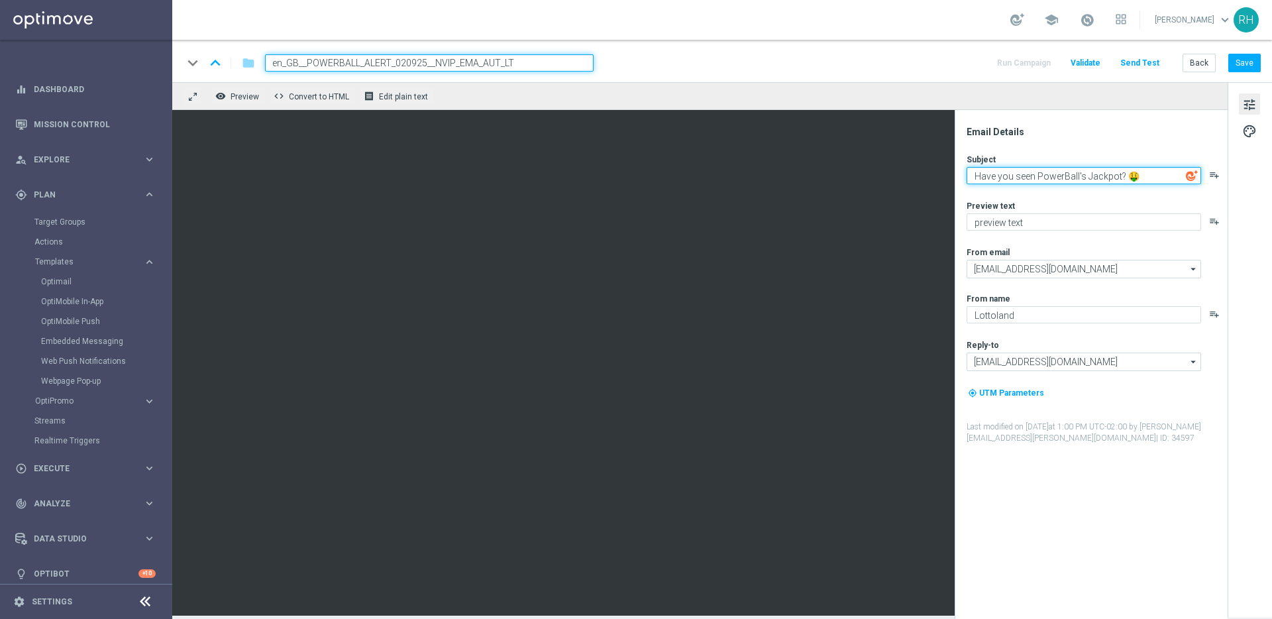
click at [1096, 172] on textarea "Have you seen PowerBall's Jackpot? 🤑" at bounding box center [1084, 175] width 235 height 17
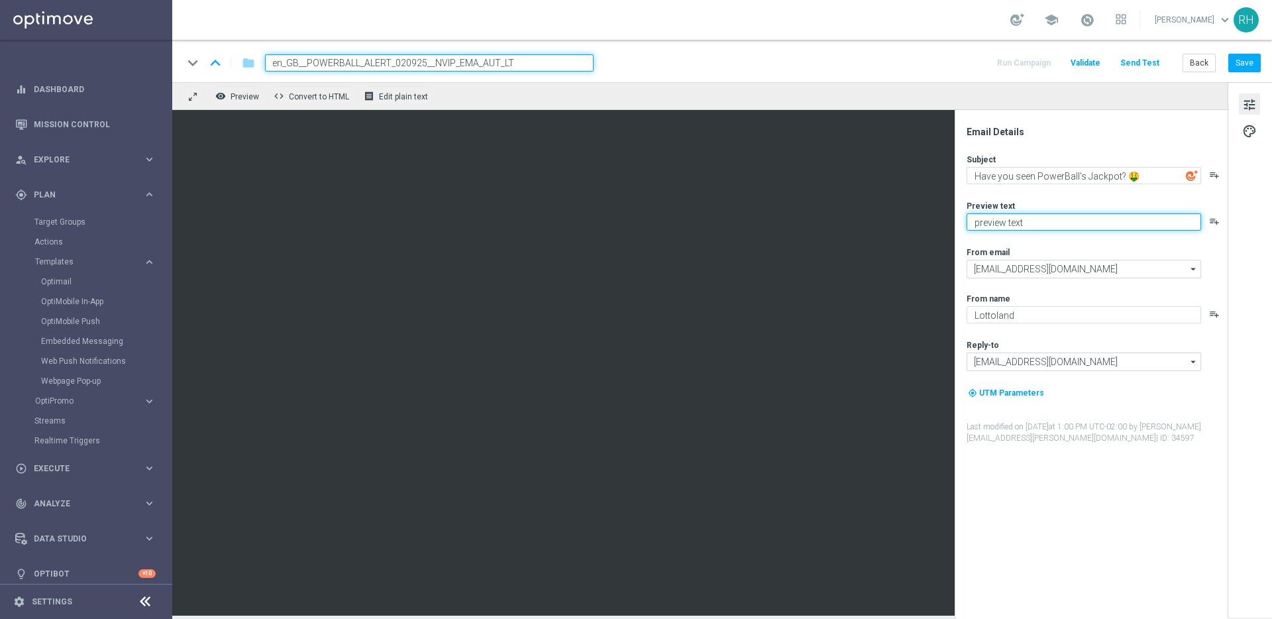
click at [1099, 225] on textarea "preview text" at bounding box center [1084, 221] width 235 height 17
click at [1098, 225] on textarea "preview text" at bounding box center [1084, 221] width 235 height 17
click at [1213, 224] on icon "playlist_add" at bounding box center [1214, 221] width 11 height 11
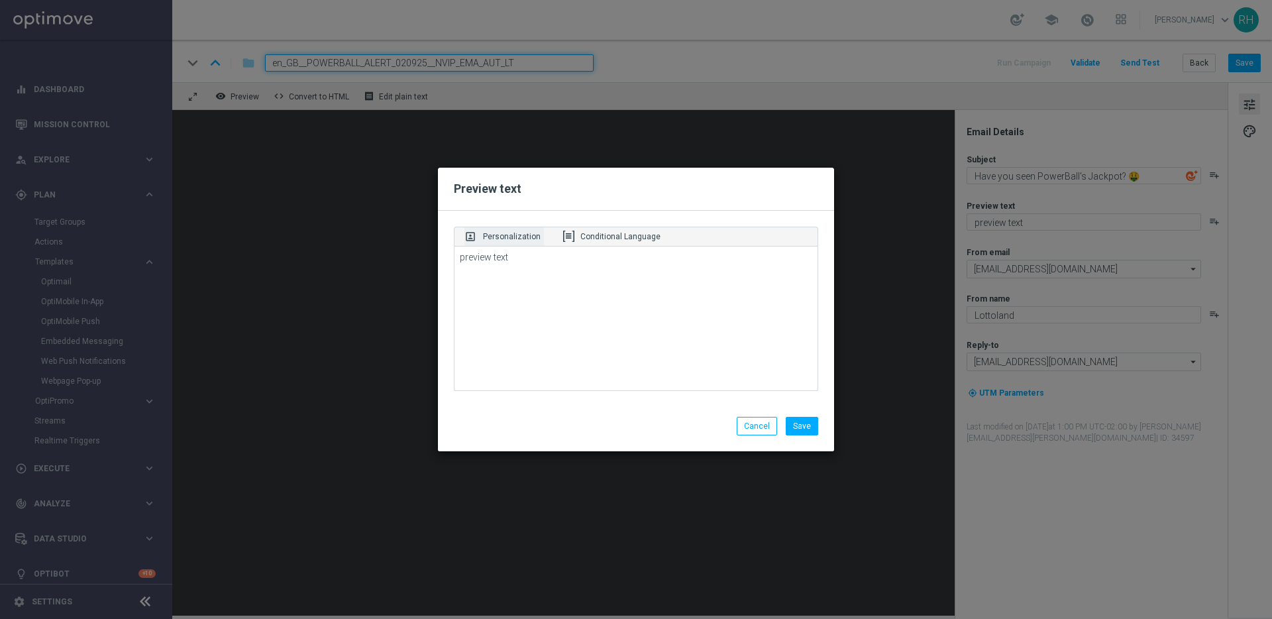
click at [511, 242] on div "portrait Personalization" at bounding box center [503, 236] width 79 height 19
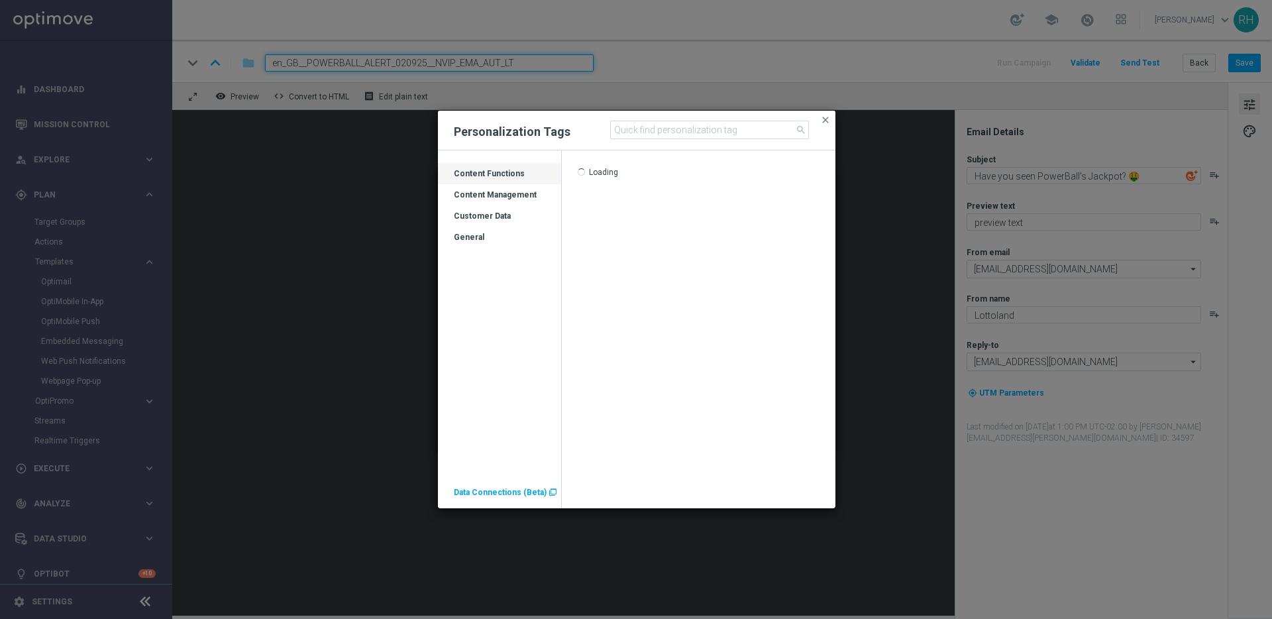
click at [509, 220] on div "Customer Data" at bounding box center [499, 221] width 123 height 21
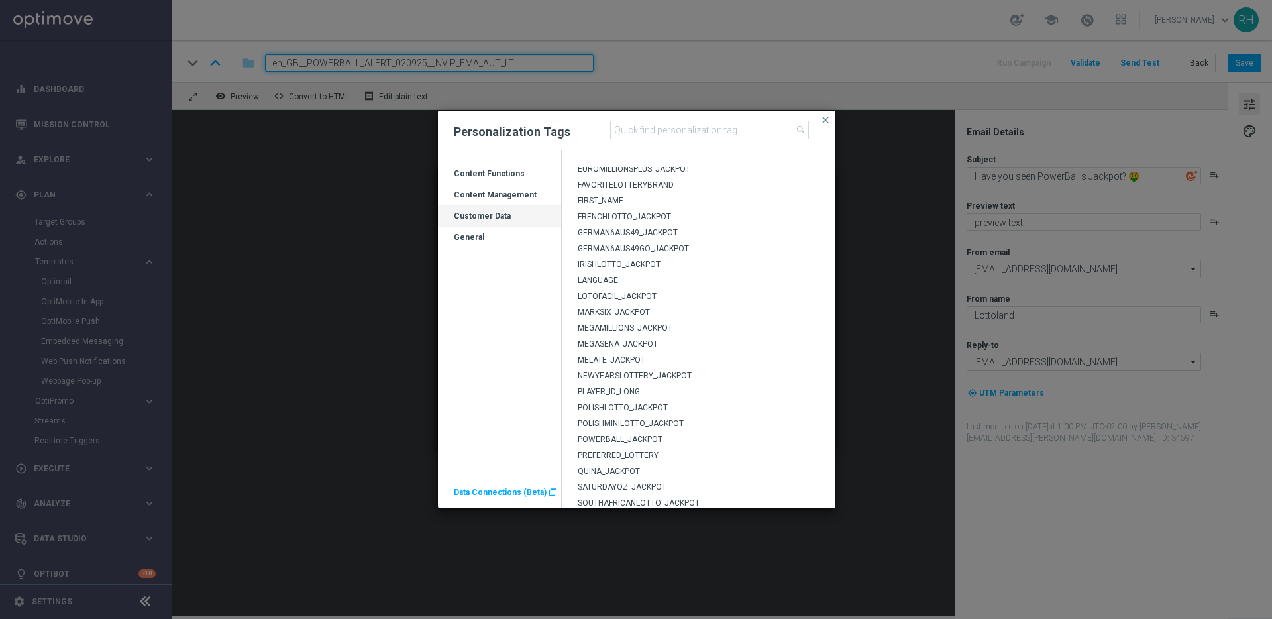
scroll to position [374, 0]
click at [625, 309] on span "POWERBALL_JACKPOT" at bounding box center [620, 308] width 85 height 9
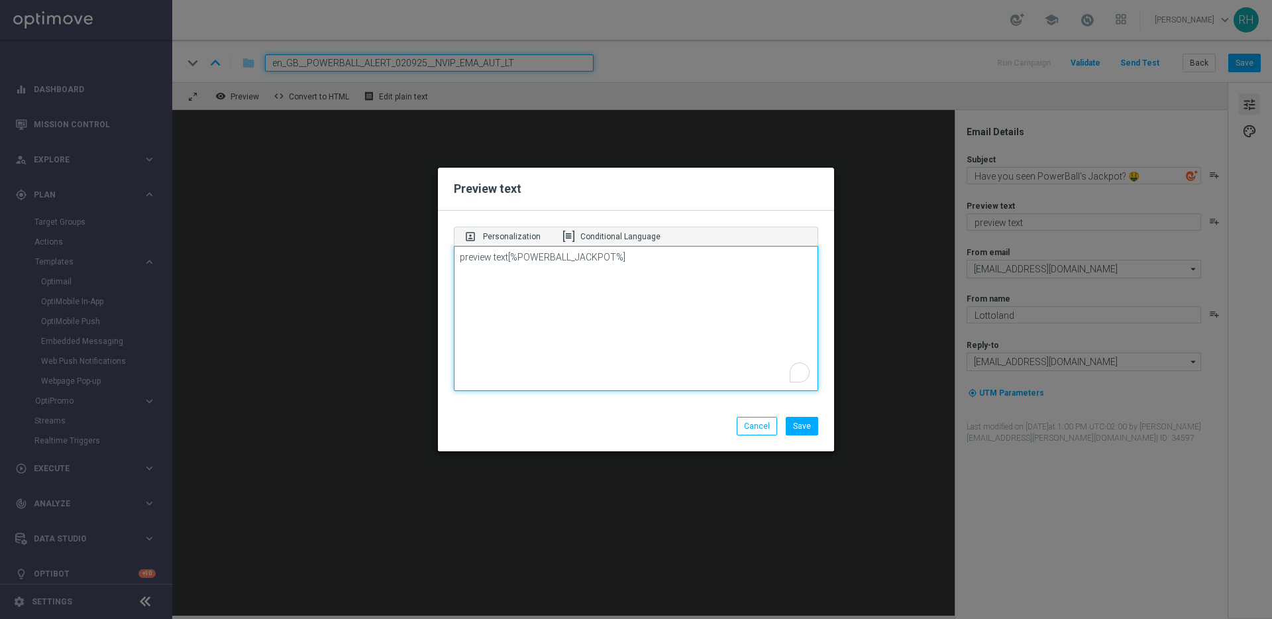
drag, startPoint x: 507, startPoint y: 260, endPoint x: 440, endPoint y: 263, distance: 67.6
click at [440, 263] on div "portrait Personalization Conditional Language preview text[%POWERBALL_JACKPOT%]" at bounding box center [636, 309] width 396 height 197
click at [610, 264] on textarea "preview text" at bounding box center [636, 319] width 364 height 146
click at [503, 263] on textarea "preview text[%POWERBALL_JACKPOT%]" at bounding box center [636, 319] width 364 height 146
drag, startPoint x: 508, startPoint y: 259, endPoint x: 456, endPoint y: 259, distance: 52.3
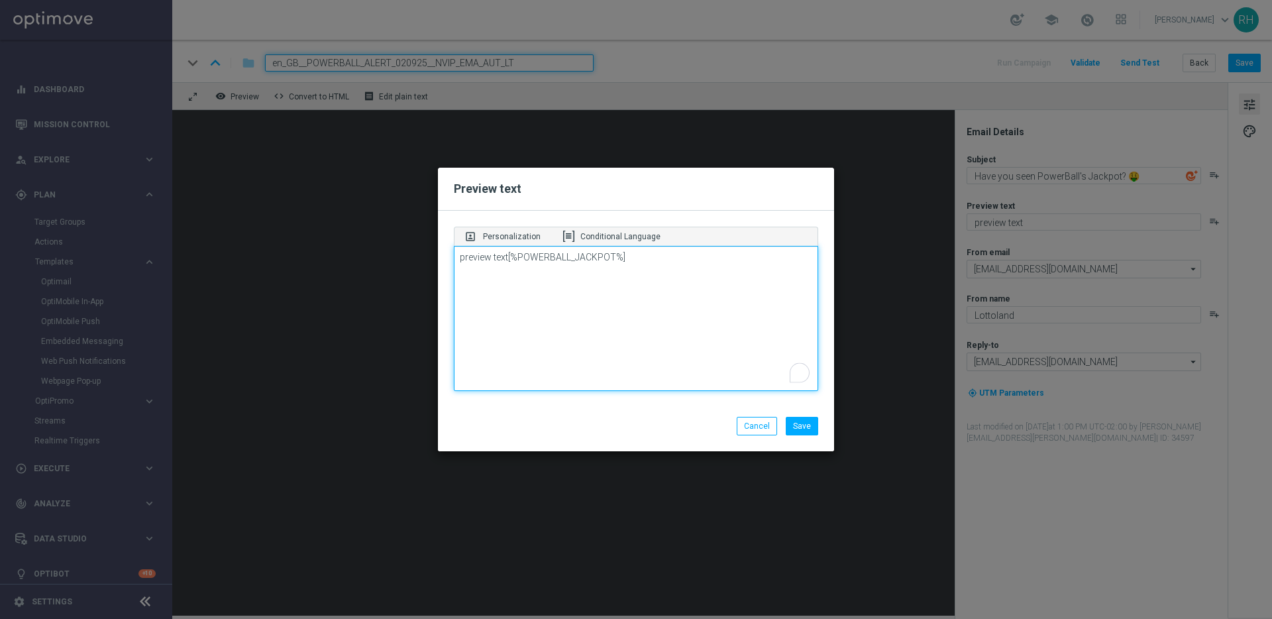
click at [456, 259] on textarea "preview text[%POWERBALL_JACKPOT%]" at bounding box center [636, 319] width 364 height 146
click at [583, 260] on textarea "[%POWERBALL_JACKPOT%]" at bounding box center [636, 319] width 364 height 146
click at [461, 258] on textarea "[%POWERBALL_JACKPOT%]*" at bounding box center [636, 319] width 364 height 146
click at [666, 240] on div "portrait Personalization Conditional Language" at bounding box center [636, 236] width 364 height 19
click at [666, 252] on textarea "Currently at [%POWERBALL_JACKPOT%]*" at bounding box center [636, 319] width 364 height 146
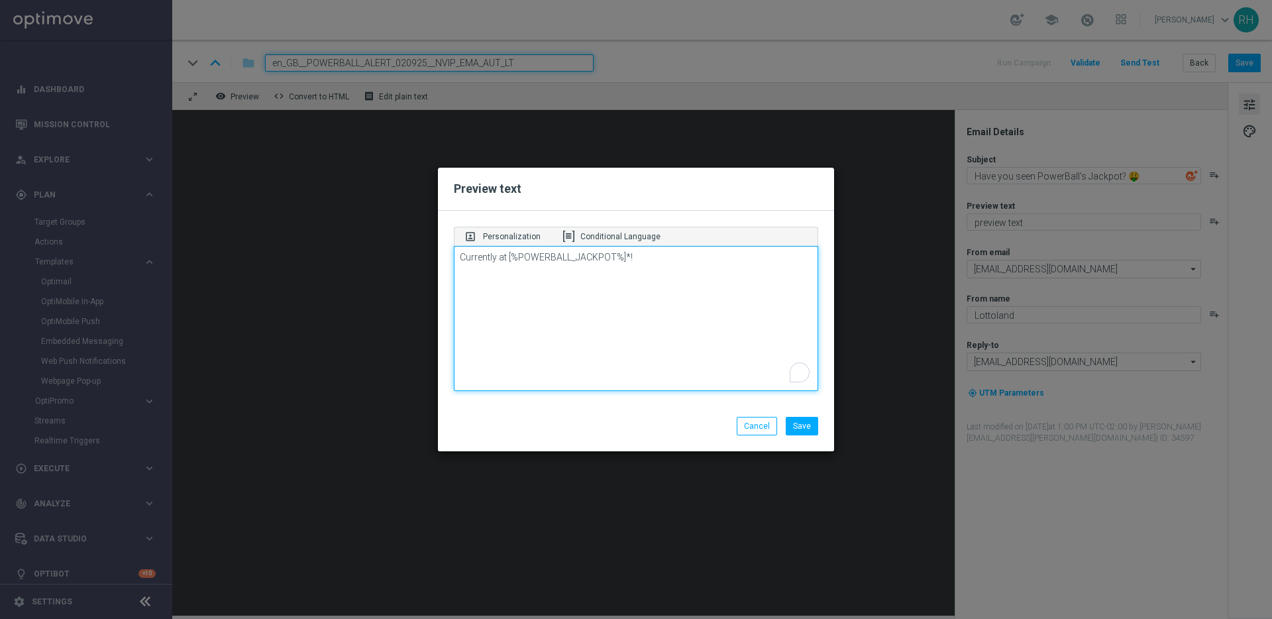
click at [501, 257] on textarea "Currently at [%POWERBALL_JACKPOT%]*!" at bounding box center [636, 319] width 364 height 146
click at [615, 344] on textarea "Currently at [%POWERBALL_JACKPOT%]*!" at bounding box center [636, 319] width 364 height 146
click at [504, 254] on textarea "Currently at [%POWERBALL_JACKPOT%]*!" at bounding box center [636, 319] width 364 height 146
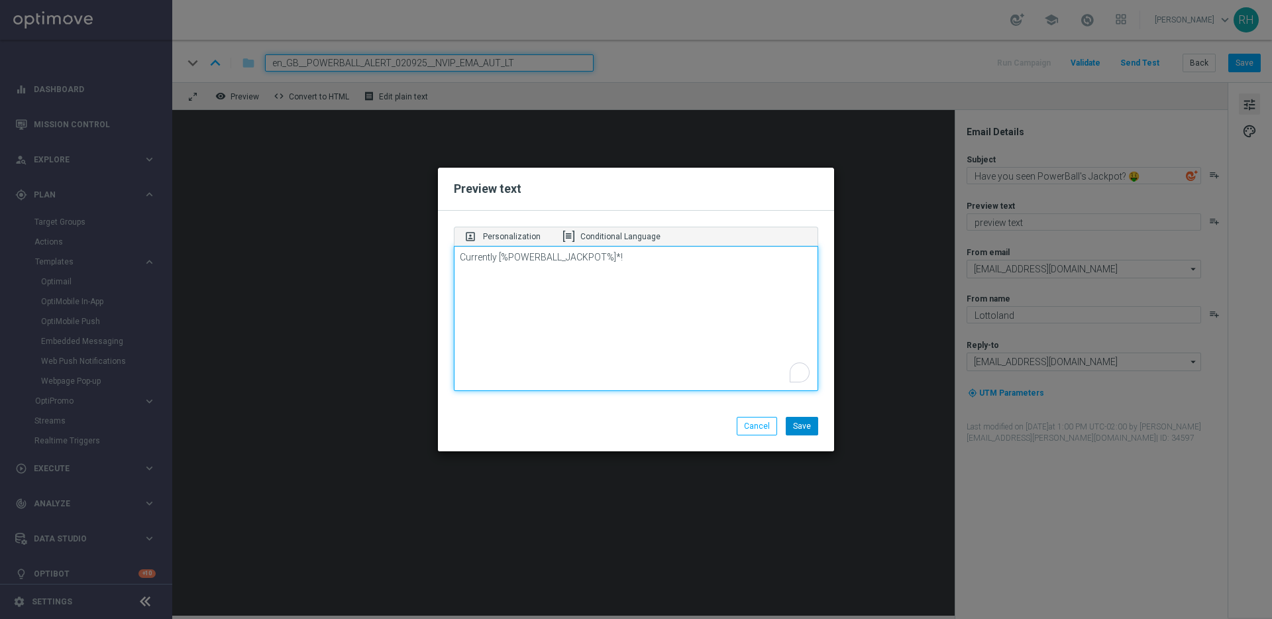
type textarea "Currently [%POWERBALL_JACKPOT%]*!"
click at [796, 431] on button "Save" at bounding box center [802, 426] width 32 height 19
type textarea "Currently [%POWERBALL_JACKPOT%]*!"
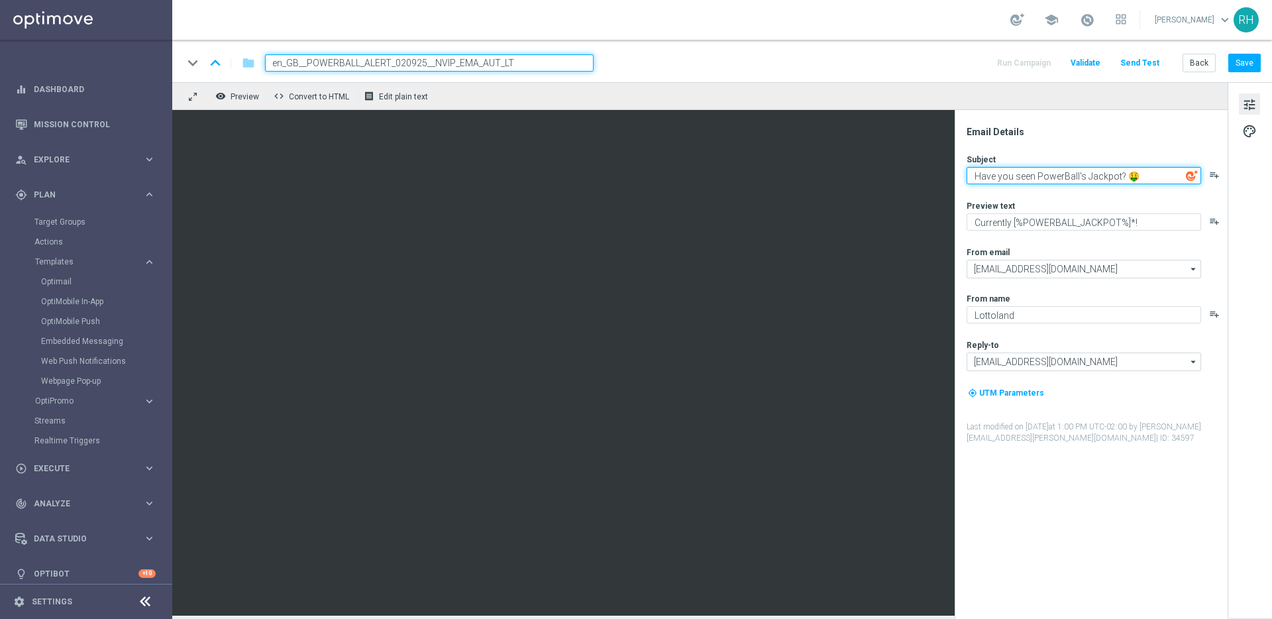
click at [1149, 175] on textarea "Have you seen PowerBall's Jackpot? 🤑" at bounding box center [1084, 175] width 235 height 17
click at [1157, 64] on button "Send Test" at bounding box center [1139, 63] width 43 height 18
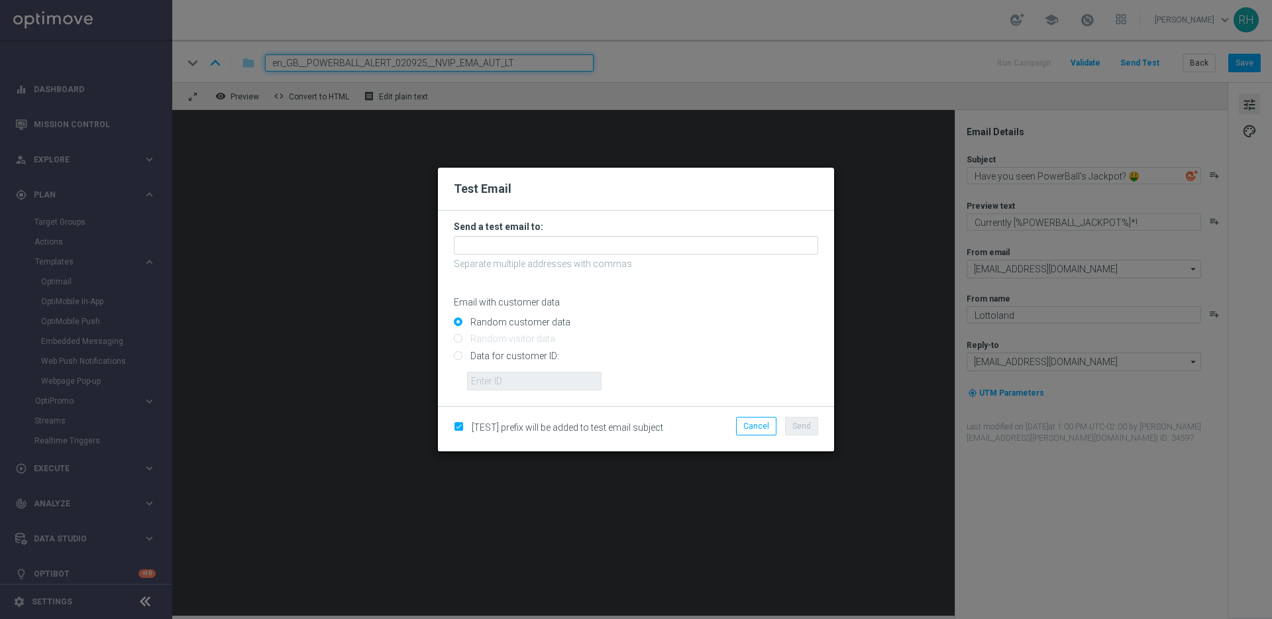
click at [460, 357] on input "Data for customer ID:" at bounding box center [636, 361] width 364 height 19
radio input "true"
click at [488, 378] on input "text" at bounding box center [534, 381] width 134 height 19
type input "9388689"
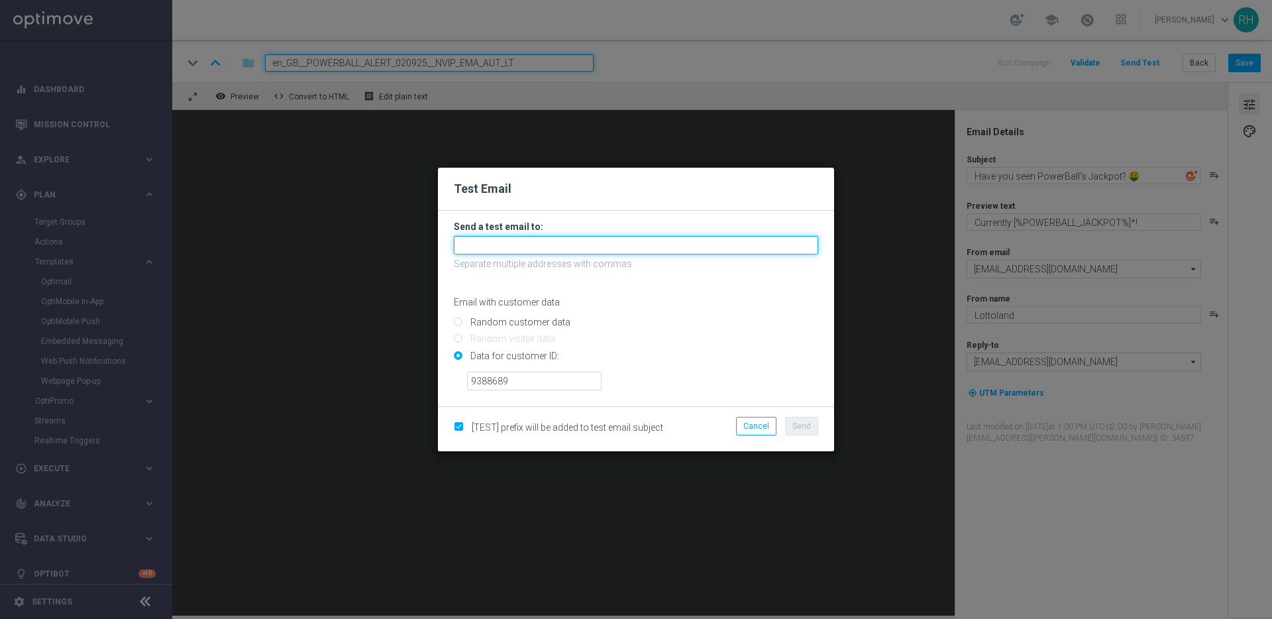
click at [547, 238] on input "text" at bounding box center [636, 245] width 364 height 19
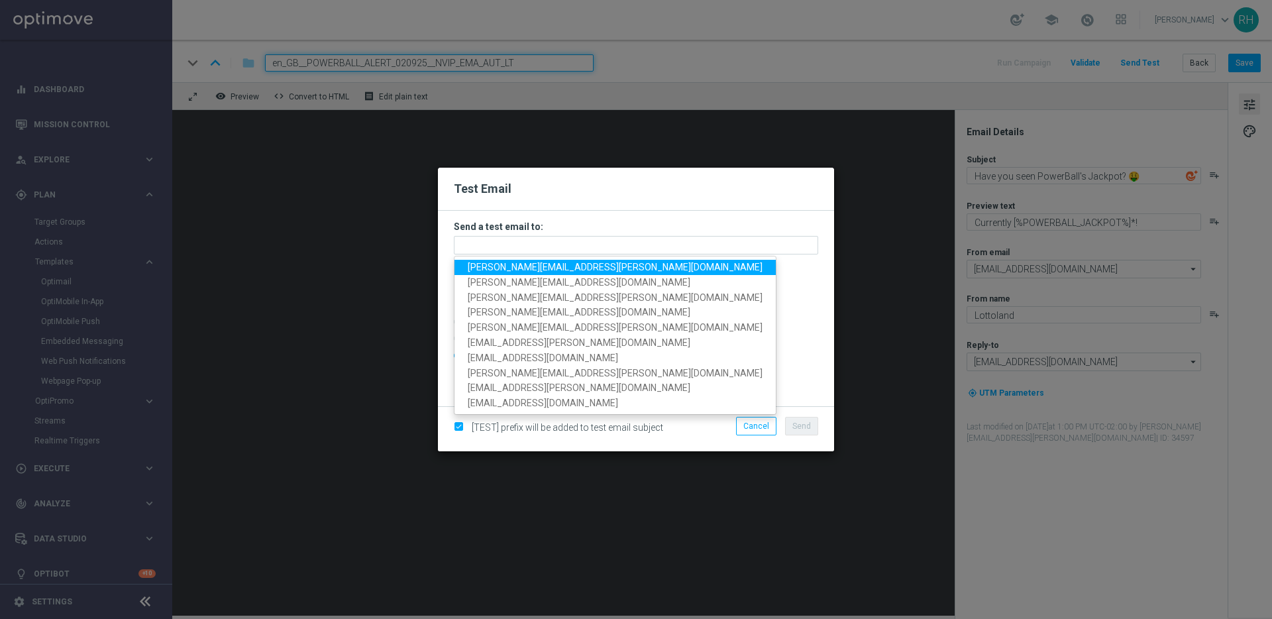
click at [504, 266] on span "james.parr@lottoland.com" at bounding box center [615, 267] width 295 height 11
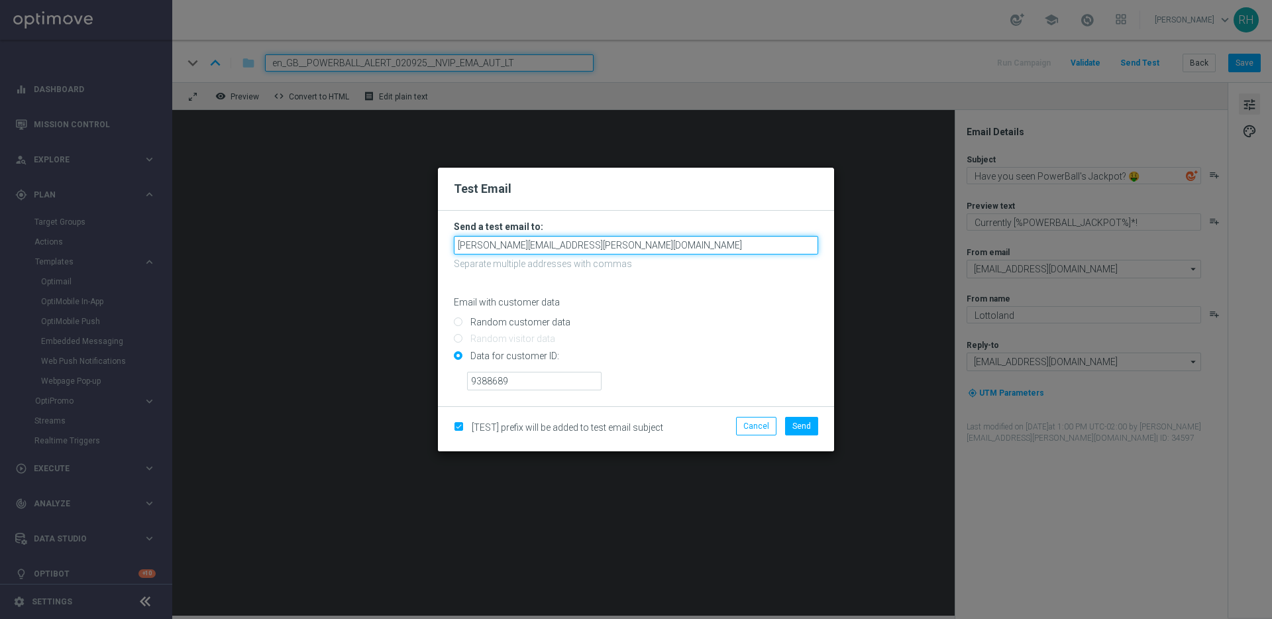
click at [601, 240] on input "james.parr@lottoland.com" at bounding box center [636, 245] width 364 height 19
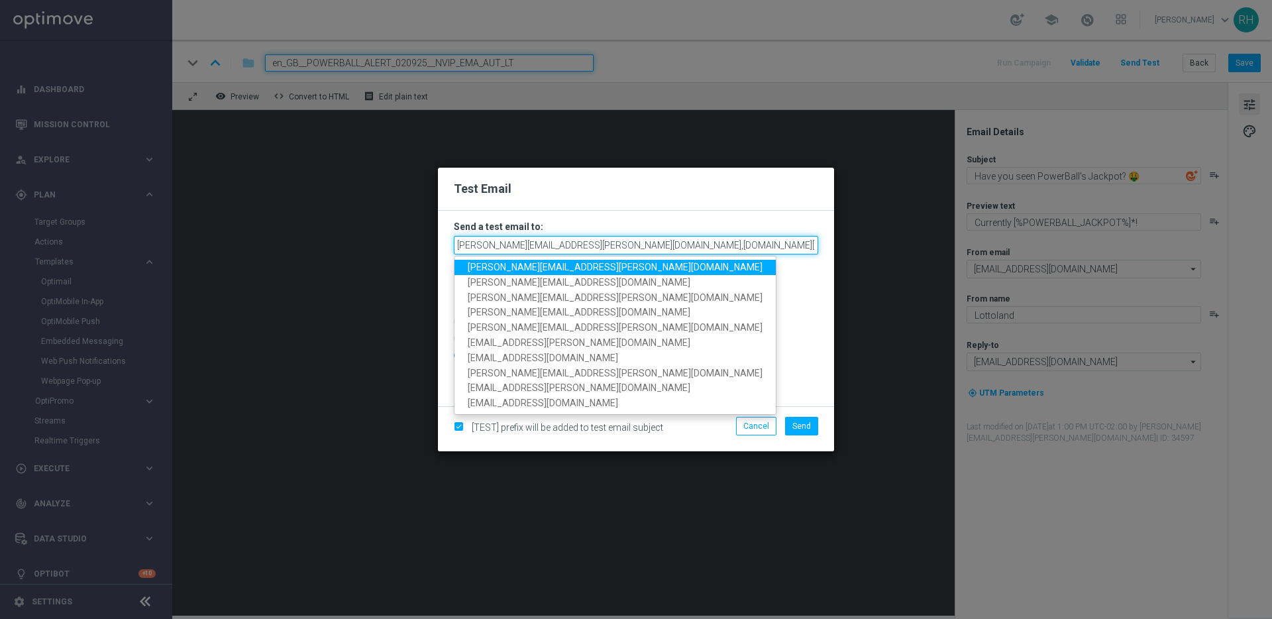
scroll to position [0, 119]
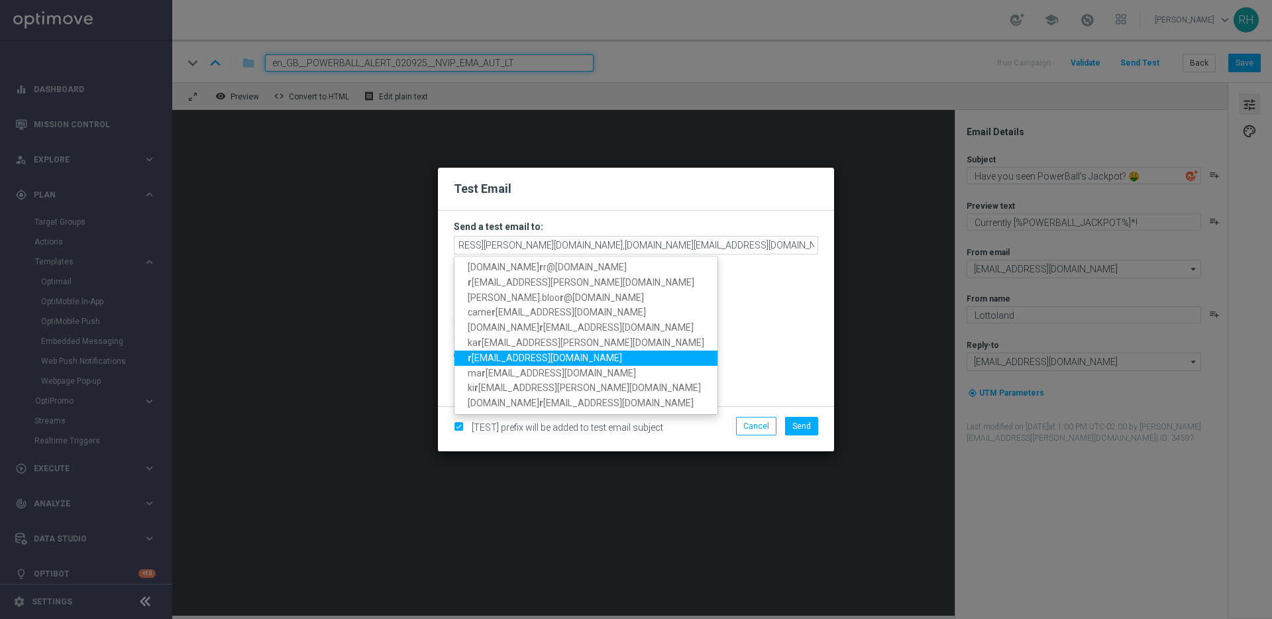
click at [506, 362] on span "r ickylee537@icloud.com" at bounding box center [545, 357] width 154 height 11
type input "james.parr@lottoland.com,nikola.misotova@lottoland.com,adam.bloor@lottoland.com…"
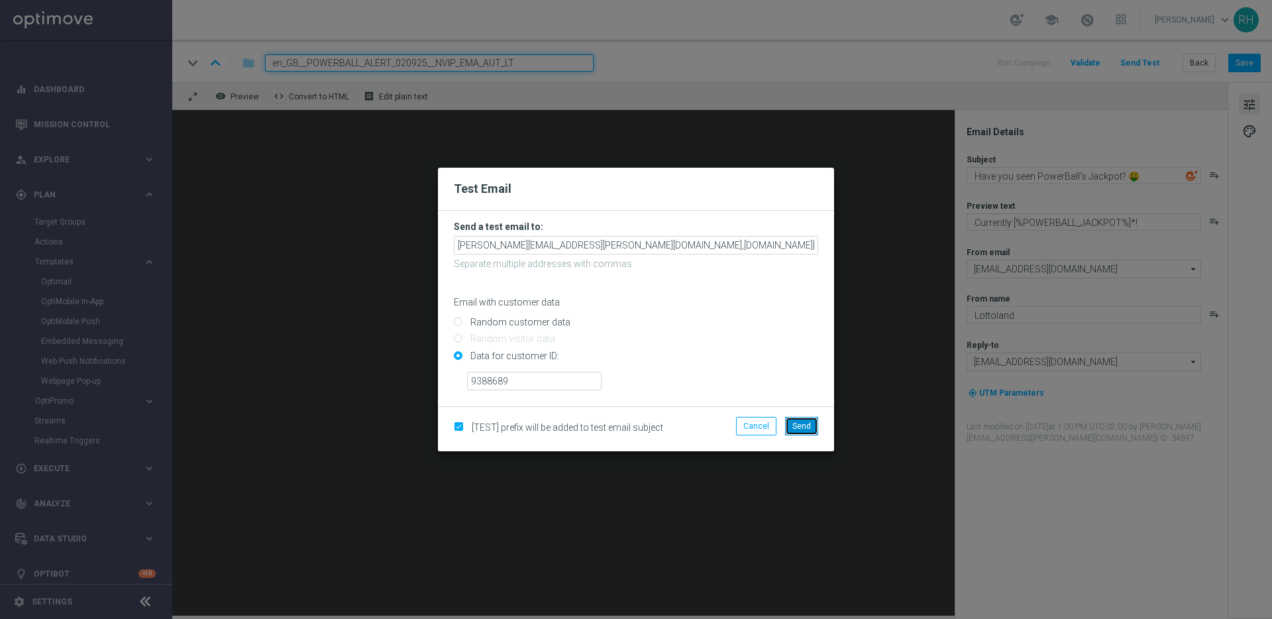
click at [792, 424] on button "Send" at bounding box center [801, 426] width 33 height 19
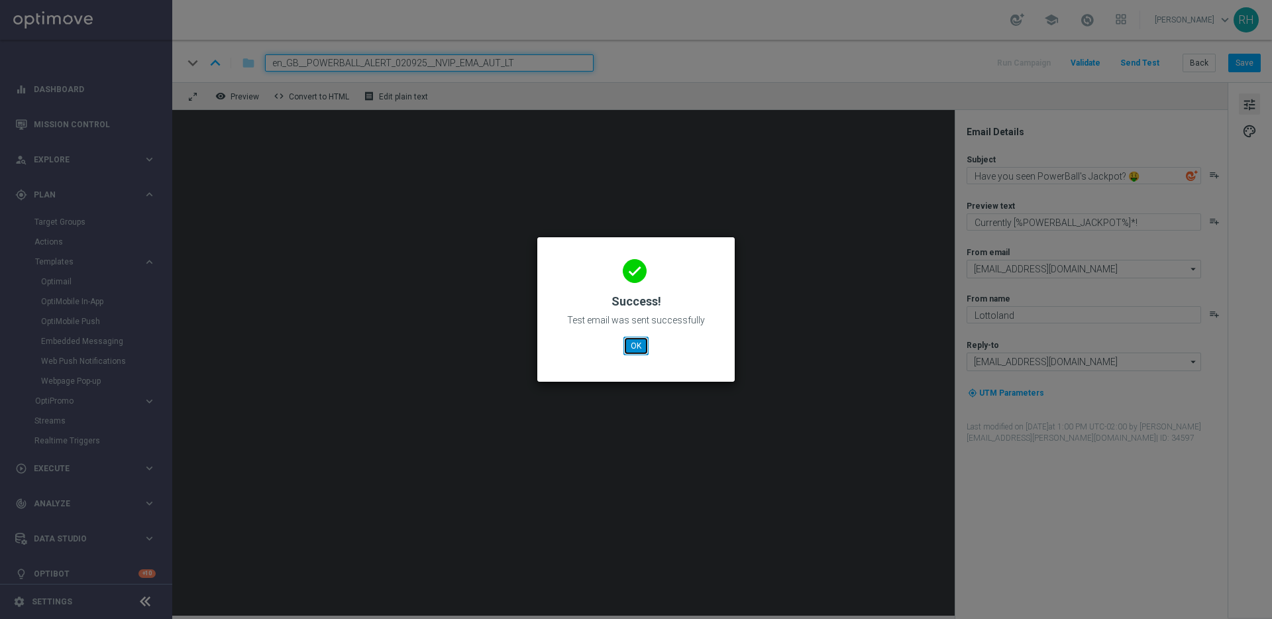
click at [625, 348] on button "OK" at bounding box center [635, 346] width 25 height 19
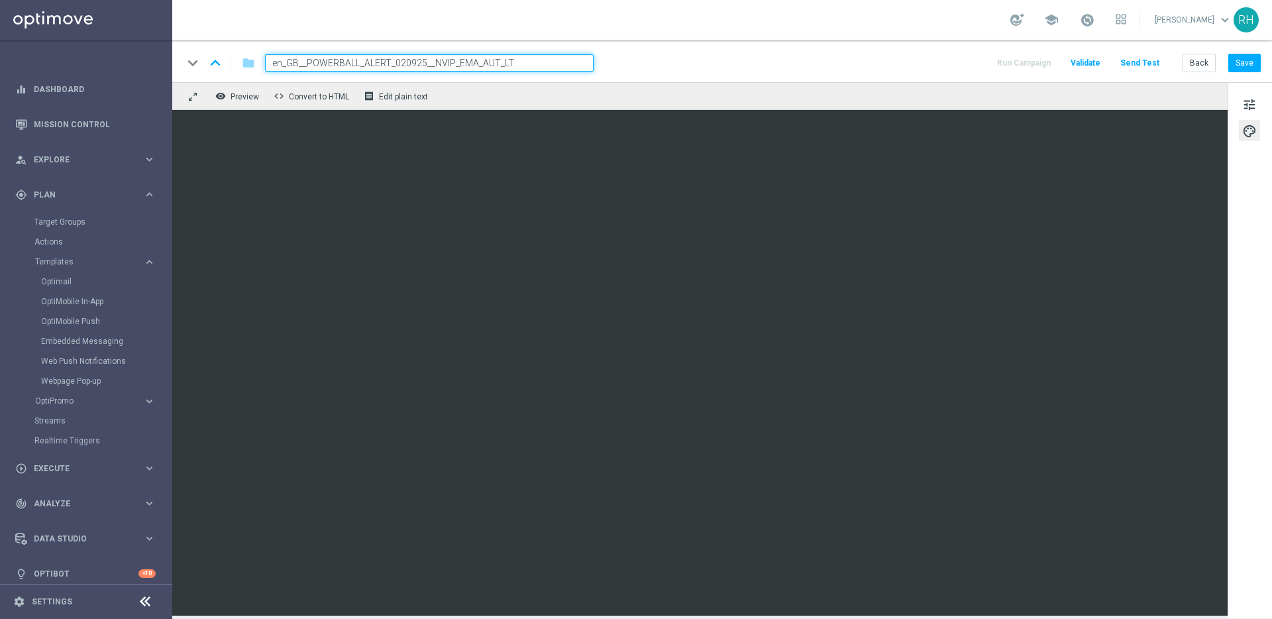
click at [829, 99] on div "remove_red_eye Preview code Convert to HTML receipt Edit plain text" at bounding box center [699, 96] width 1055 height 28
click at [830, 55] on div "keyboard_arrow_down keyboard_arrow_up folder en_GB__POWERBALL_ALERT_020925__NVI…" at bounding box center [722, 62] width 1078 height 17
click at [1235, 67] on button "Save" at bounding box center [1244, 63] width 32 height 19
click at [1152, 63] on button "Send Test" at bounding box center [1139, 63] width 43 height 18
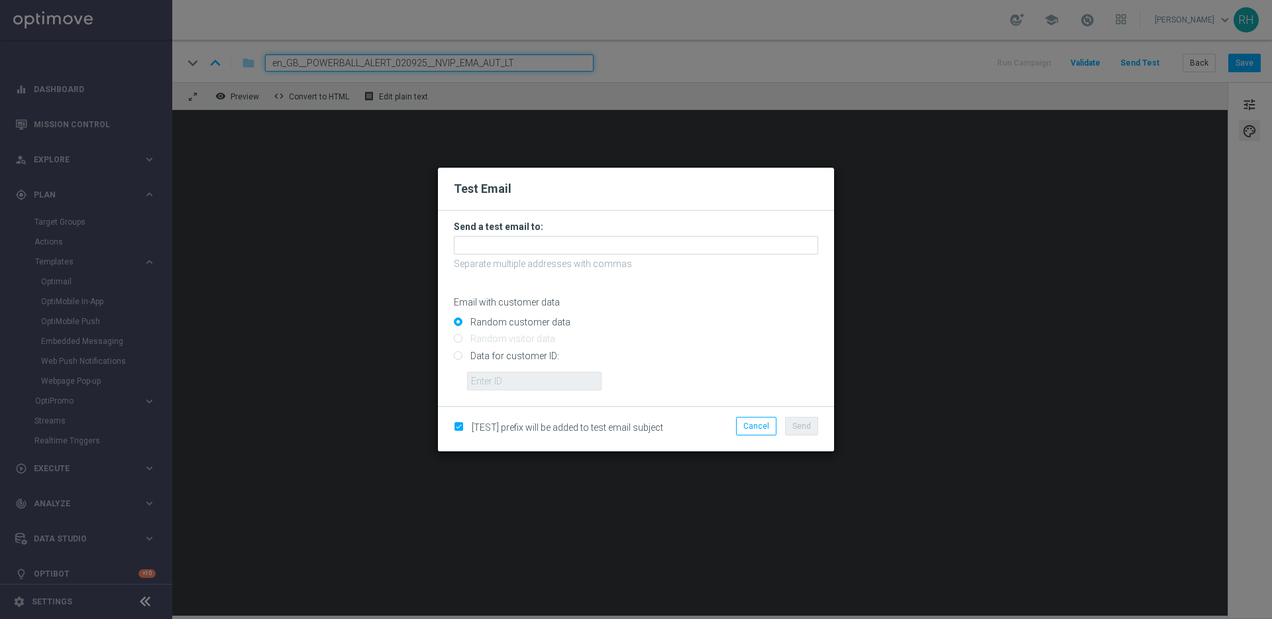
click at [461, 354] on input "Data for customer ID:" at bounding box center [636, 361] width 364 height 19
radio input "true"
click at [481, 385] on input "text" at bounding box center [534, 381] width 134 height 19
type input "9388689"
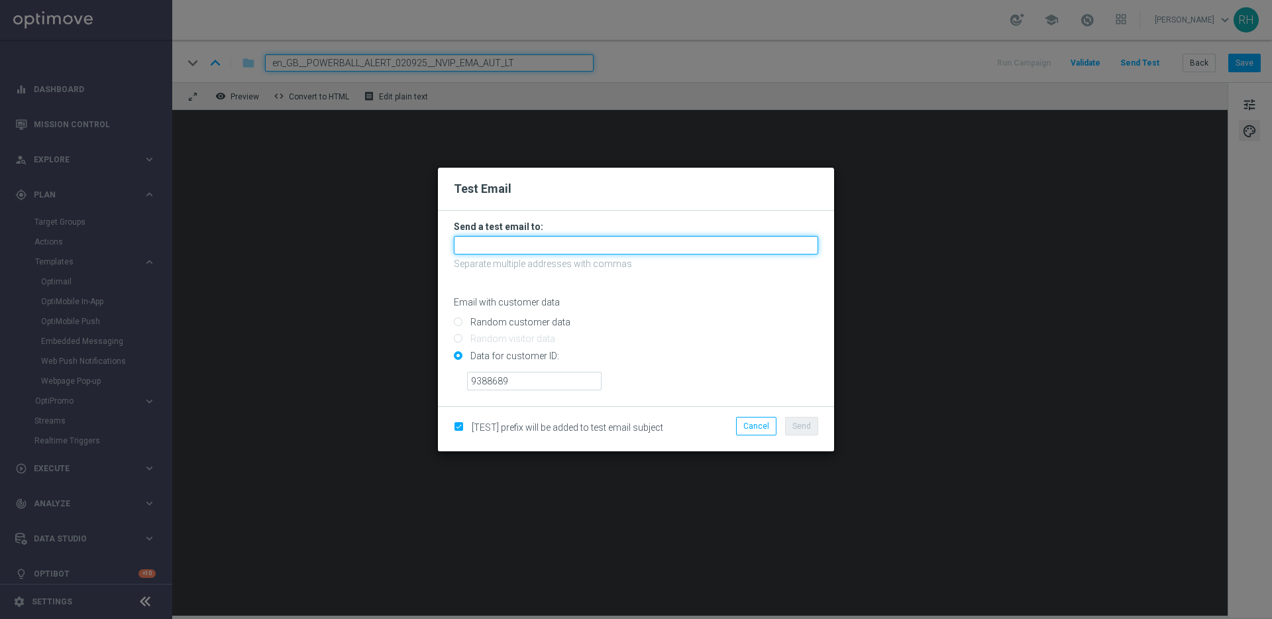
click at [507, 245] on input "text" at bounding box center [636, 245] width 364 height 19
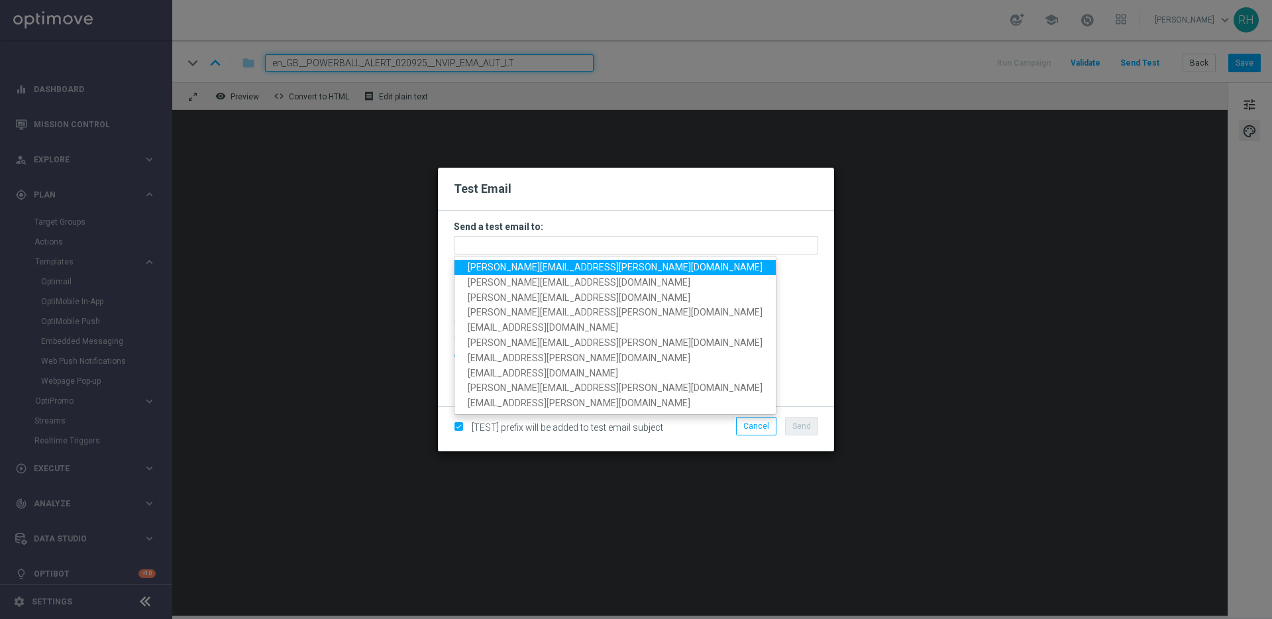
click at [501, 268] on span "james.parr@lottoland.com" at bounding box center [615, 267] width 295 height 11
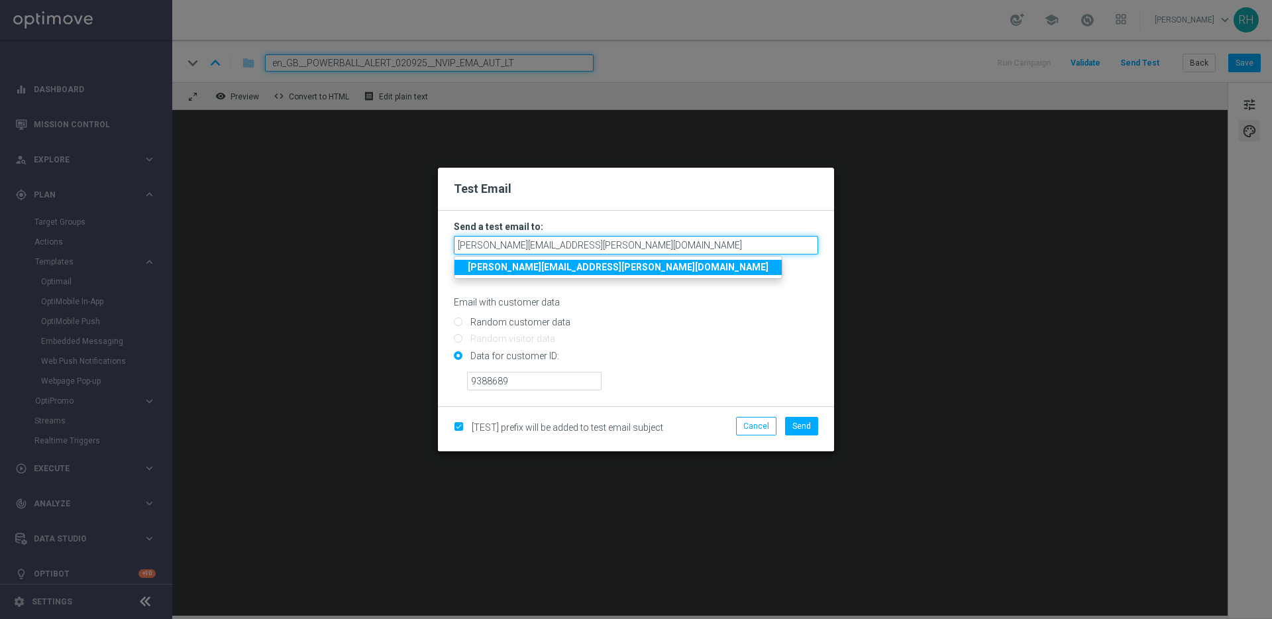
click at [643, 248] on input "james.parr@lottoland.com" at bounding box center [636, 245] width 364 height 19
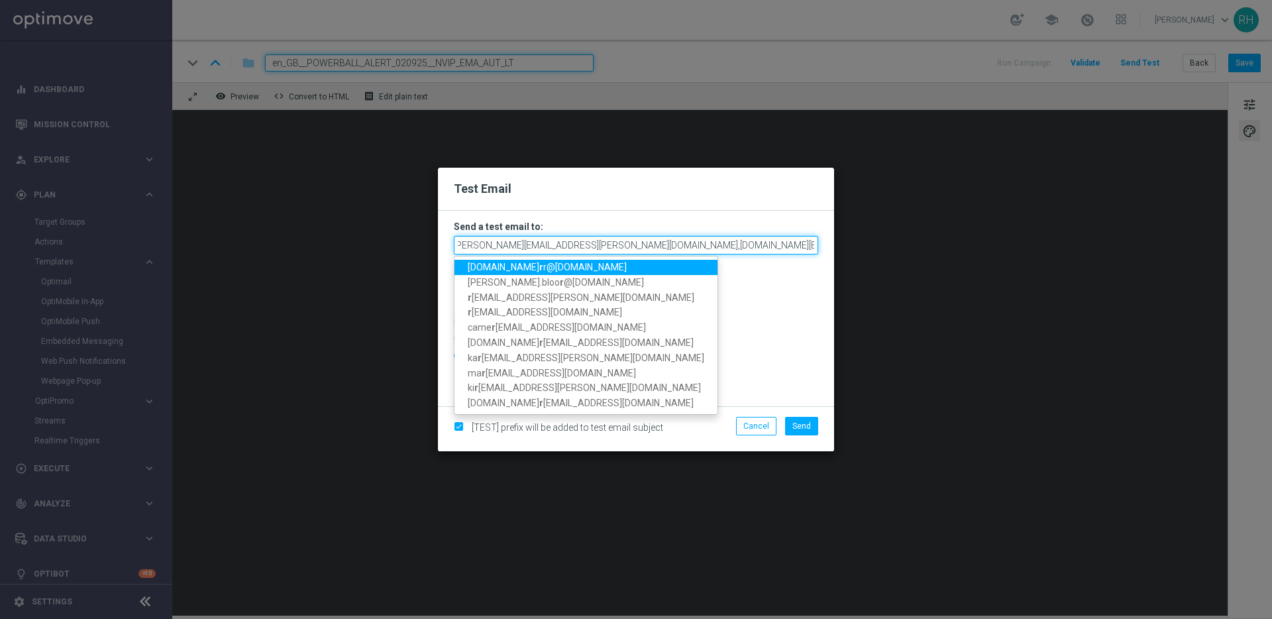
scroll to position [0, 9]
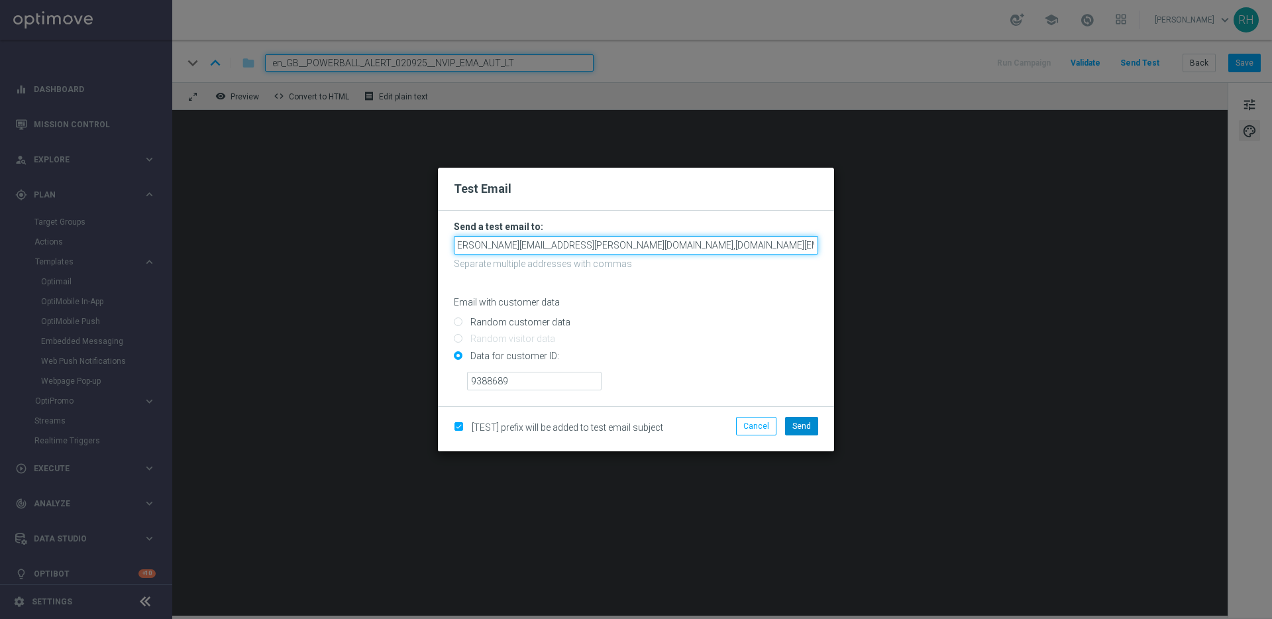
type input "james.parr@lottoland.com,nikola.misotova@lottoland.com,ricky.hubbard@lottoland.…"
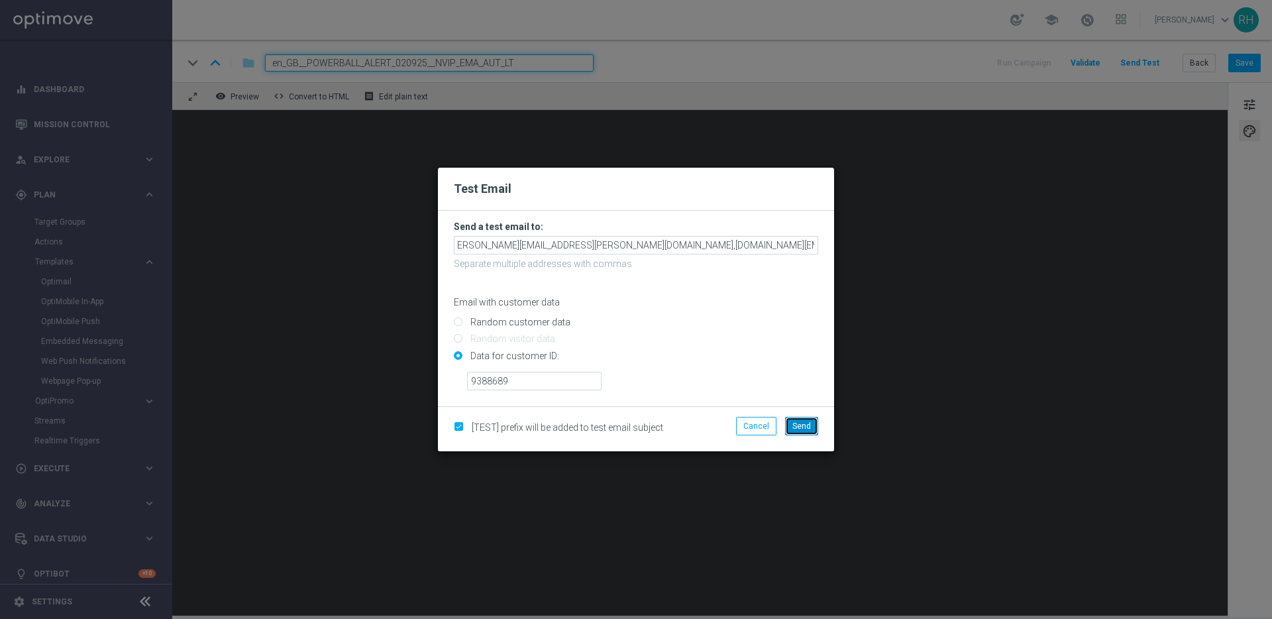
click at [816, 419] on button "Send" at bounding box center [801, 426] width 33 height 19
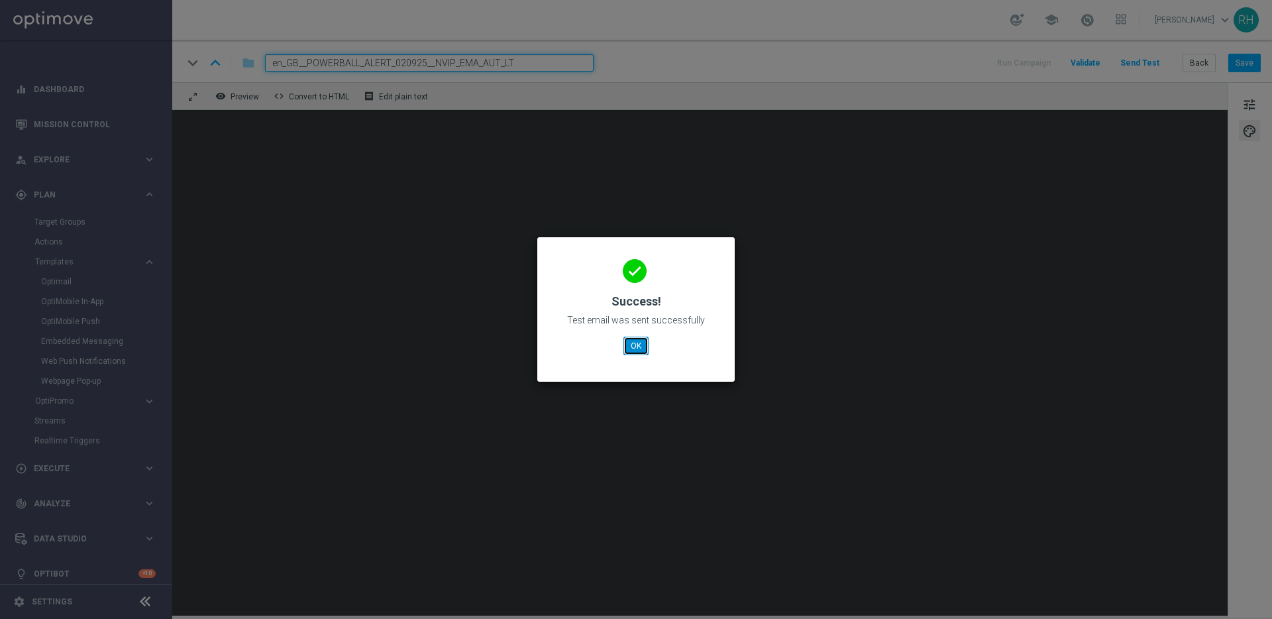
click at [643, 351] on button "OK" at bounding box center [635, 346] width 25 height 19
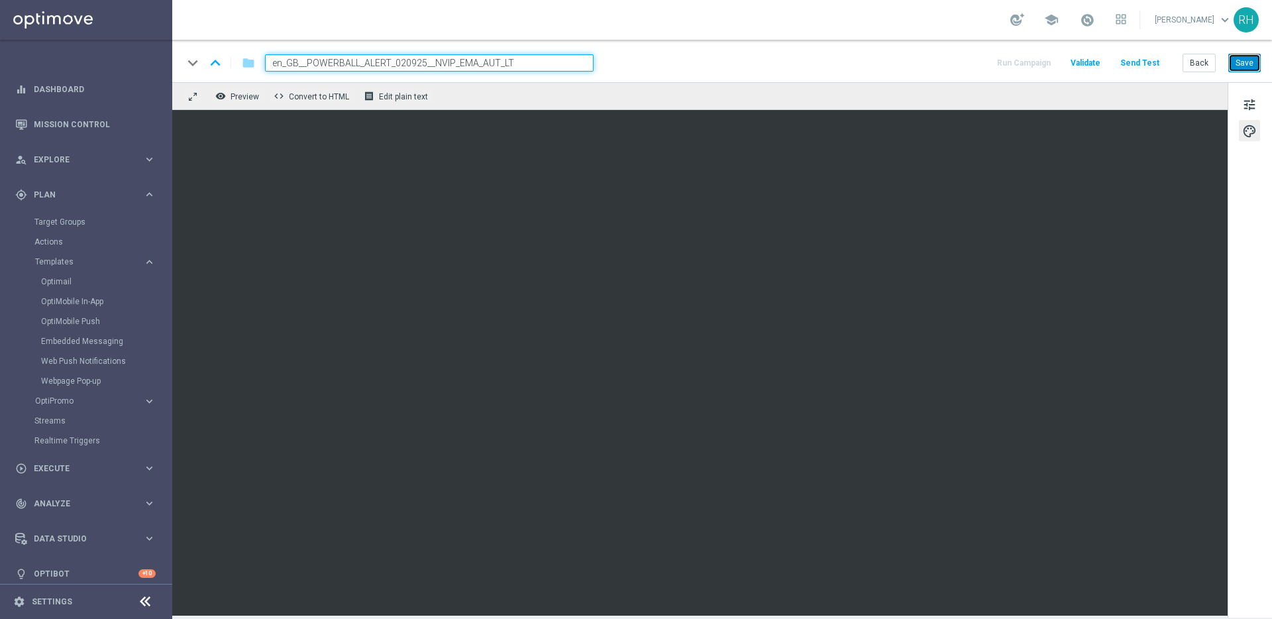
click at [1235, 61] on button "Save" at bounding box center [1244, 63] width 32 height 19
click at [1253, 100] on span "tune" at bounding box center [1249, 104] width 15 height 17
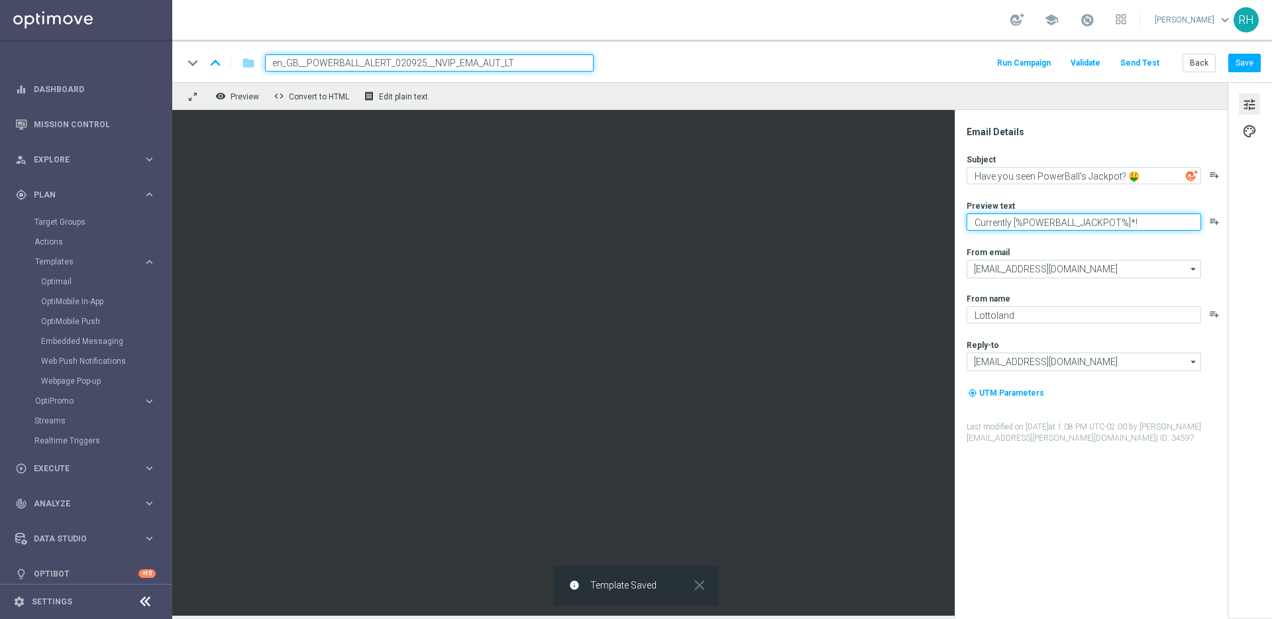
click at [1151, 216] on textarea "Currently [%POWERBALL_JACKPOT%]*!" at bounding box center [1084, 221] width 235 height 17
drag, startPoint x: 1144, startPoint y: 217, endPoint x: 1146, endPoint y: 235, distance: 17.3
click at [1144, 227] on textarea "Currently [%POWERBALL_JACKPOT%]*!" at bounding box center [1084, 221] width 235 height 17
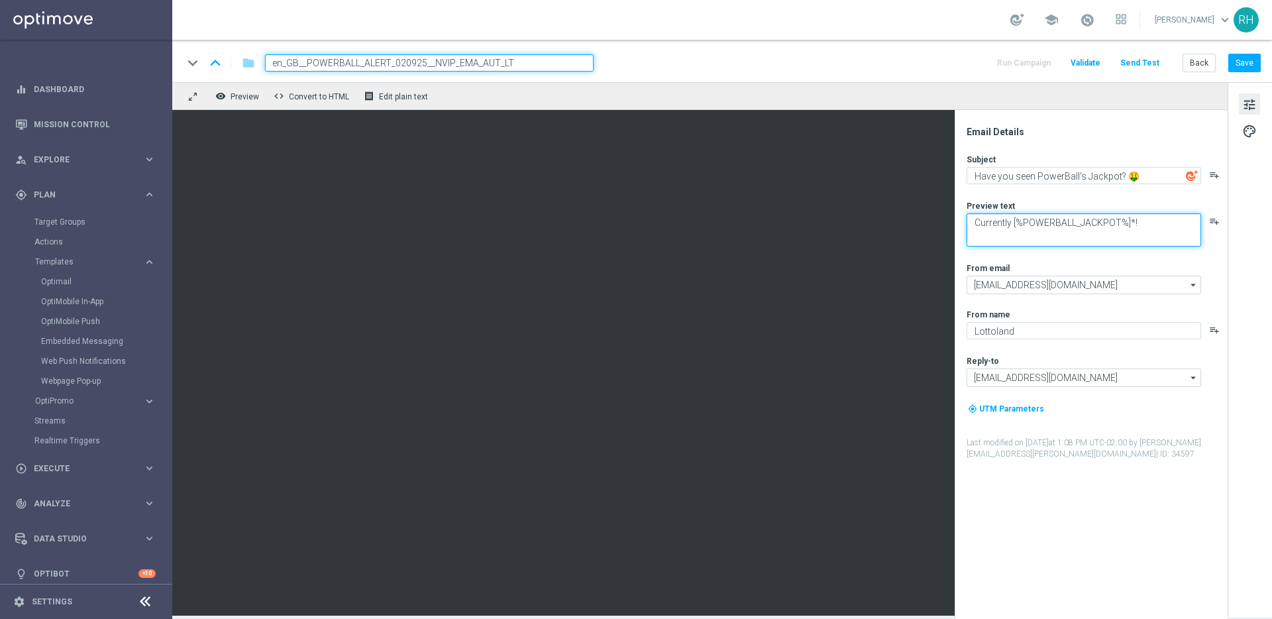
scroll to position [4, 0]
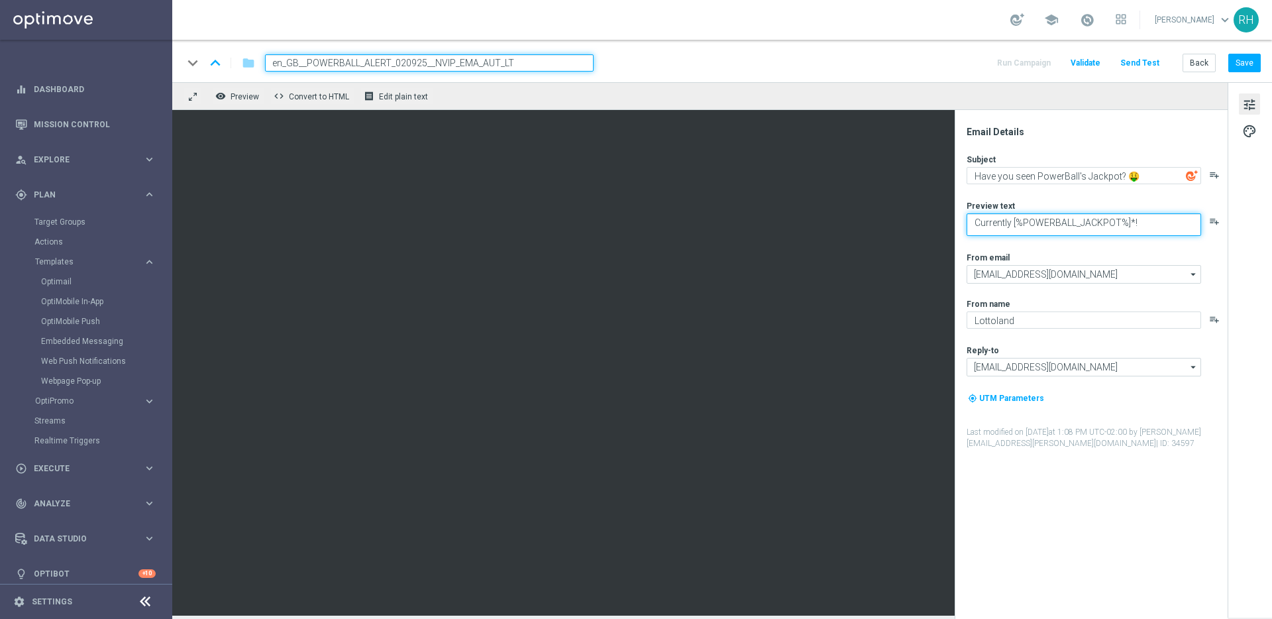
type textarea "Currently [%POWERBALL_JACKPOT%]*!"
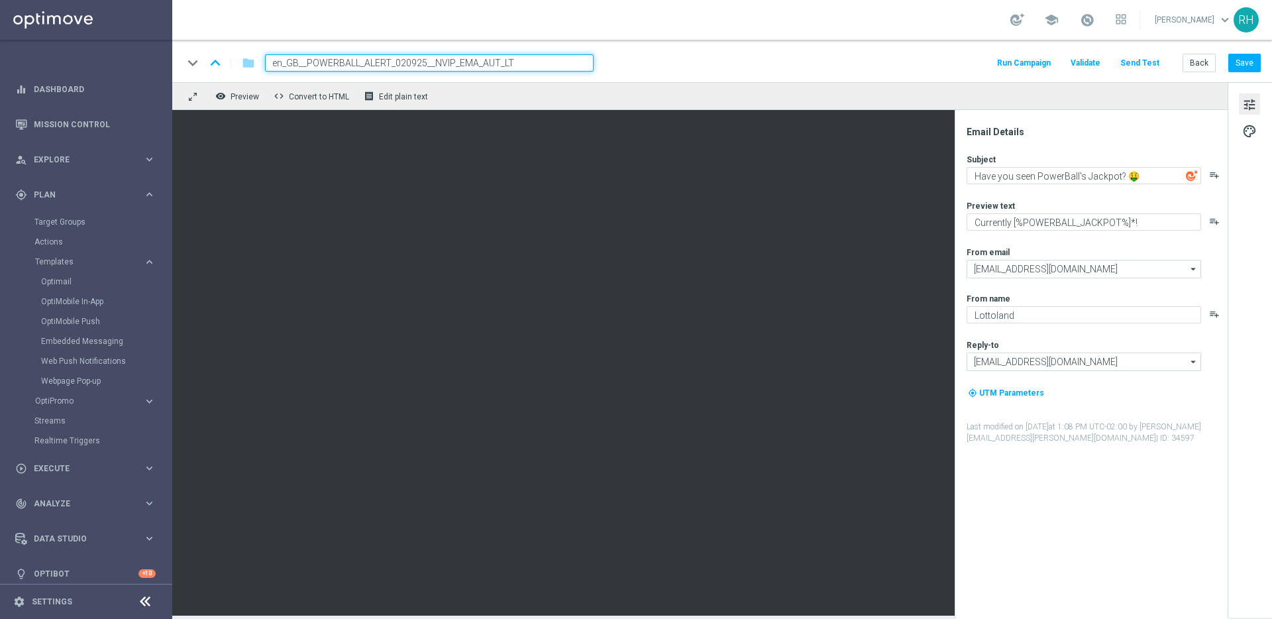
click at [875, 58] on div "keyboard_arrow_down keyboard_arrow_up folder en_GB__POWERBALL_ALERT_020925__NVI…" at bounding box center [722, 62] width 1078 height 17
click at [736, 50] on div "keyboard_arrow_down keyboard_arrow_up folder en_GB__POWERBALL_ALERT_020925__NVI…" at bounding box center [722, 61] width 1100 height 42
click at [1244, 76] on div "keyboard_arrow_down keyboard_arrow_up folder en_GB__POWERBALL_ALERT_020925__NVI…" at bounding box center [722, 61] width 1100 height 42
click at [1247, 61] on button "Save" at bounding box center [1244, 63] width 32 height 19
click at [1255, 60] on button "Save" at bounding box center [1244, 63] width 32 height 19
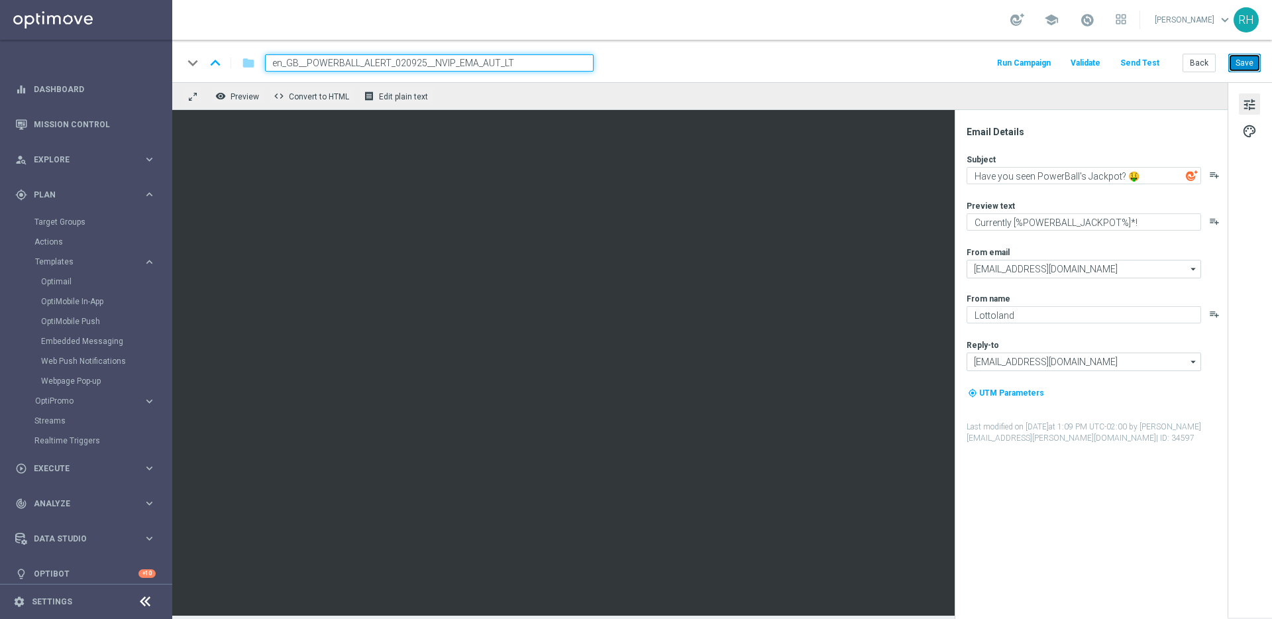
click at [1239, 66] on button "Save" at bounding box center [1244, 63] width 32 height 19
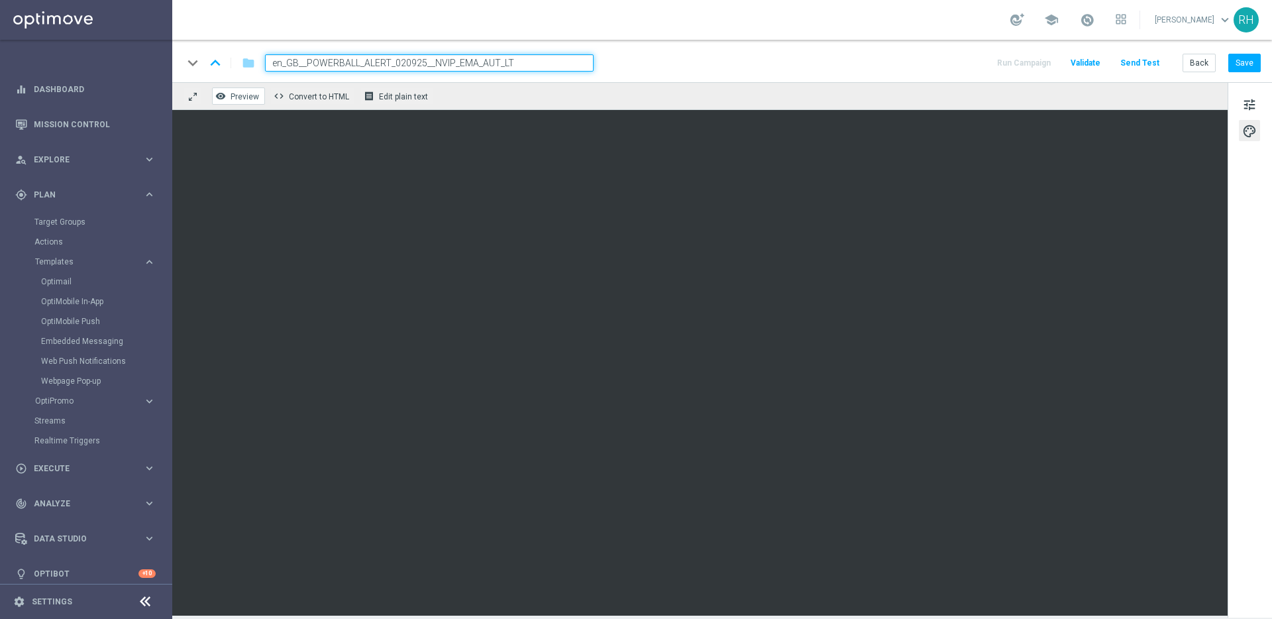
click at [242, 99] on span "Preview" at bounding box center [245, 96] width 28 height 9
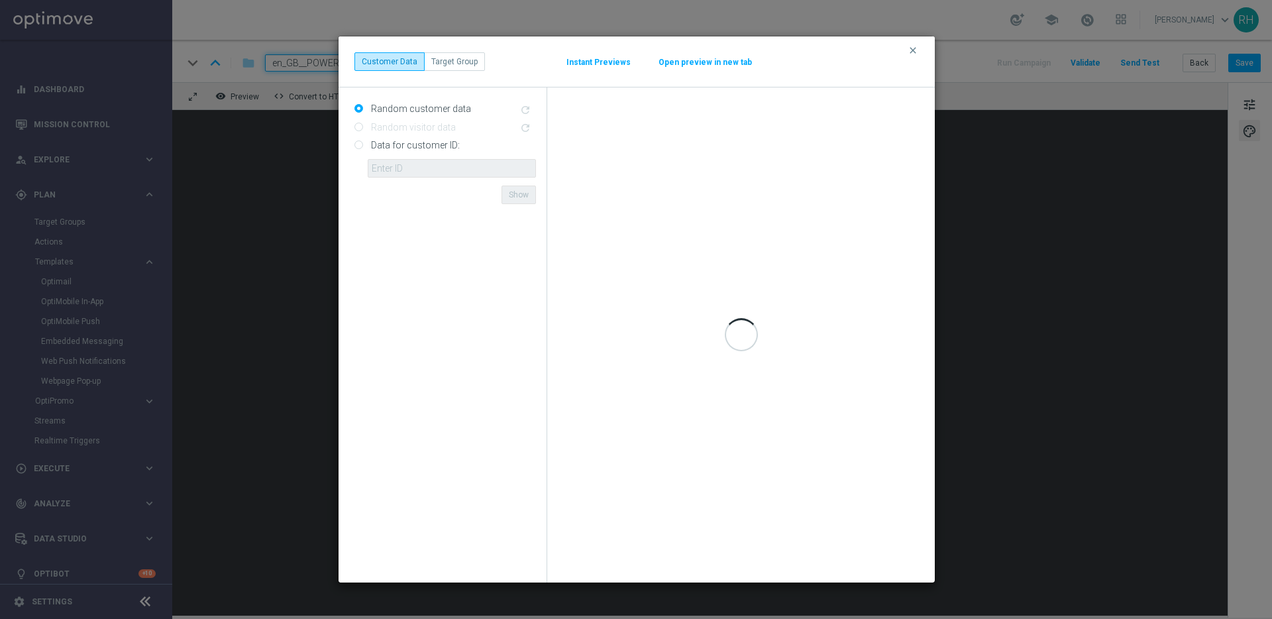
click at [357, 148] on input "Data for customer ID:" at bounding box center [358, 146] width 9 height 9
radio input "true"
click at [376, 161] on input "text" at bounding box center [452, 168] width 168 height 19
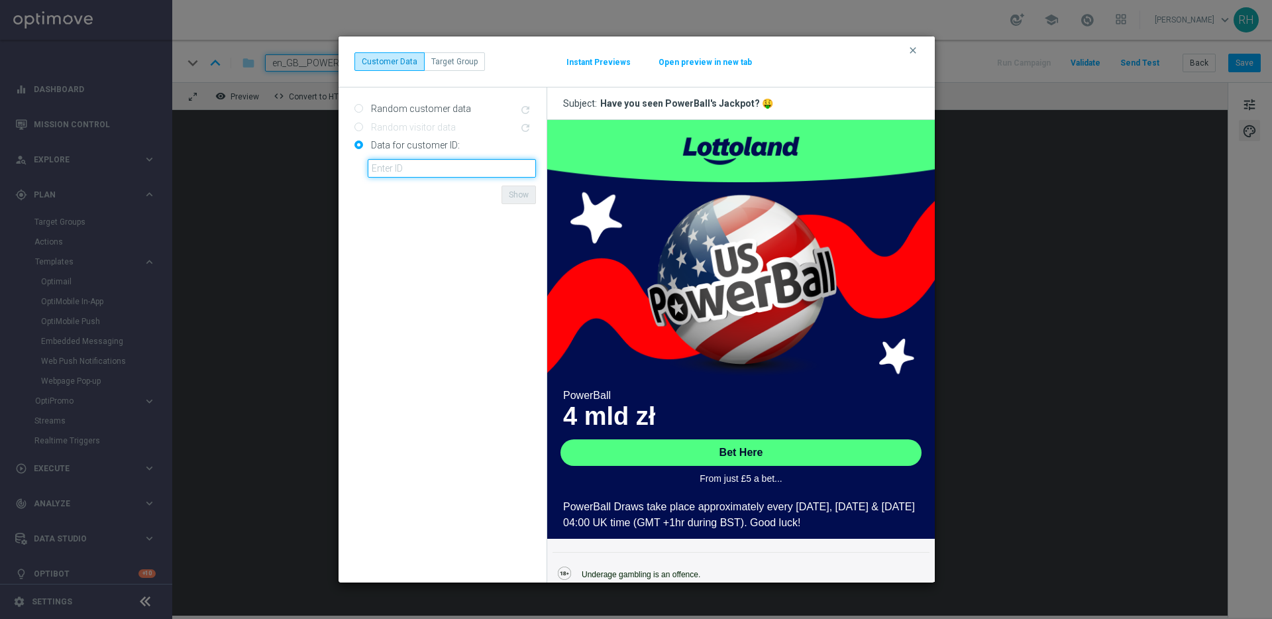
type input "9388689"
click at [519, 198] on button "Show" at bounding box center [518, 194] width 34 height 19
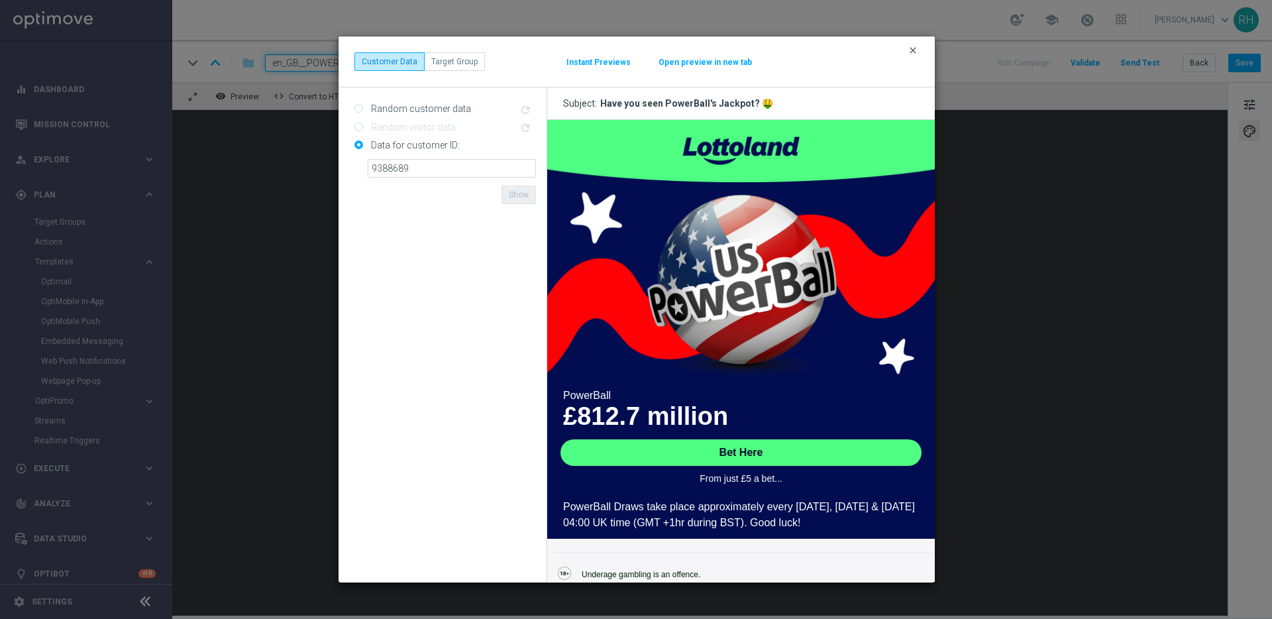
click at [914, 53] on icon "clear" at bounding box center [913, 50] width 11 height 11
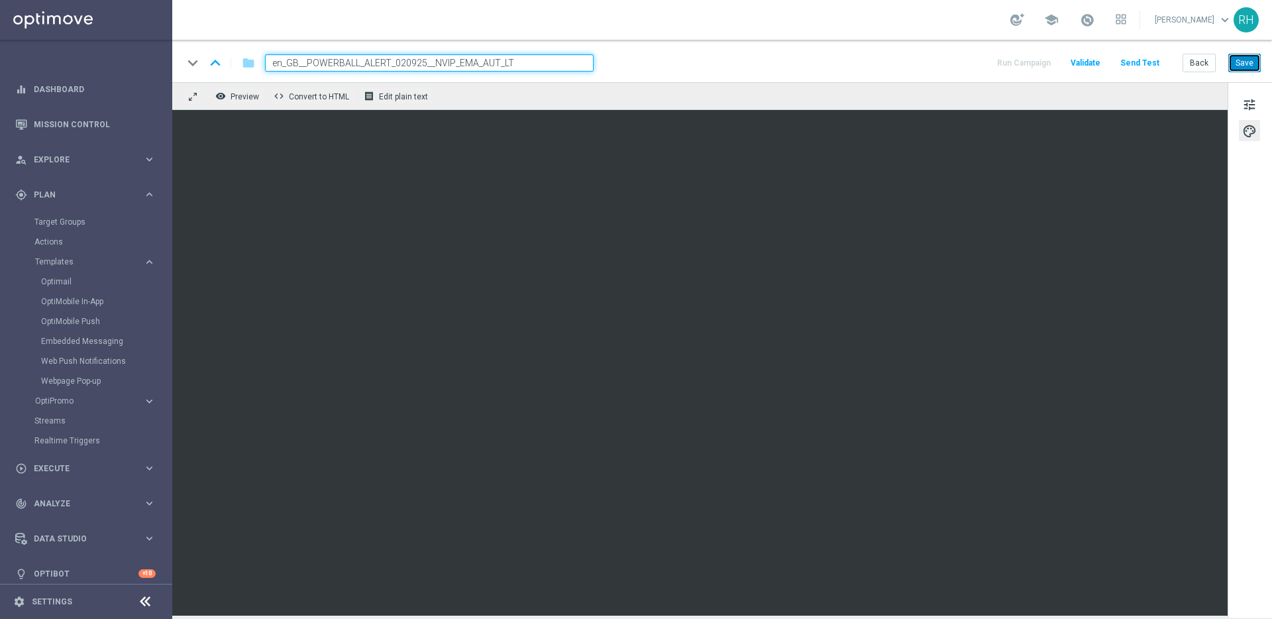
click at [1255, 66] on button "Save" at bounding box center [1244, 63] width 32 height 19
click at [862, 93] on div "remove_red_eye Preview code Convert to HTML receipt Edit plain text" at bounding box center [699, 96] width 1055 height 28
click at [1257, 56] on button "Save" at bounding box center [1244, 63] width 32 height 19
drag, startPoint x: 1112, startPoint y: 79, endPoint x: 1157, endPoint y: 79, distance: 45.7
click at [1118, 79] on div "keyboard_arrow_down keyboard_arrow_up folder en_GB__POWERBALL_ALERT_020925__NVI…" at bounding box center [722, 61] width 1100 height 42
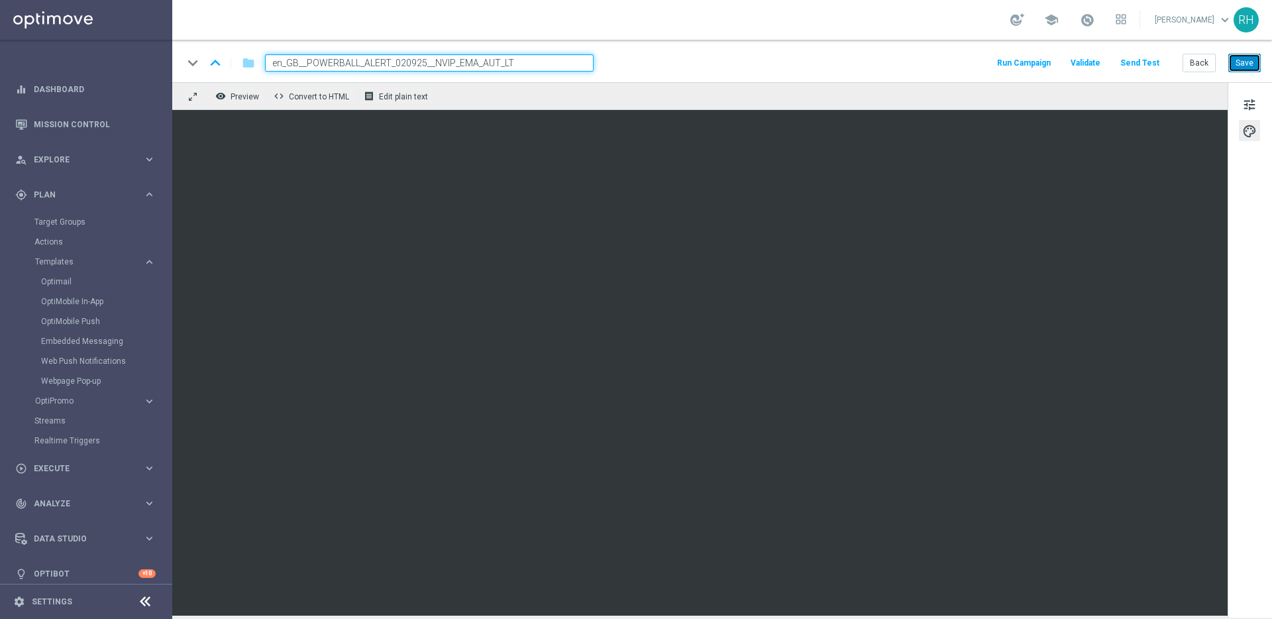
click at [1236, 62] on button "Save" at bounding box center [1244, 63] width 32 height 19
click at [509, 54] on input "en_GB__POWERBALL_ALERT_020925__NVIP_EMA_AUT_LT" at bounding box center [429, 62] width 329 height 17
click at [509, 55] on input "en_GB__POWERBALL_ALERT_020925__NVIP_EMA_AUT_LT" at bounding box center [429, 62] width 329 height 17
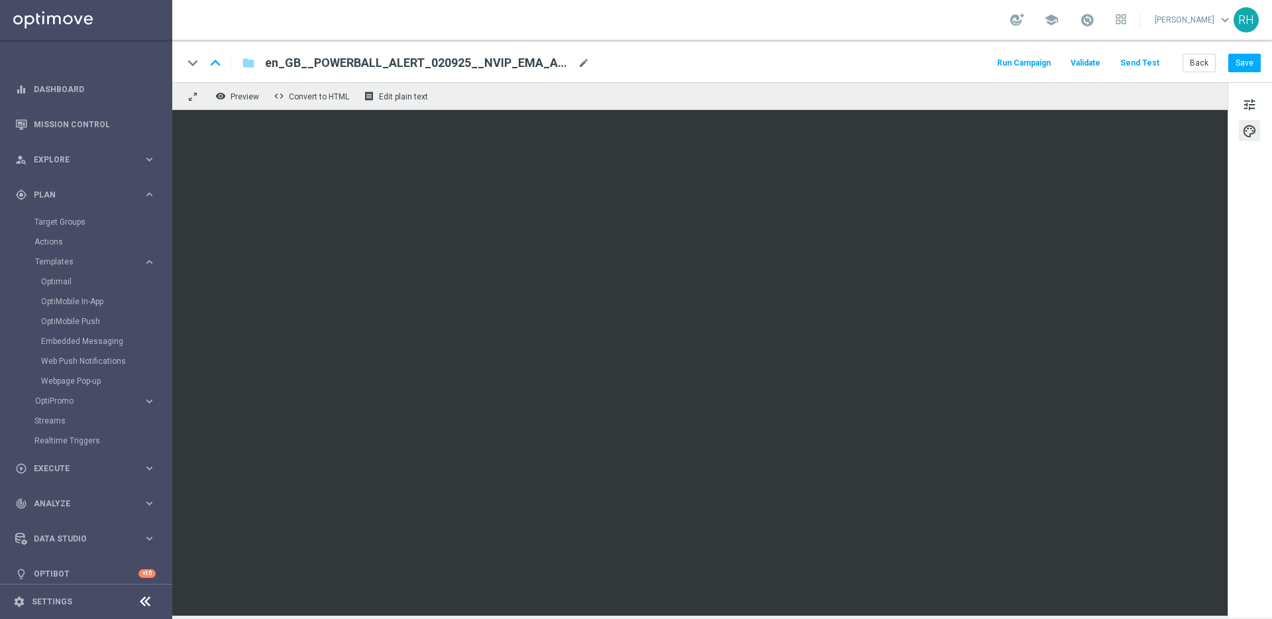
click at [634, 17] on div "school [PERSON_NAME] keyboard_arrow_down RH" at bounding box center [722, 20] width 1100 height 40
click at [1241, 93] on button "tune" at bounding box center [1249, 103] width 21 height 21
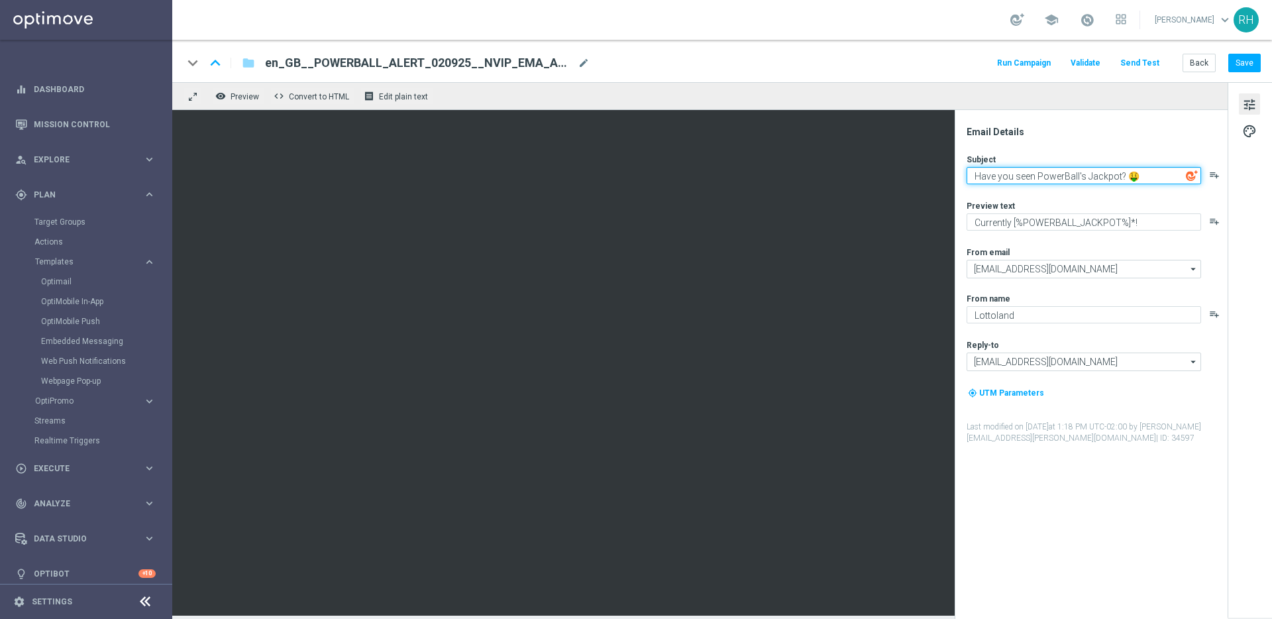
click at [1077, 177] on textarea "Have you seen PowerBall's Jackpot? 🤑" at bounding box center [1084, 175] width 235 height 17
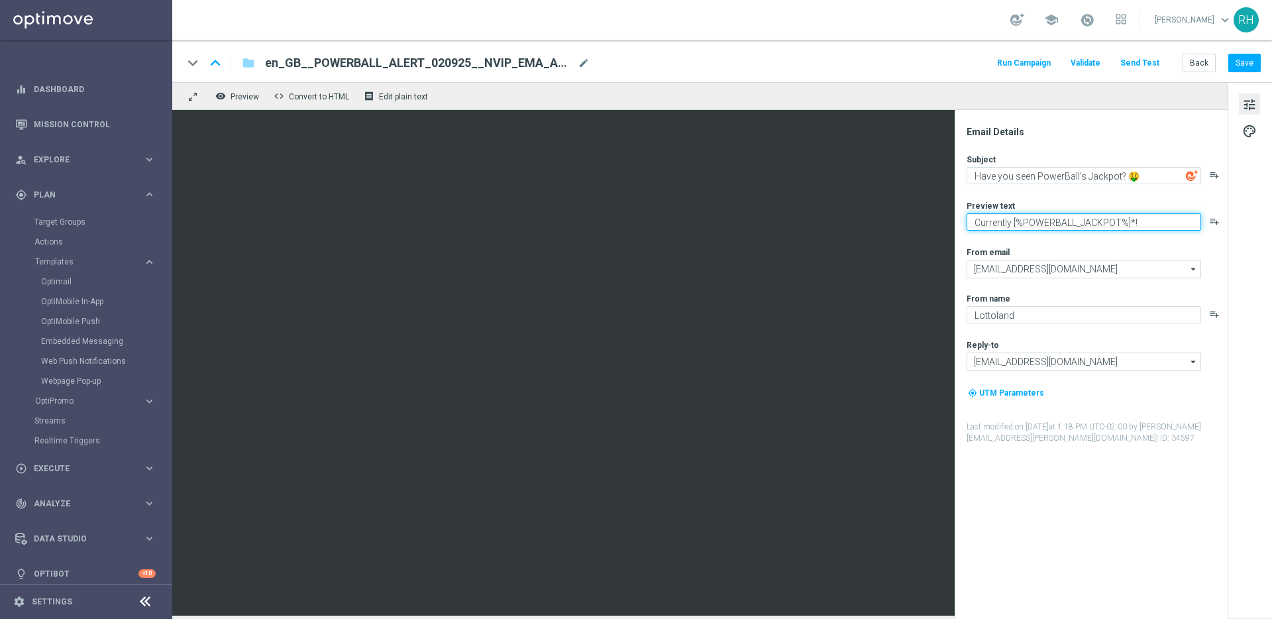
click at [1045, 219] on textarea "Currently [%POWERBALL_JACKPOT%]*!" at bounding box center [1084, 221] width 235 height 17
click at [1128, 223] on textarea "Currently [%POWERBALL_JACKPOT%]*!" at bounding box center [1084, 221] width 235 height 17
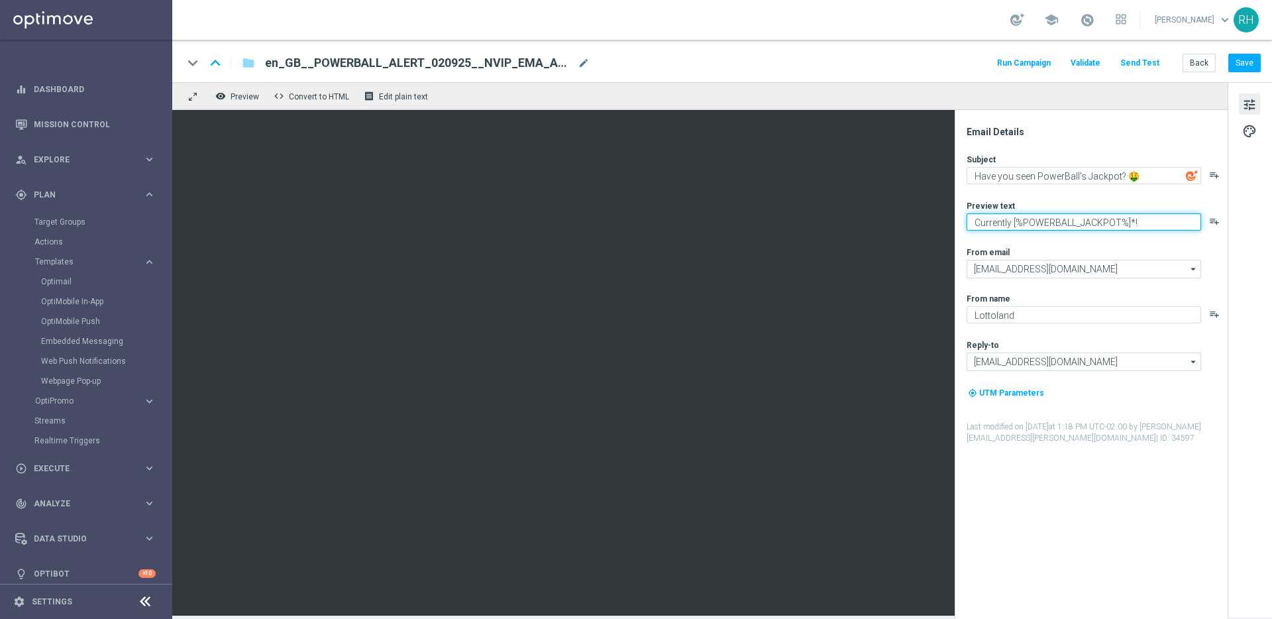
click at [1131, 224] on textarea "Currently [%POWERBALL_JACKPOT%]*!" at bounding box center [1084, 221] width 235 height 17
click at [1145, 220] on textarea "Currently [%POWERBALL_JACKPOT%]!" at bounding box center [1084, 221] width 235 height 17
type textarea "Currently [%POWERBALL_JACKPOT%]!"
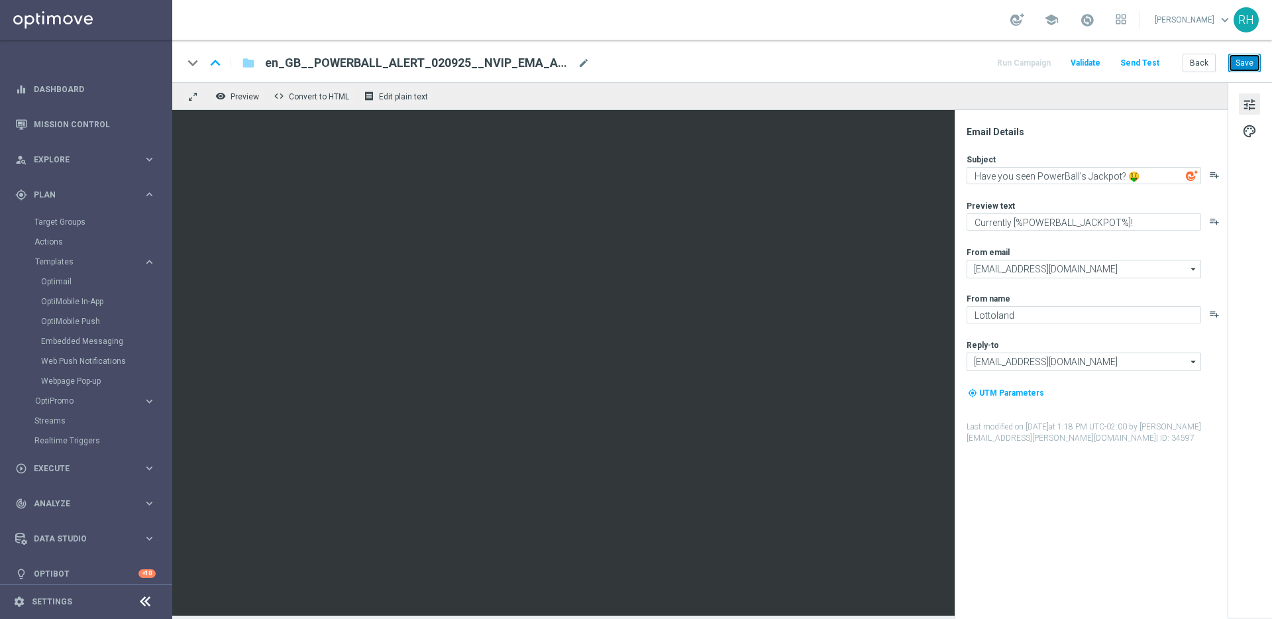
click at [1236, 70] on button "Save" at bounding box center [1244, 63] width 32 height 19
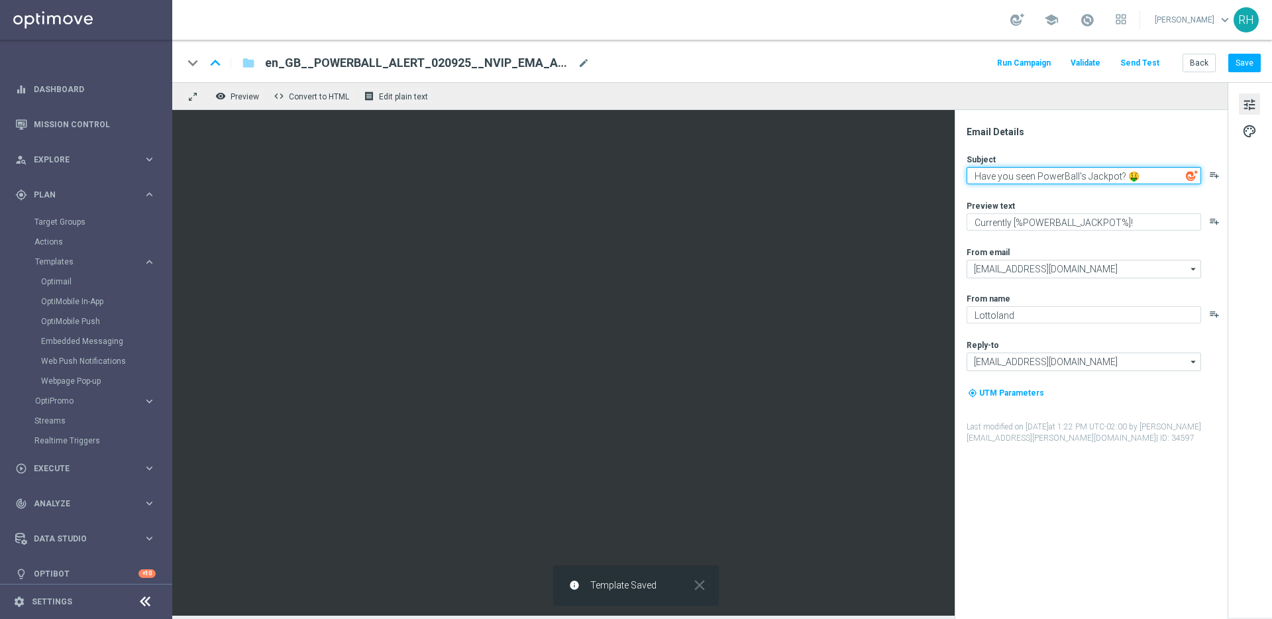
click at [1147, 174] on textarea "Have you seen PowerBall's Jackpot? 🤑" at bounding box center [1084, 175] width 235 height 17
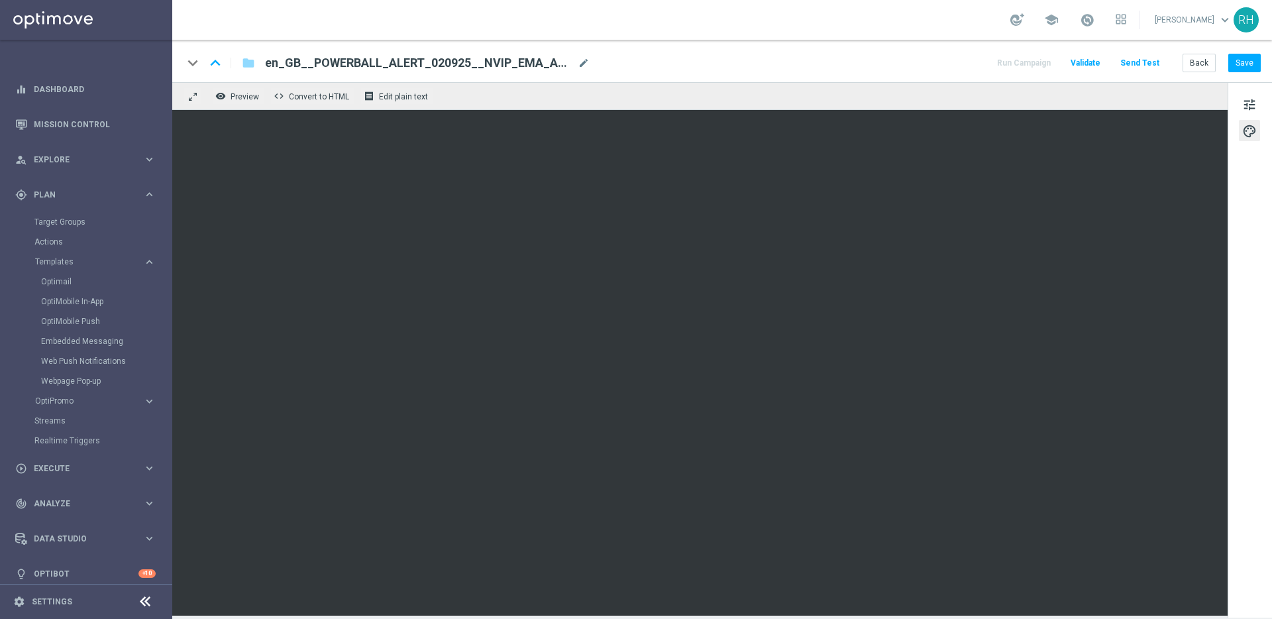
click at [1263, 105] on div "tune palette" at bounding box center [1250, 349] width 44 height 535
click at [1257, 104] on button "tune" at bounding box center [1249, 103] width 21 height 21
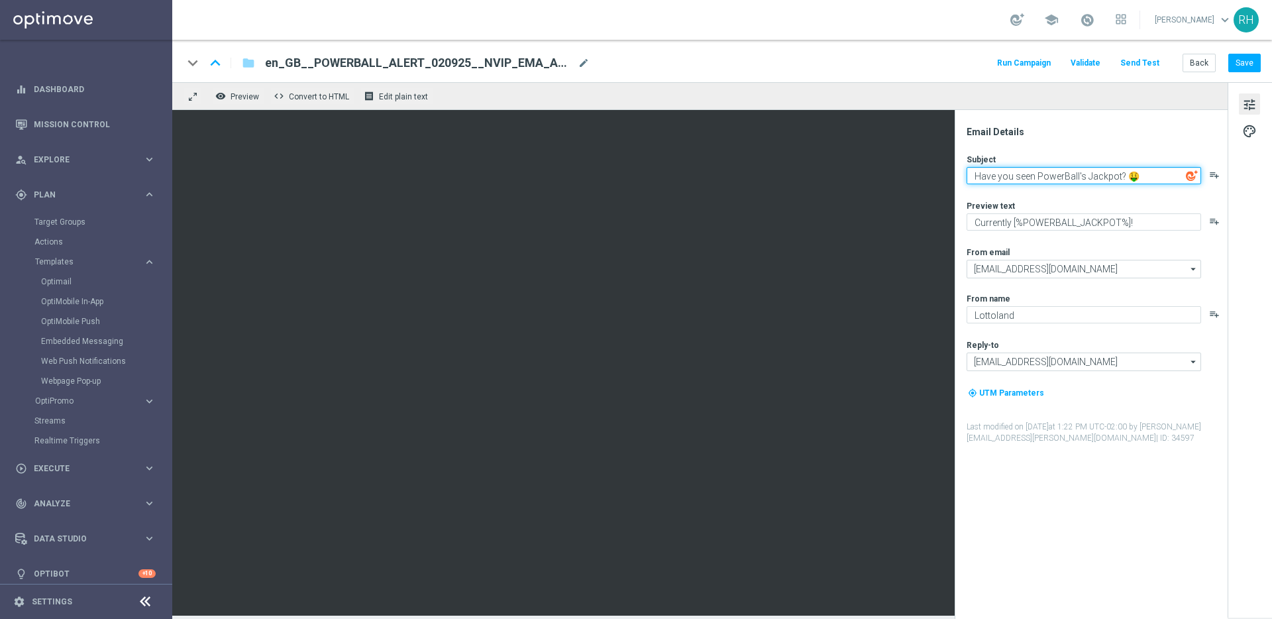
click at [1161, 168] on textarea "Have you seen PowerBall's Jackpot? 🤑" at bounding box center [1084, 175] width 235 height 17
paste textarea "📈"
click at [1163, 176] on textarea "Have you seen PowerBall's Jackpot? 🤑" at bounding box center [1084, 175] width 235 height 17
paste textarea "📈"
type textarea "Have you seen PowerBall's Jackpot? 🤑📈"
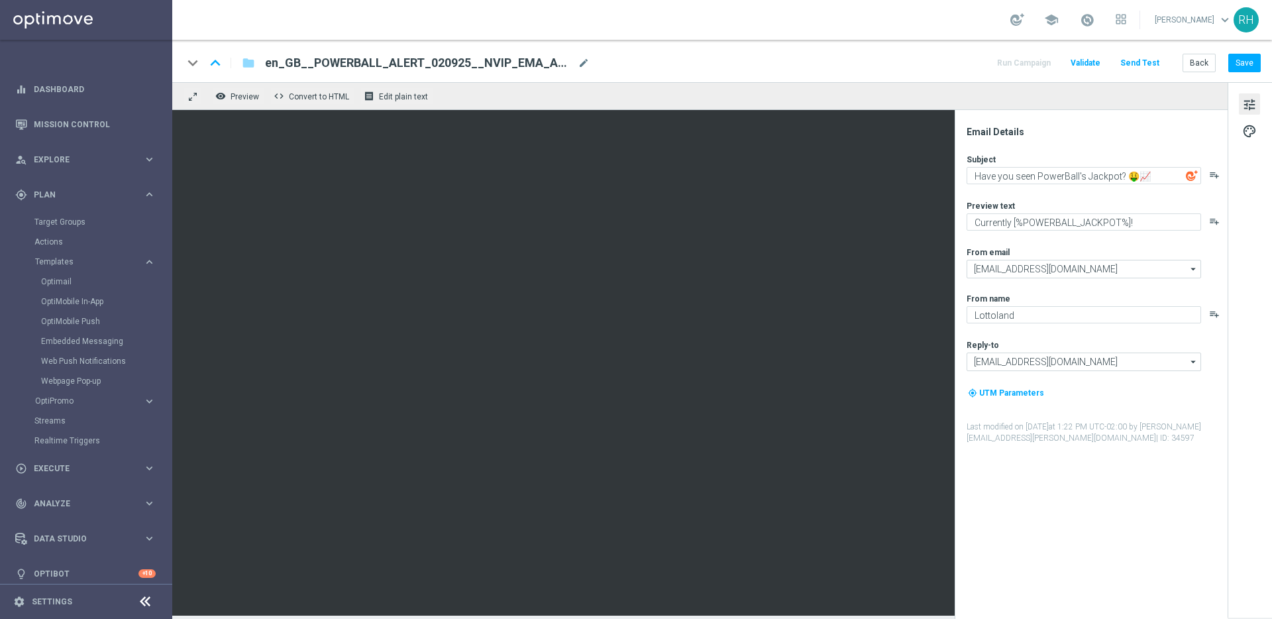
click at [1155, 160] on div "Subject" at bounding box center [1097, 159] width 260 height 11
click at [1241, 69] on button "Save" at bounding box center [1244, 63] width 32 height 19
click at [1102, 183] on textarea "Have you seen PowerBall's Jackpot? 🤑📈" at bounding box center [1084, 175] width 235 height 17
